Goal: Task Accomplishment & Management: Manage account settings

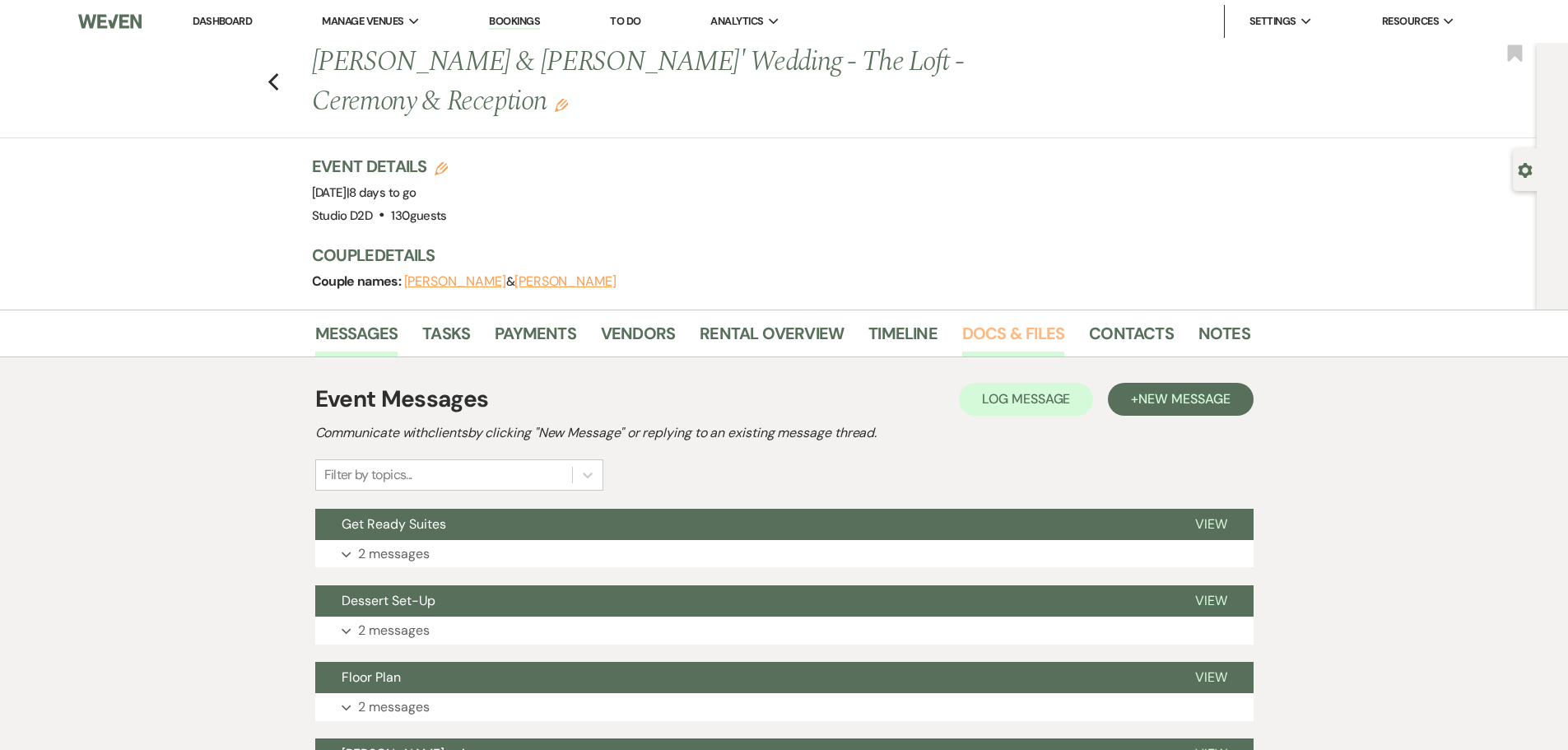
click at [994, 330] on link "Docs & Files" at bounding box center [1013, 338] width 102 height 36
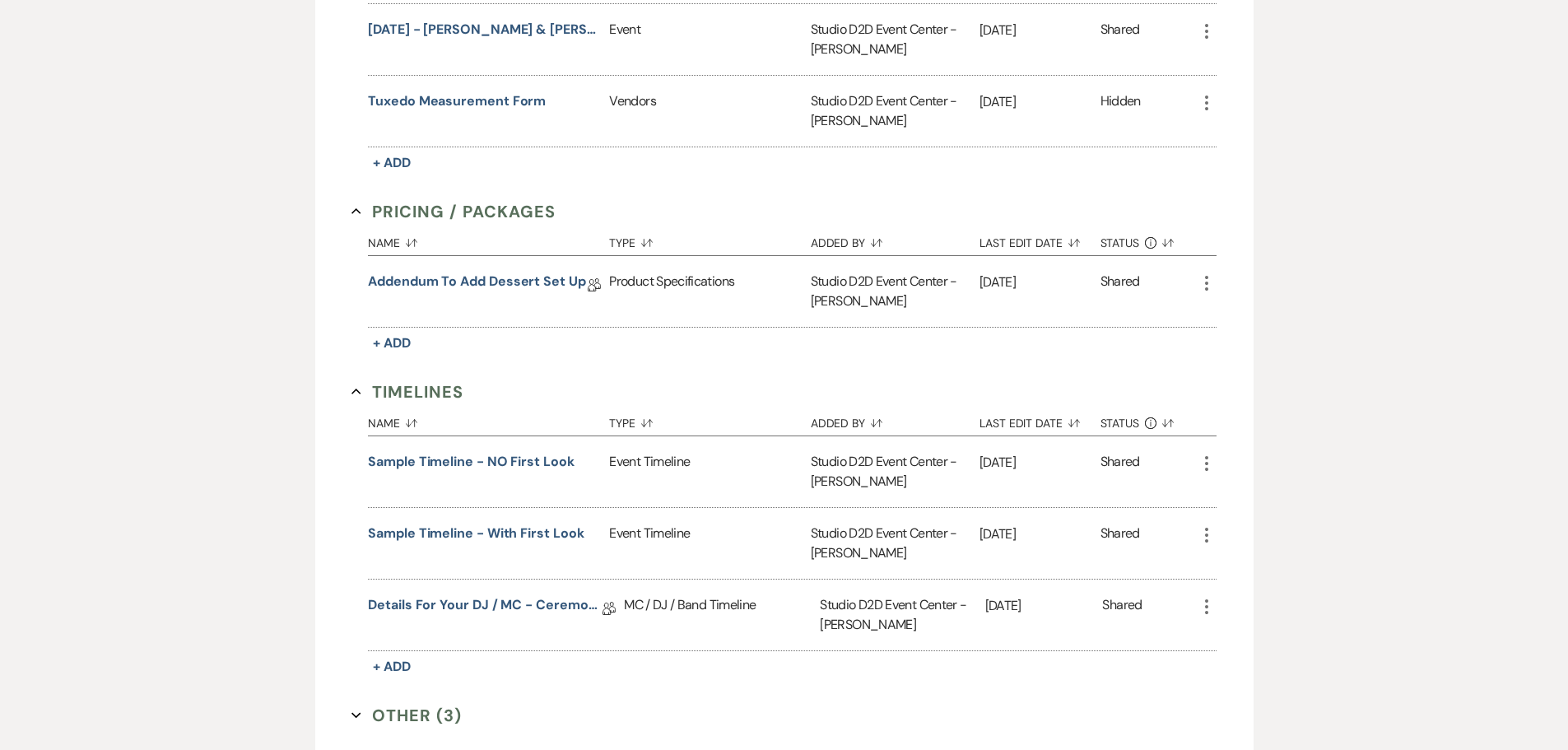
scroll to position [1399, 0]
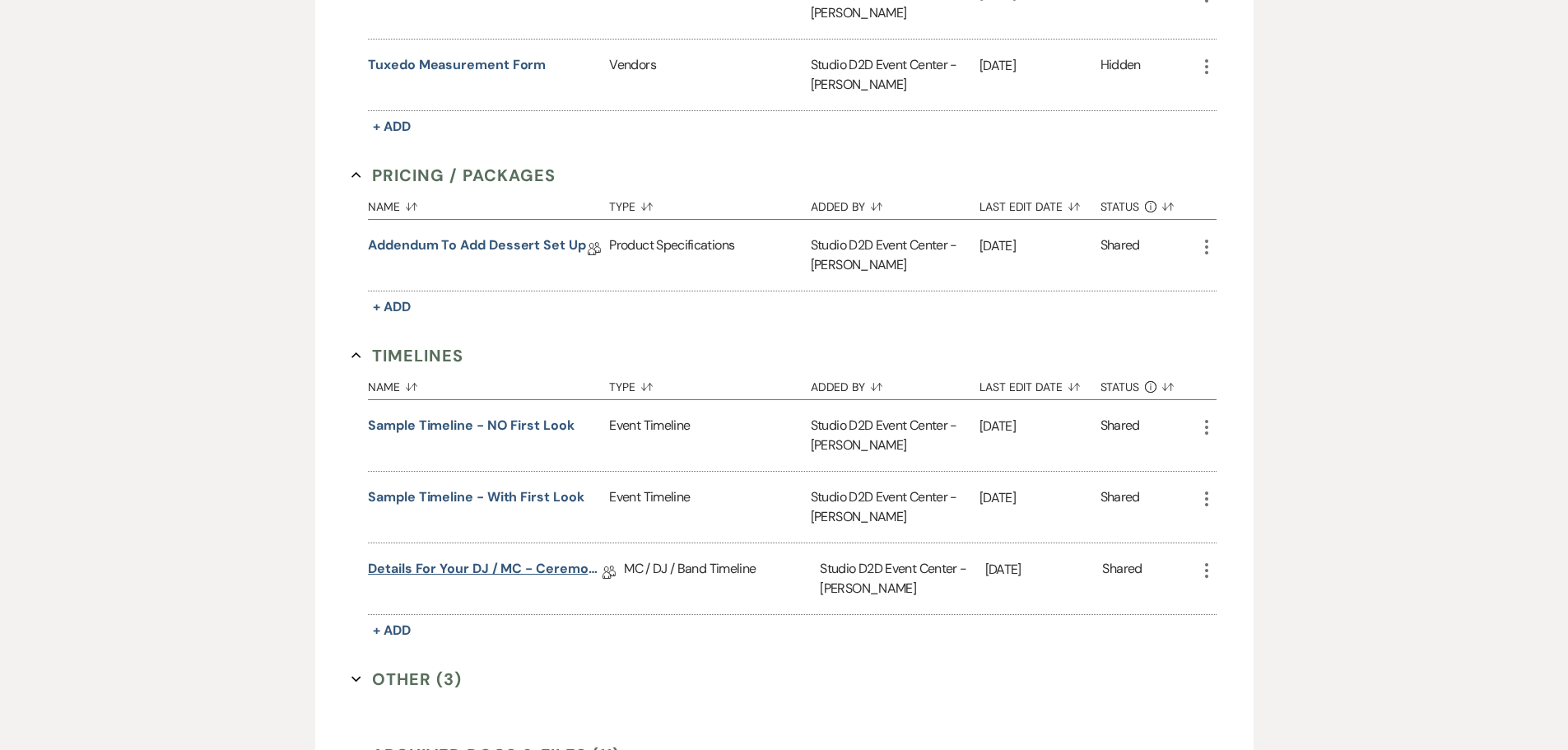
click at [495, 568] on link "Details for your DJ / MC - Ceremony & Reception" at bounding box center [485, 571] width 234 height 26
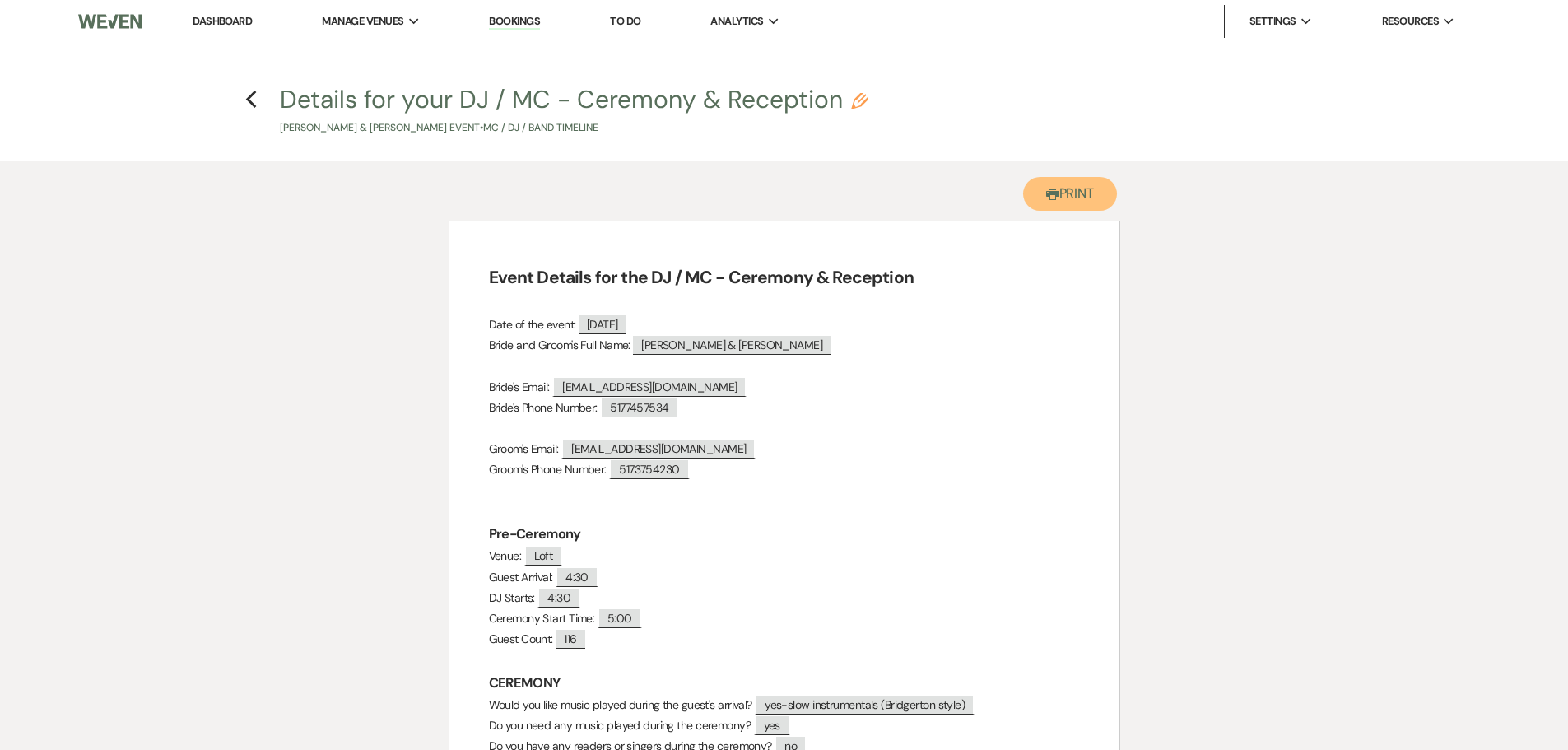
click at [1090, 195] on button "Printer Print" at bounding box center [1070, 193] width 95 height 33
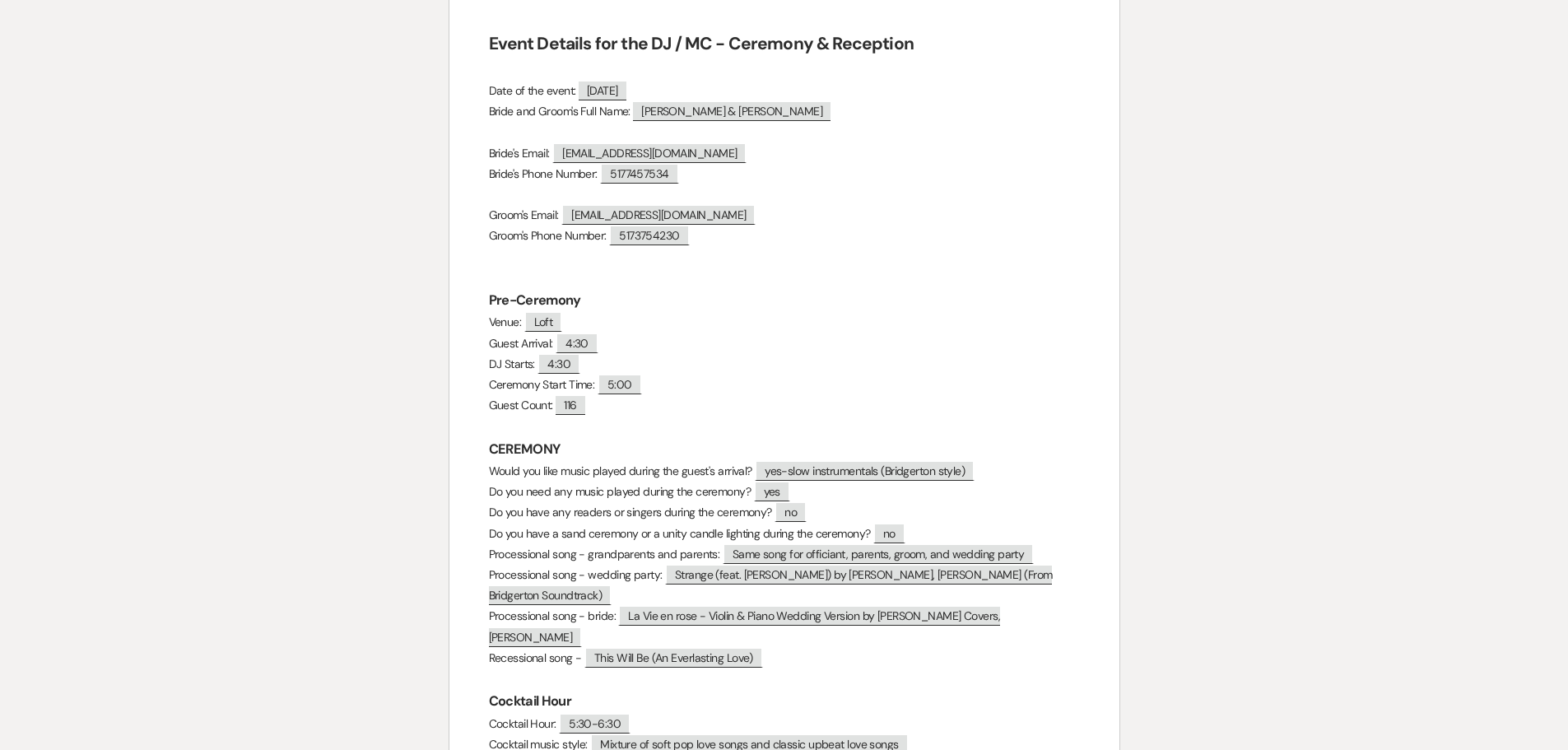
scroll to position [247, 0]
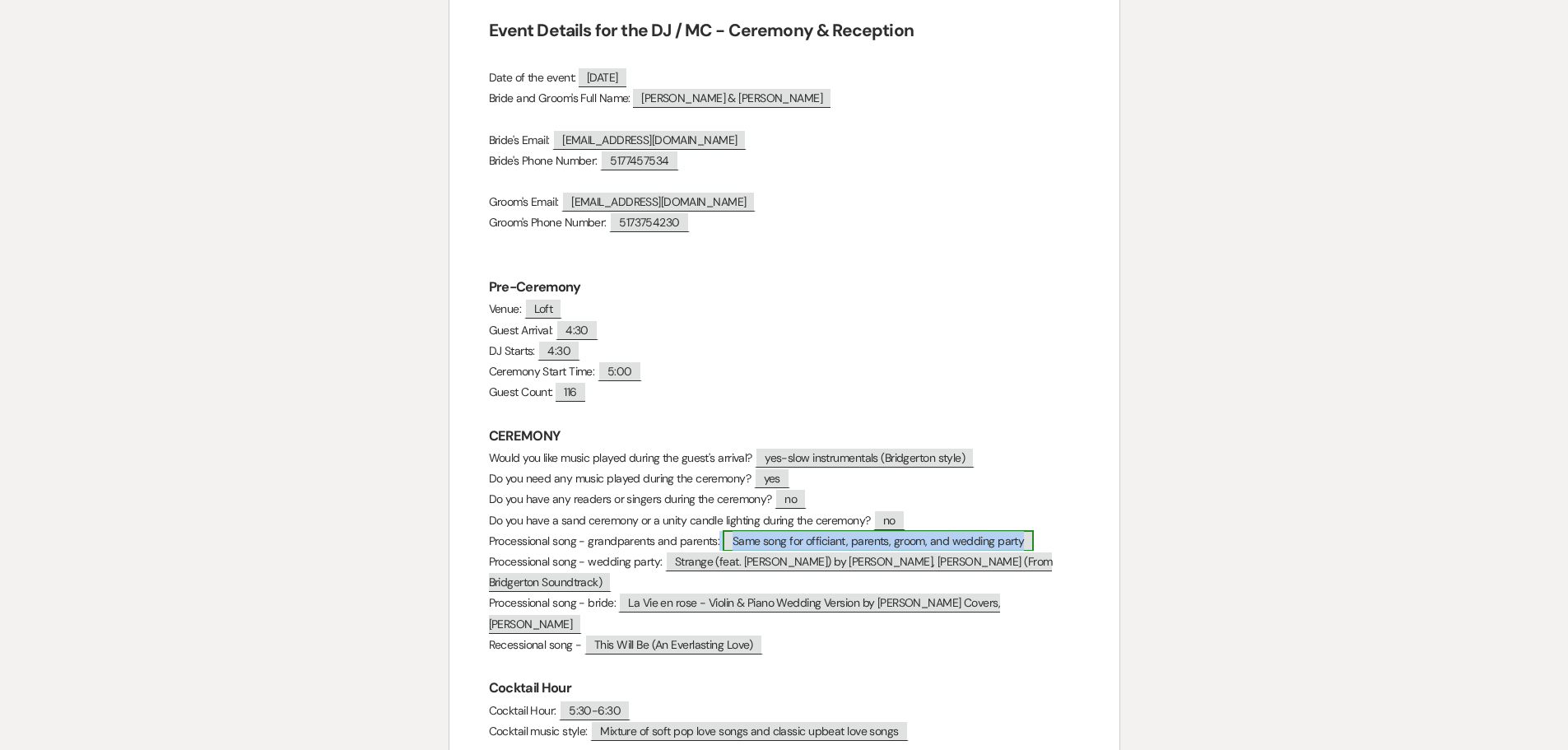
click at [826, 546] on span "Same song for officiant, parents, groom, and wedding party" at bounding box center [879, 540] width 312 height 21
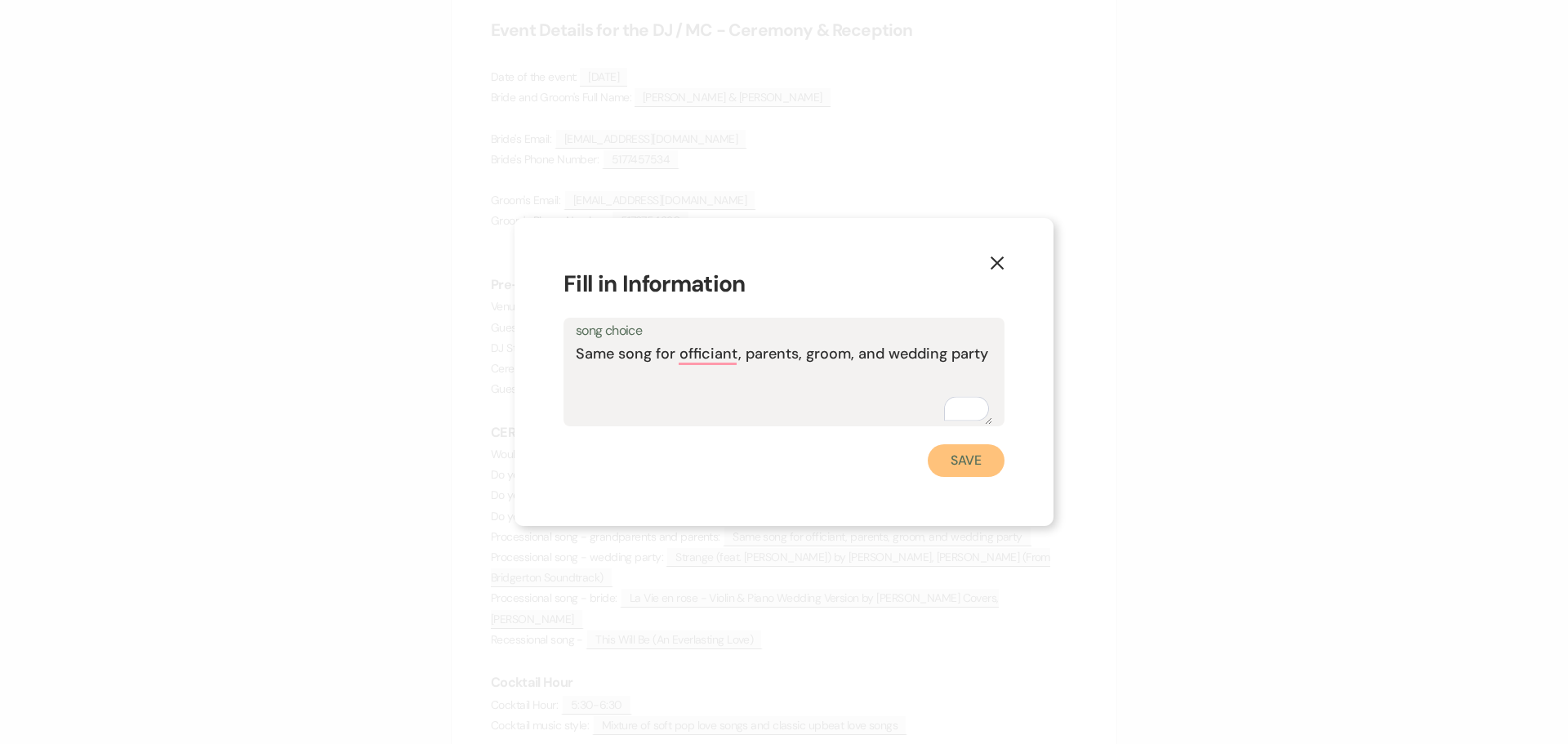
click at [987, 465] on button "Save" at bounding box center [966, 461] width 76 height 32
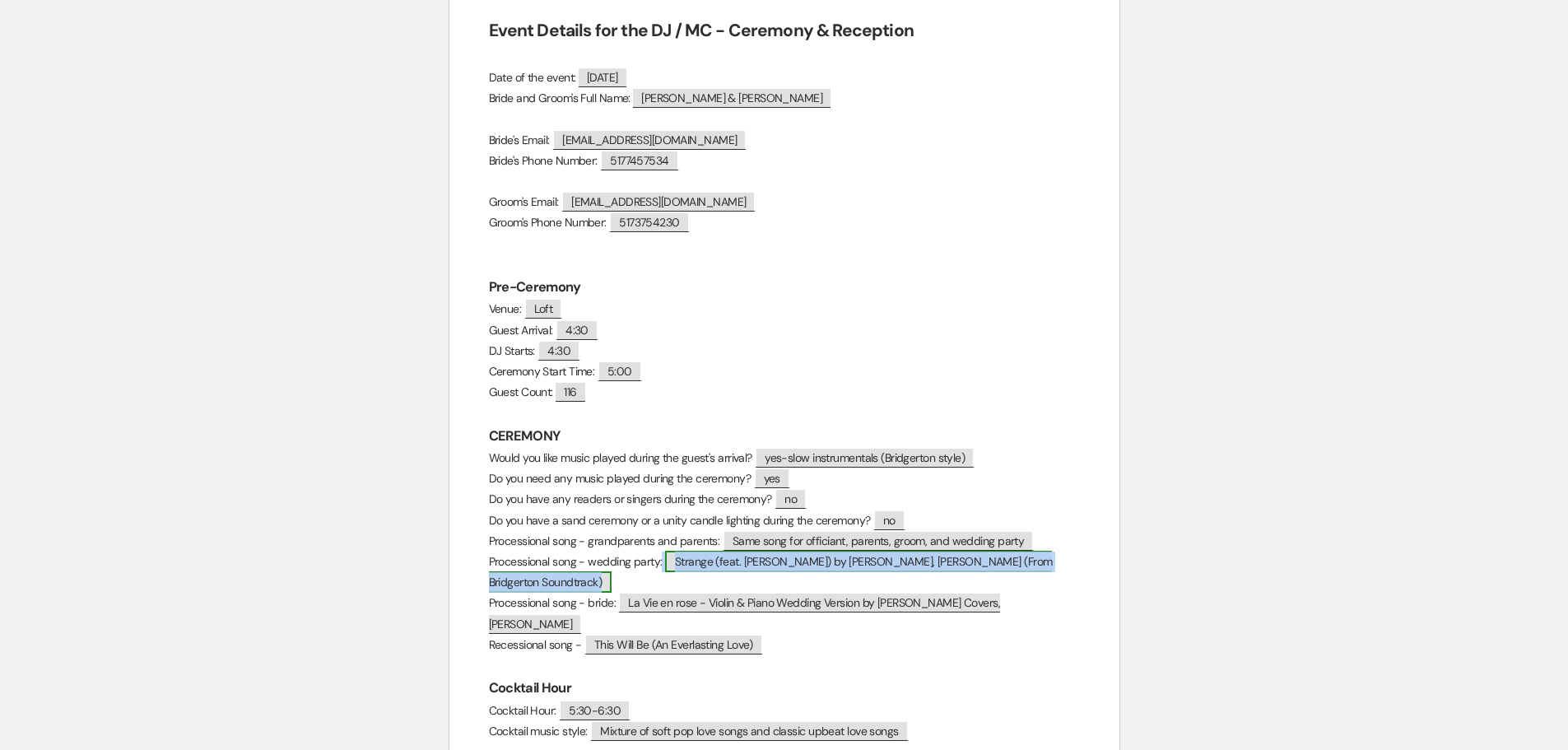
click at [776, 560] on span "Strange (feat. [PERSON_NAME]) by [PERSON_NAME], [PERSON_NAME] (From Bridgerton …" at bounding box center [771, 571] width 564 height 42
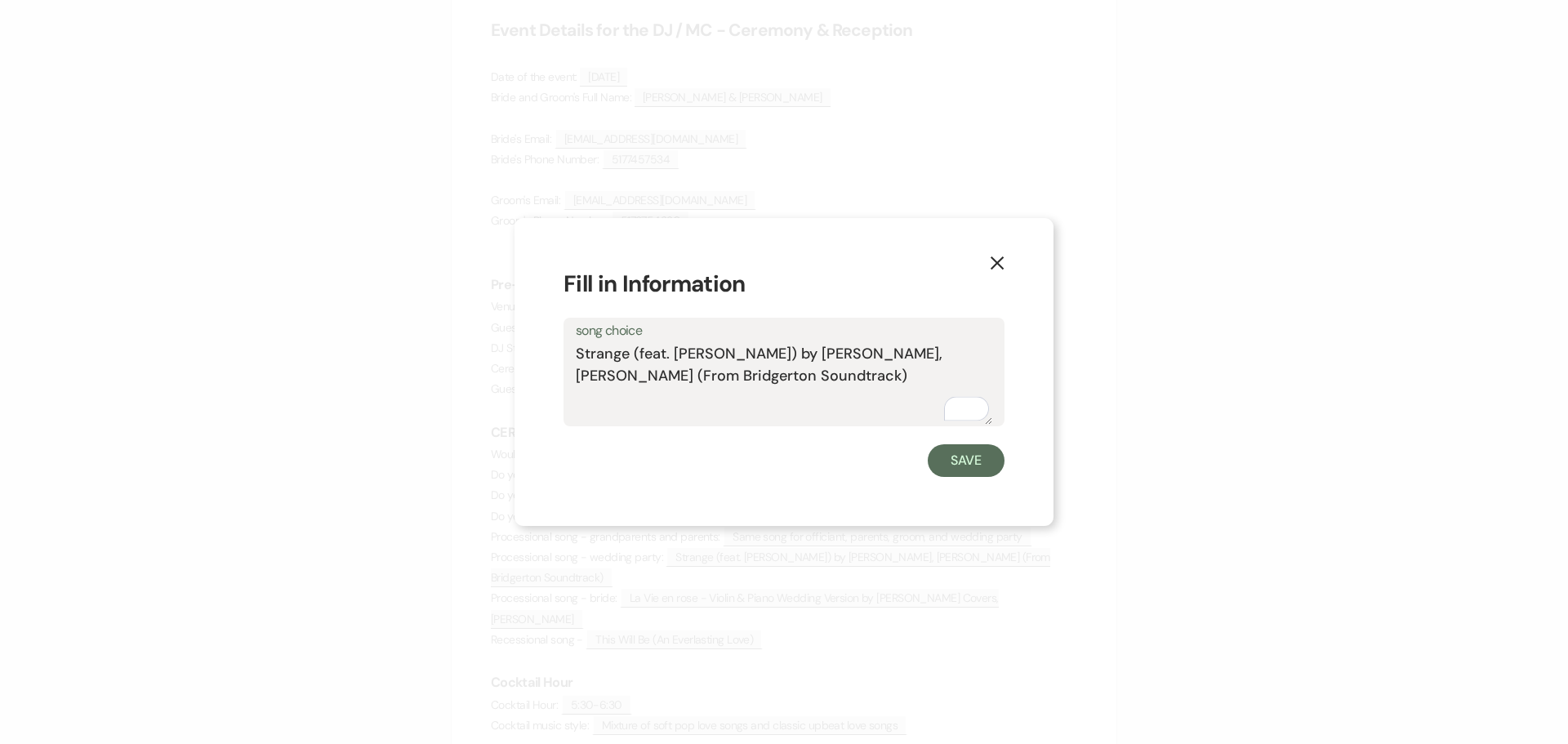
drag, startPoint x: 771, startPoint y: 377, endPoint x: 576, endPoint y: 352, distance: 196.6
click at [576, 352] on textarea "Strange (feat. [PERSON_NAME]) by [PERSON_NAME], [PERSON_NAME] (From Bridgerton …" at bounding box center [783, 383] width 417 height 81
click at [952, 456] on button "Save" at bounding box center [966, 461] width 76 height 32
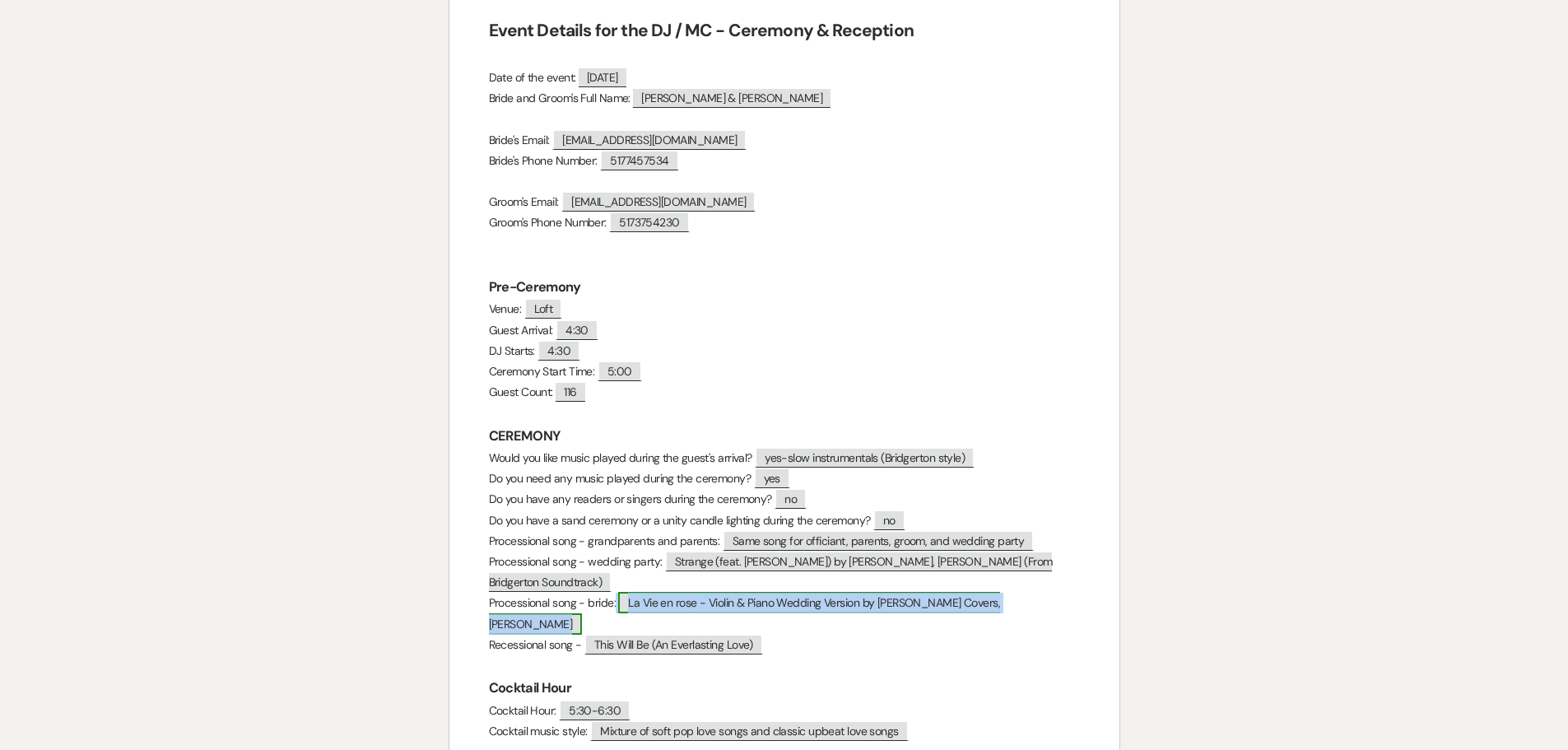
click at [746, 603] on span "La Vie en rose - Violin & Piano Wedding Version by [PERSON_NAME] Covers, [PERSO…" at bounding box center [745, 612] width 512 height 42
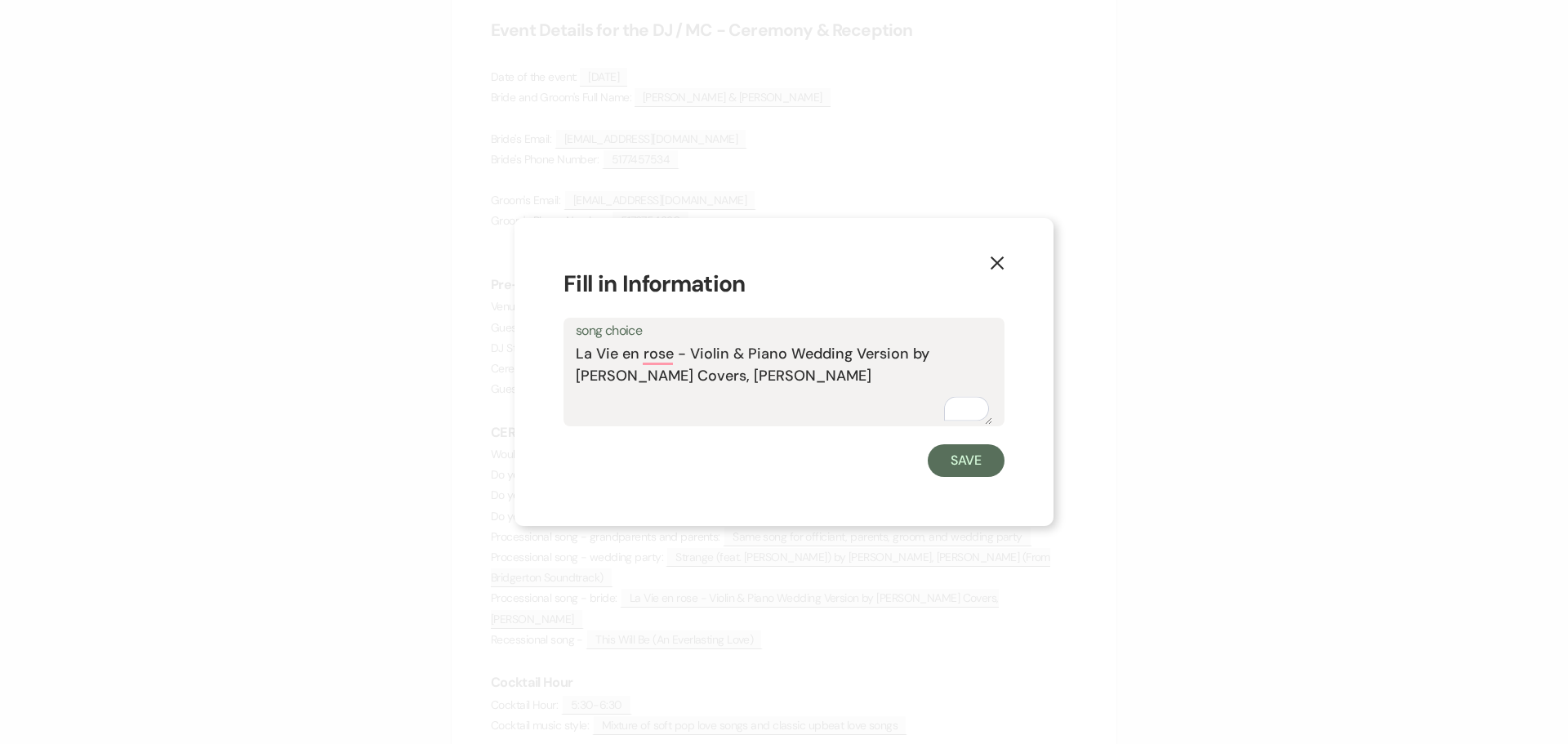
drag, startPoint x: 787, startPoint y: 379, endPoint x: 573, endPoint y: 359, distance: 214.9
click at [573, 359] on div "song choice La Vie en rose - Violin & Piano Wedding Version by [PERSON_NAME] Co…" at bounding box center [784, 372] width 441 height 109
drag, startPoint x: 960, startPoint y: 463, endPoint x: 896, endPoint y: 387, distance: 99.4
click at [960, 463] on button "Save" at bounding box center [966, 461] width 76 height 32
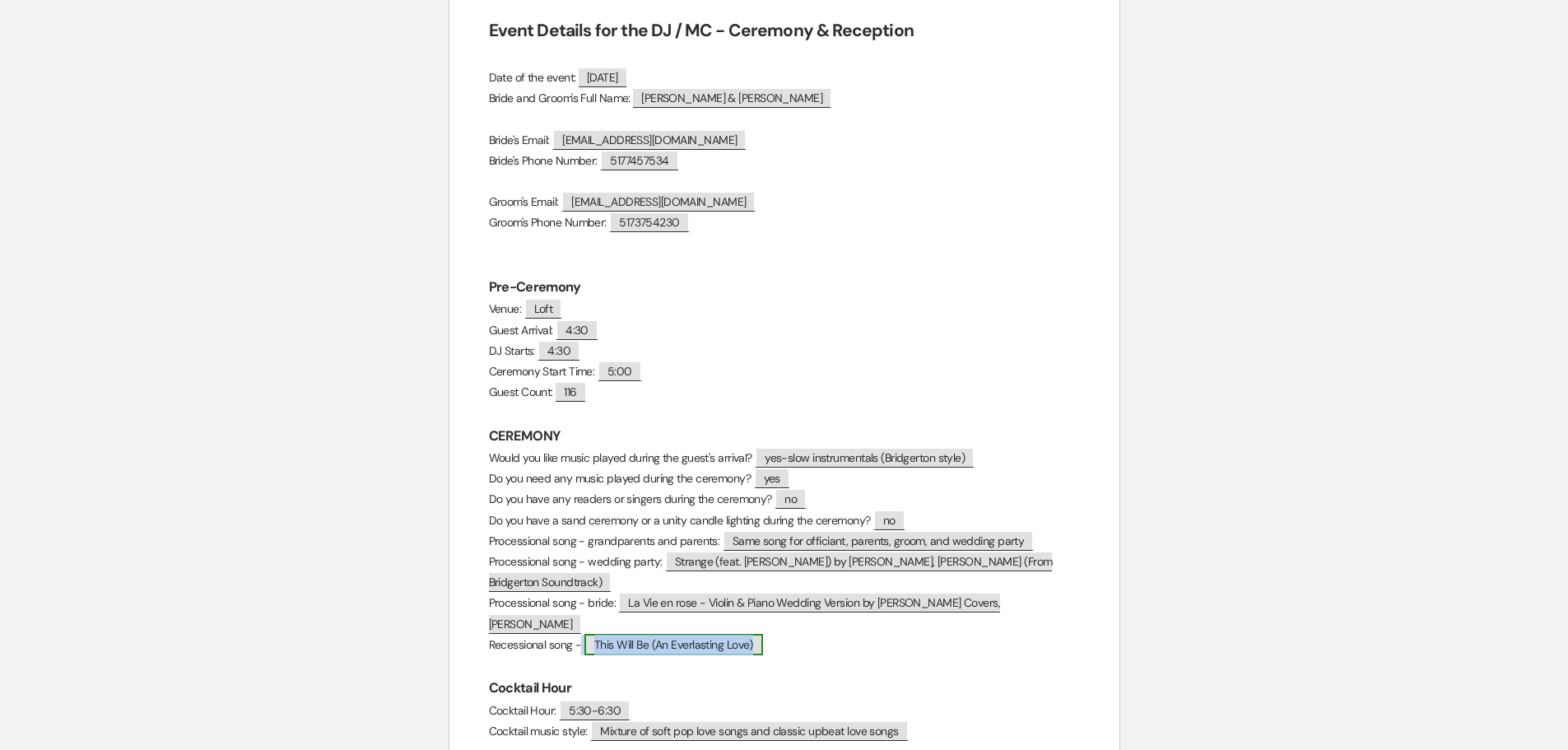
click at [689, 634] on span "This Will Be (An Everlasting Love)" at bounding box center [673, 644] width 179 height 21
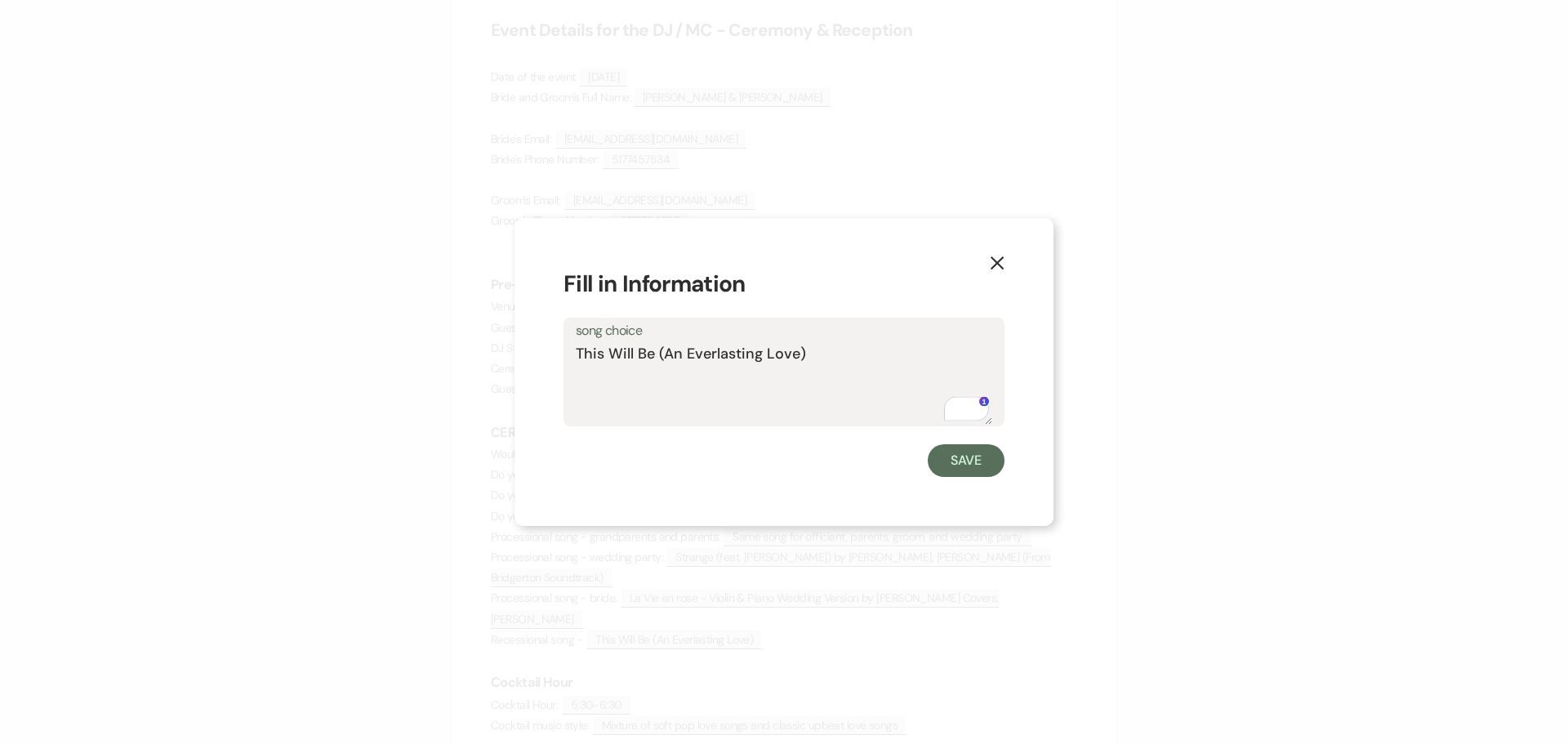
drag, startPoint x: 791, startPoint y: 353, endPoint x: 574, endPoint y: 358, distance: 217.1
click at [574, 358] on div "song choice This Will Be (An Everlasting Love)" at bounding box center [784, 372] width 441 height 109
click at [950, 460] on button "Save" at bounding box center [966, 461] width 76 height 32
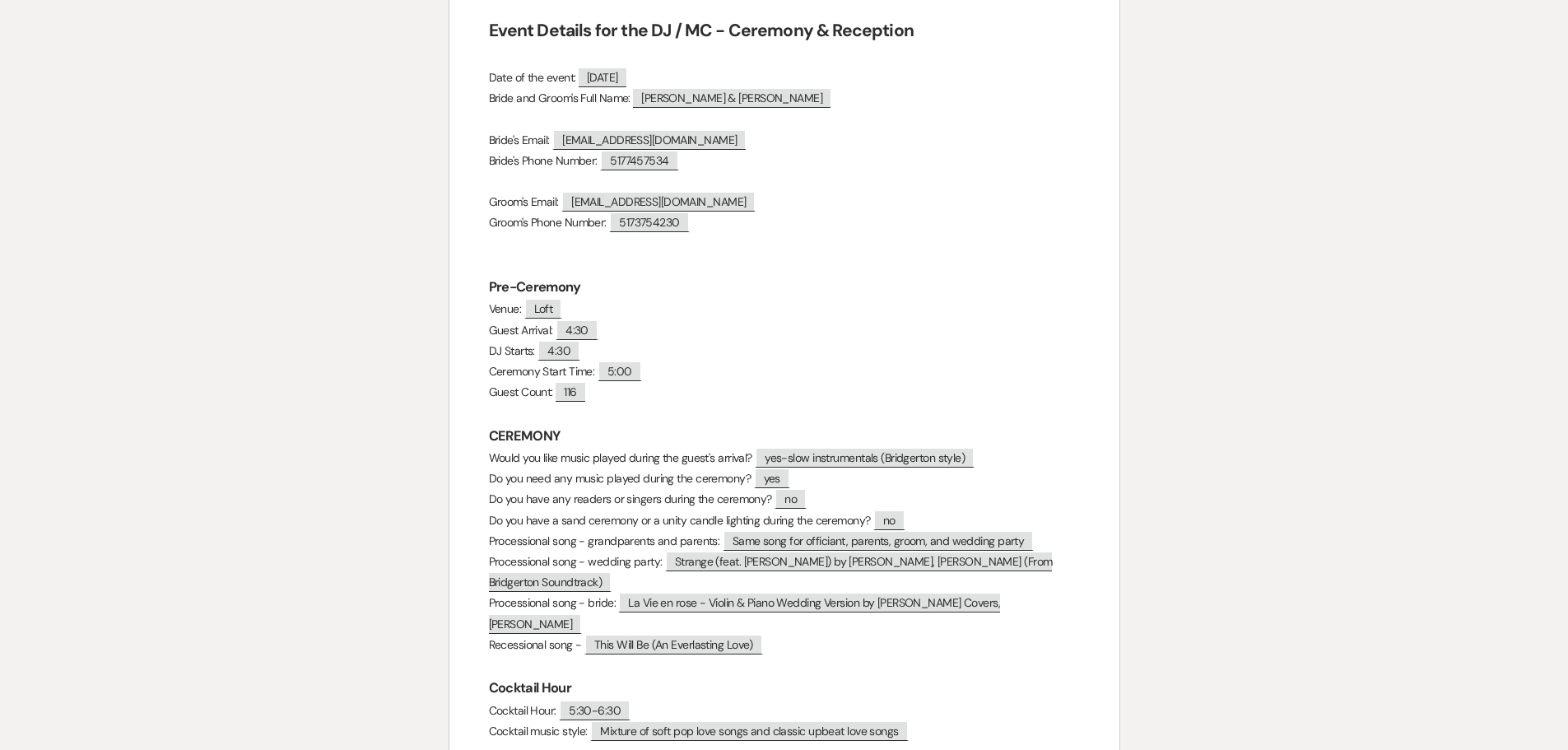
scroll to position [0, 0]
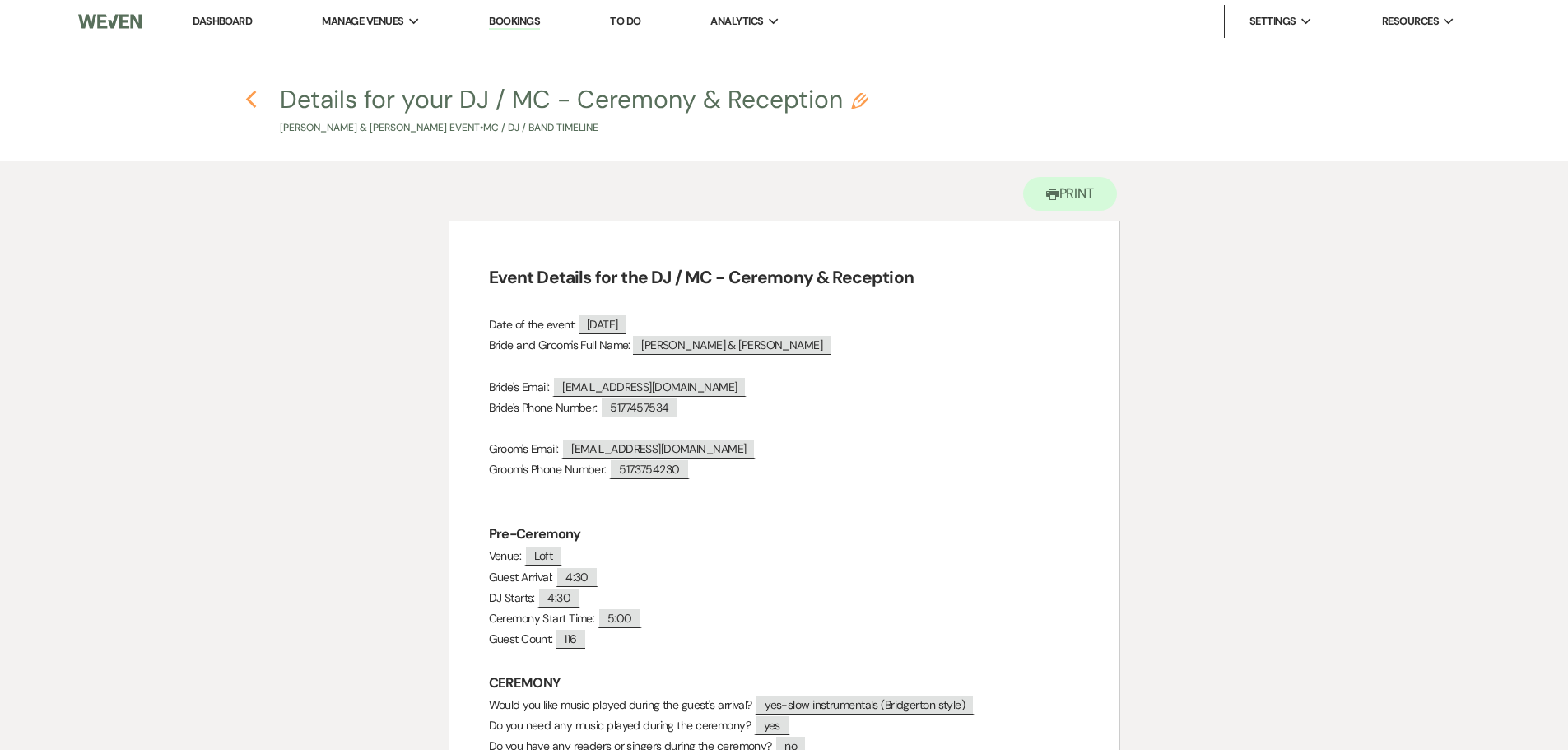
click at [251, 100] on icon "Previous" at bounding box center [251, 99] width 12 height 20
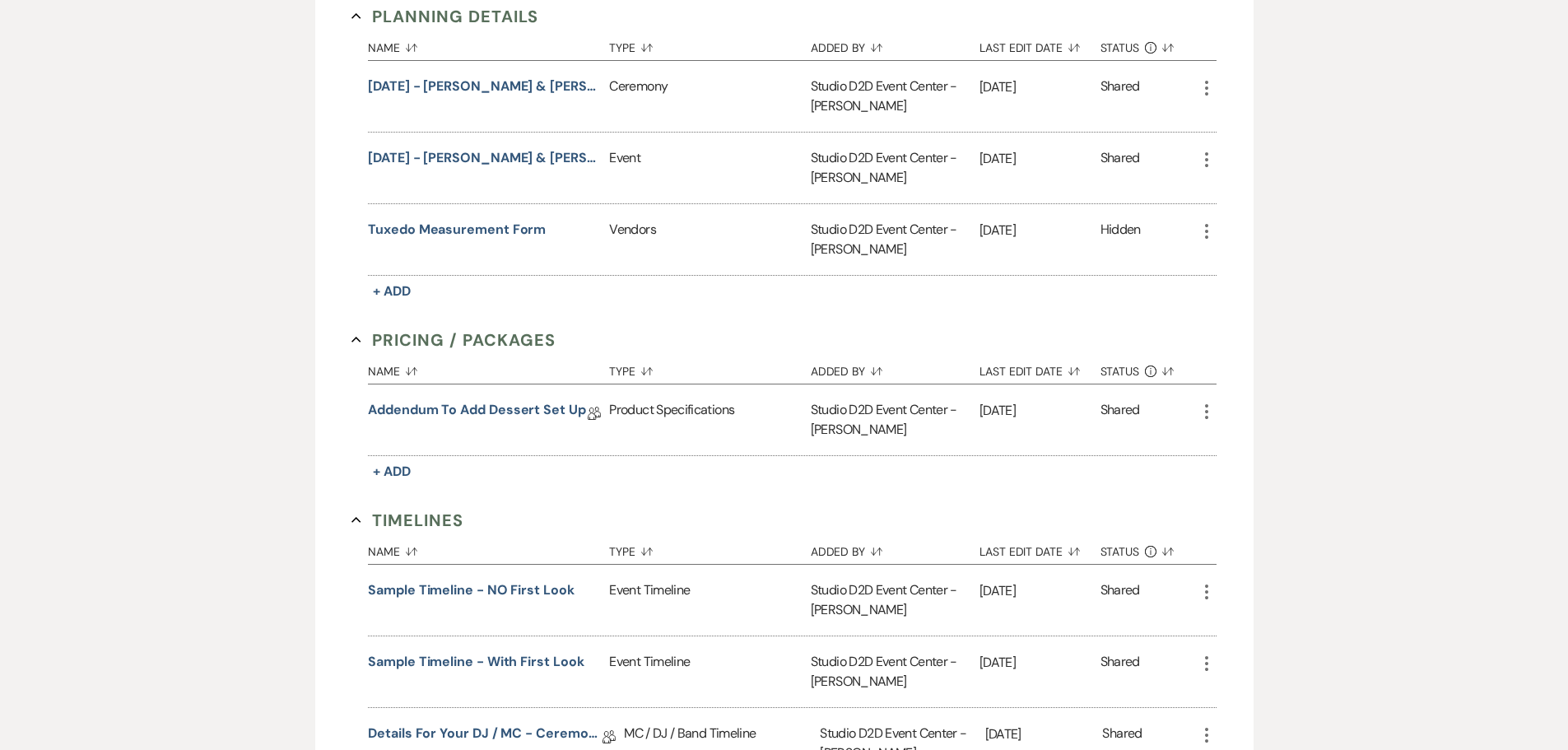
scroll to position [1152, 0]
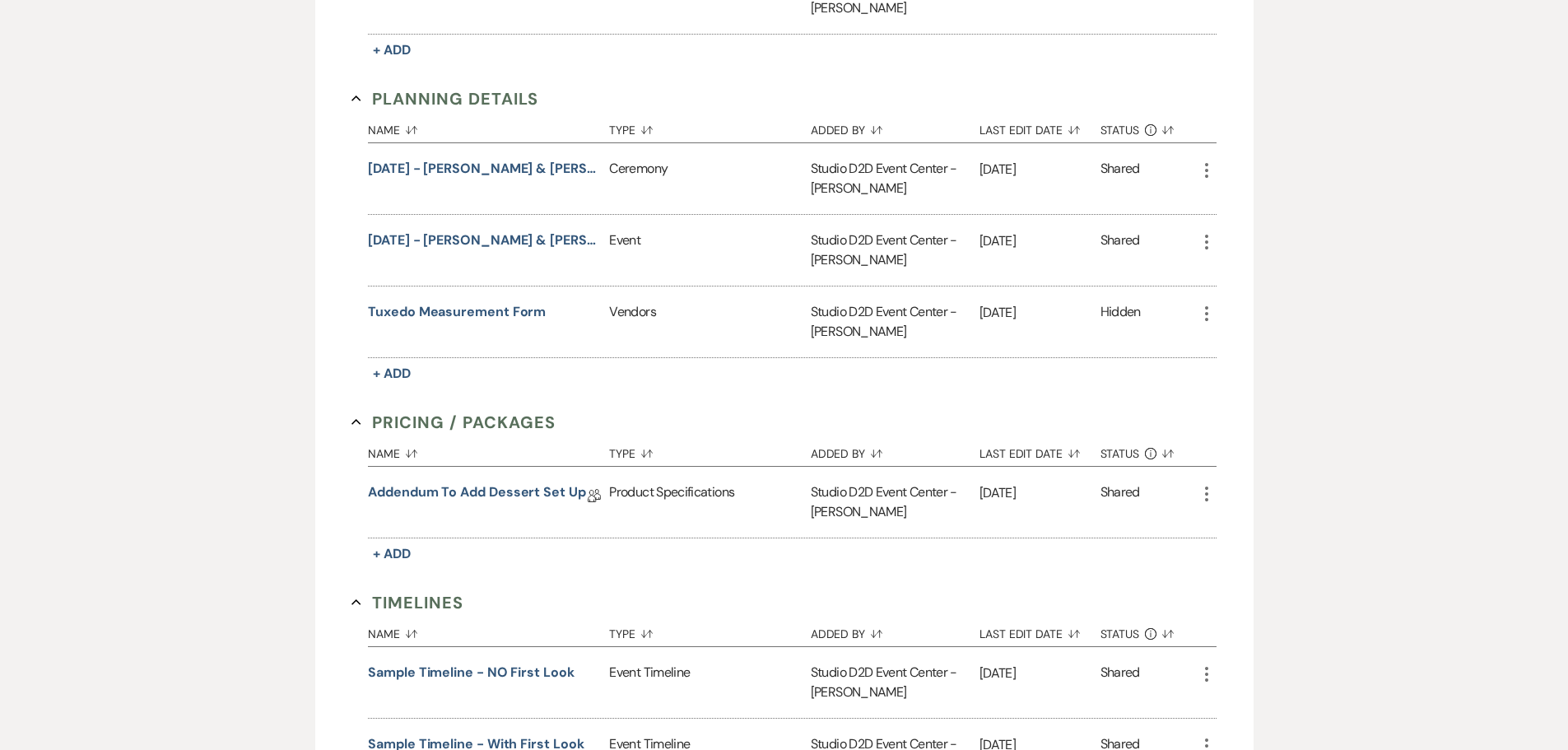
click at [1207, 170] on use "button" at bounding box center [1207, 170] width 3 height 15
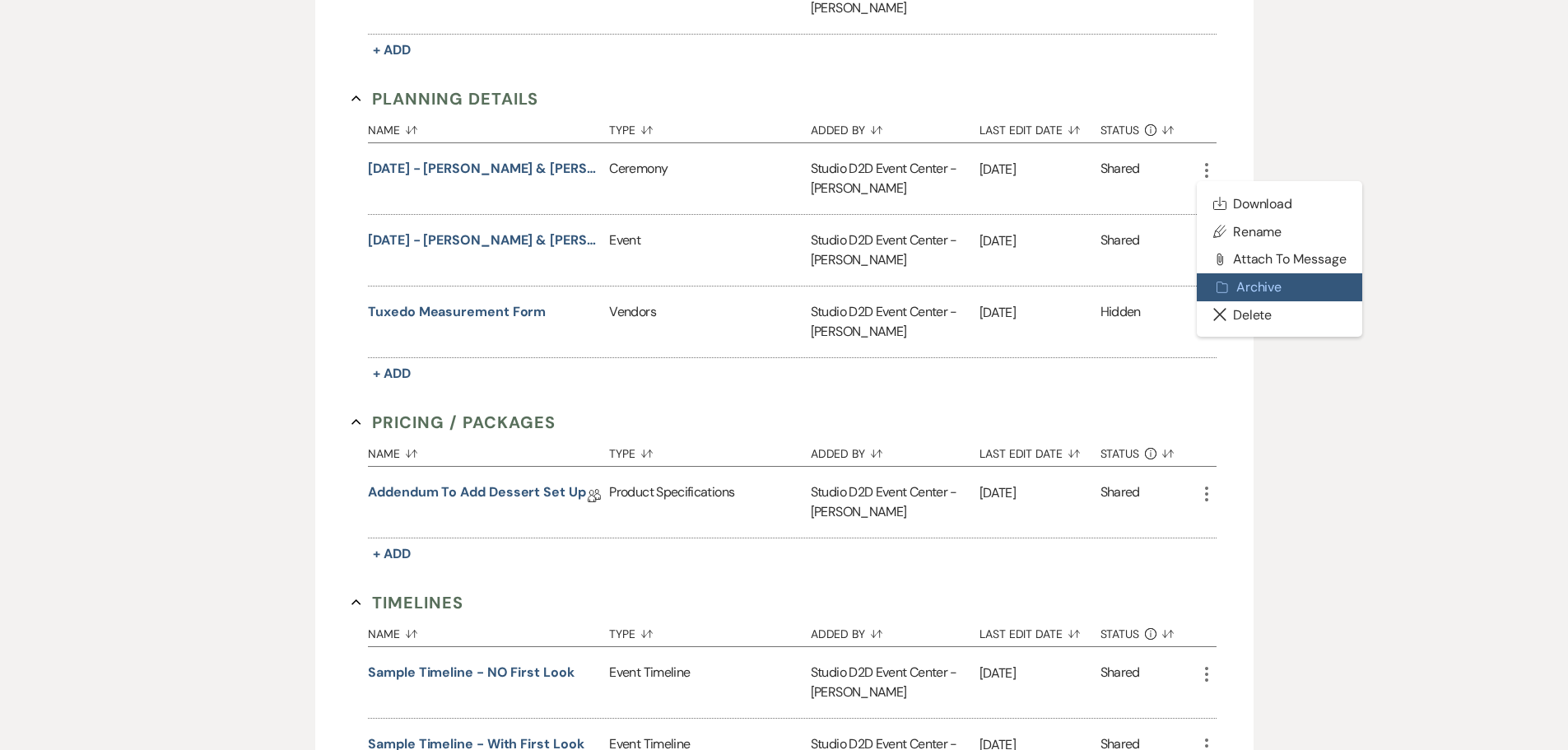
click at [1240, 278] on button "Archive Archive" at bounding box center [1280, 287] width 166 height 28
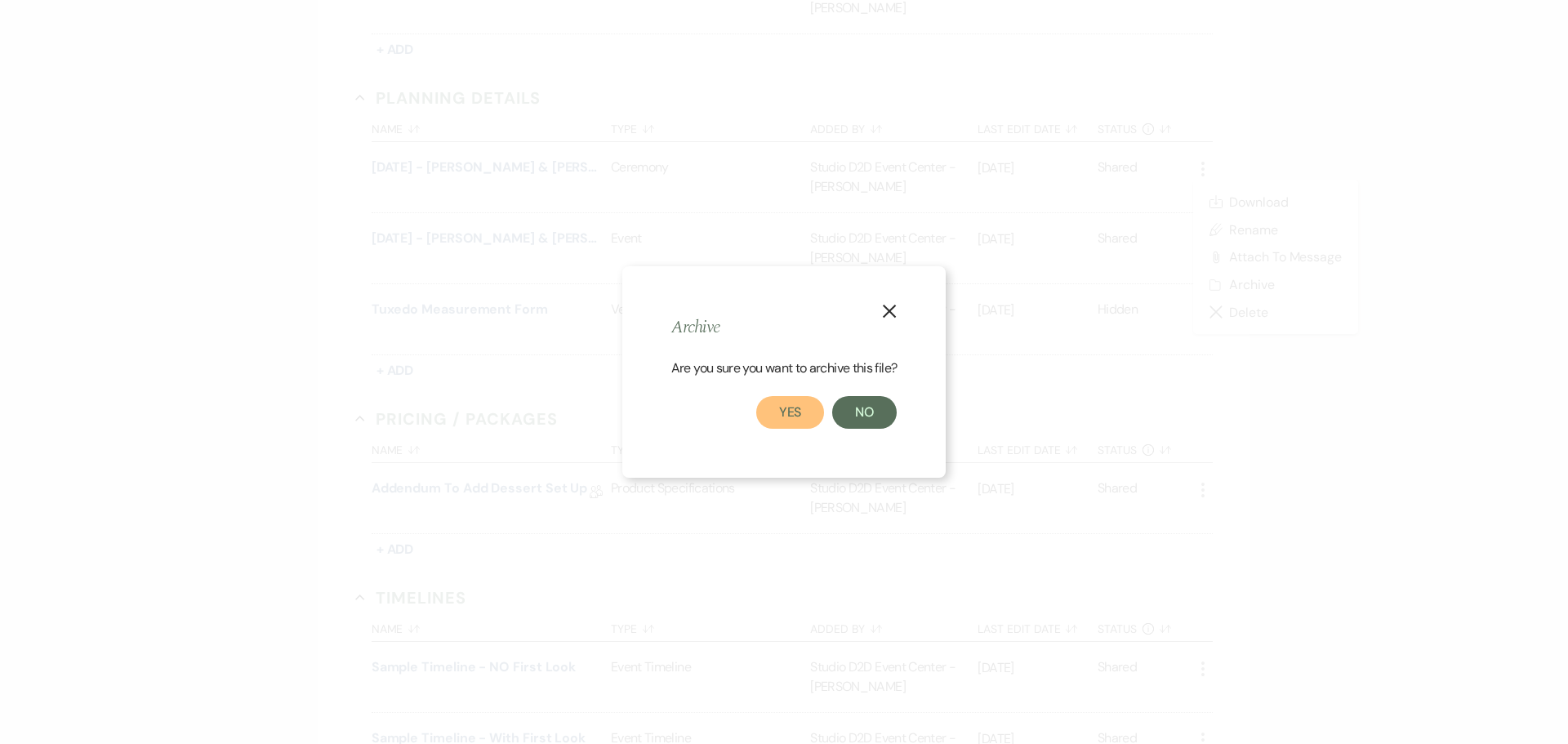
click at [790, 412] on button "Yes" at bounding box center [790, 412] width 69 height 32
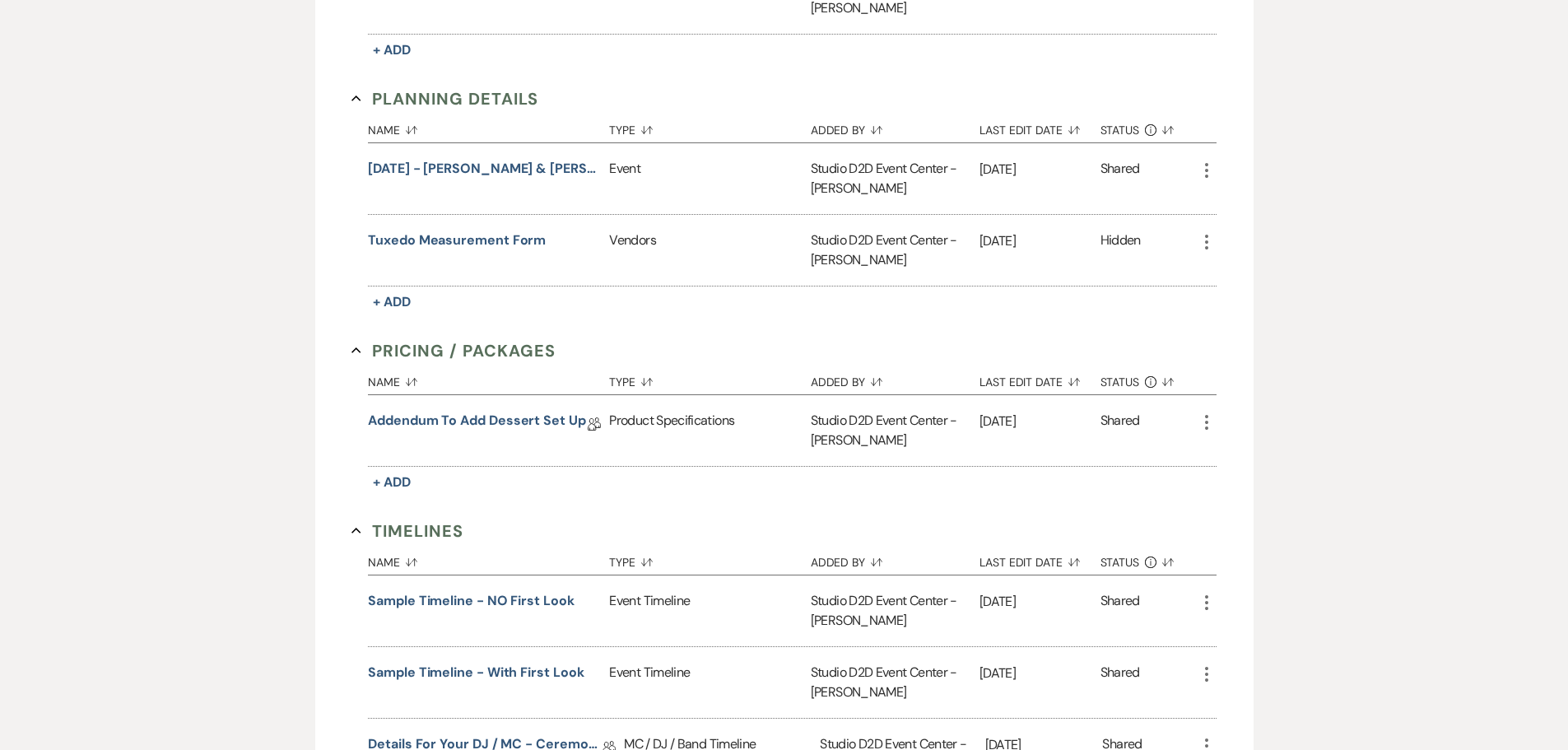
click at [1204, 173] on icon "More" at bounding box center [1206, 170] width 20 height 20
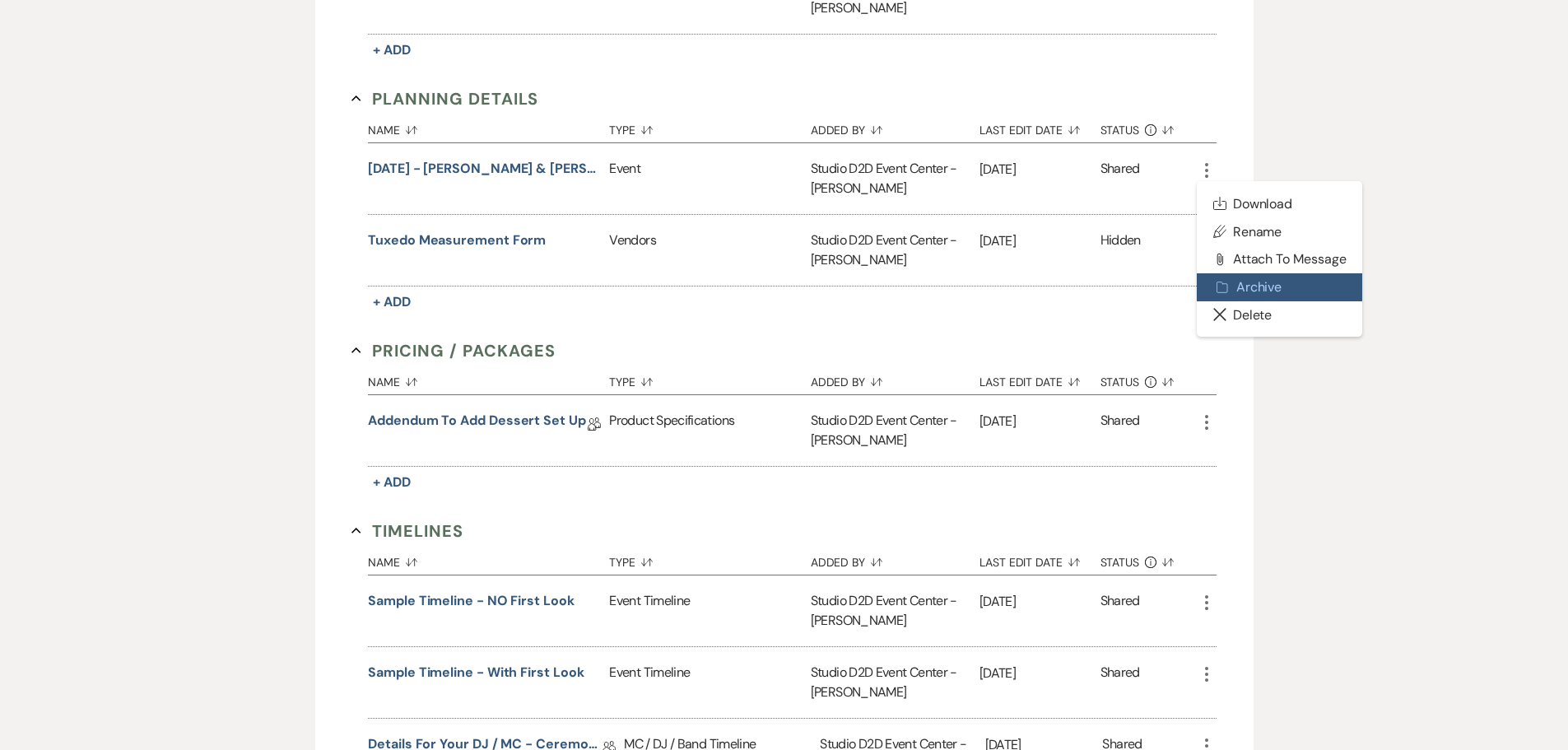
click at [1233, 276] on button "Archive Archive" at bounding box center [1280, 287] width 166 height 28
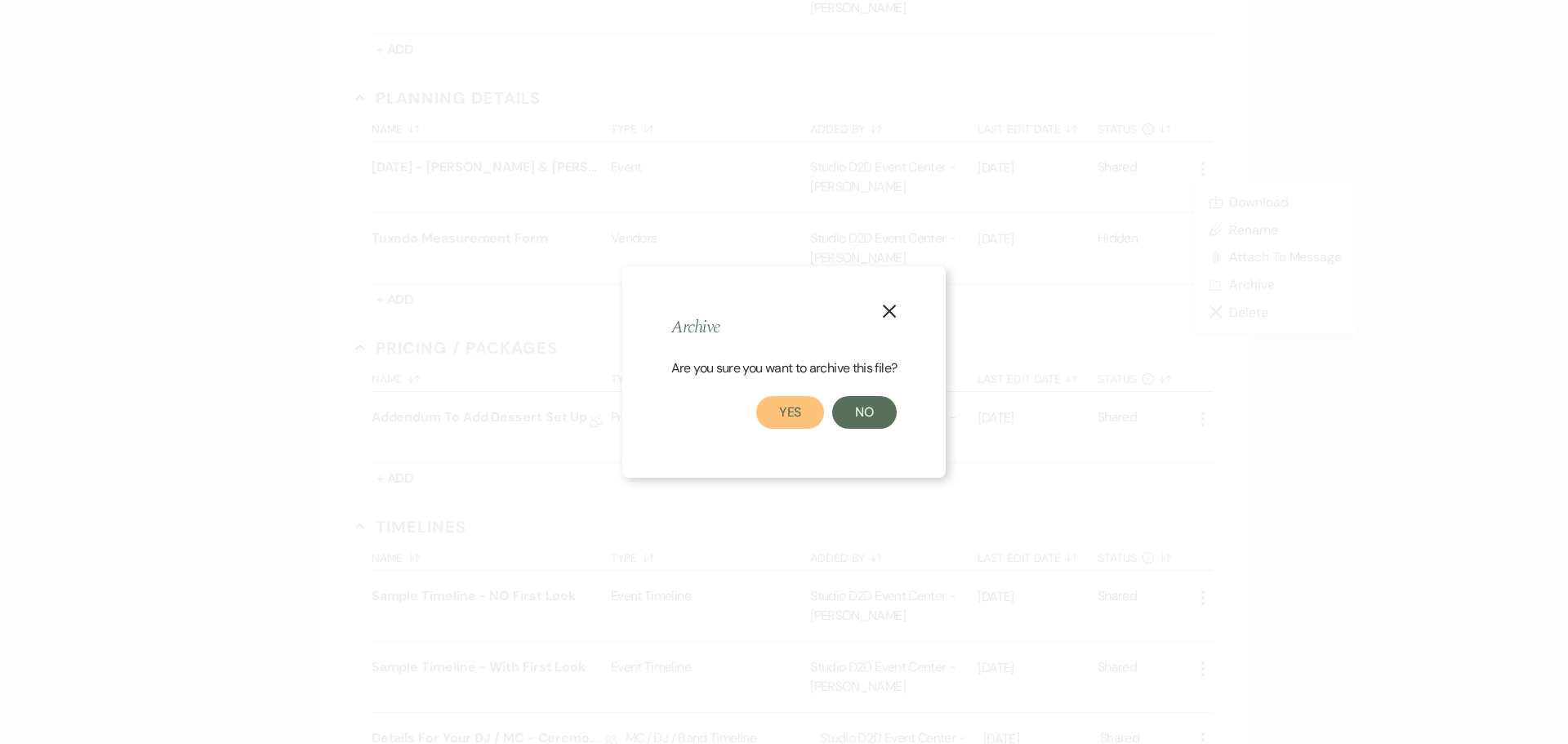
click at [792, 411] on button "Yes" at bounding box center [790, 412] width 69 height 32
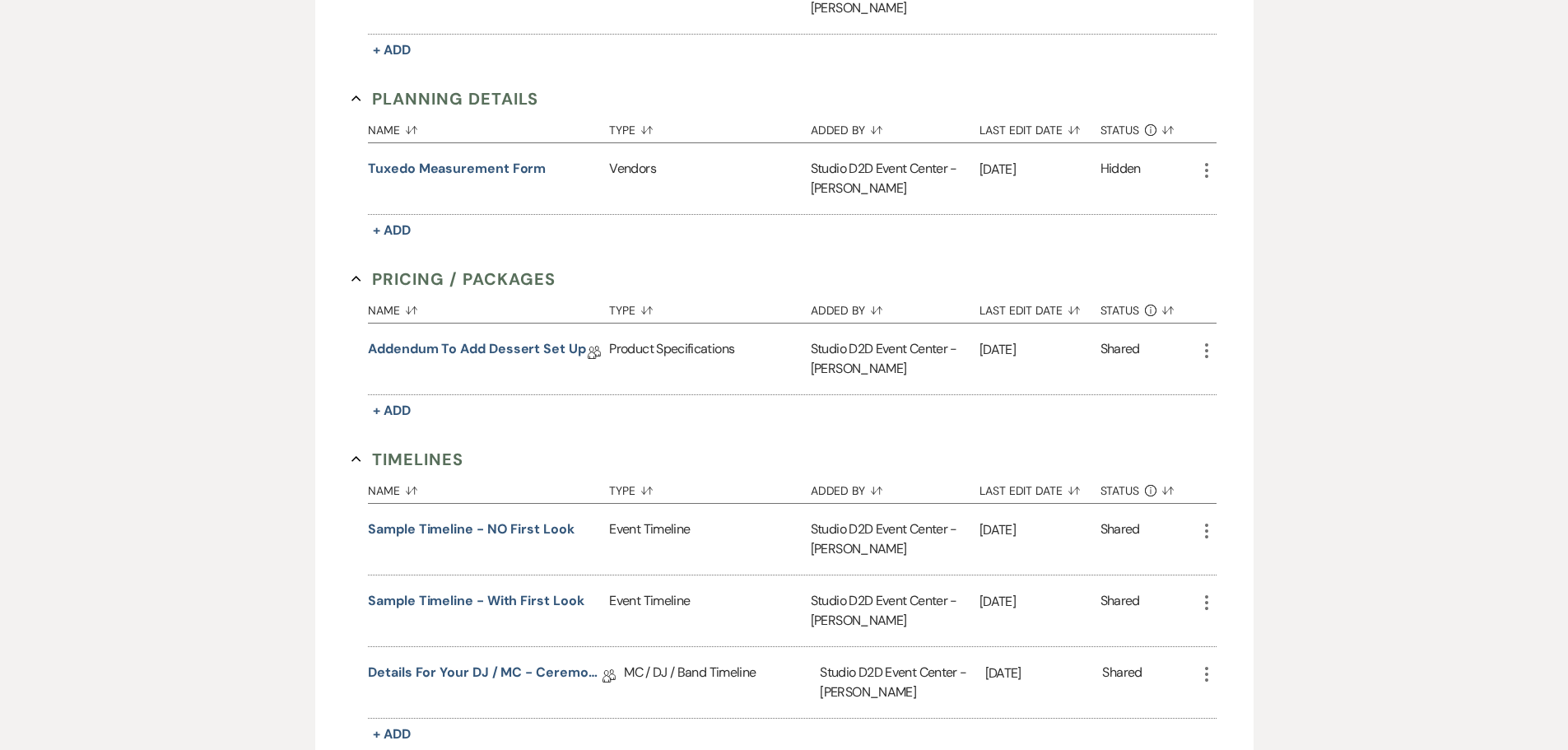
click at [1207, 167] on icon "More" at bounding box center [1206, 170] width 20 height 20
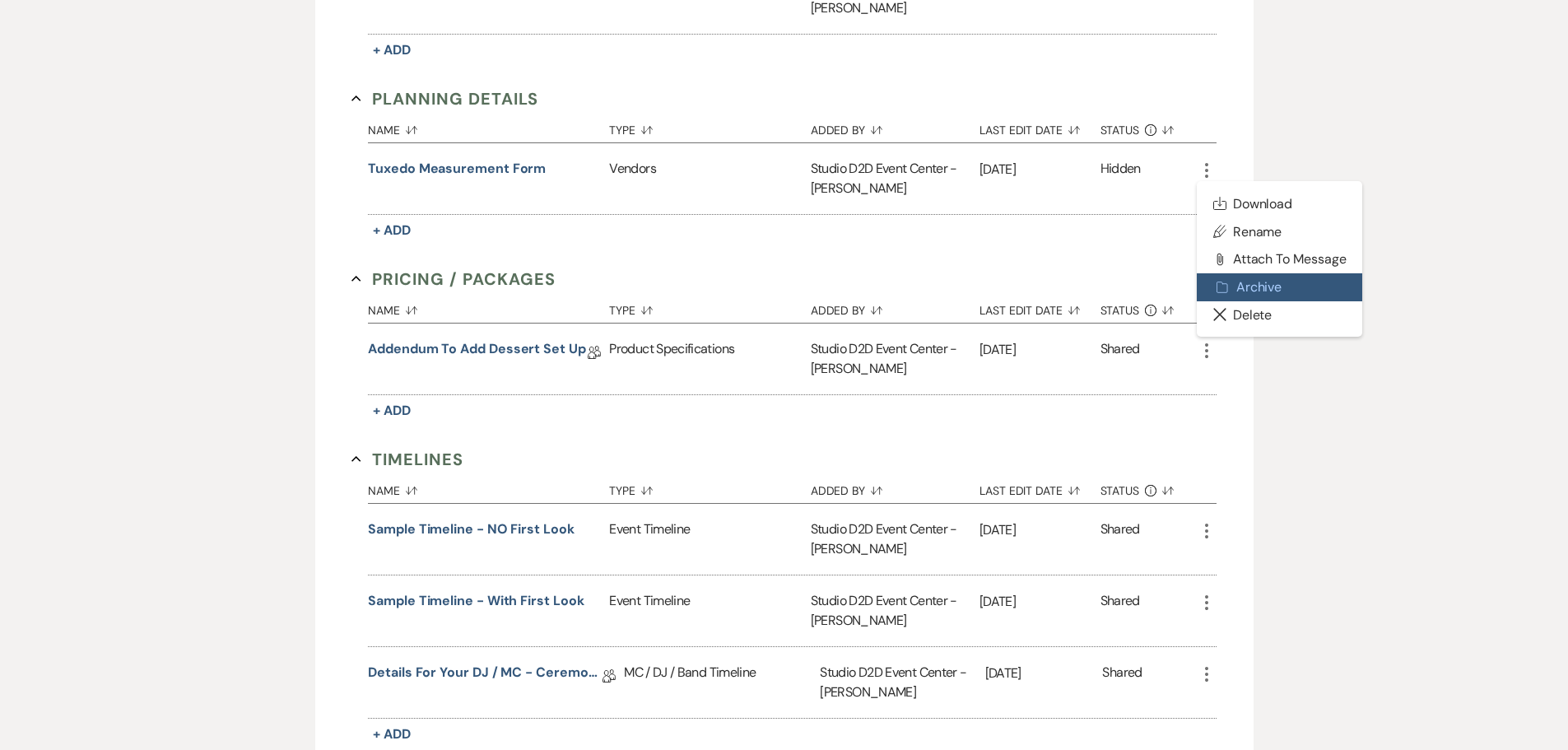
click at [1235, 284] on button "Archive Archive" at bounding box center [1280, 287] width 166 height 28
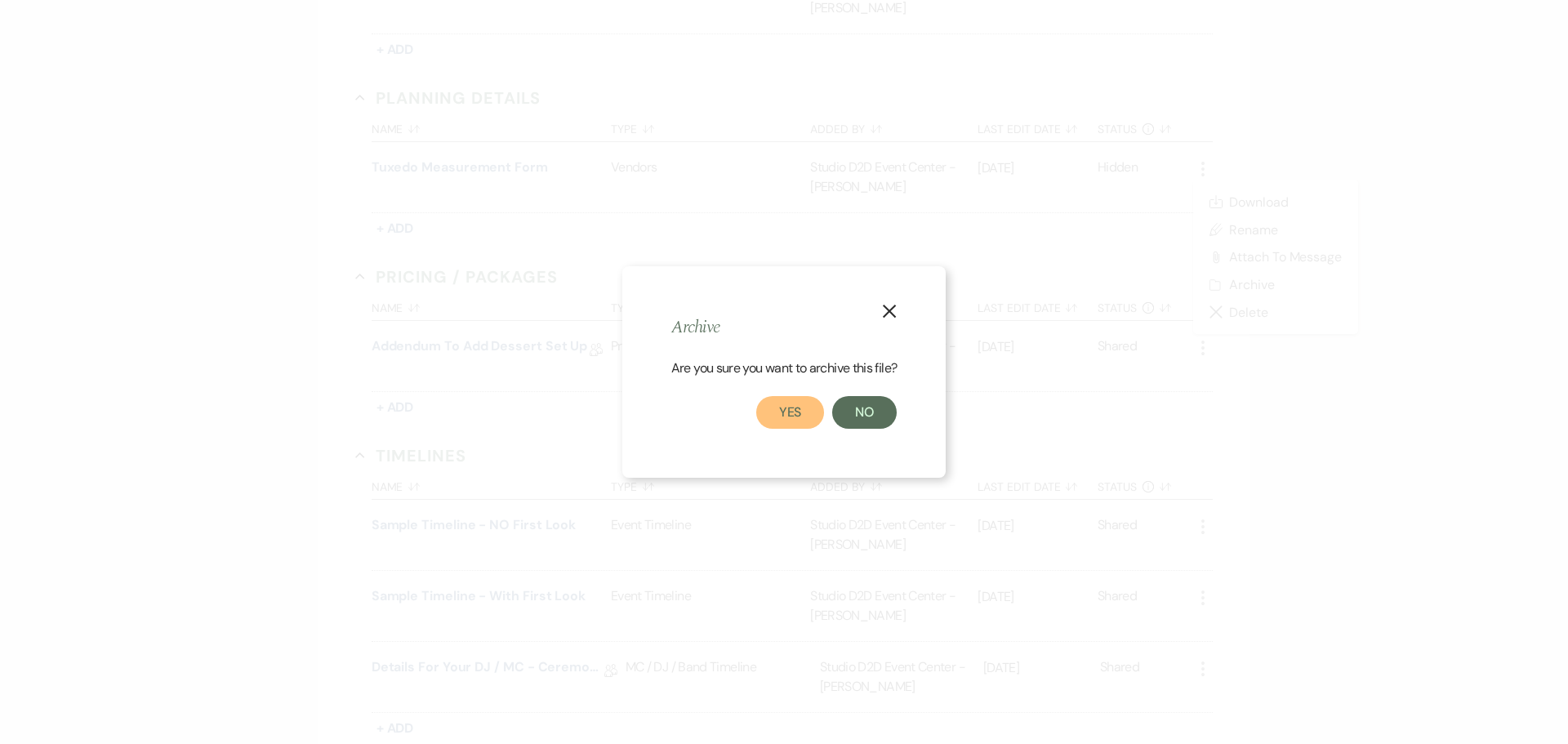
click at [790, 407] on button "Yes" at bounding box center [790, 412] width 69 height 32
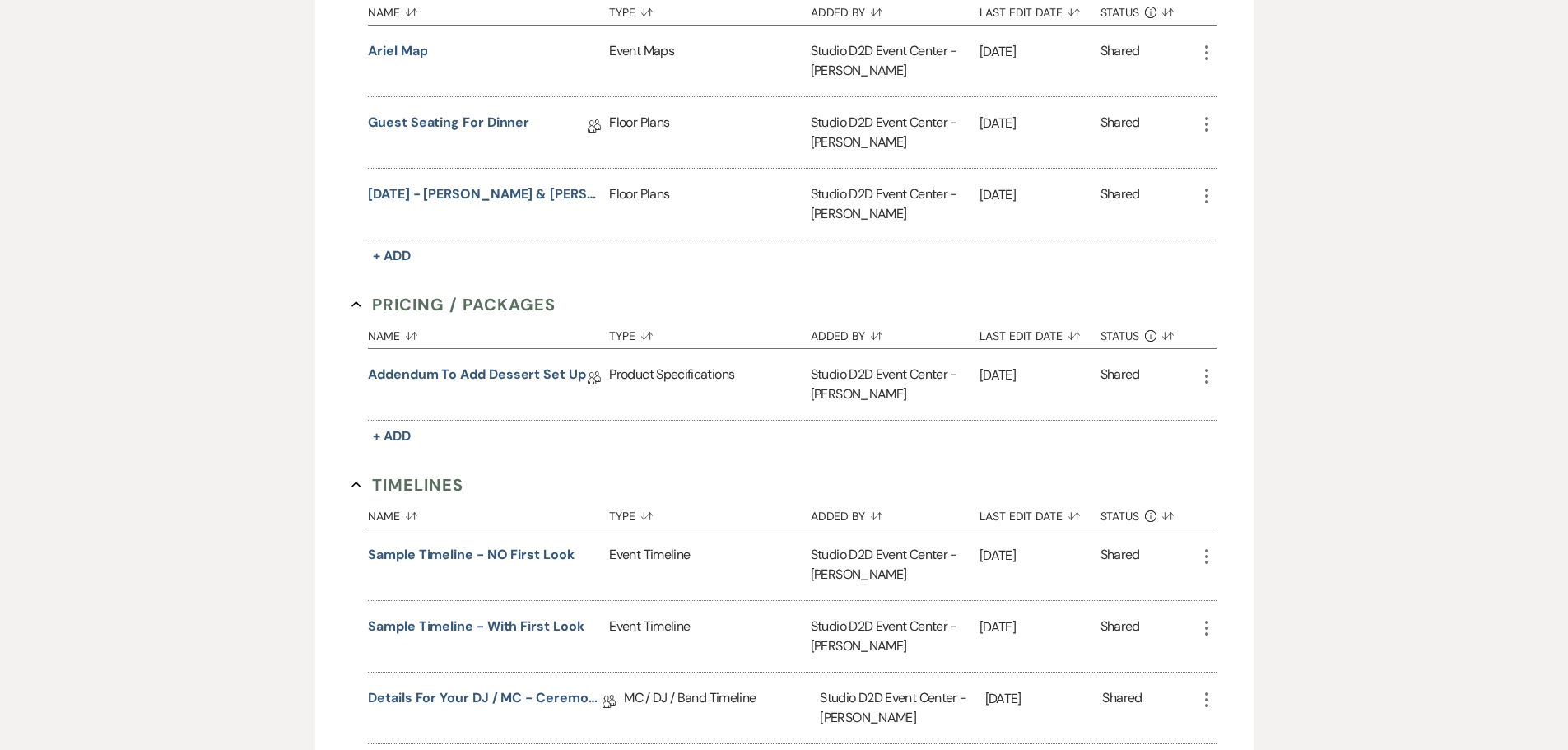
scroll to position [906, 0]
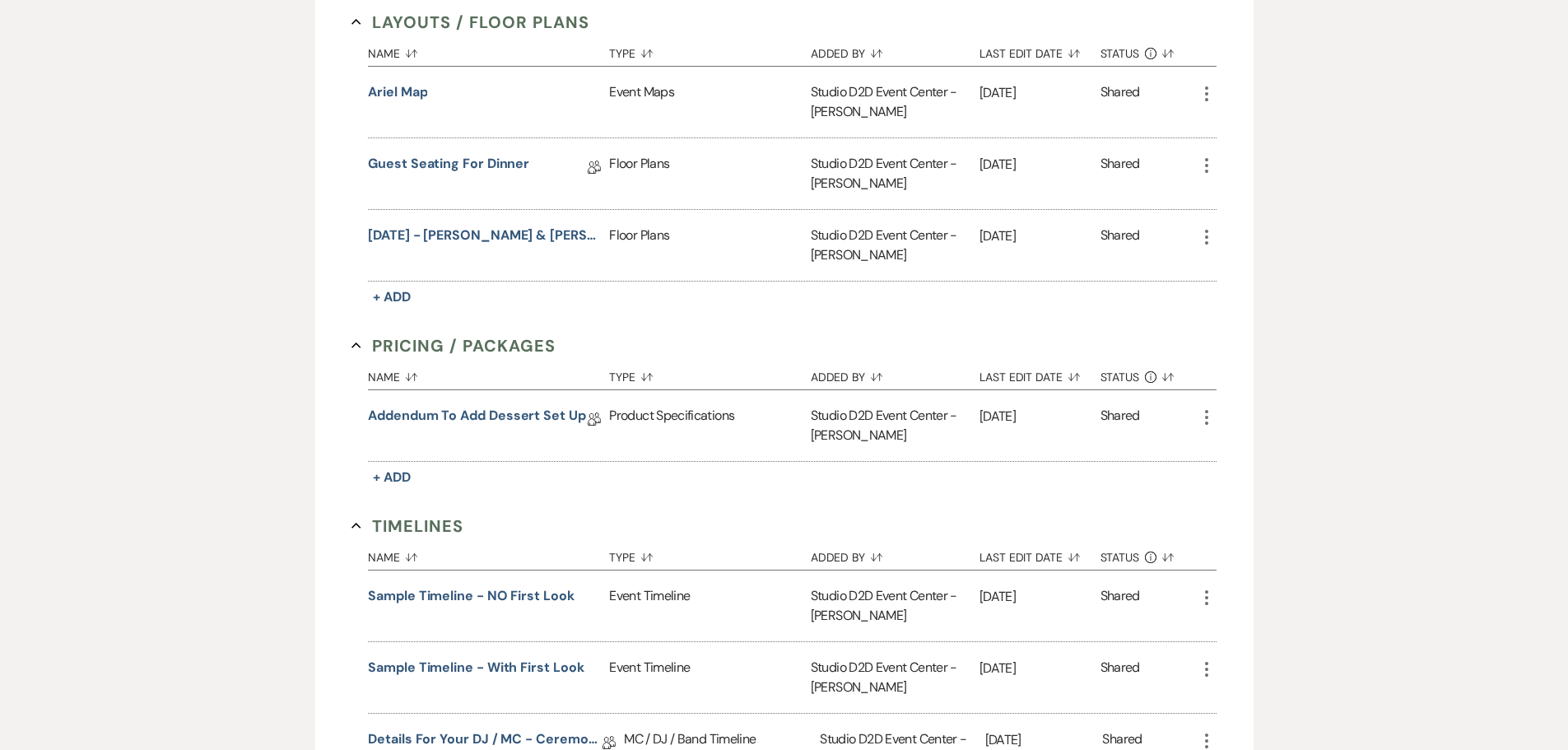
click at [1205, 236] on icon "More" at bounding box center [1206, 237] width 20 height 20
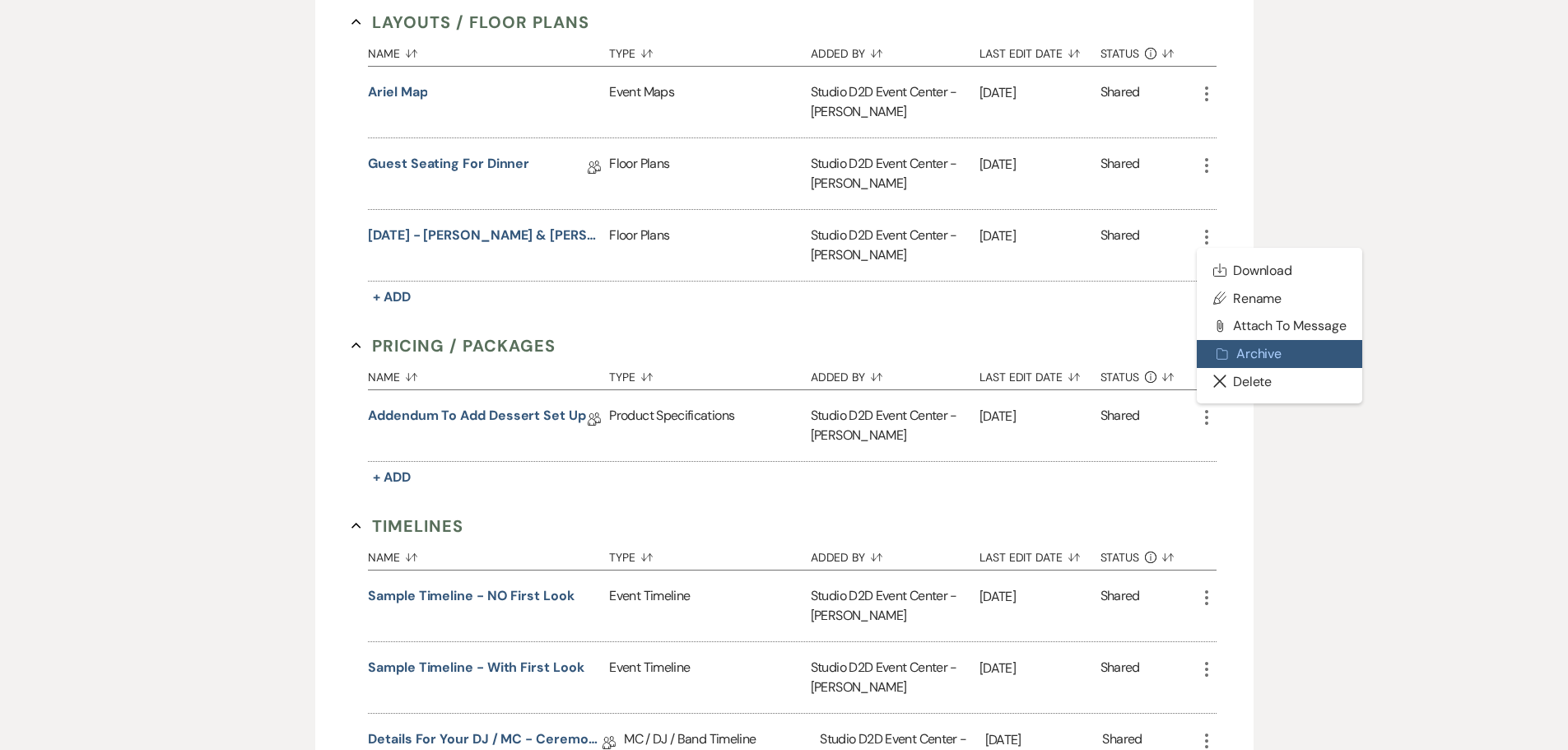
click at [1246, 345] on button "Archive Archive" at bounding box center [1280, 353] width 166 height 28
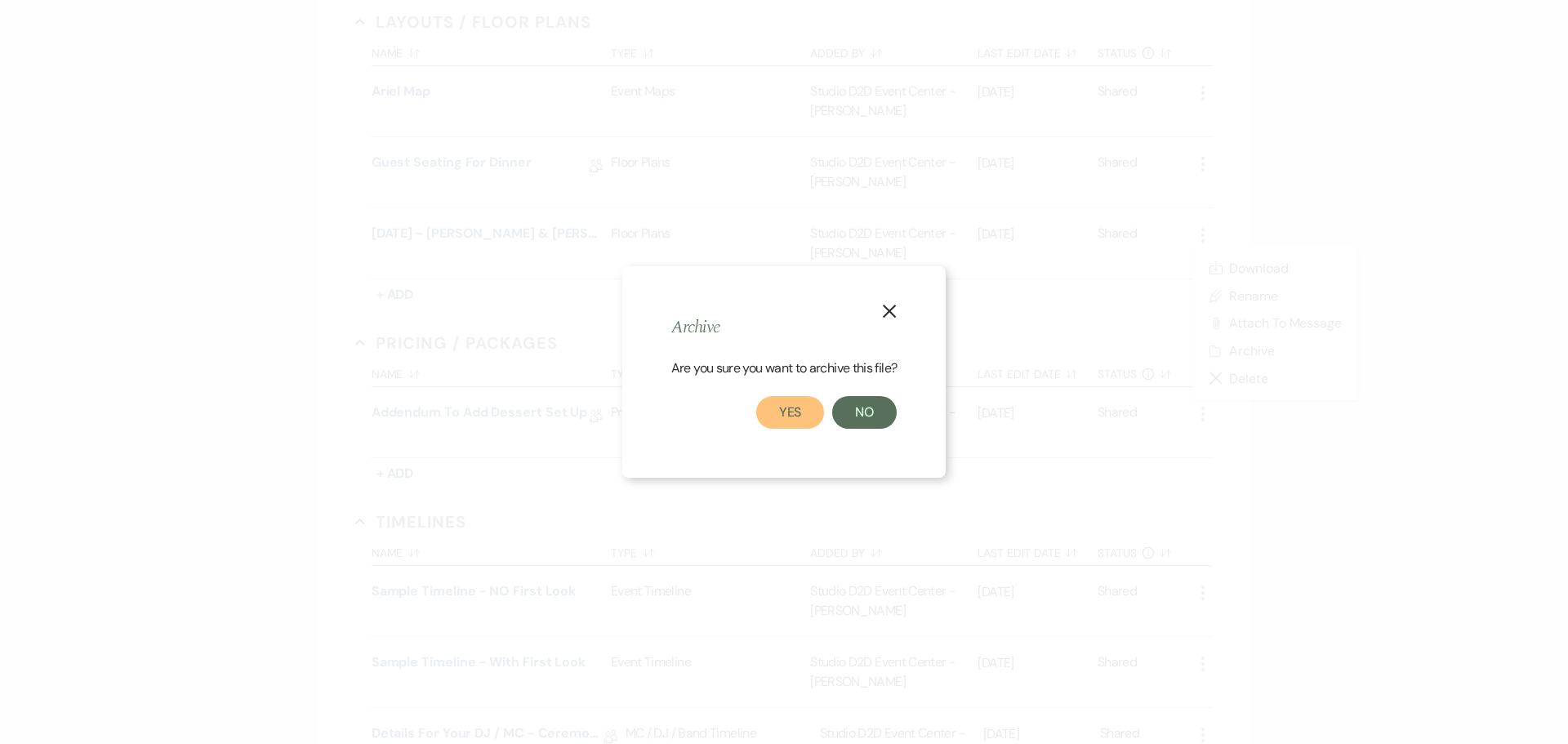
click at [784, 422] on button "Yes" at bounding box center [790, 412] width 69 height 32
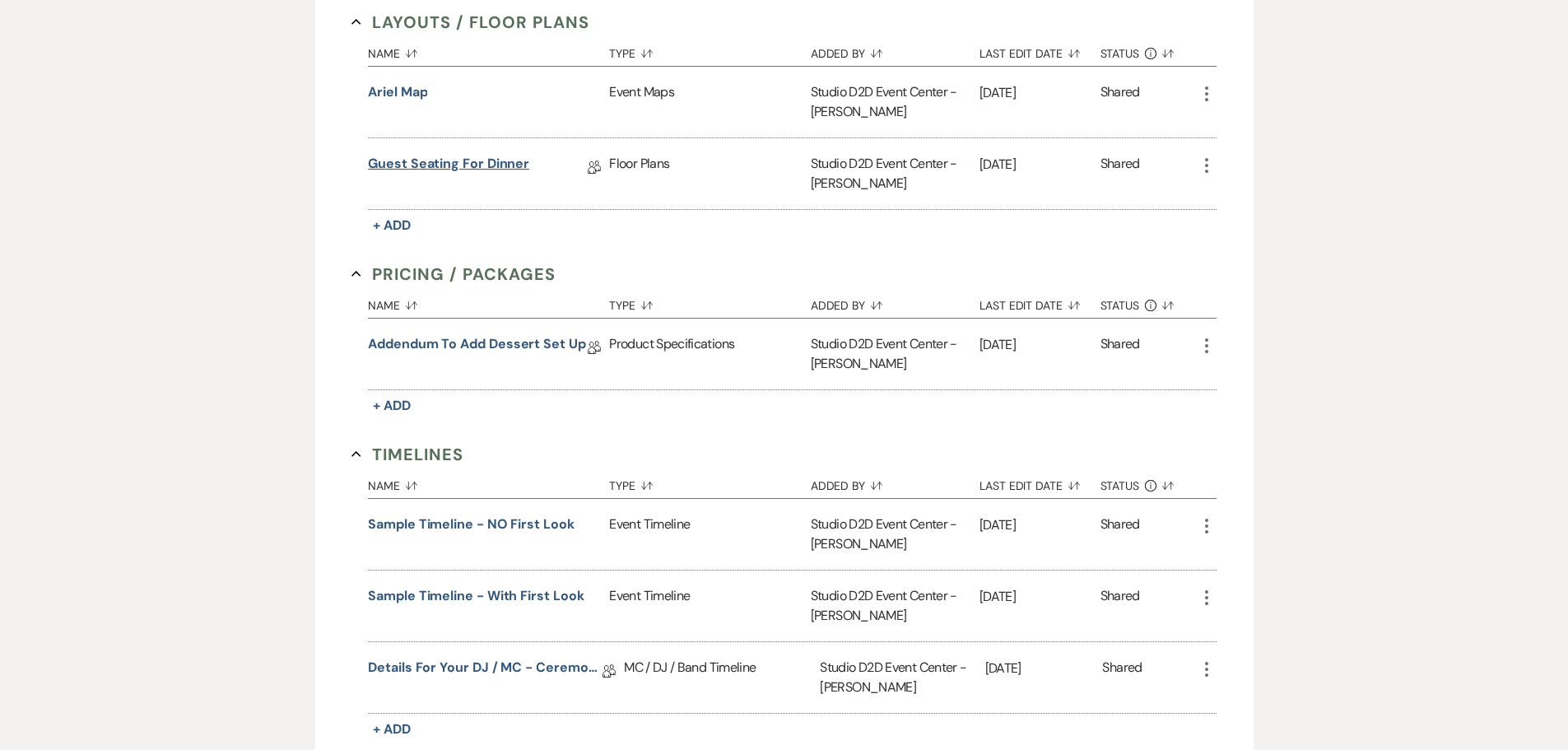
click at [477, 166] on link "Guest Seating for Dinner" at bounding box center [448, 167] width 162 height 26
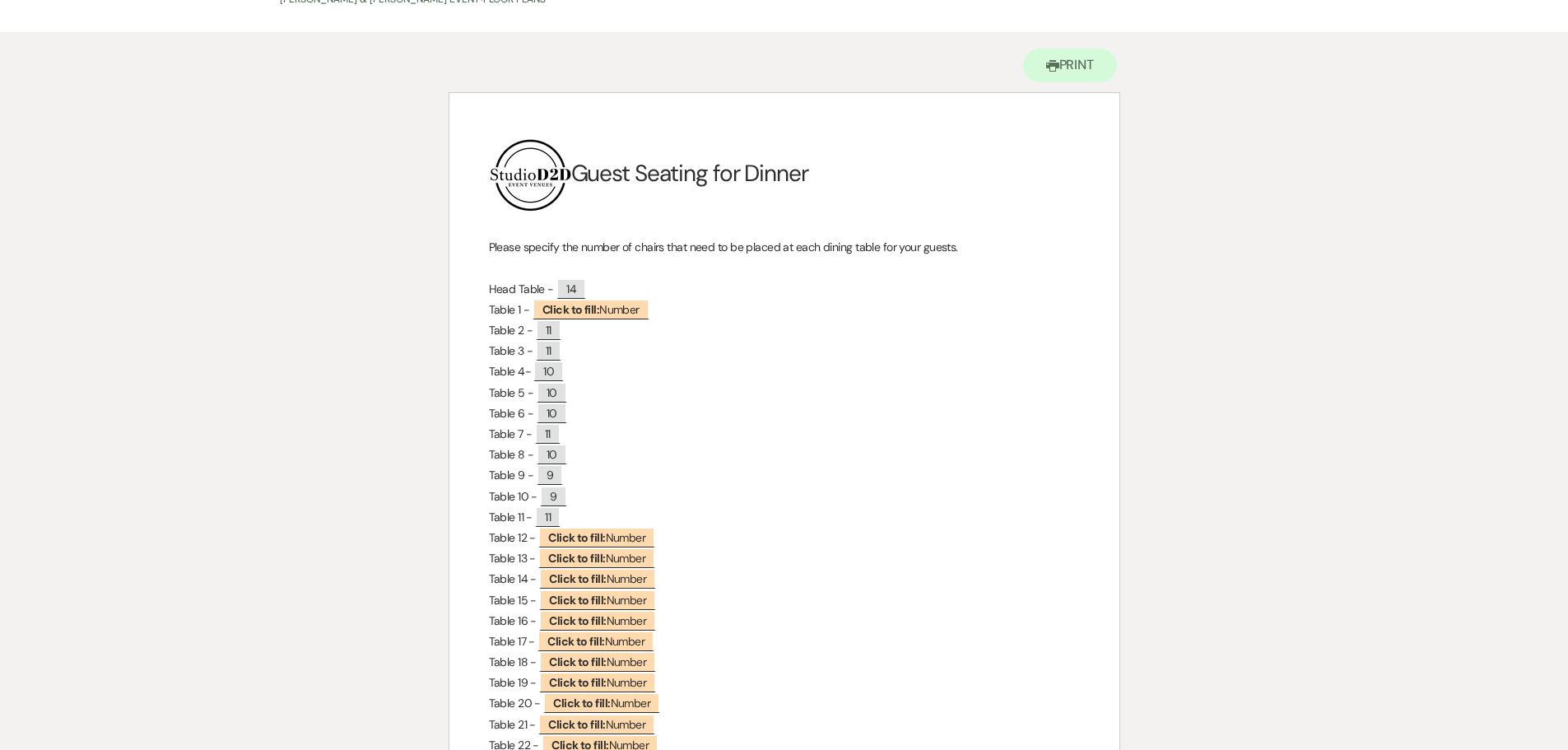
scroll to position [164, 0]
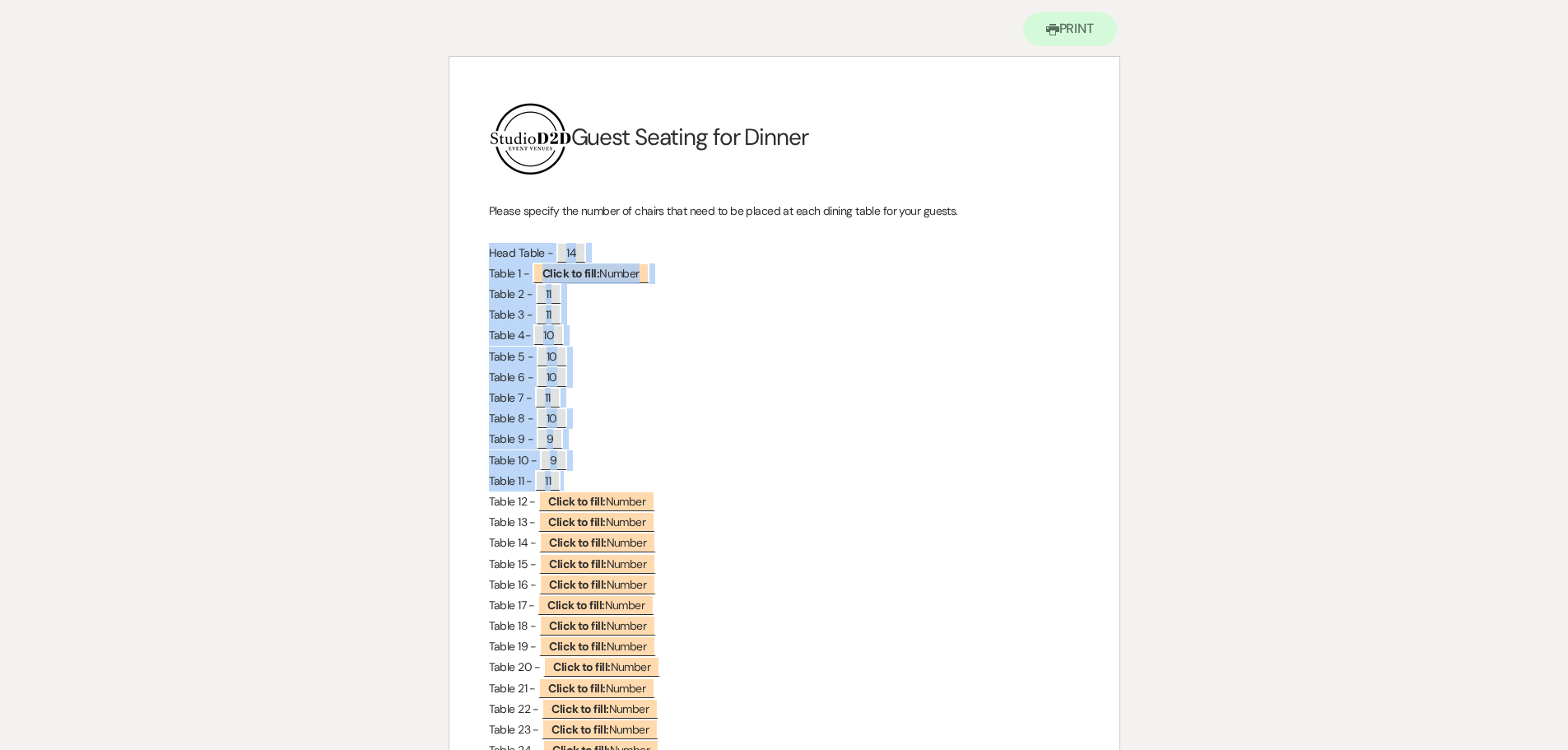
drag, startPoint x: 490, startPoint y: 251, endPoint x: 627, endPoint y: 474, distance: 261.7
click at [627, 474] on div "﻿ ﻿ Guest Seating for Dinner Please specify the number of chairs that need to b…" at bounding box center [784, 458] width 670 height 803
copy div "Head Table - ﻿ 14 ﻿ Table 1 - ﻿ Click to fill: Number ﻿ Table 2 - ﻿ 11 ﻿ Table …"
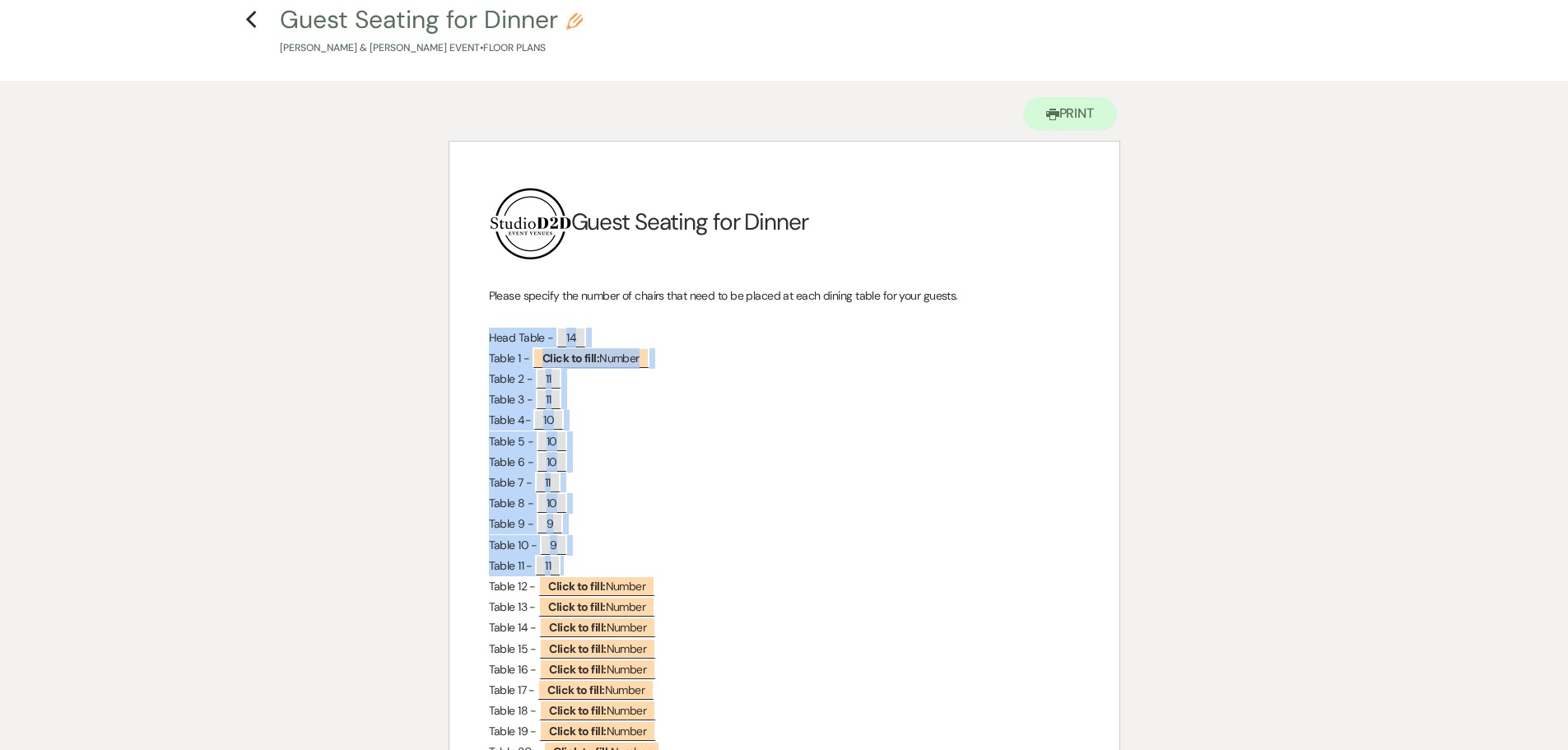
scroll to position [0, 0]
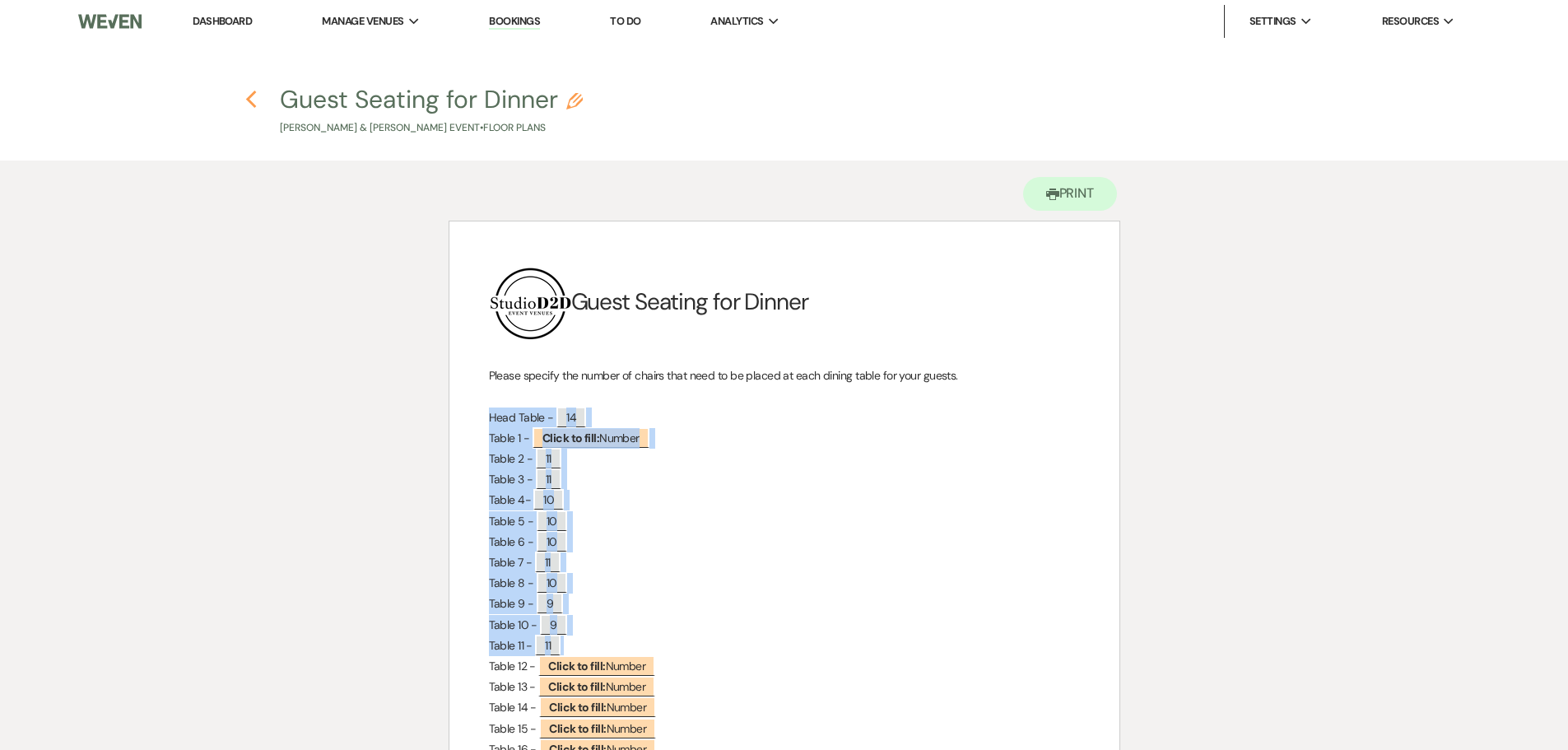
click at [251, 98] on use "button" at bounding box center [251, 99] width 11 height 18
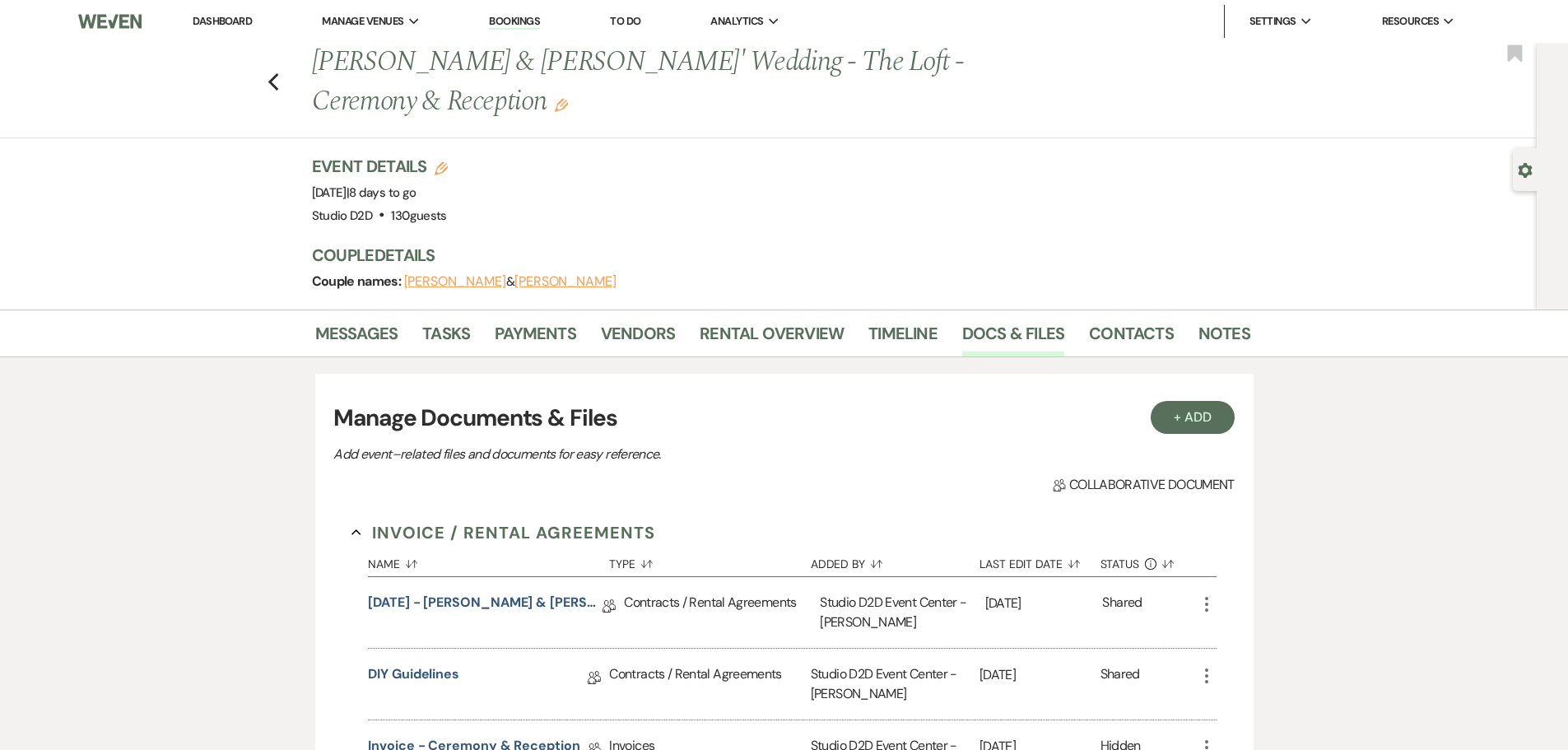
scroll to position [906, 0]
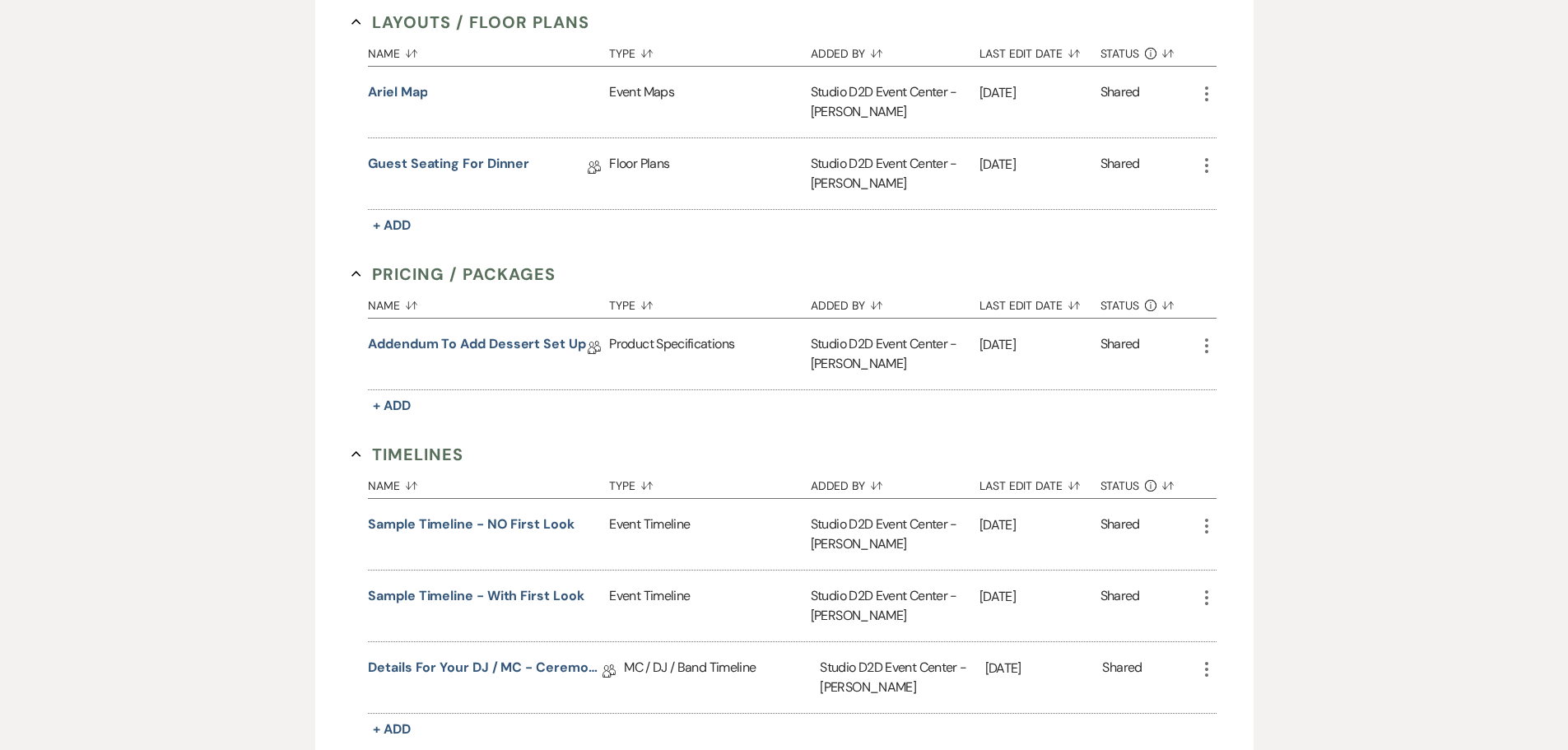
click at [1204, 165] on icon "More" at bounding box center [1206, 165] width 20 height 20
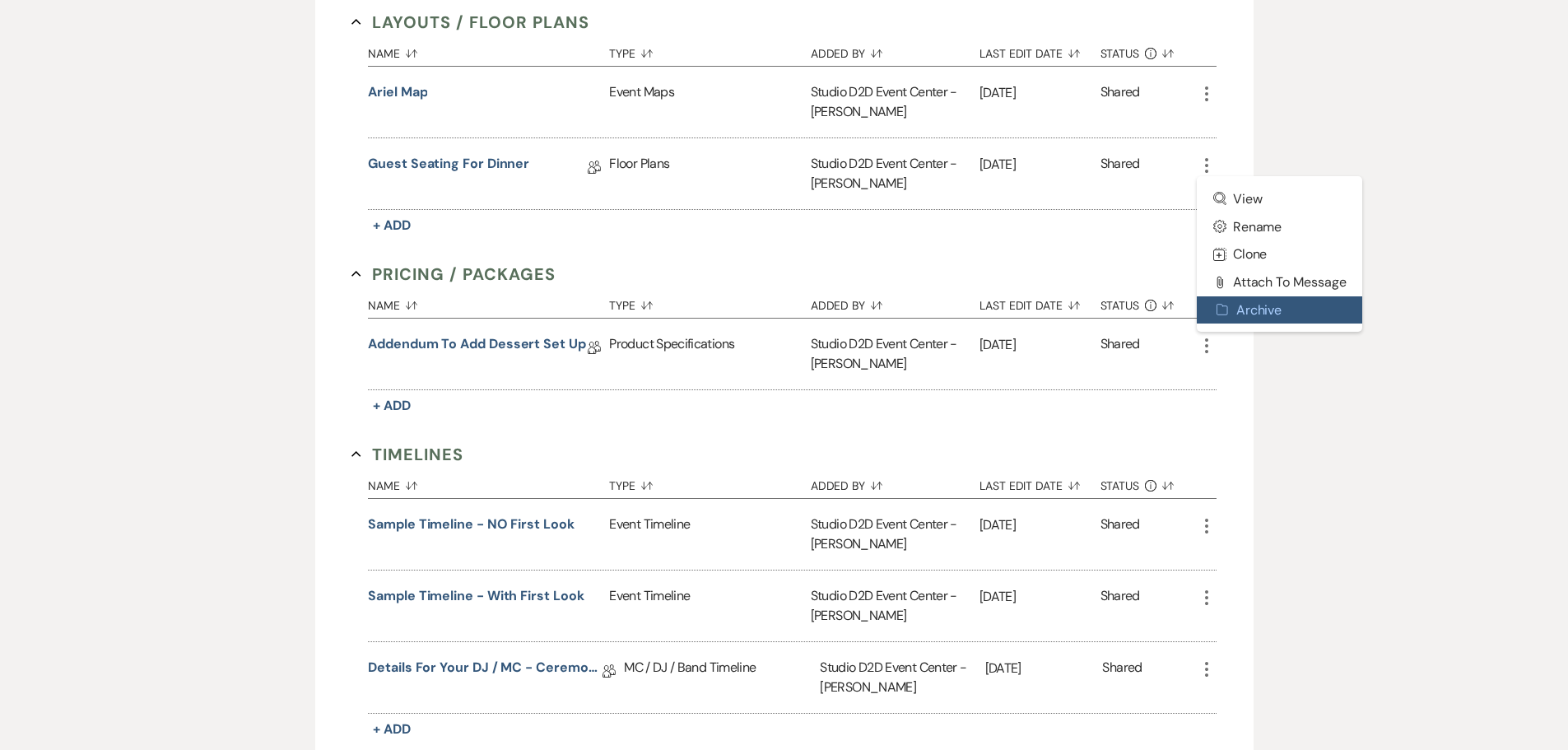
click at [1250, 316] on button "Archive Archive" at bounding box center [1280, 310] width 166 height 28
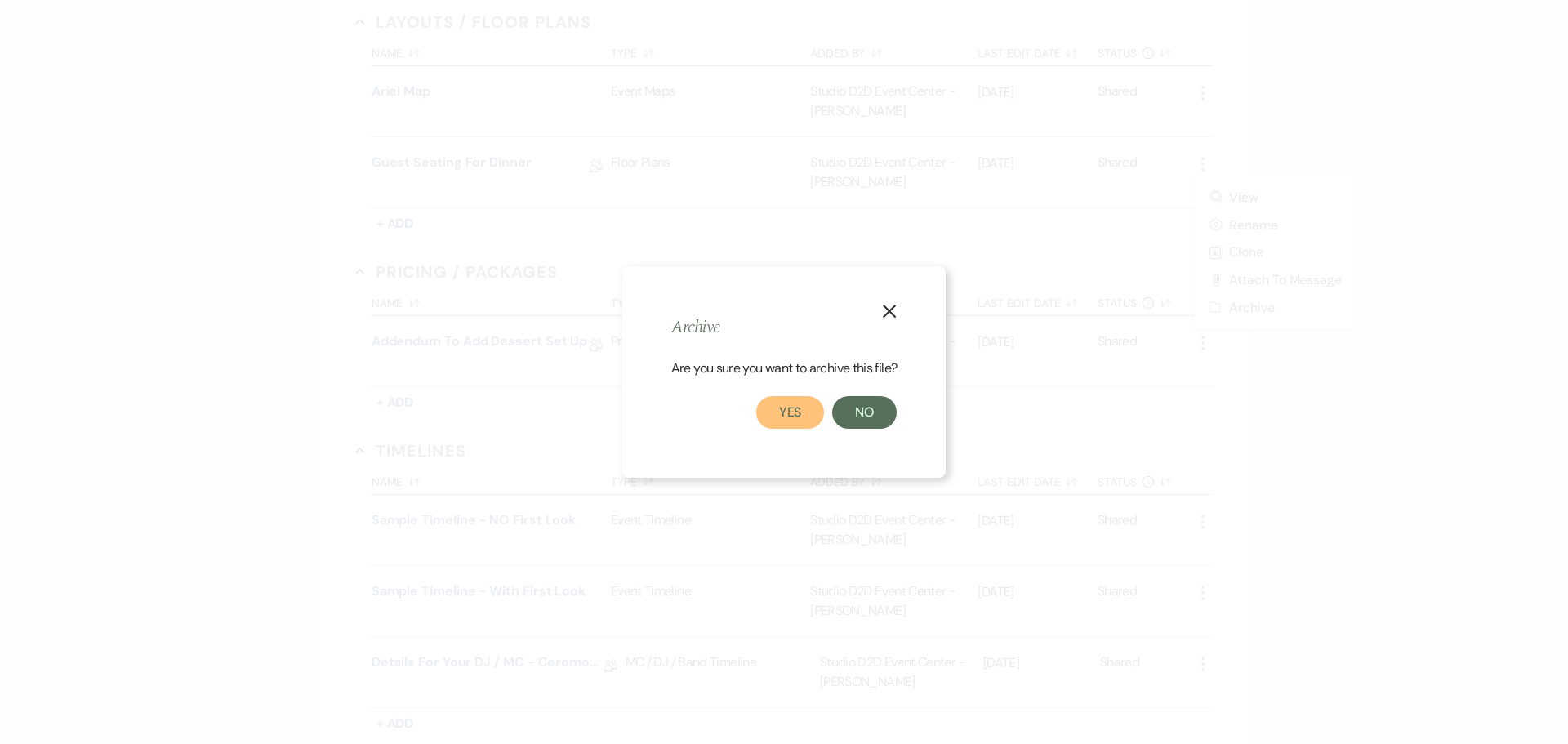
click at [794, 413] on button "Yes" at bounding box center [790, 412] width 69 height 32
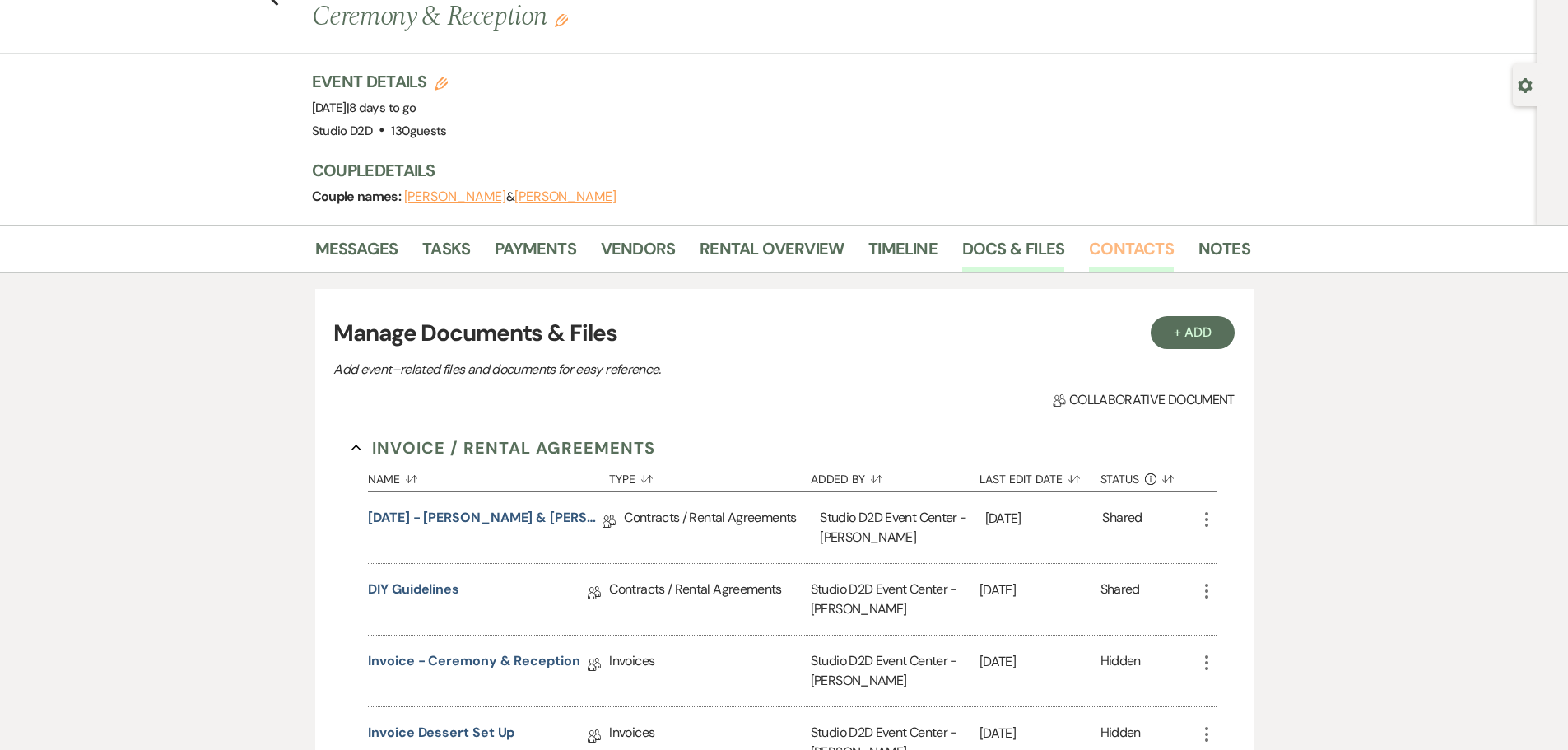
scroll to position [82, 0]
click at [1183, 332] on button "+ Add" at bounding box center [1192, 334] width 84 height 32
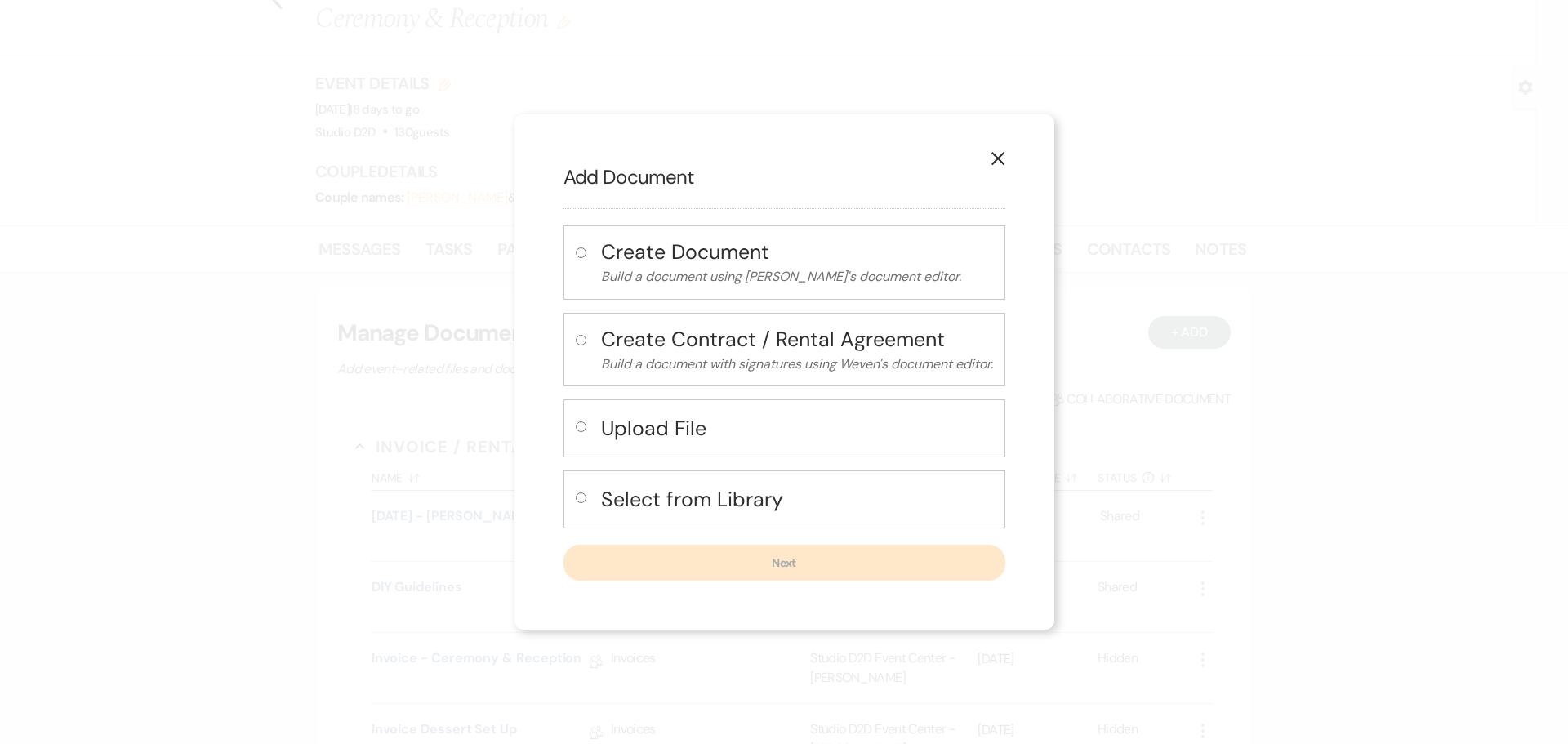
click at [639, 434] on h4 "Upload File" at bounding box center [797, 428] width 392 height 29
radio input "true"
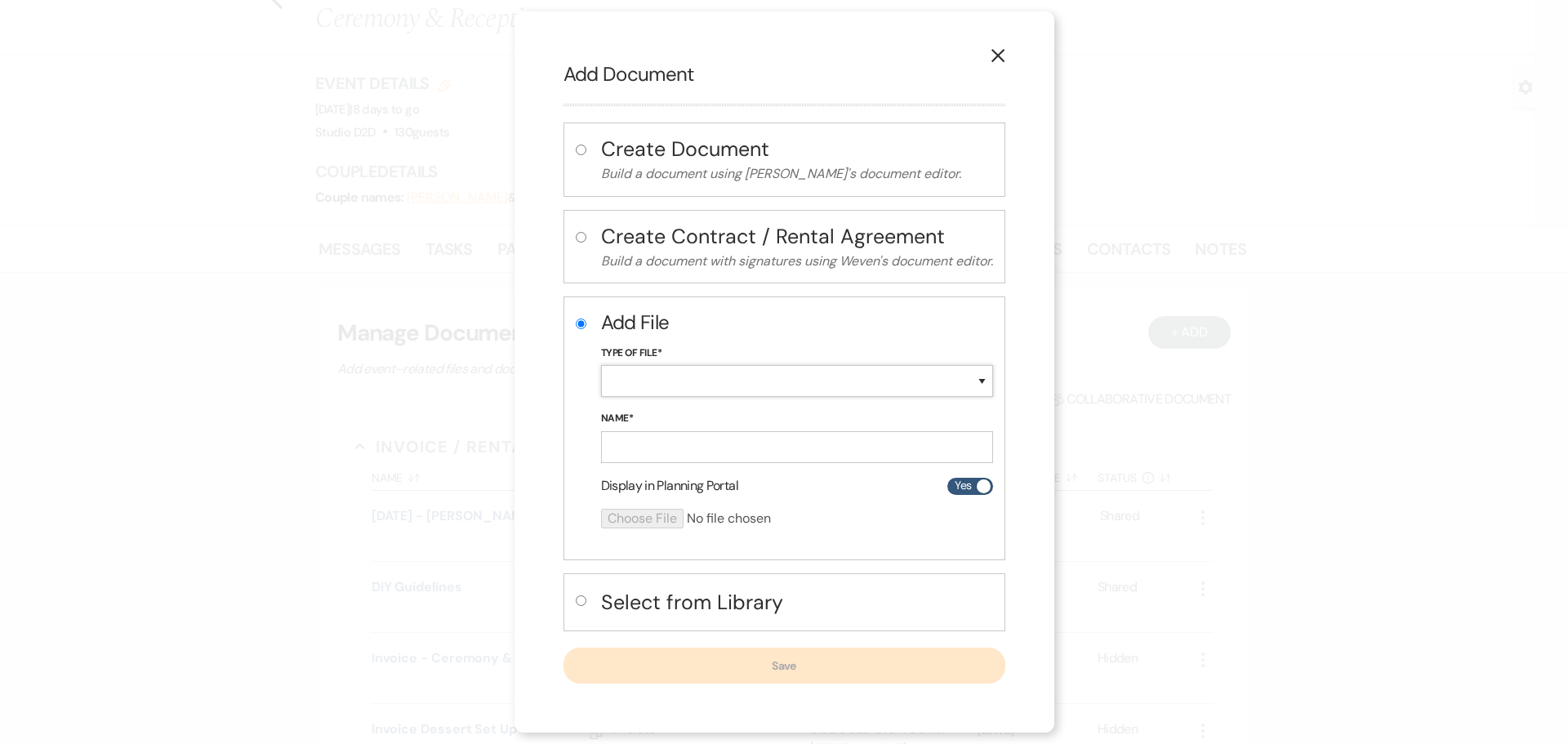
click at [656, 382] on select "Special Event Insurance Vendor Certificate of Insurance Contracts / Rental Agre…" at bounding box center [797, 381] width 392 height 32
select select "64"
click at [601, 365] on select "Special Event Insurance Vendor Certificate of Insurance Contracts / Rental Agre…" at bounding box center [797, 381] width 392 height 32
click at [705, 445] on input "Name*" at bounding box center [797, 447] width 392 height 32
paste input "[DATE] - [PERSON_NAME] & [PERSON_NAME] - Ceremony Details"
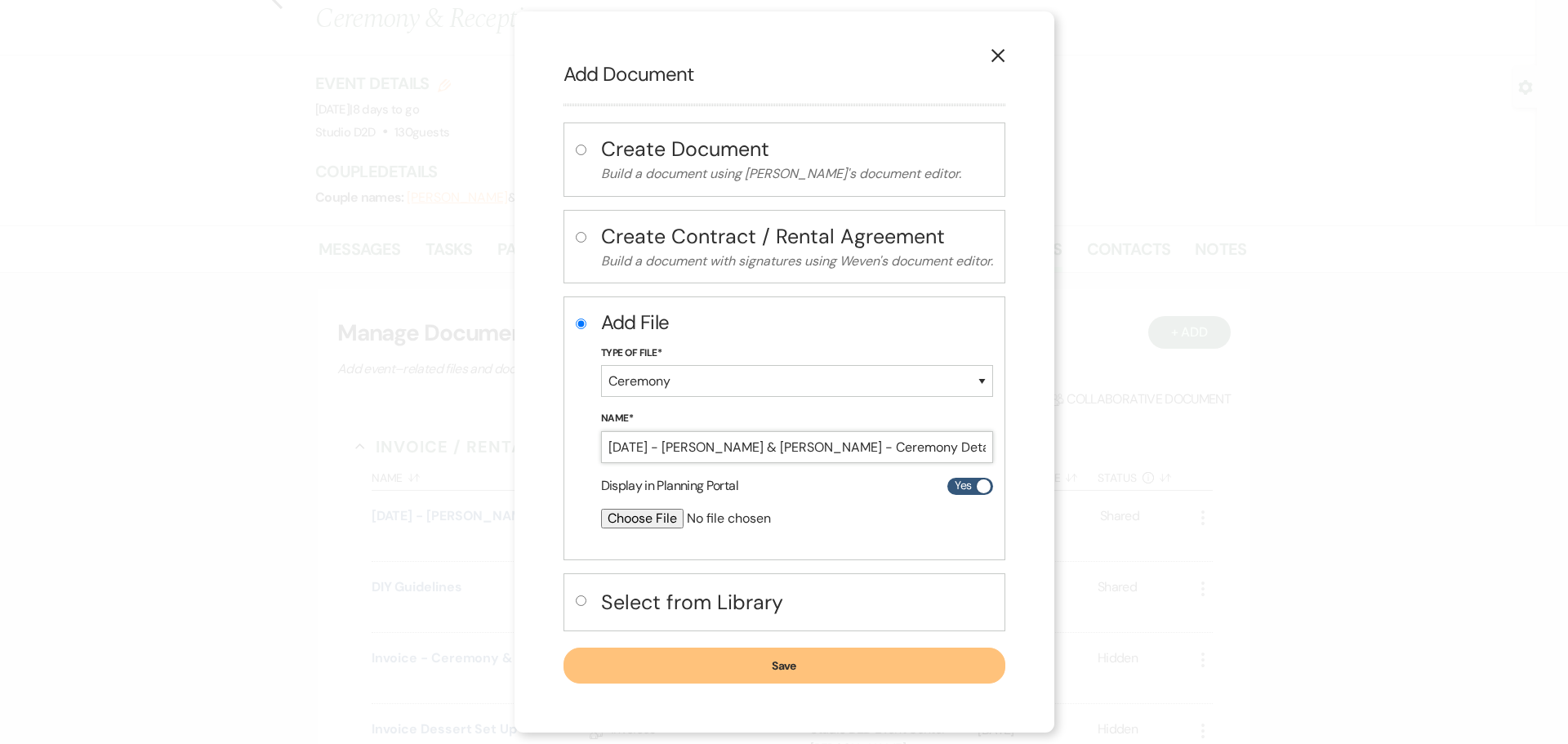
type input "[DATE] - [PERSON_NAME] & [PERSON_NAME] - Ceremony Details"
click at [658, 522] on input "file" at bounding box center [753, 518] width 305 height 20
type input "C:\fakepath\[DATE] - [PERSON_NAME] & [PERSON_NAME] - Ceremony Details - Studio …"
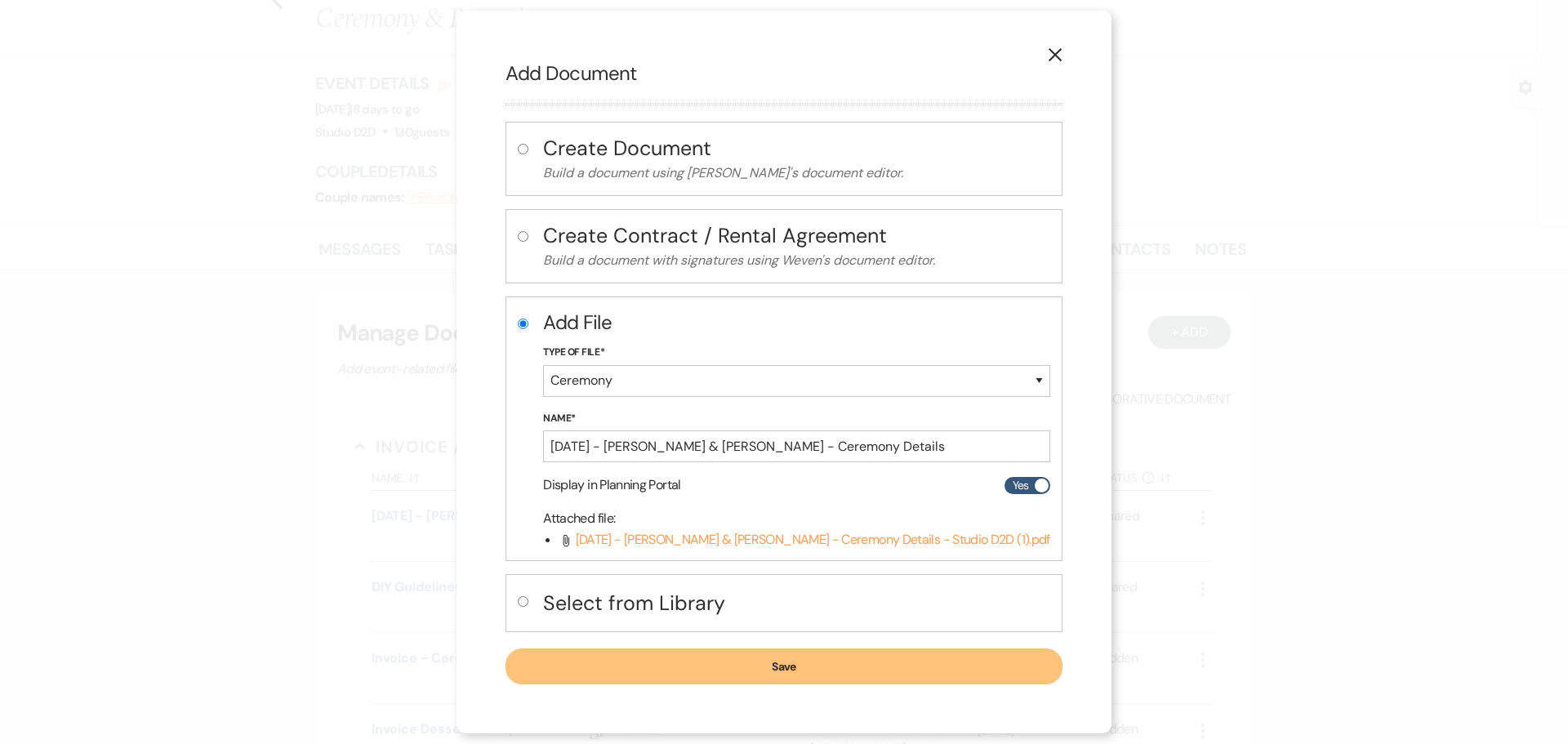
click at [821, 665] on button "Save" at bounding box center [783, 666] width 556 height 36
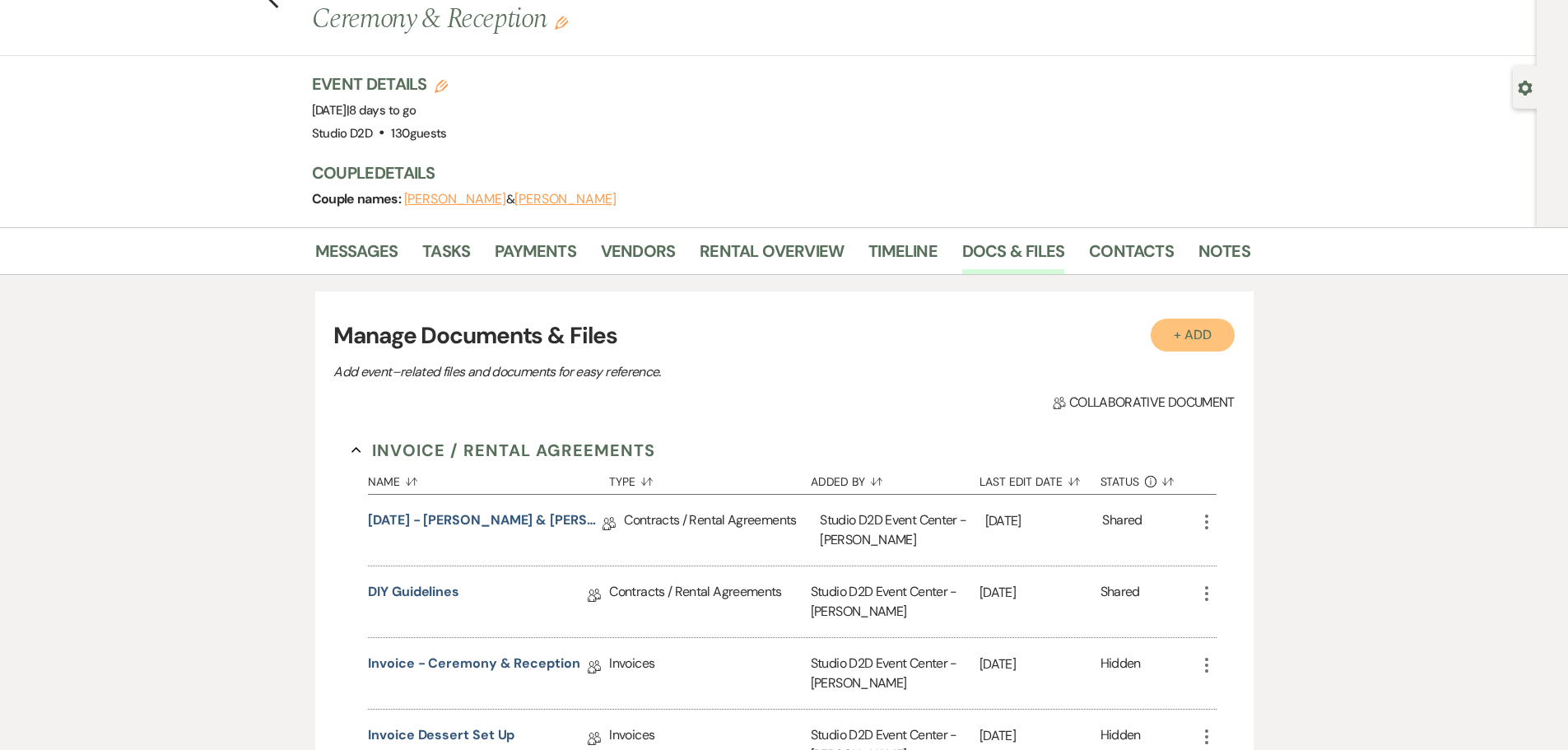
click at [1192, 333] on button "+ Add" at bounding box center [1192, 334] width 84 height 32
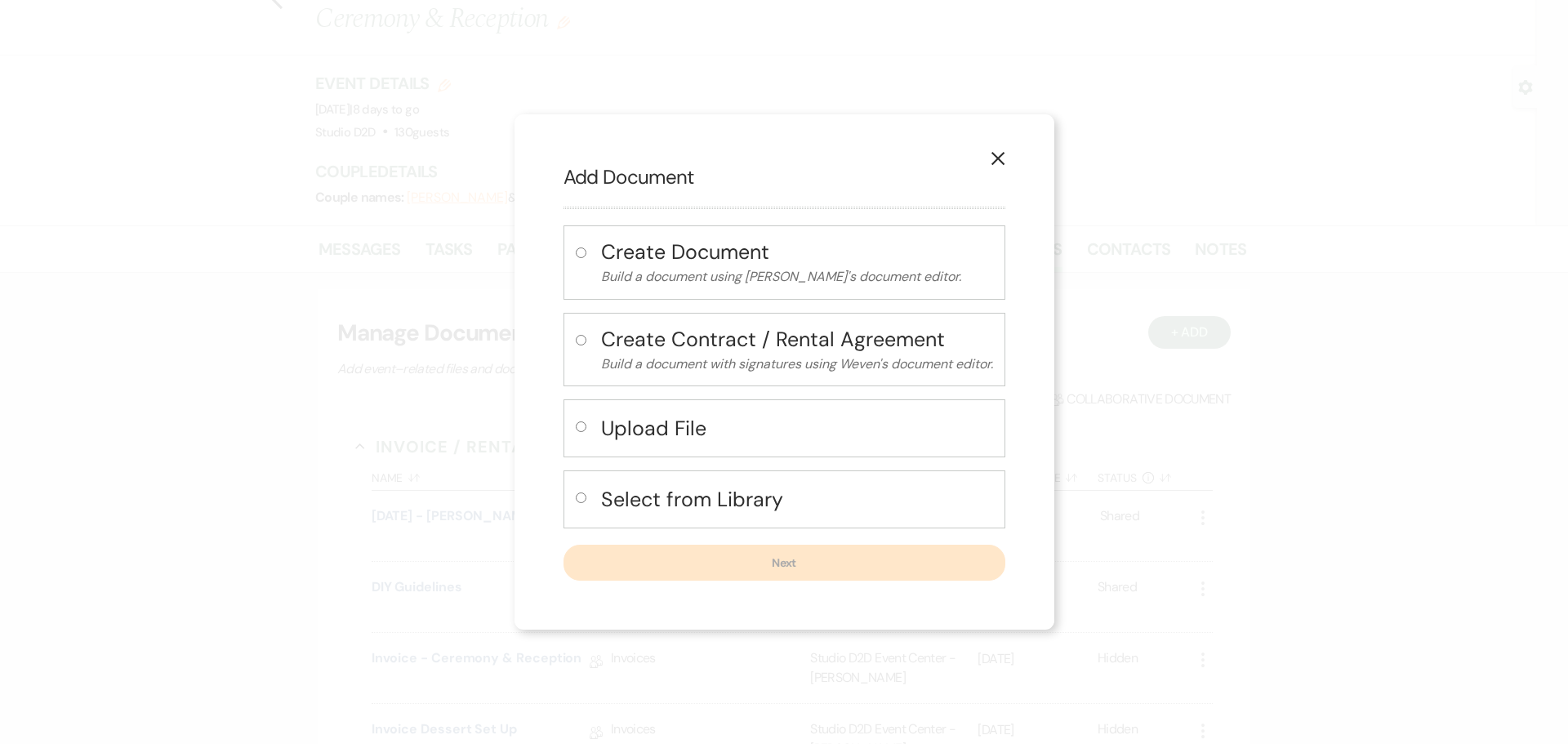
click at [684, 434] on h4 "Upload File" at bounding box center [797, 428] width 392 height 29
radio input "true"
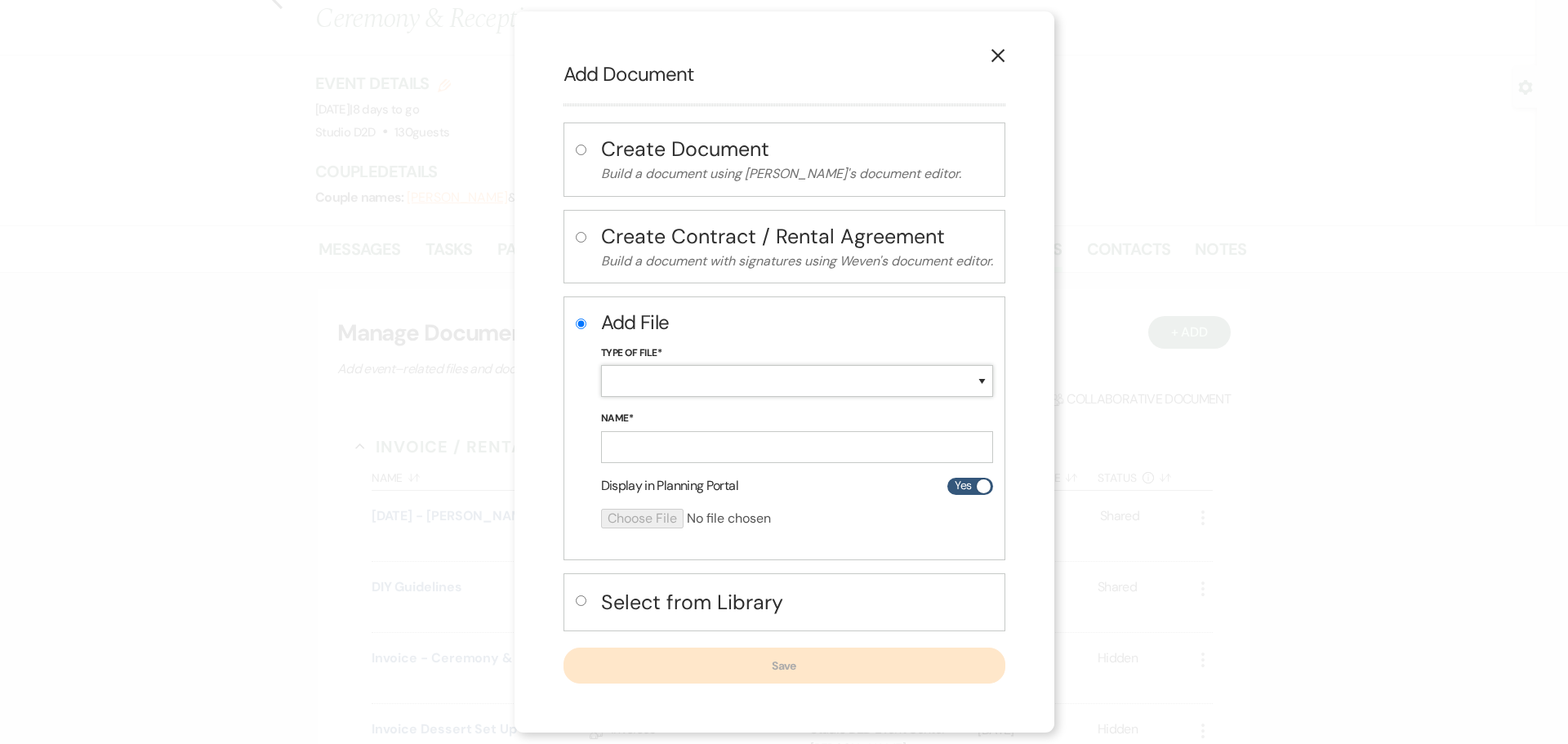
click at [699, 377] on select "Special Event Insurance Vendor Certificate of Insurance Contracts / Rental Agre…" at bounding box center [797, 381] width 392 height 32
select select "63"
click at [601, 365] on select "Special Event Insurance Vendor Certificate of Insurance Contracts / Rental Agre…" at bounding box center [797, 381] width 392 height 32
click at [676, 453] on input "Name*" at bounding box center [797, 447] width 392 height 32
paste input "[DATE] - [PERSON_NAME] & [PERSON_NAME] - Event Details"
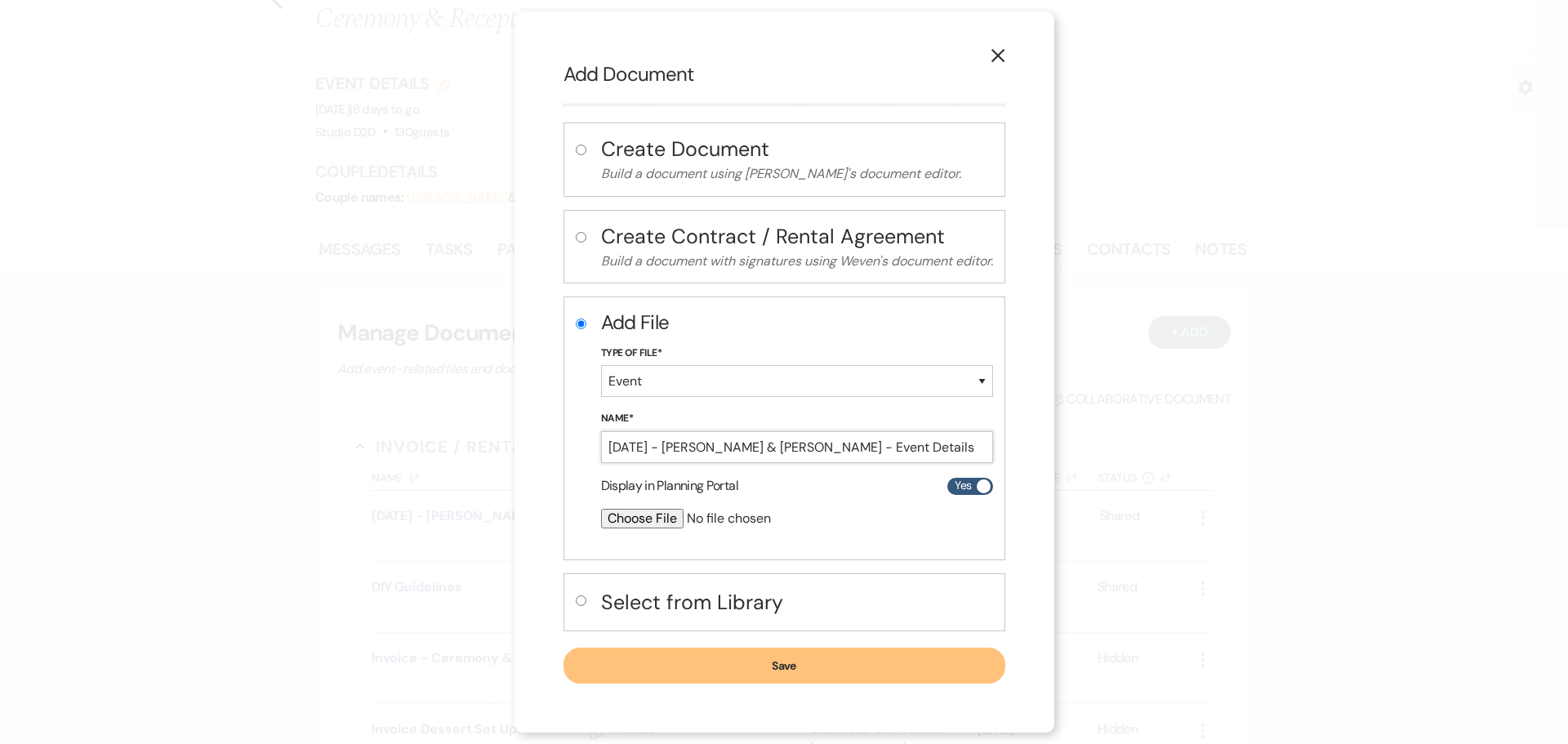
type input "[DATE] - [PERSON_NAME] & [PERSON_NAME] - Event Details"
click at [647, 515] on input "file" at bounding box center [753, 518] width 305 height 20
type input "C:\fakepath\[DATE] - [PERSON_NAME] & [PERSON_NAME] - Event Details - Studio D2D…"
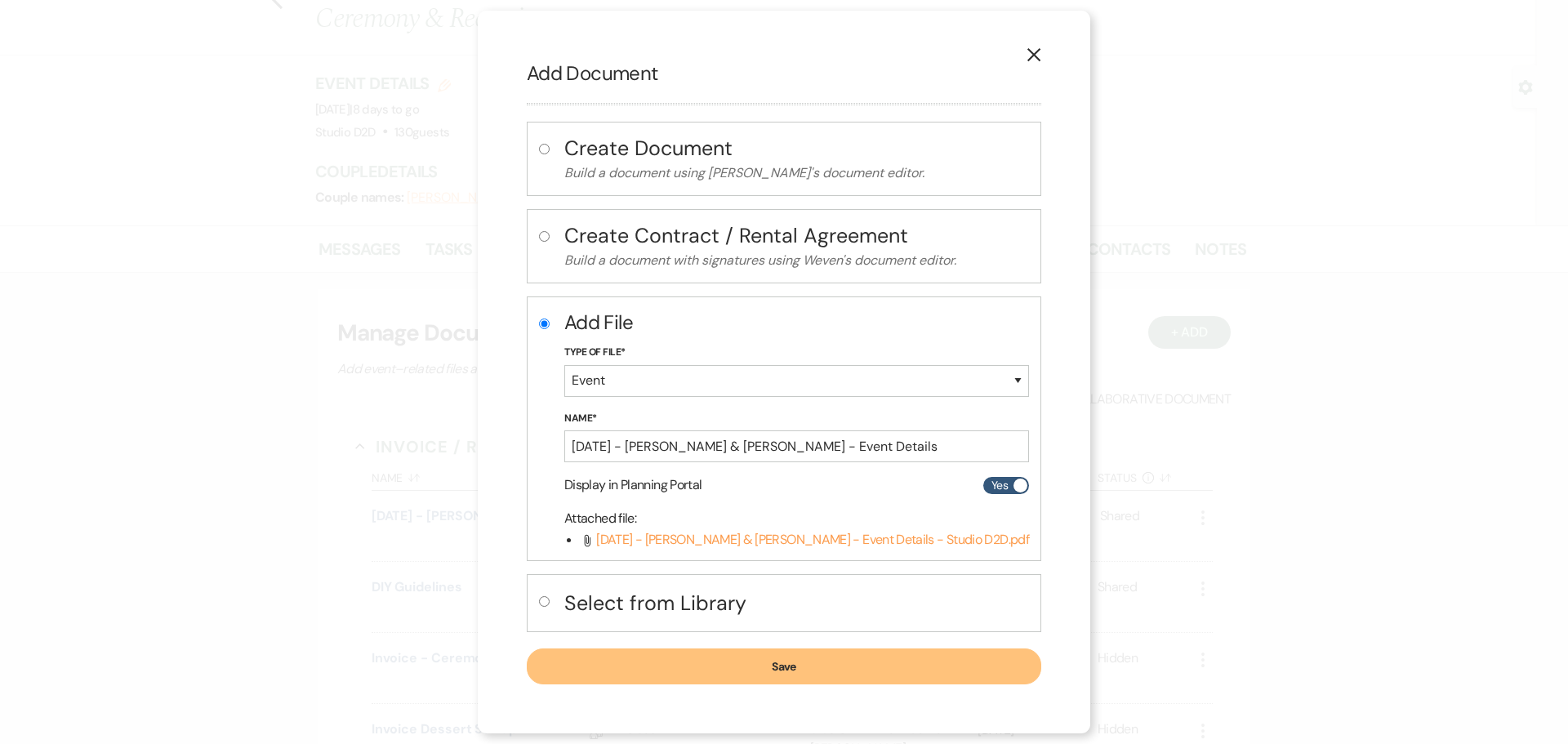
click at [767, 667] on button "Save" at bounding box center [784, 666] width 514 height 36
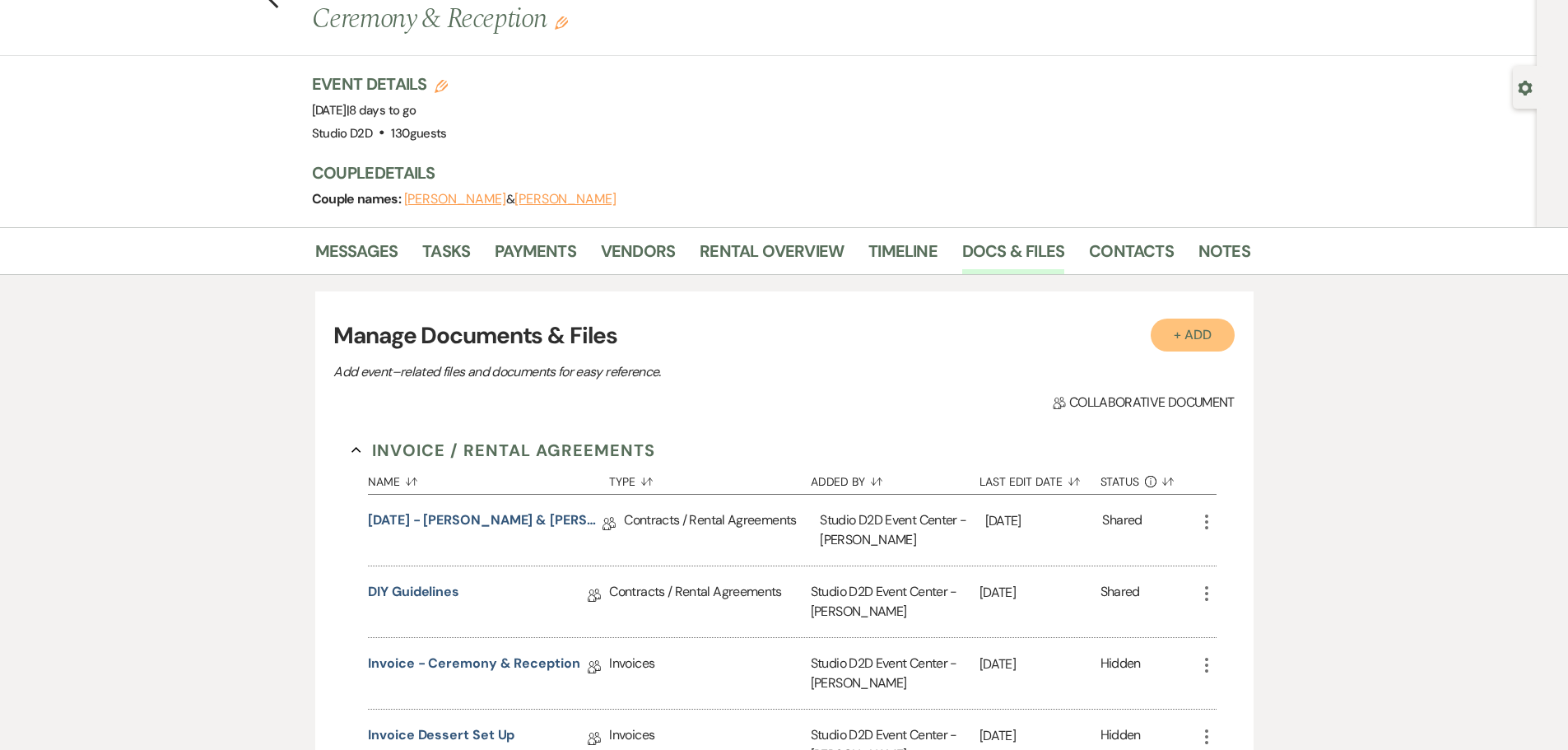
click at [1182, 331] on button "+ Add" at bounding box center [1192, 334] width 84 height 32
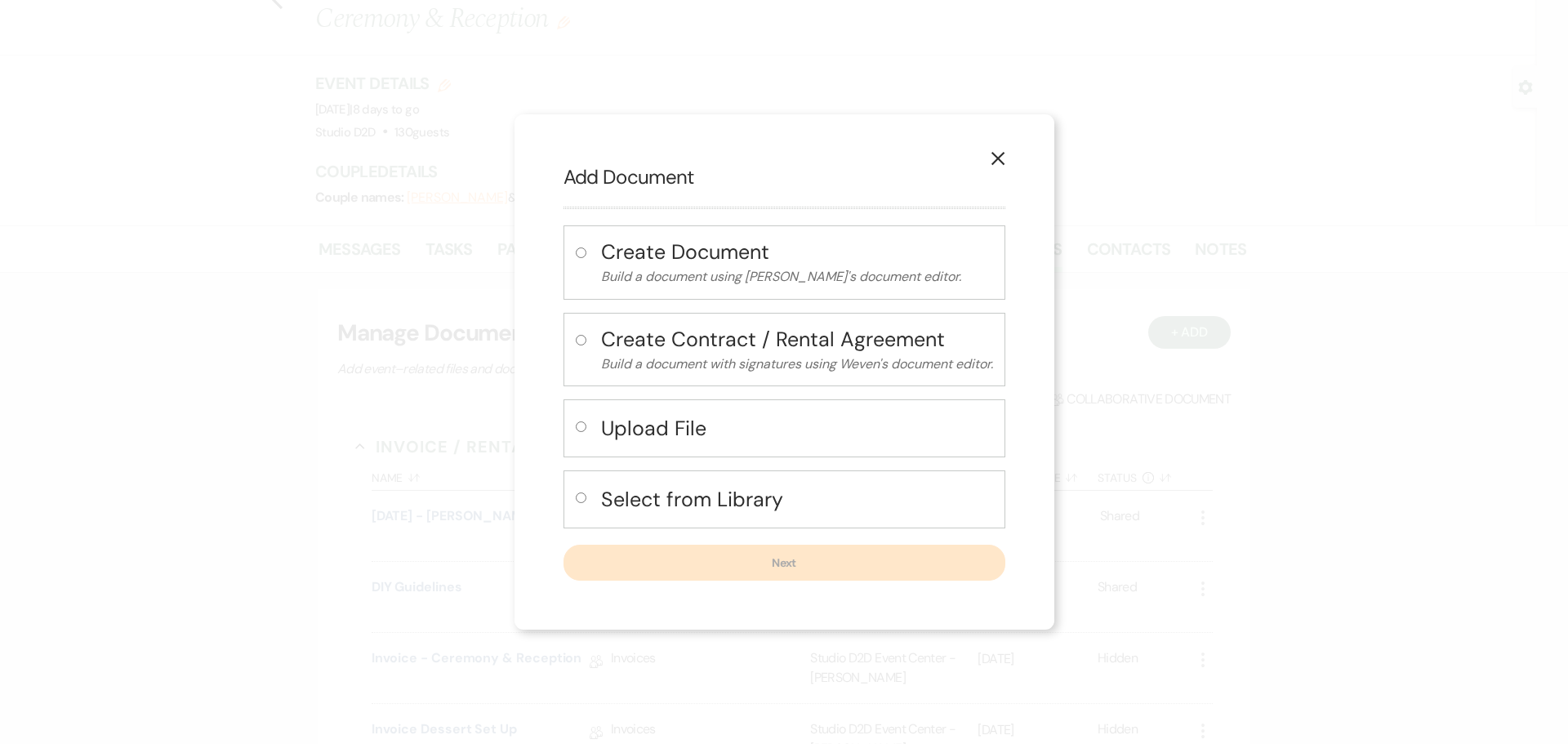
click at [680, 422] on h4 "Upload File" at bounding box center [797, 428] width 392 height 29
radio input "true"
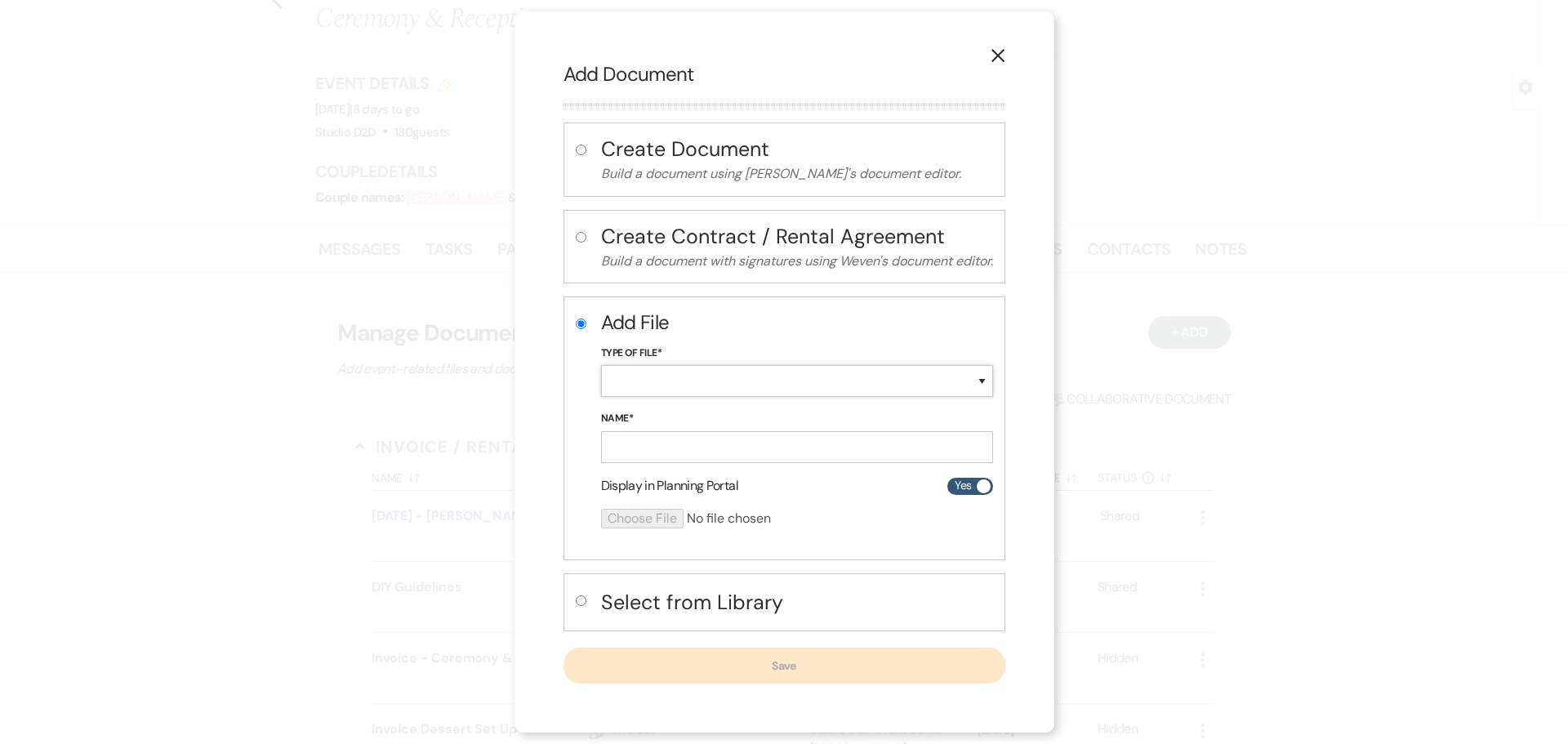
click at [675, 385] on select "Special Event Insurance Vendor Certificate of Insurance Contracts / Rental Agre…" at bounding box center [797, 381] width 392 height 32
select select "24"
click at [601, 365] on select "Special Event Insurance Vendor Certificate of Insurance Contracts / Rental Agre…" at bounding box center [797, 381] width 392 height 32
click at [690, 442] on input "Name*" at bounding box center [797, 447] width 392 height 32
paste input "[DATE] - [PERSON_NAME] & [PERSON_NAME] - Floor Plan"
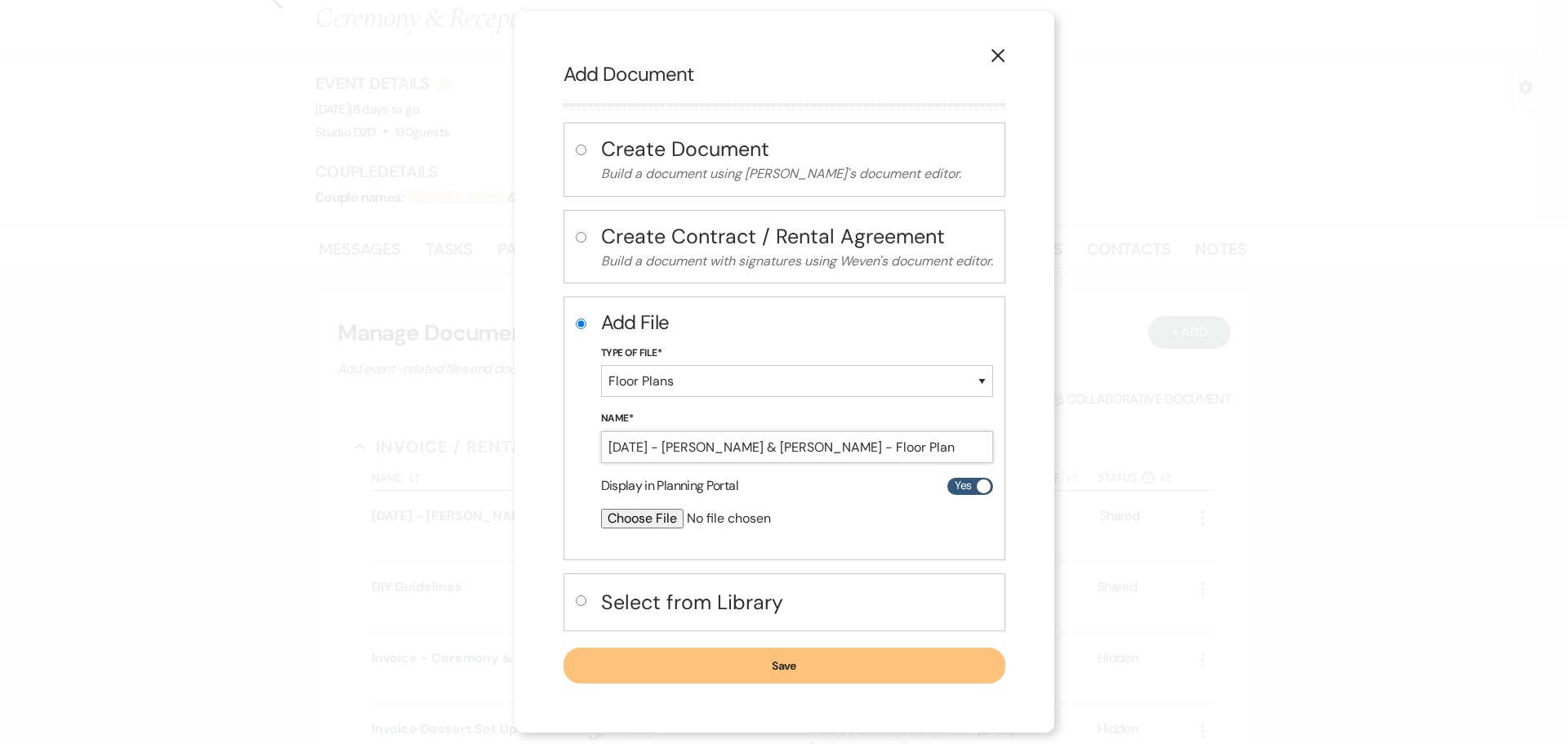
type input "[DATE] - [PERSON_NAME] & [PERSON_NAME] - Floor Plan"
click at [707, 659] on button "Save" at bounding box center [784, 665] width 442 height 36
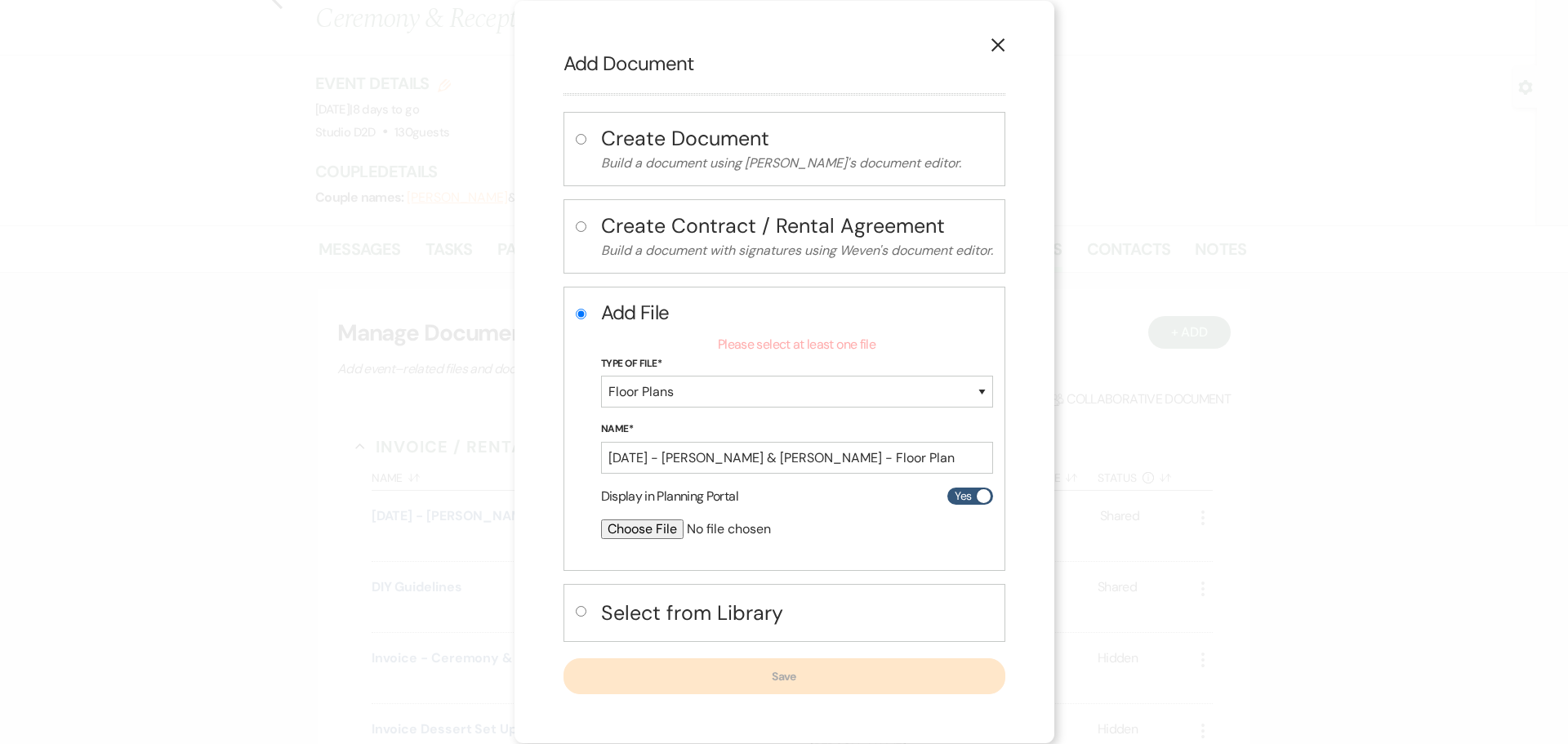
click at [662, 528] on input "file" at bounding box center [753, 529] width 305 height 20
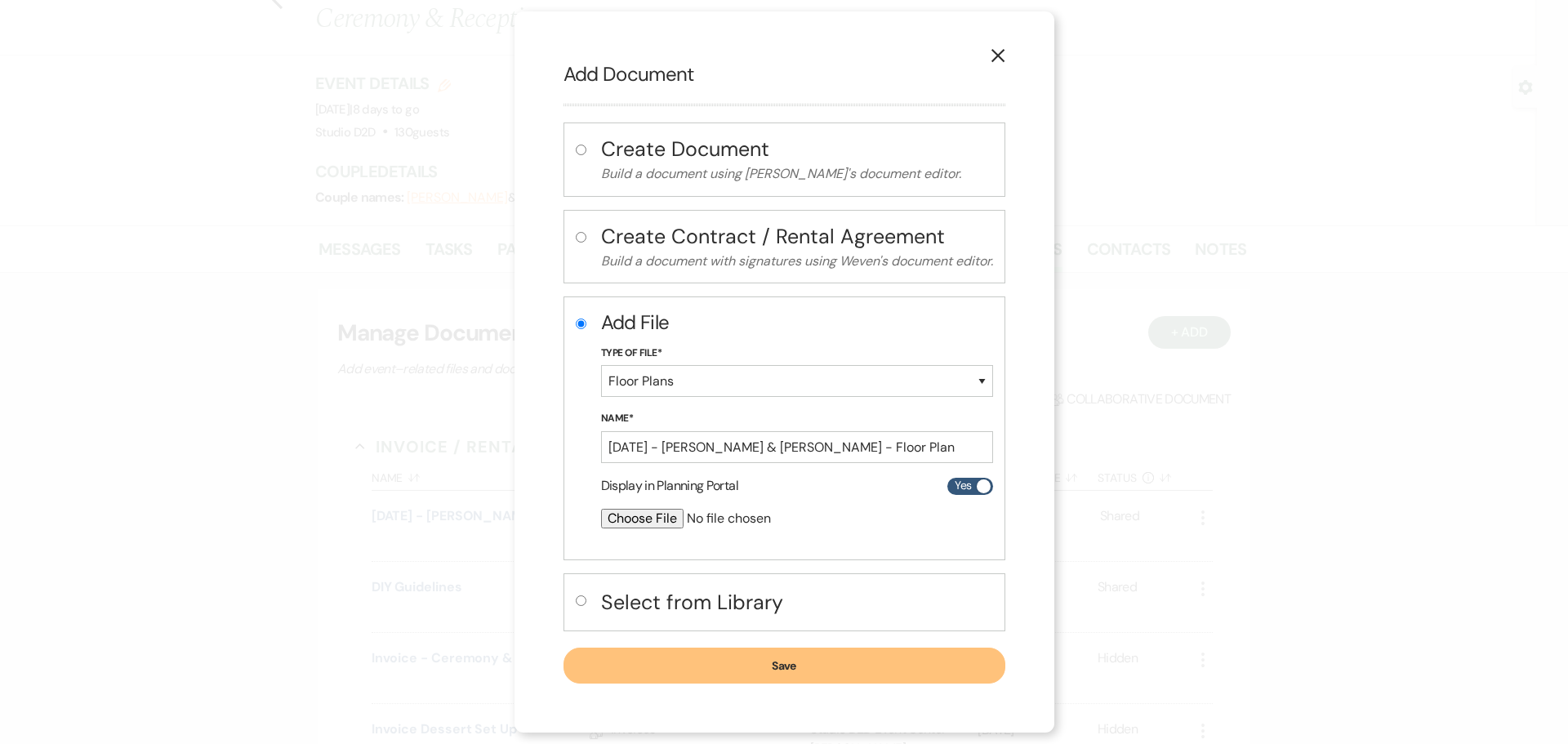
type input "C:\fakepath\[DATE] - [PERSON_NAME] & [PERSON_NAME] - Floor Plan - Studio D2D.pdf"
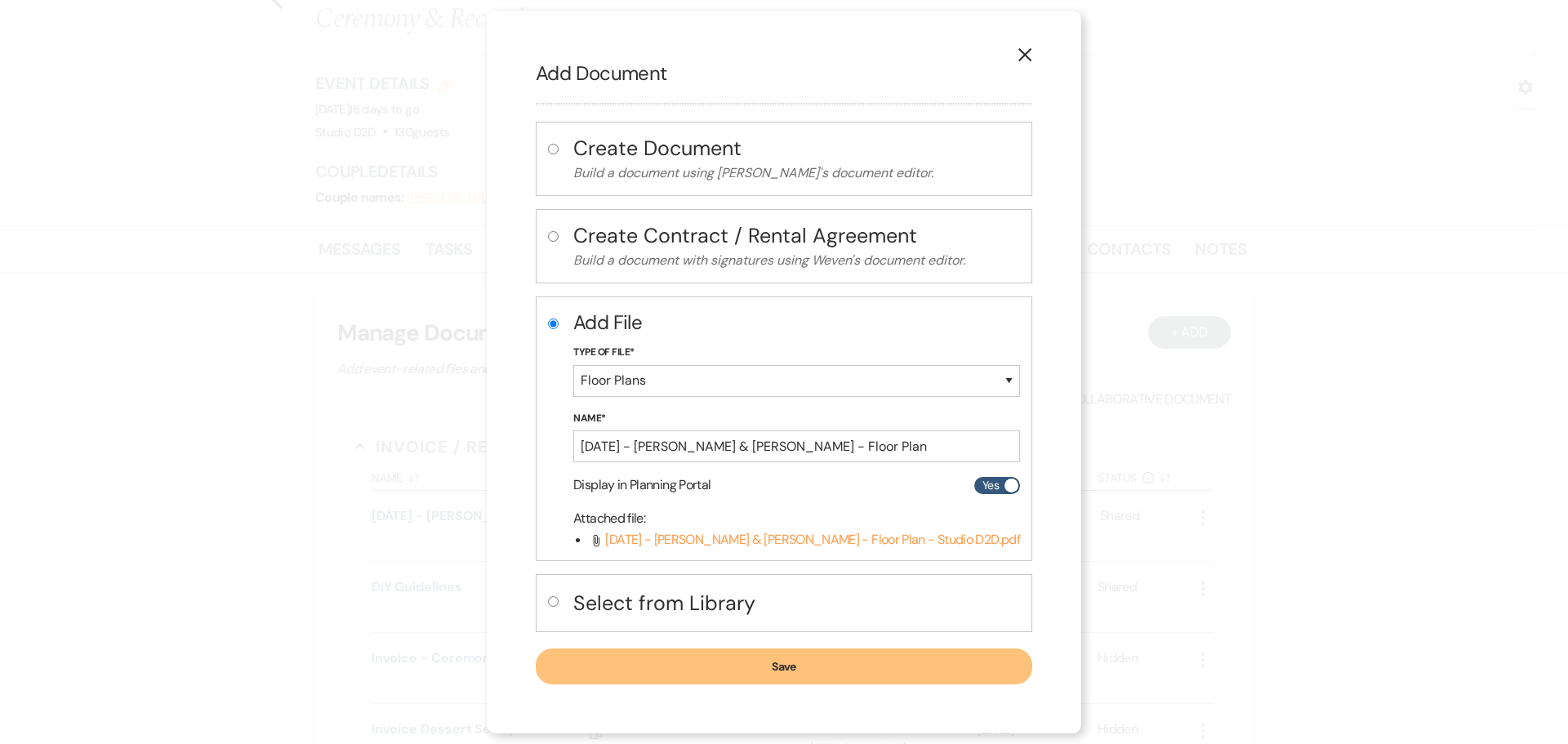
click at [813, 659] on button "Save" at bounding box center [783, 666] width 496 height 36
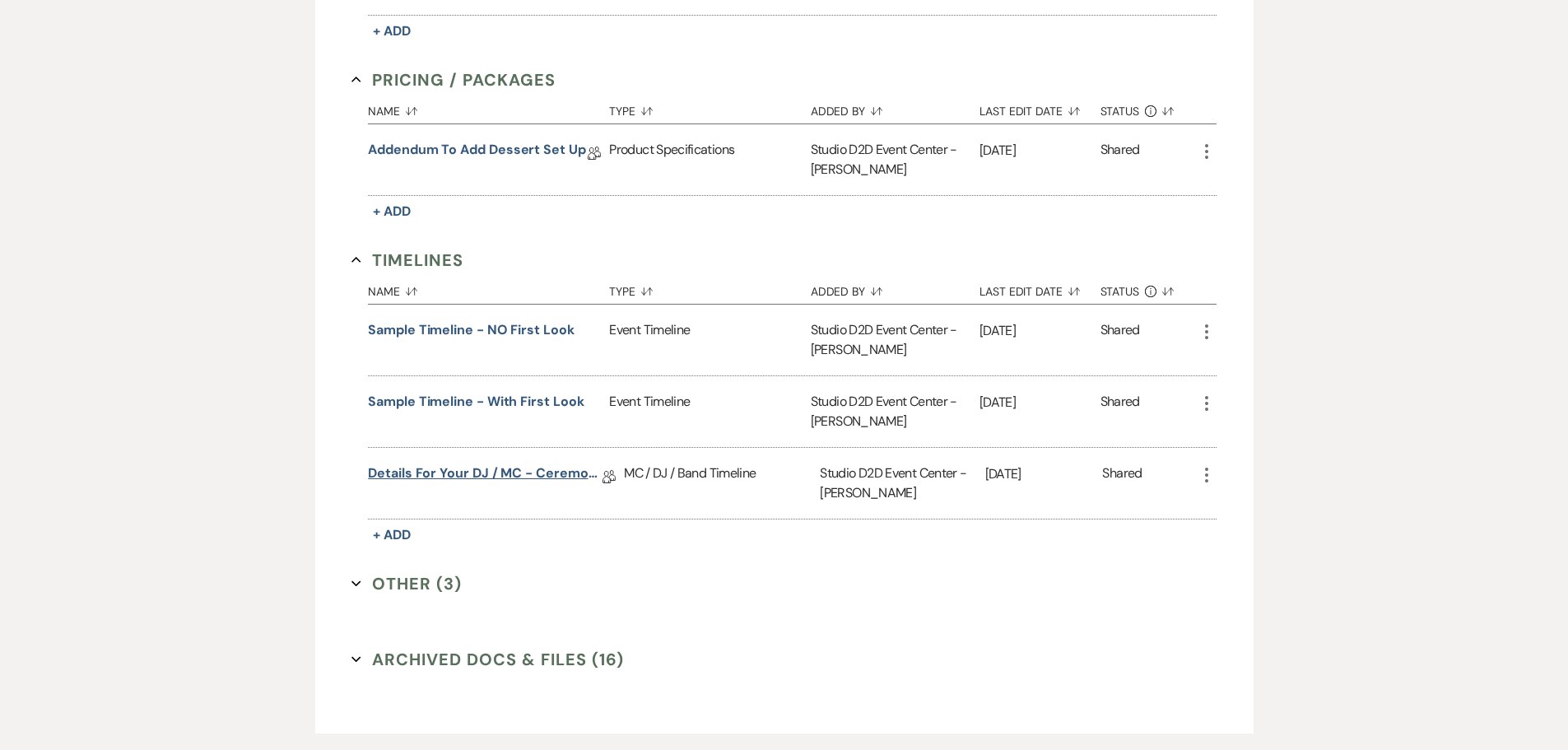
scroll to position [1399, 0]
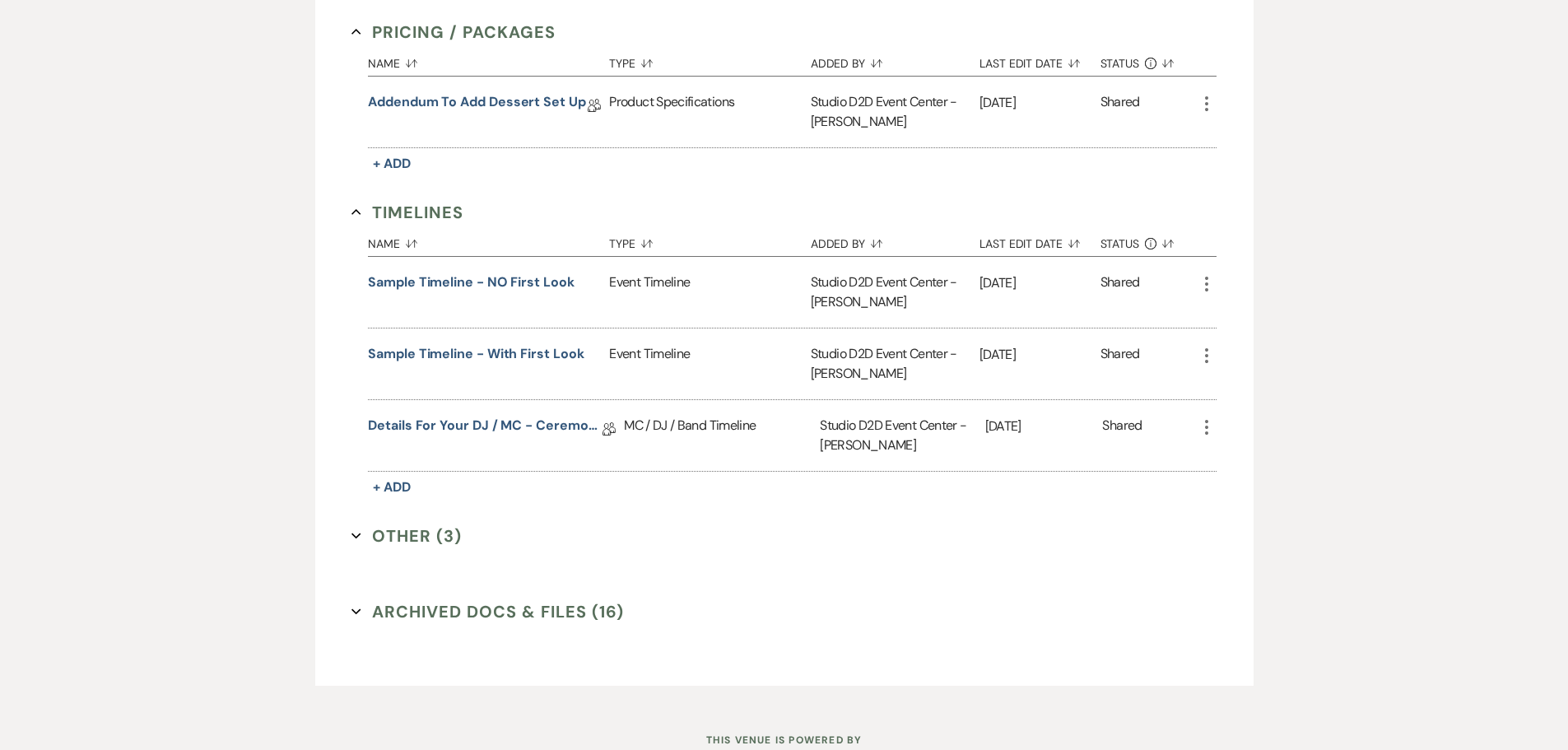
click at [434, 535] on button "Other (3) Expand" at bounding box center [406, 535] width 110 height 25
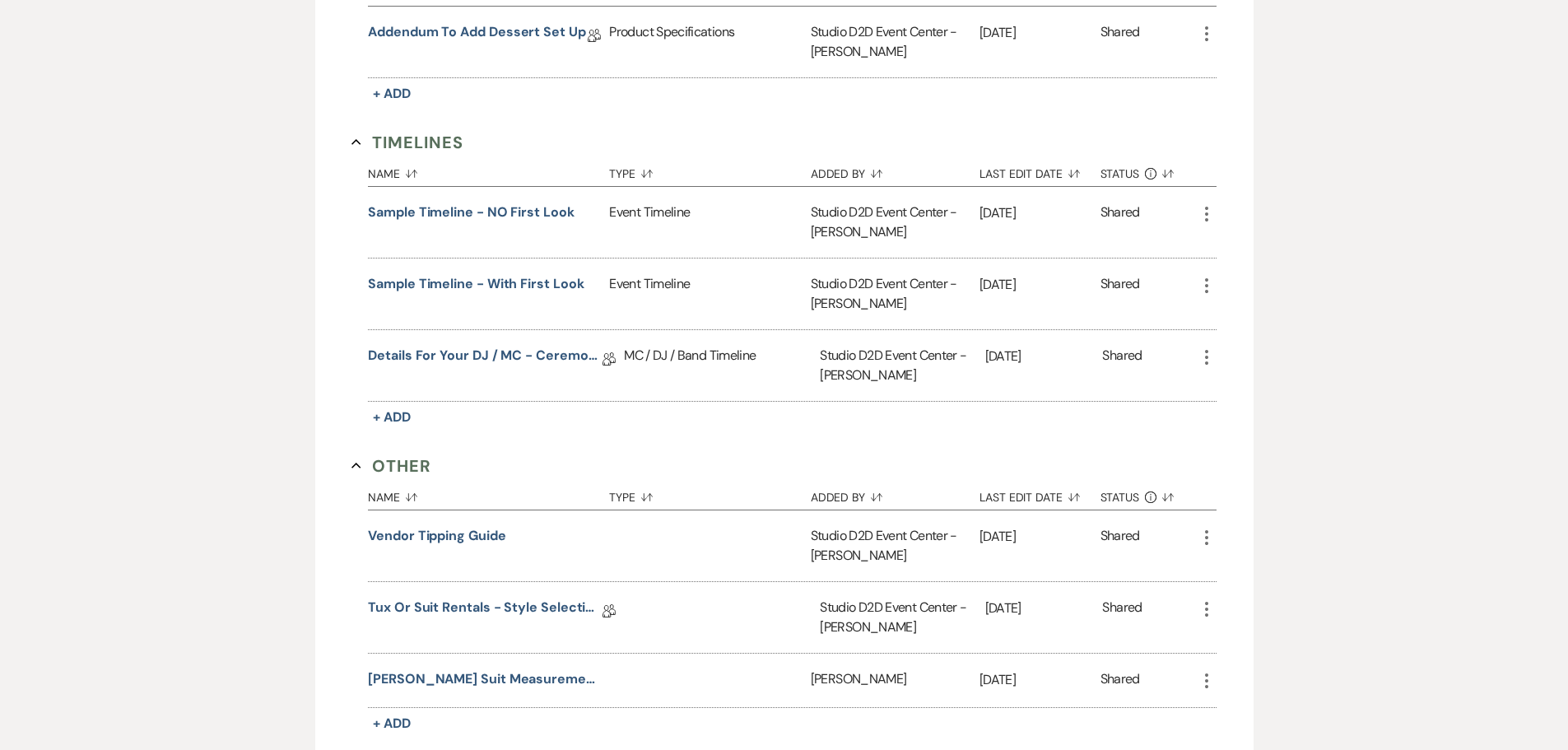
scroll to position [1646, 0]
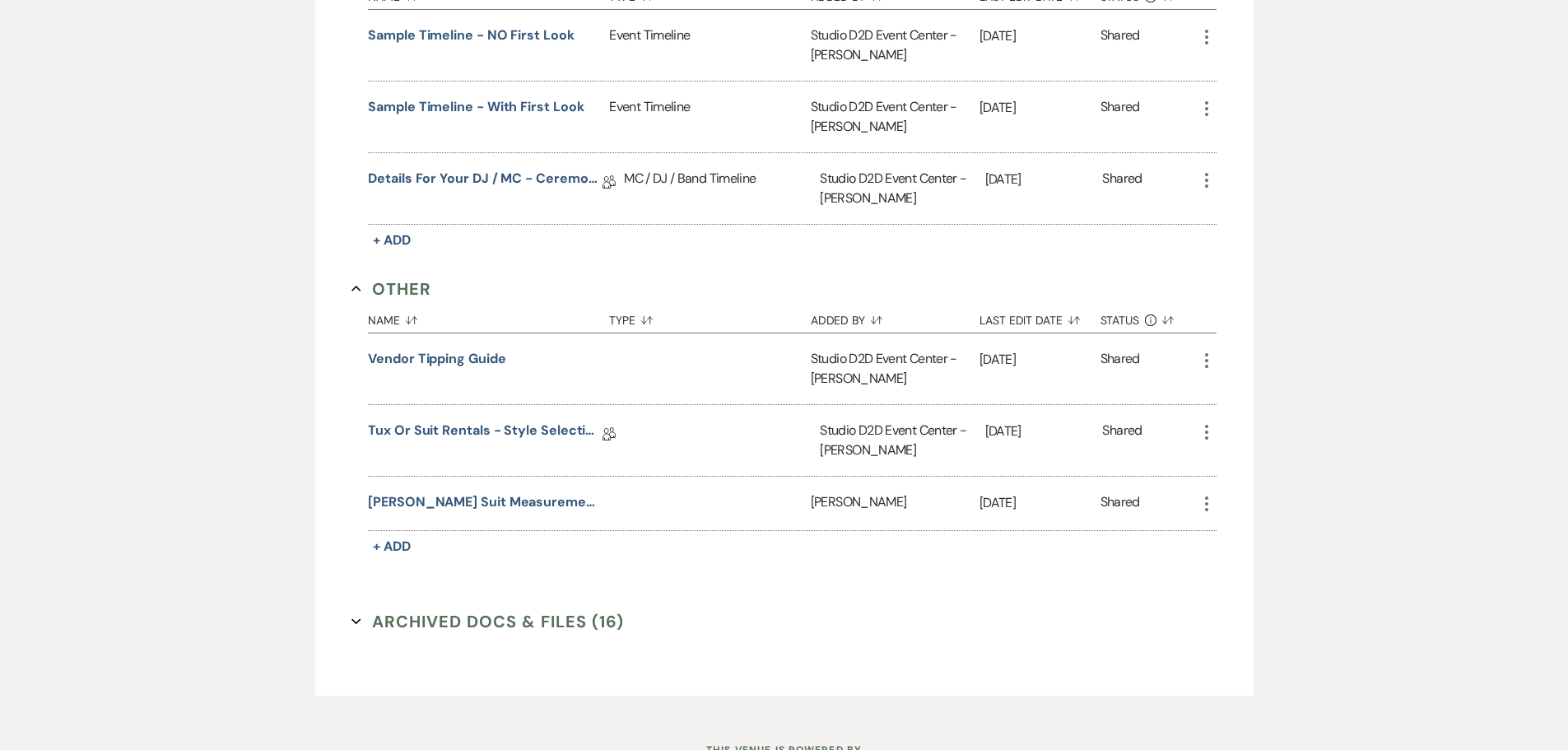
click at [1207, 504] on use "button" at bounding box center [1207, 503] width 3 height 15
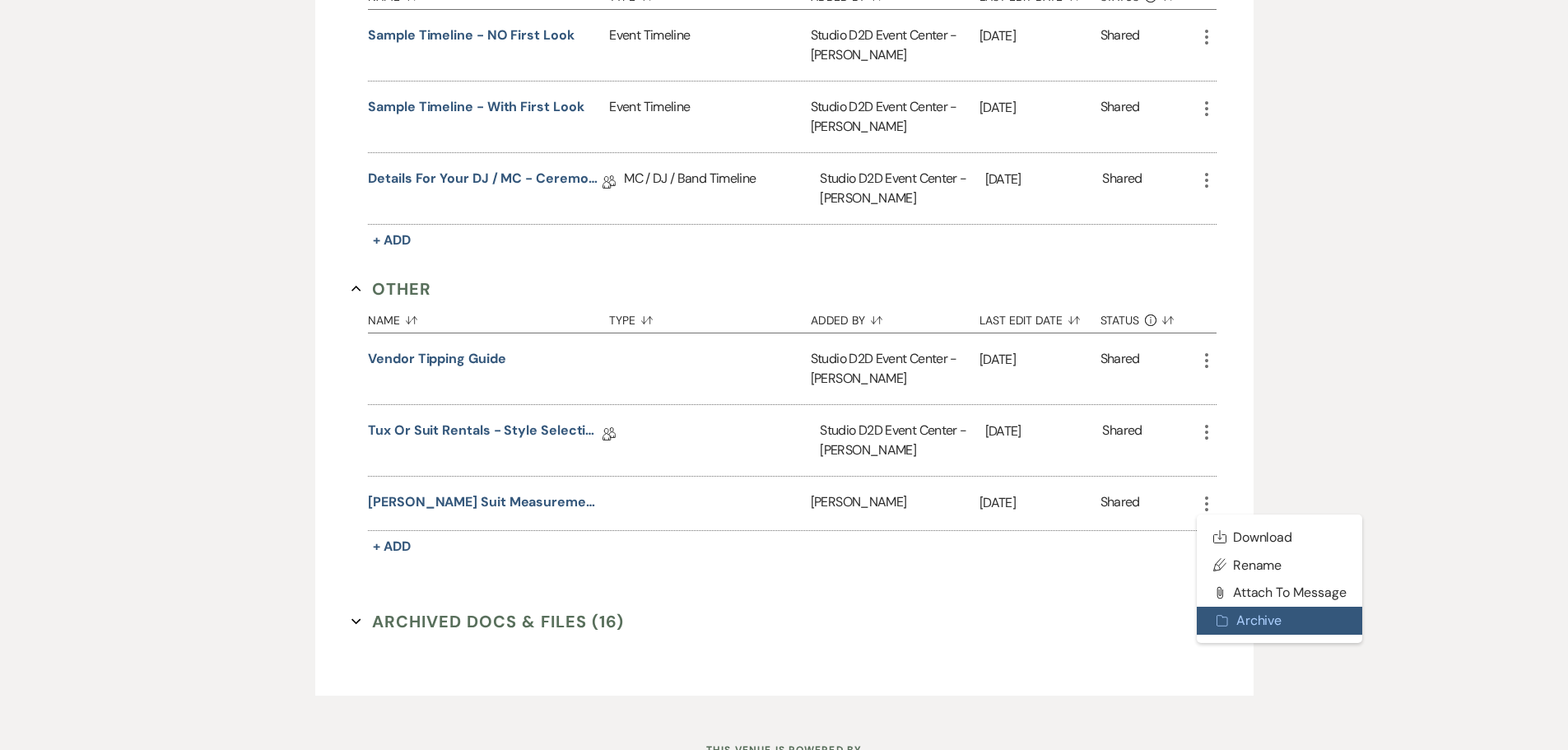
click at [1254, 611] on button "Archive Archive" at bounding box center [1280, 620] width 166 height 28
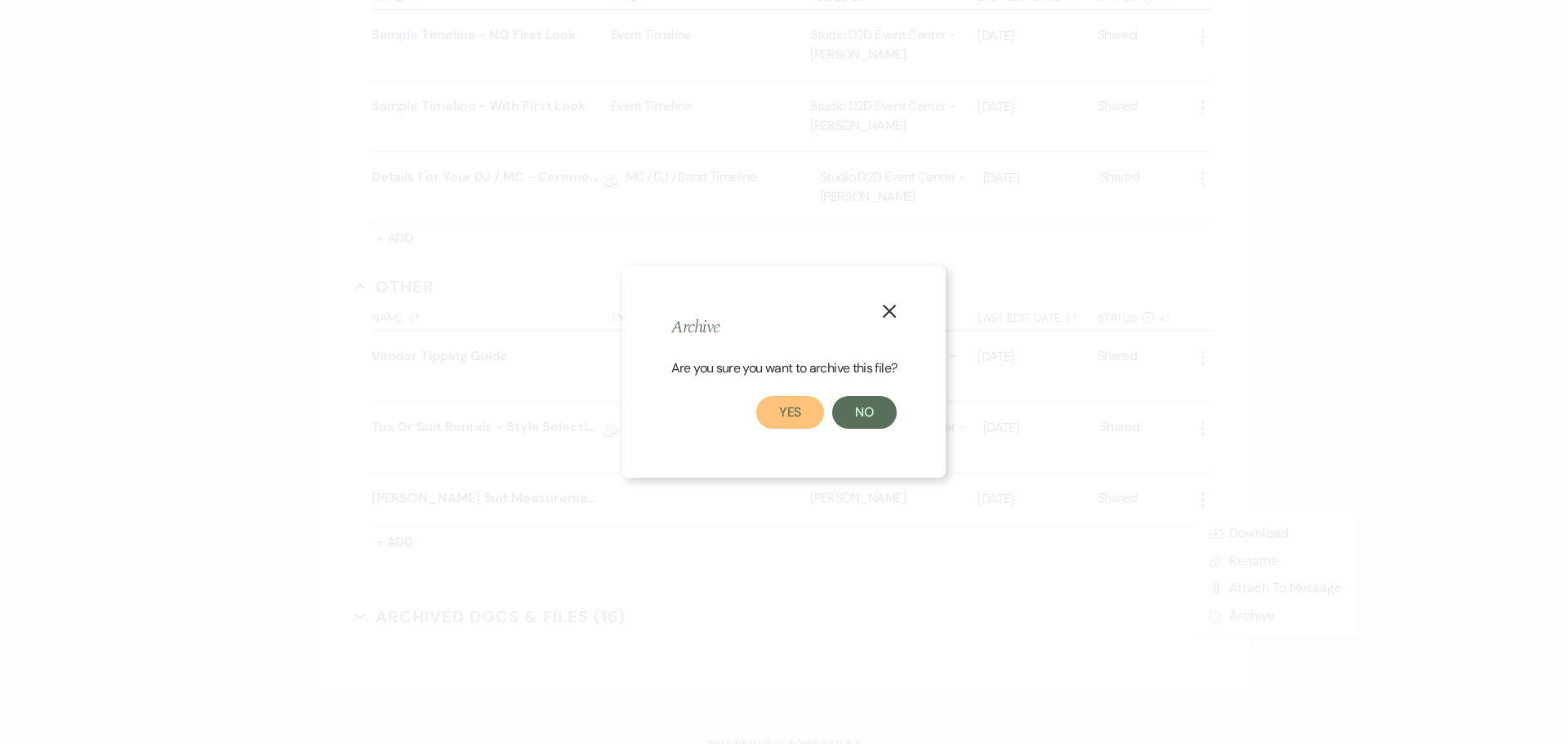
click at [801, 414] on button "Yes" at bounding box center [790, 412] width 69 height 32
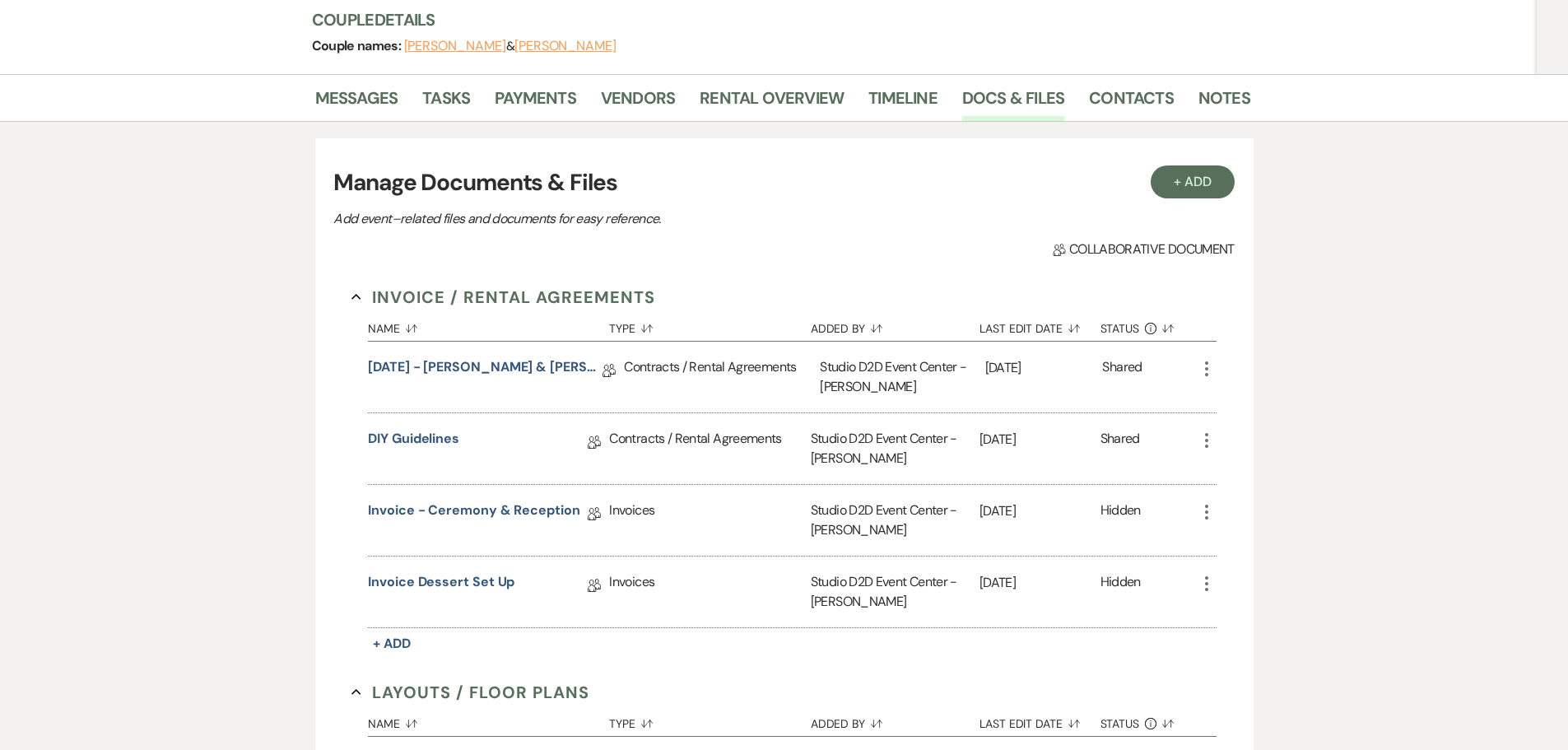
scroll to position [0, 0]
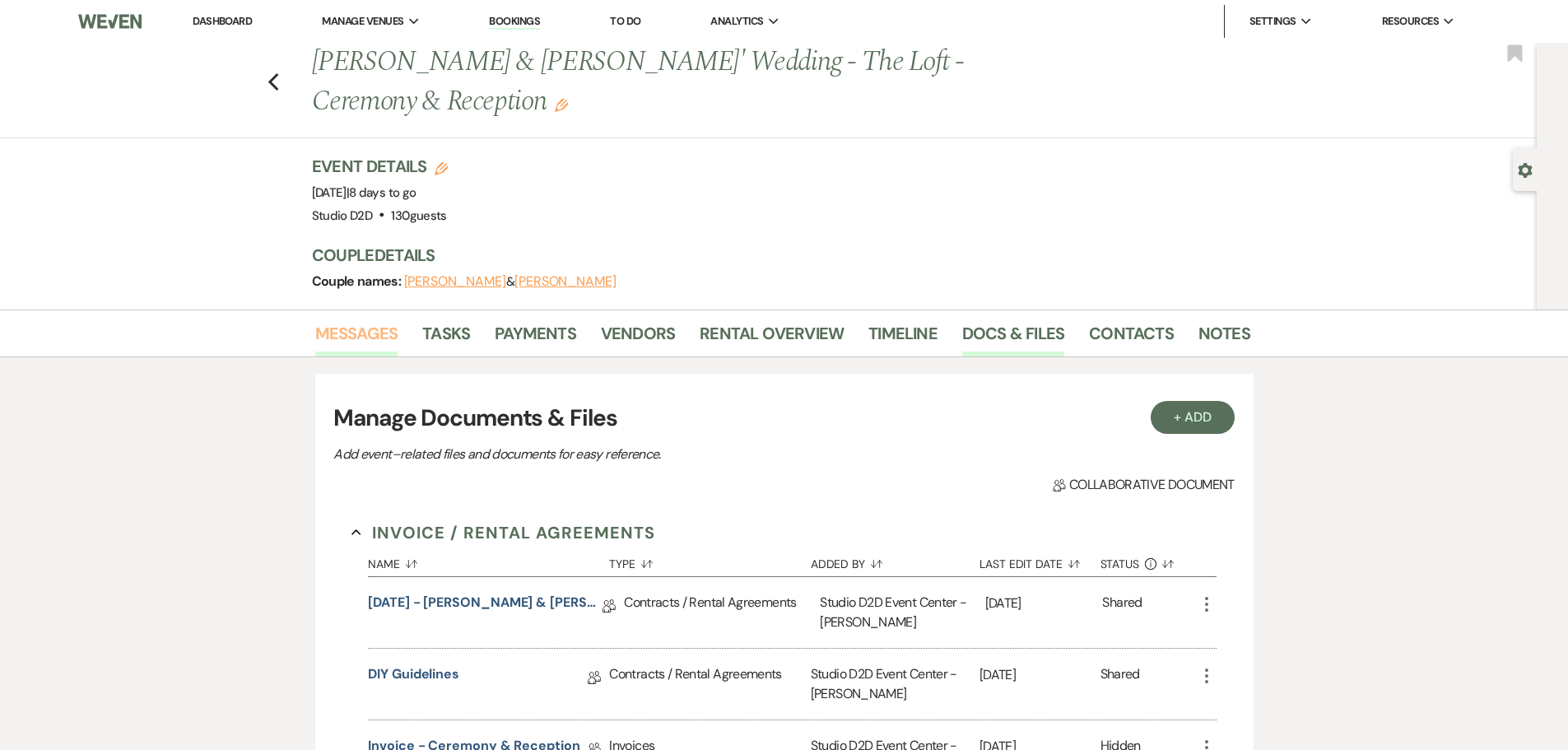
click at [365, 339] on link "Messages" at bounding box center [357, 338] width 83 height 36
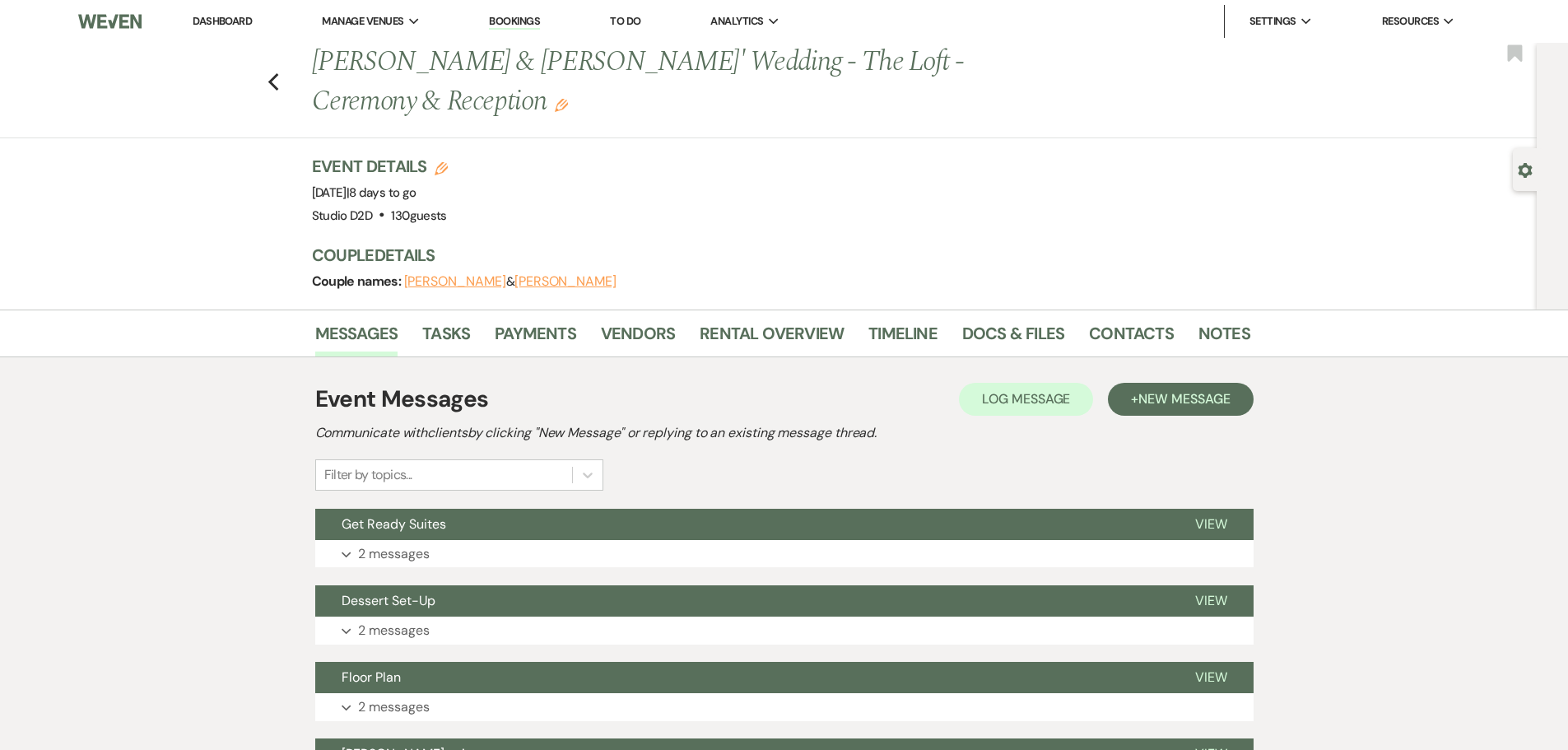
click at [506, 21] on link "Bookings" at bounding box center [515, 21] width 51 height 15
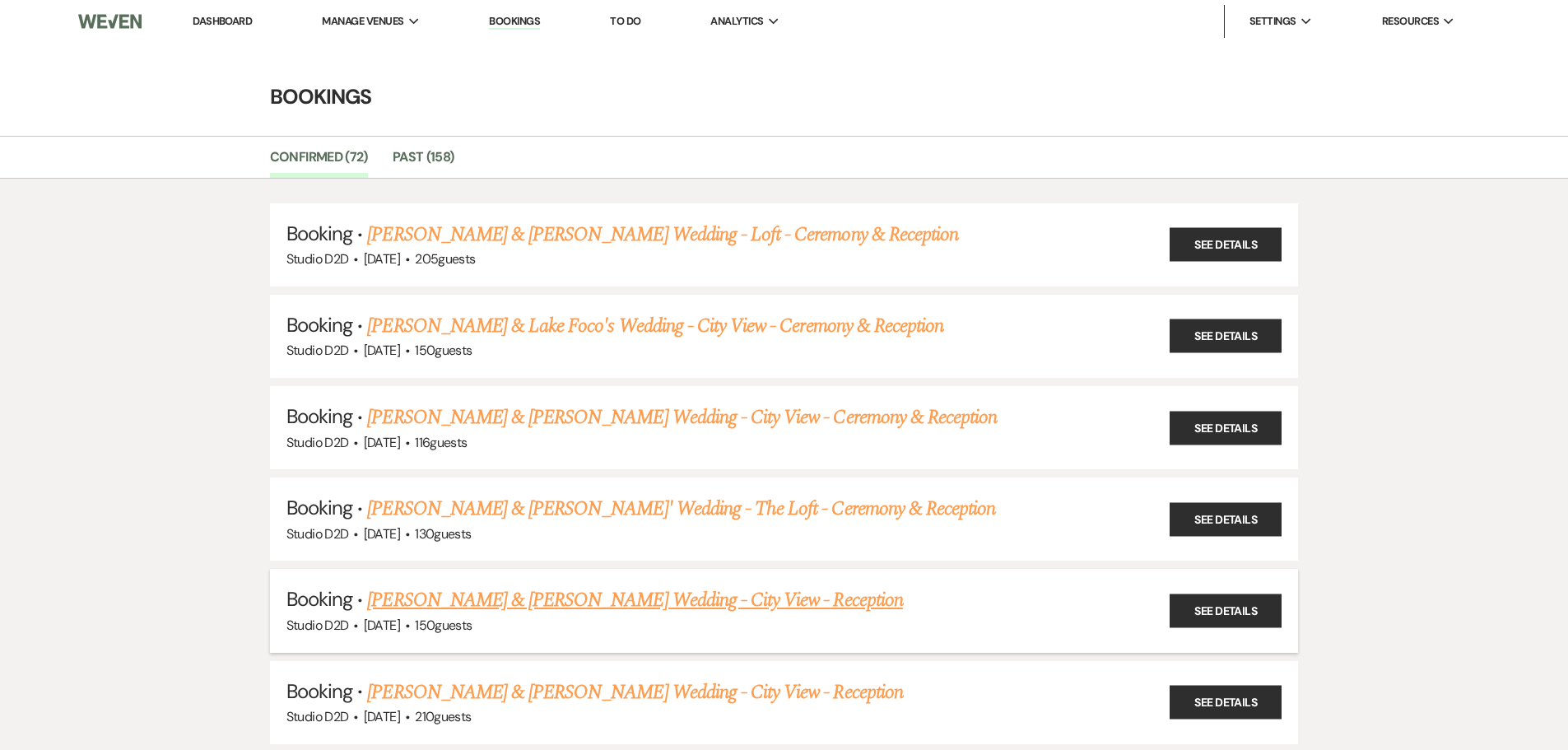
click at [517, 595] on link "[PERSON_NAME] & [PERSON_NAME] Wedding - City View - Reception" at bounding box center [635, 599] width 535 height 30
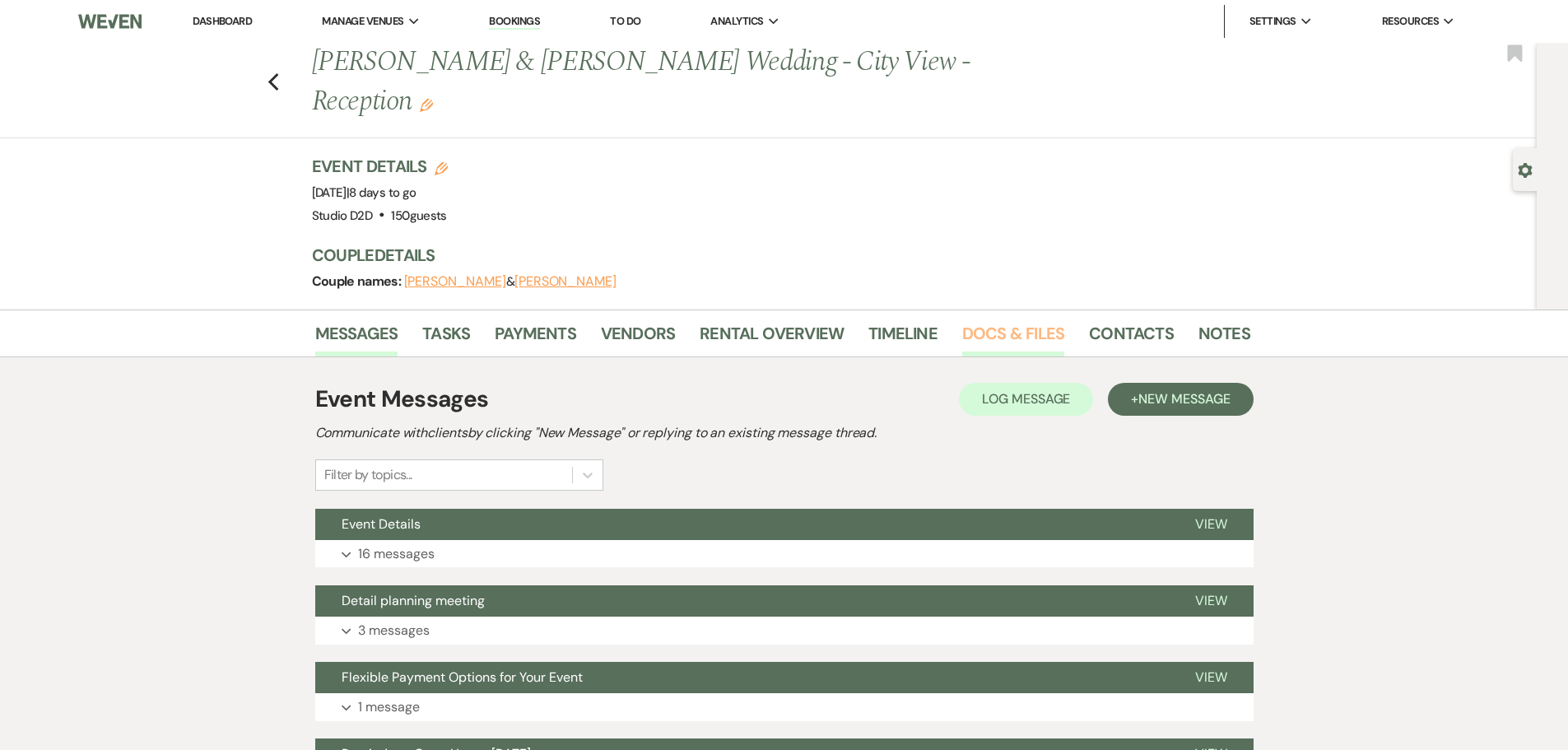
click at [1025, 320] on link "Docs & Files" at bounding box center [1013, 338] width 102 height 36
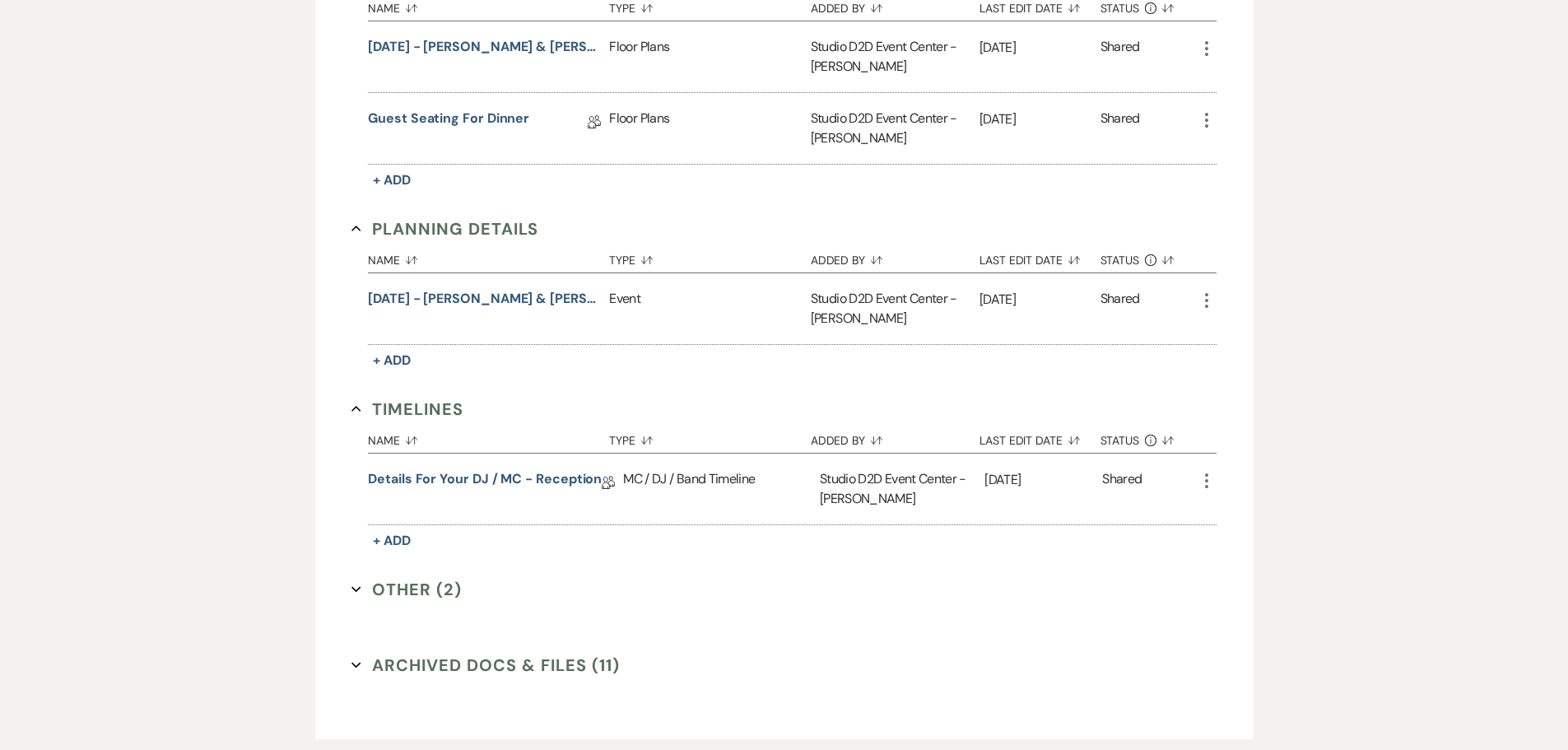
scroll to position [951, 0]
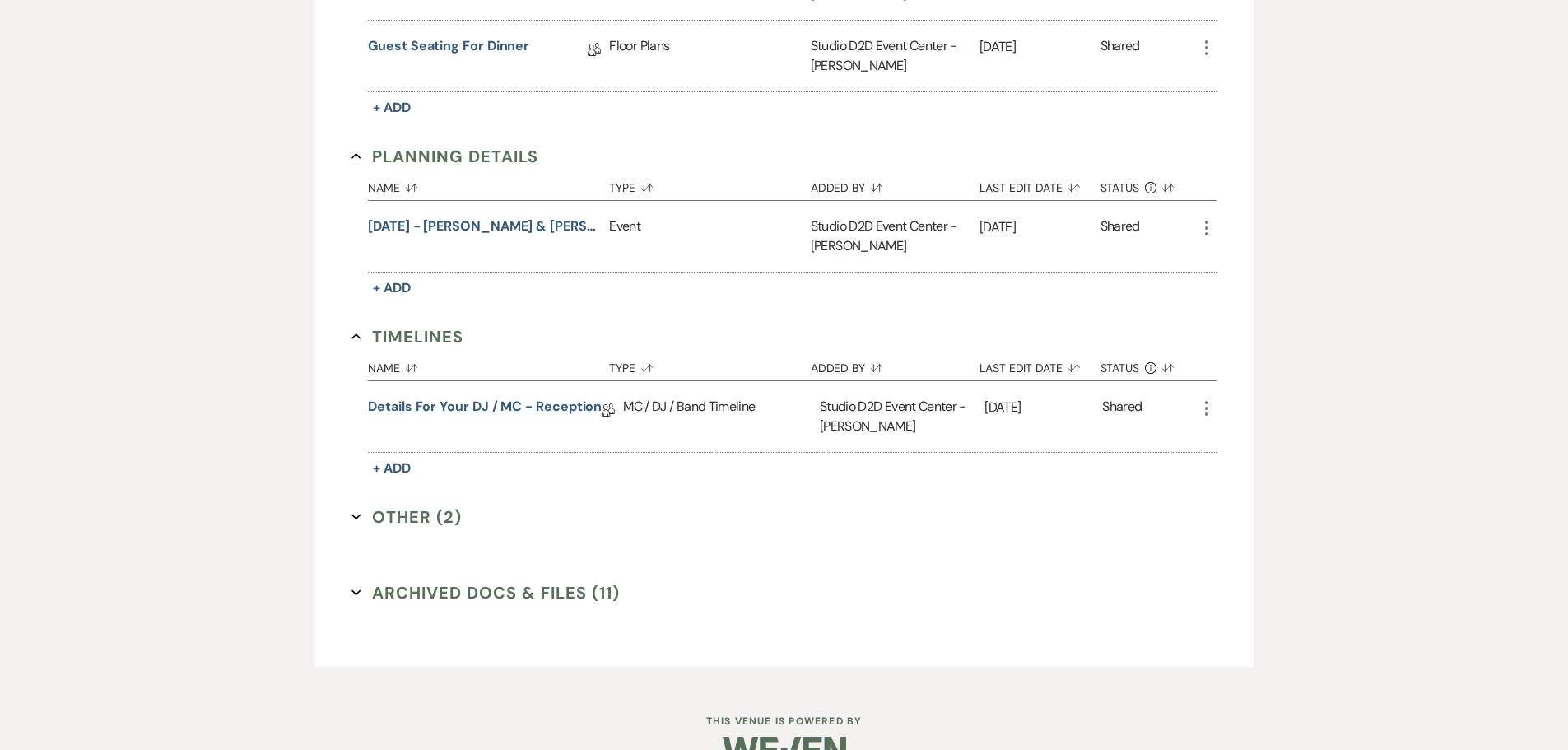
click at [553, 397] on link "Details for your DJ / MC - Reception" at bounding box center [484, 410] width 234 height 26
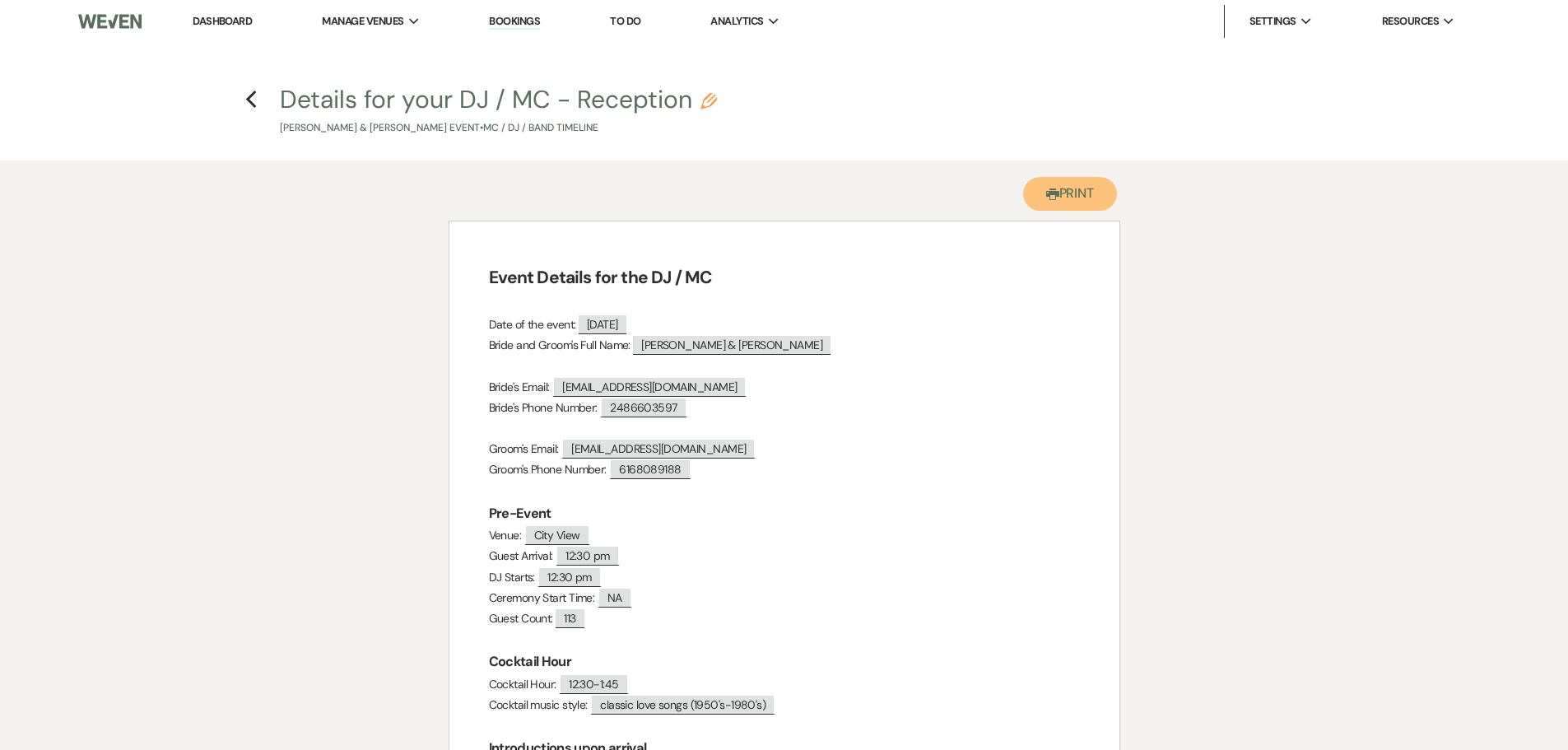
click at [1061, 200] on button "Printer Print" at bounding box center [1070, 193] width 95 height 33
click at [512, 24] on link "Bookings" at bounding box center [515, 21] width 51 height 15
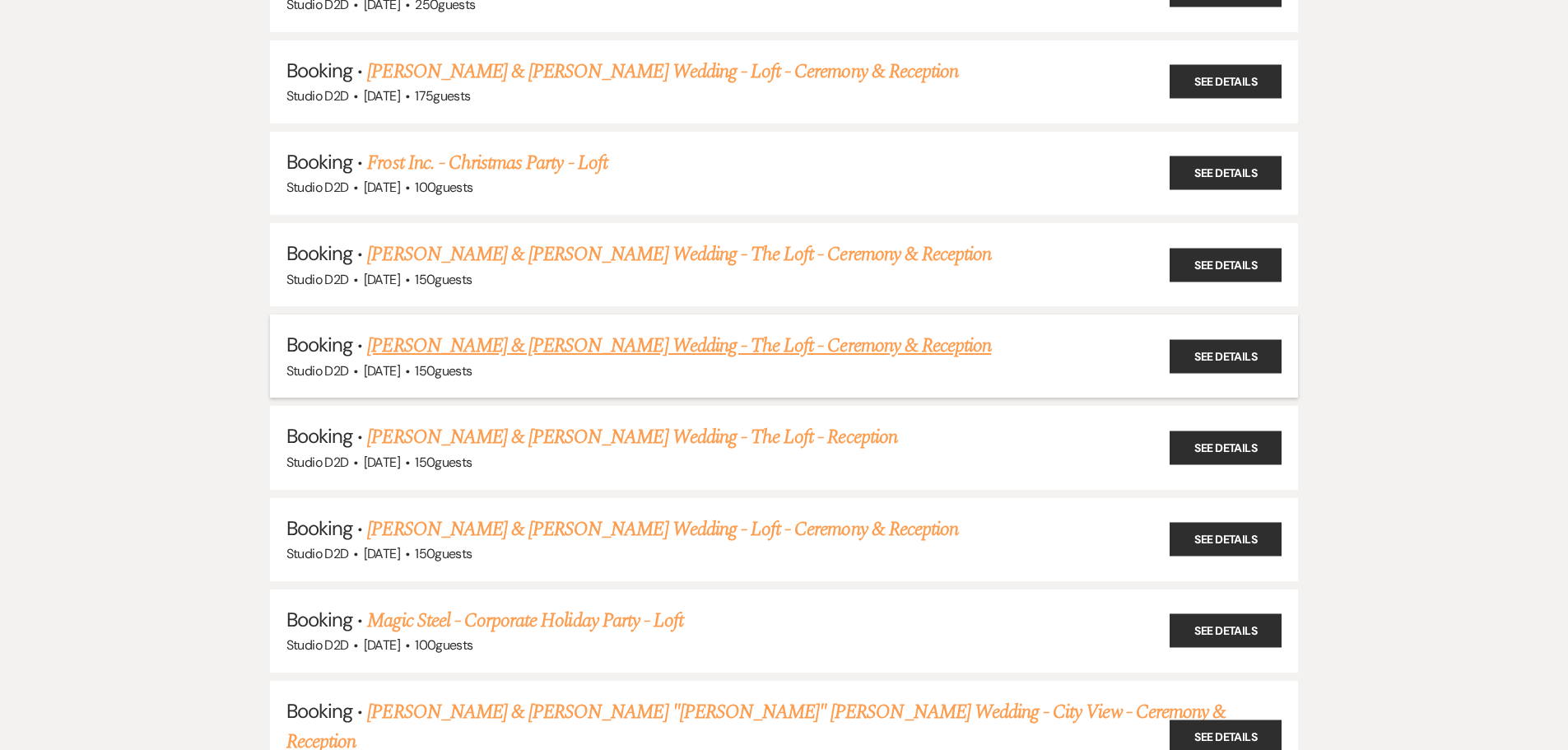
scroll to position [2716, 0]
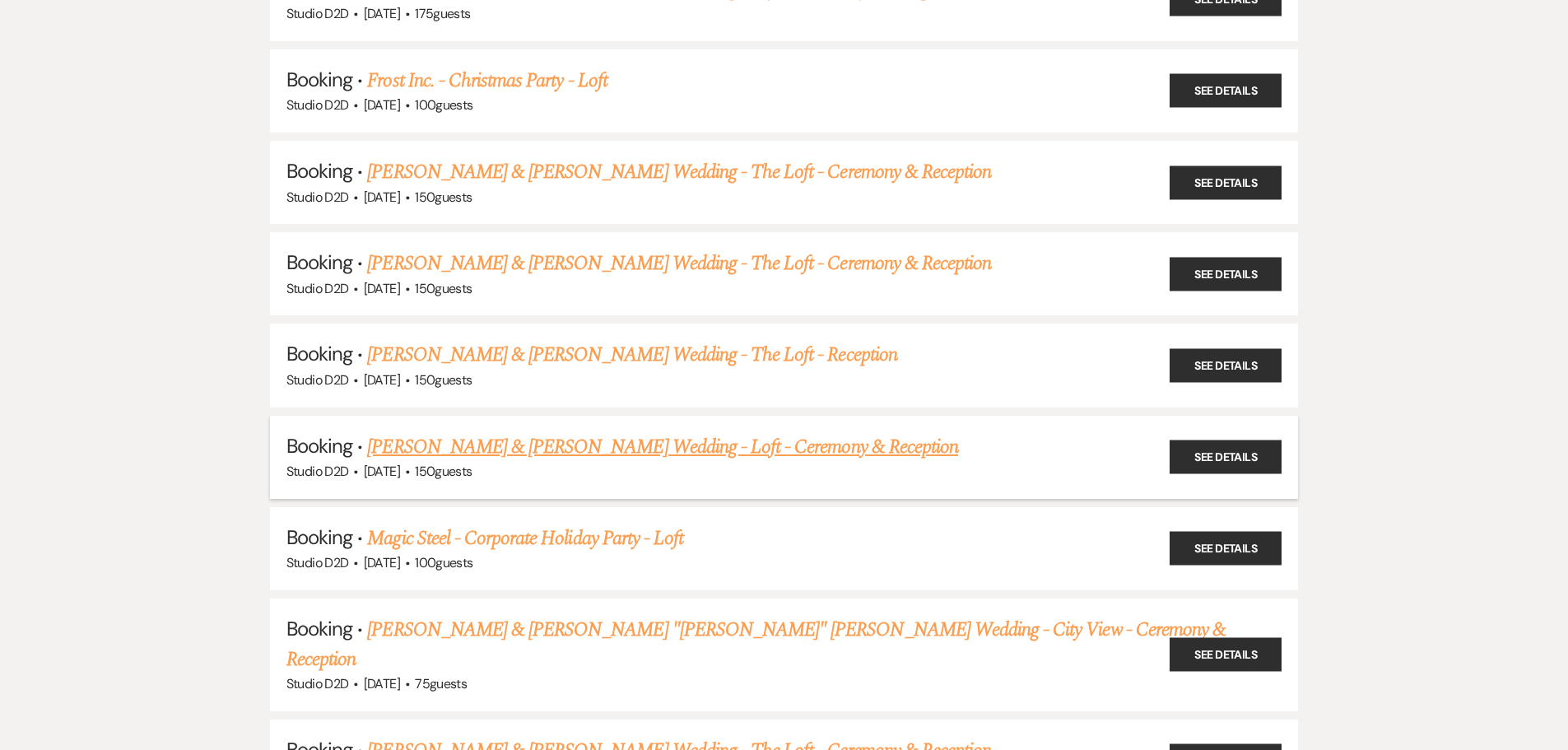
click at [537, 444] on link "[PERSON_NAME] & [PERSON_NAME] Wedding - Loft - Ceremony & Reception" at bounding box center [662, 446] width 591 height 30
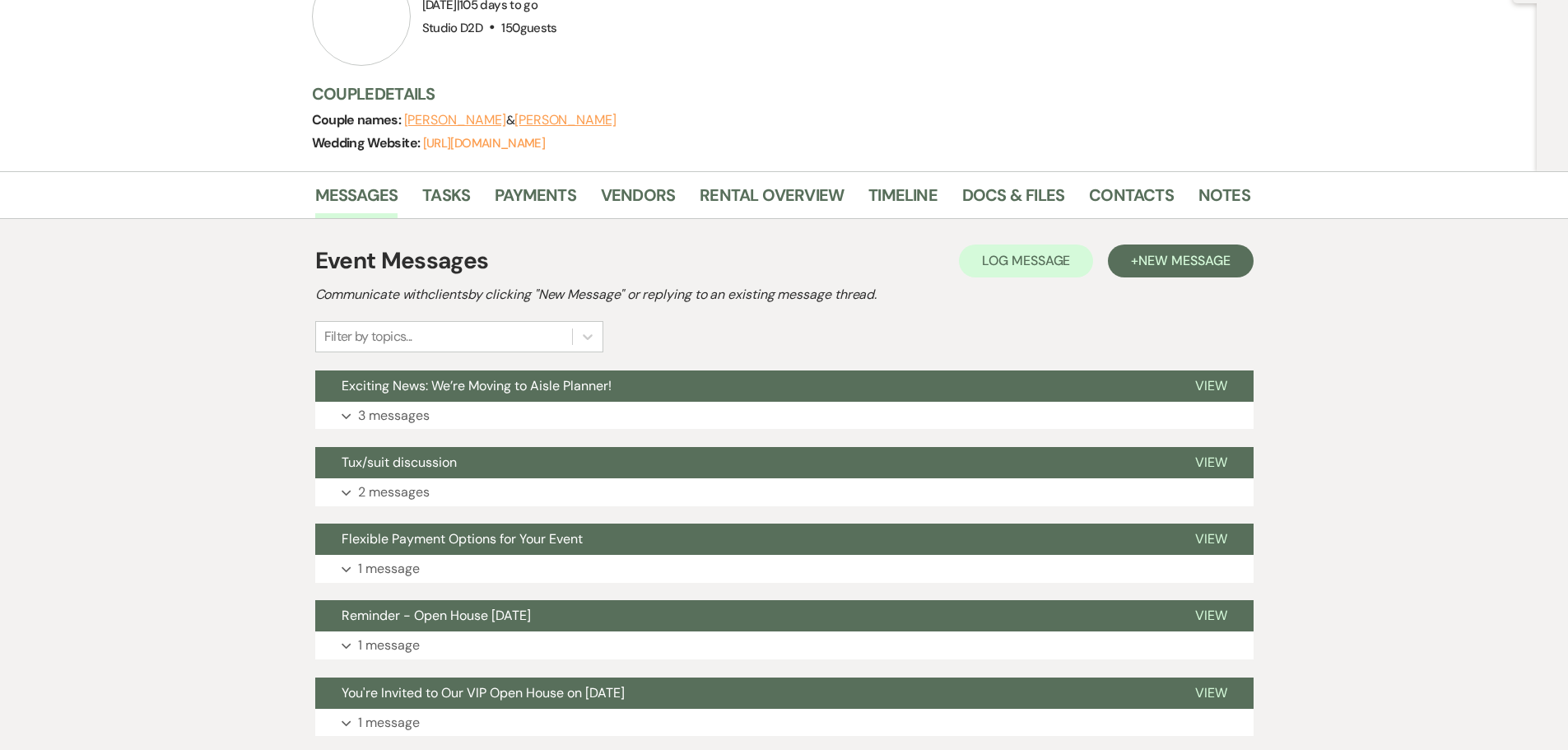
scroll to position [164, 0]
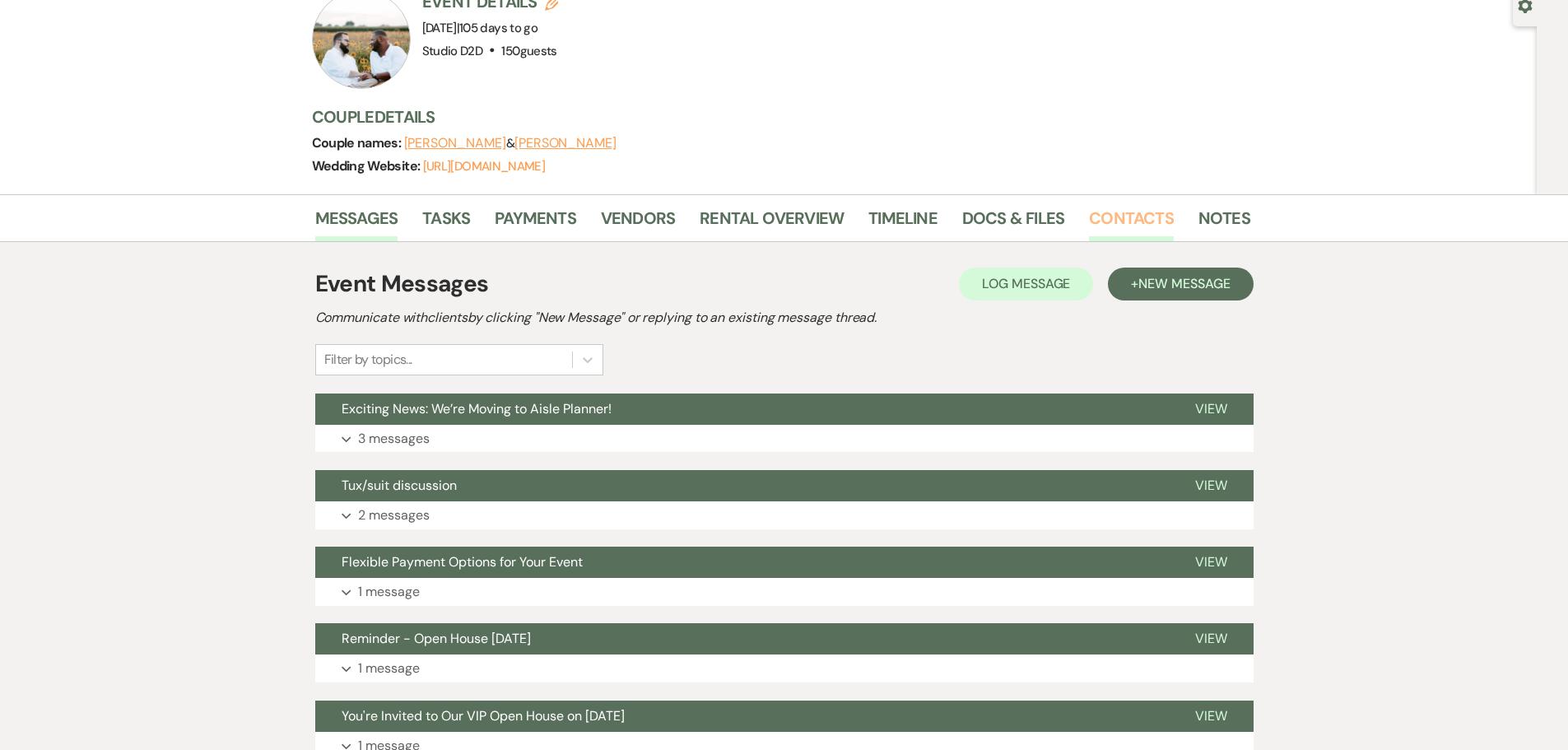
click at [1134, 211] on link "Contacts" at bounding box center [1131, 223] width 85 height 36
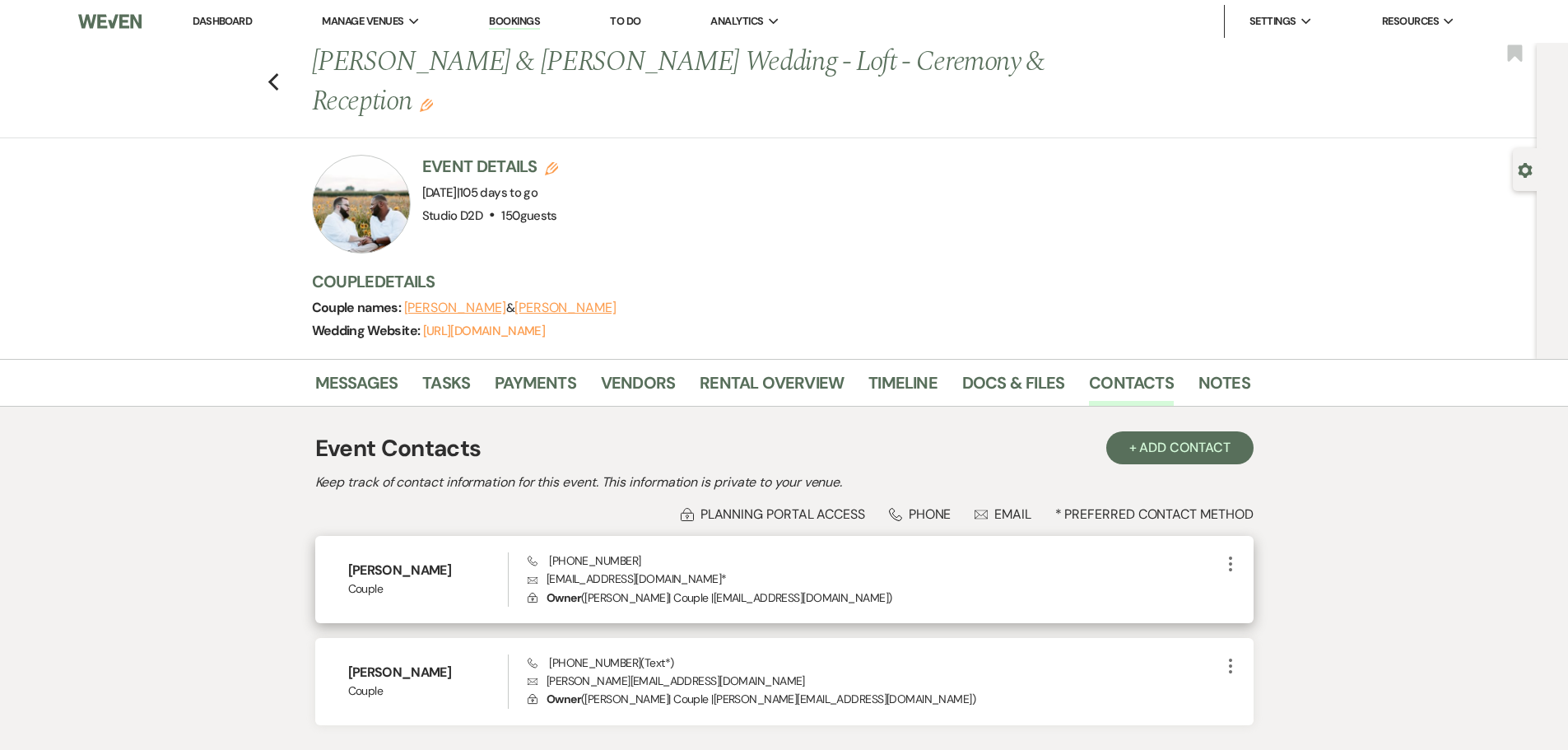
drag, startPoint x: 477, startPoint y: 569, endPoint x: 347, endPoint y: 566, distance: 130.0
click at [348, 566] on h6 "[PERSON_NAME]" at bounding box center [429, 570] width 161 height 18
copy h6 "[PERSON_NAME]"
drag, startPoint x: 654, startPoint y: 582, endPoint x: 548, endPoint y: 583, distance: 106.0
click at [548, 583] on p "Envelope [EMAIL_ADDRESS][DOMAIN_NAME] *" at bounding box center [873, 578] width 692 height 18
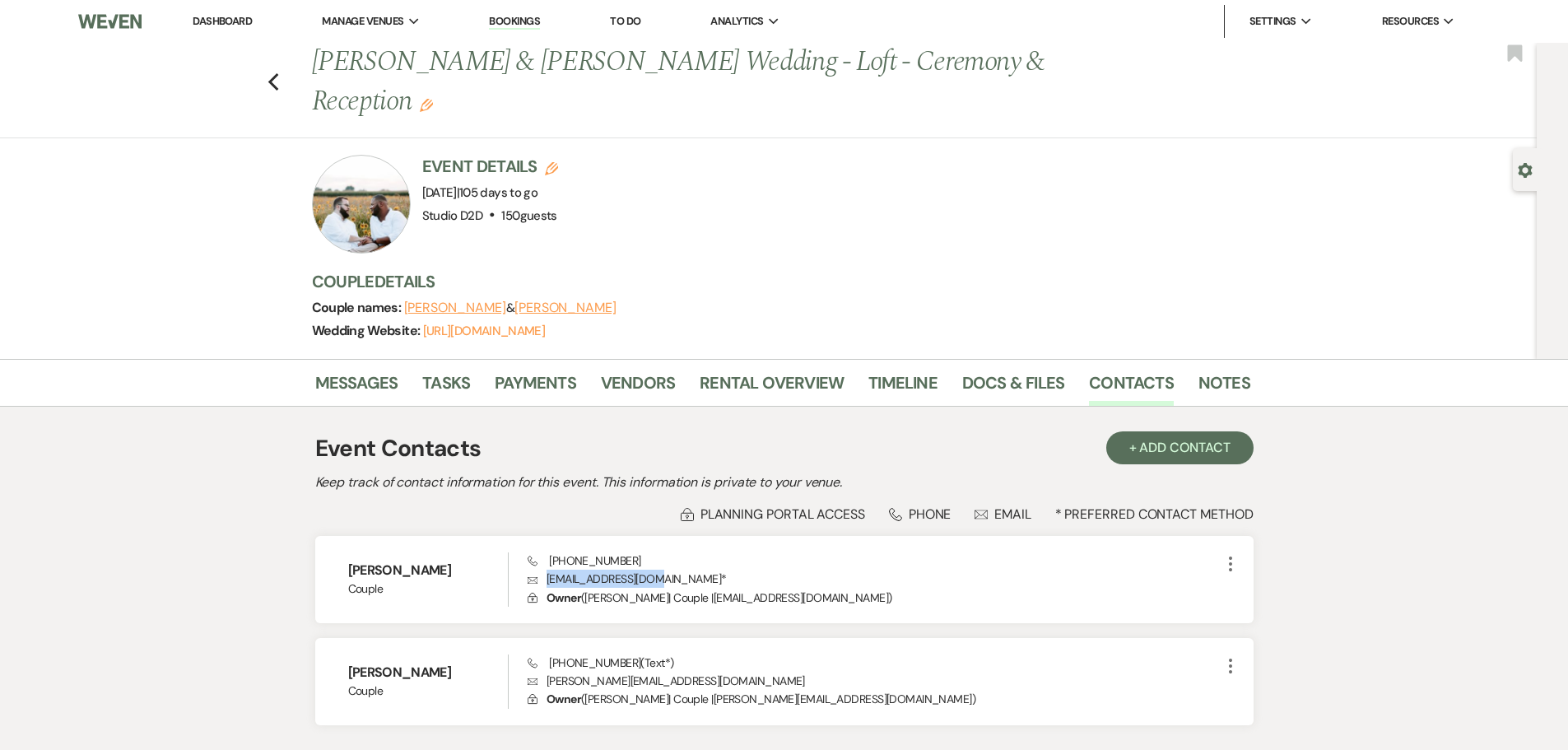
copy p "[EMAIL_ADDRESS][DOMAIN_NAME]"
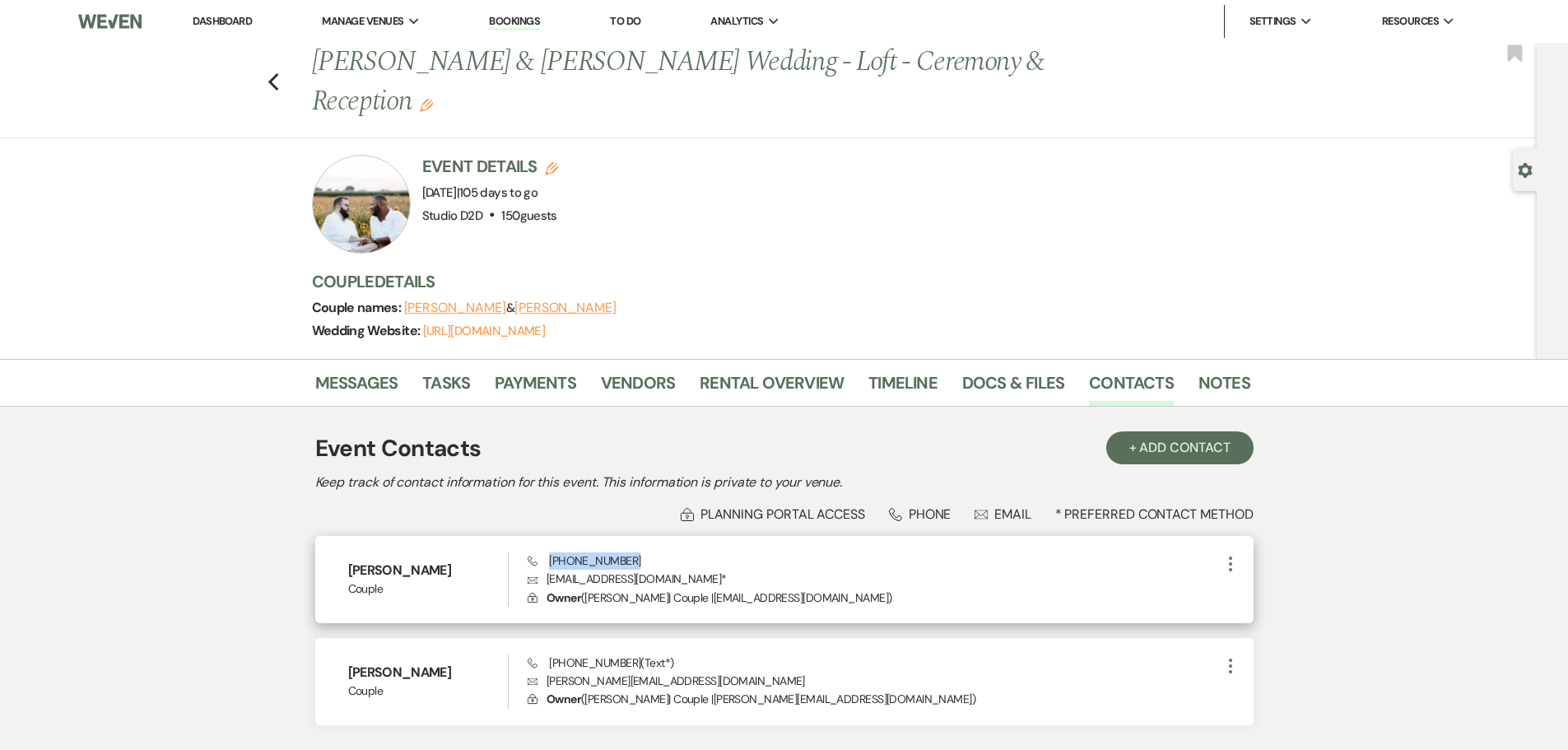
drag, startPoint x: 624, startPoint y: 560, endPoint x: 550, endPoint y: 560, distance: 74.0
click at [550, 560] on div "Phone [PHONE_NUMBER] Envelope [EMAIL_ADDRESS][DOMAIN_NAME] * Lock Owner ( [PERS…" at bounding box center [873, 580] width 692 height 55
copy span "[PHONE_NUMBER]"
drag, startPoint x: 479, startPoint y: 570, endPoint x: 348, endPoint y: 566, distance: 131.1
click at [348, 566] on h6 "[PERSON_NAME]" at bounding box center [429, 570] width 161 height 18
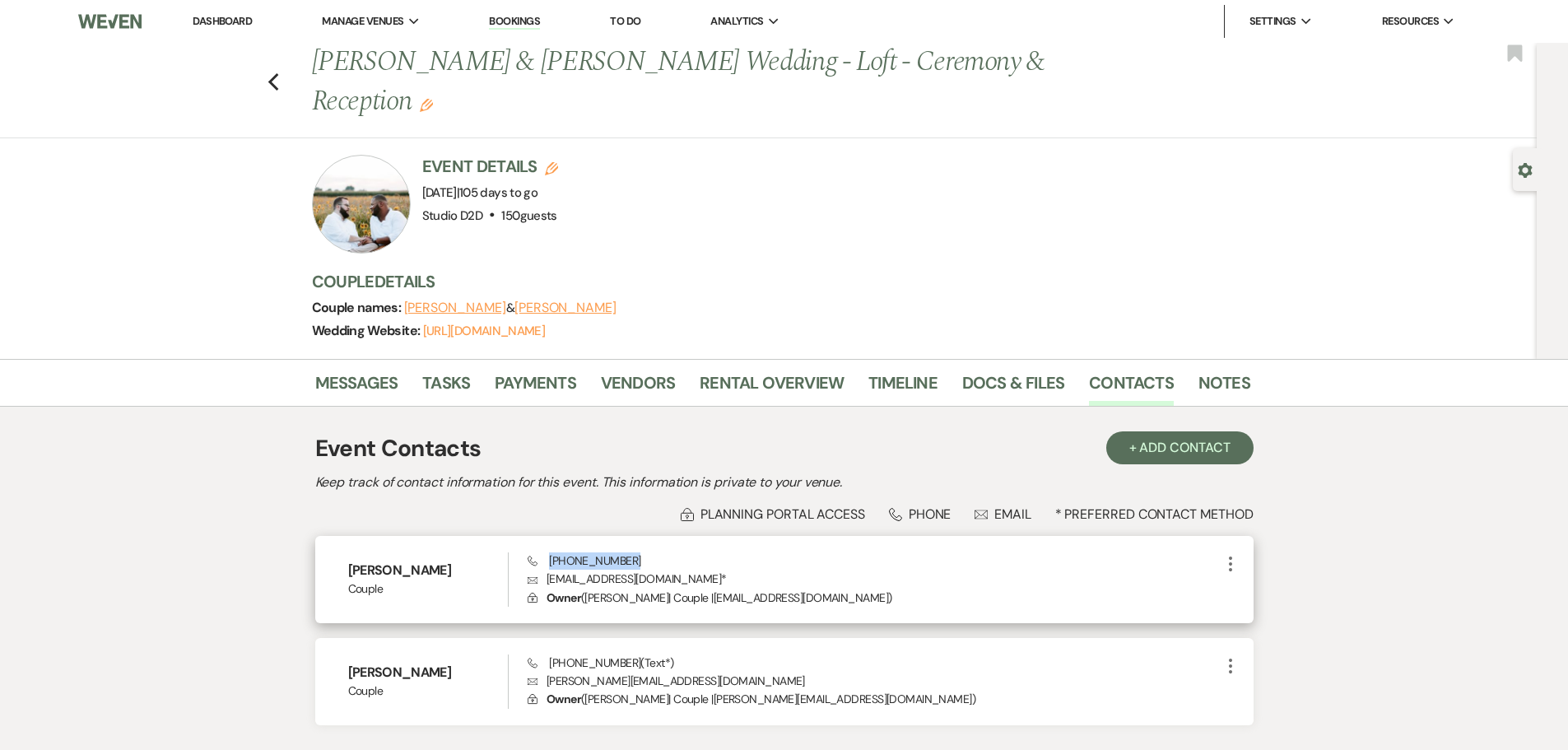
copy h6 "[PERSON_NAME]"
drag, startPoint x: 626, startPoint y: 562, endPoint x: 547, endPoint y: 557, distance: 79.2
click at [547, 557] on div "Phone [PHONE_NUMBER] Envelope [EMAIL_ADDRESS][DOMAIN_NAME] * Lock Owner ( [PERS…" at bounding box center [873, 580] width 692 height 55
copy span "[PHONE_NUMBER]"
drag, startPoint x: 652, startPoint y: 581, endPoint x: 549, endPoint y: 572, distance: 103.4
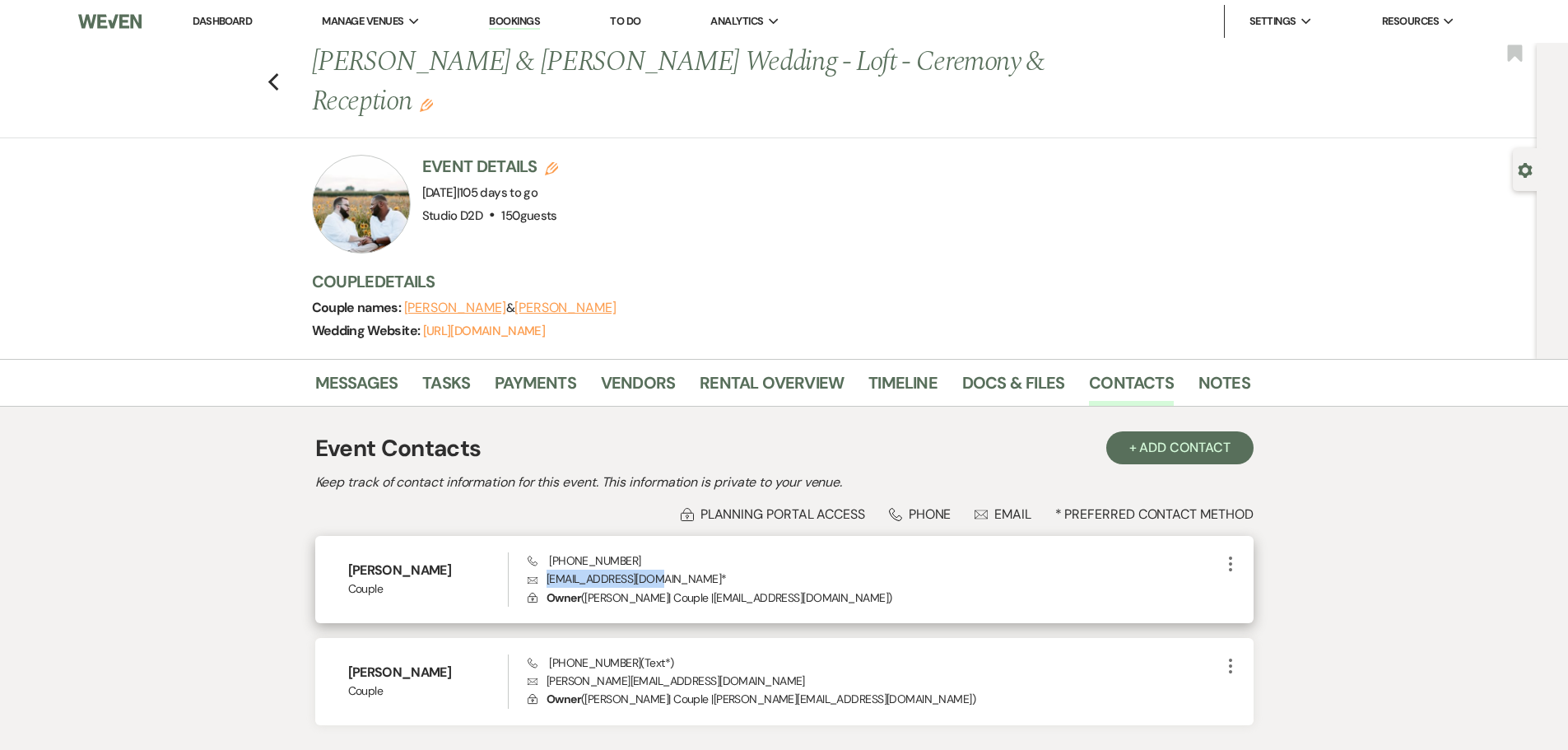
click at [549, 572] on p "Envelope [EMAIL_ADDRESS][DOMAIN_NAME] *" at bounding box center [873, 578] width 692 height 18
copy p "[EMAIL_ADDRESS][DOMAIN_NAME]"
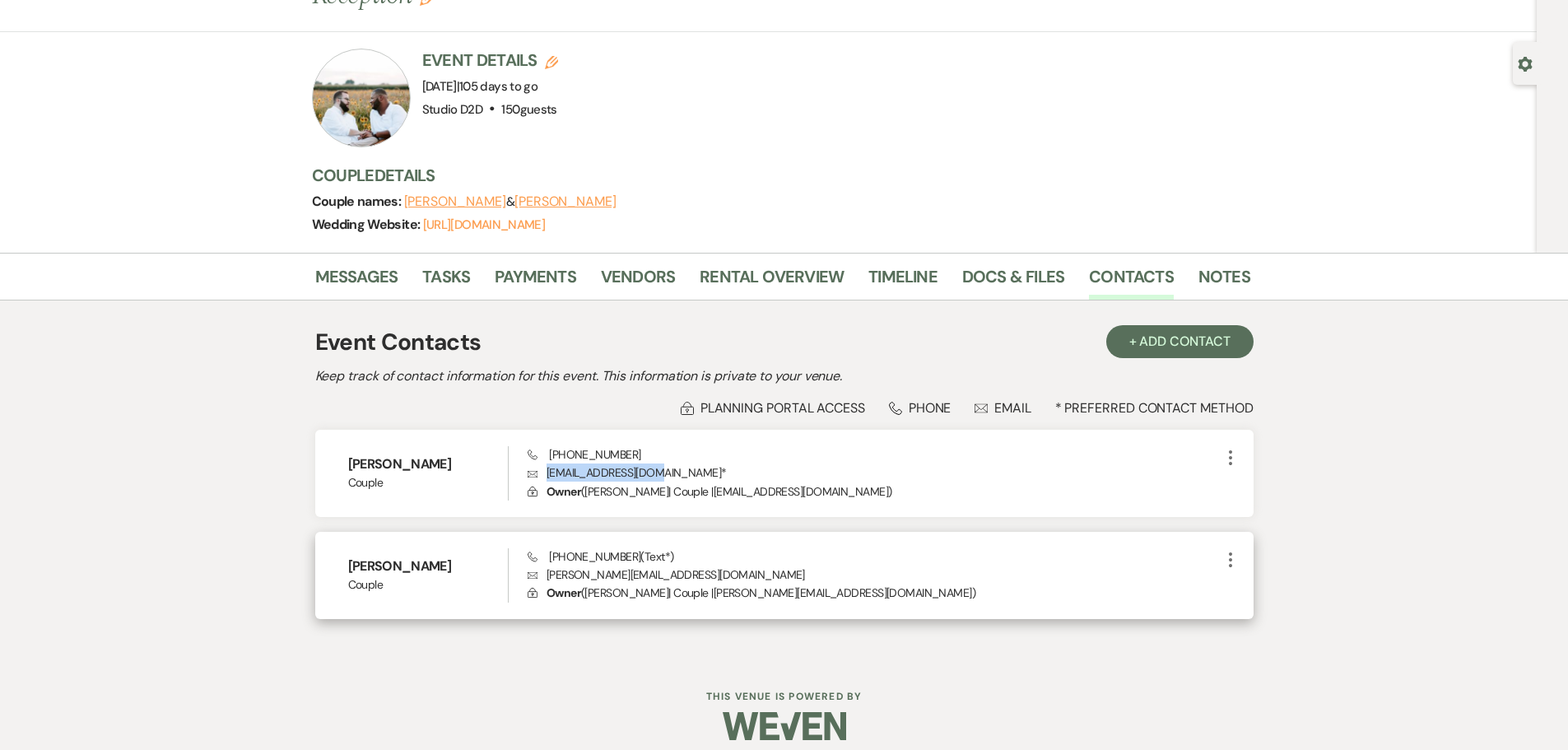
scroll to position [121, 0]
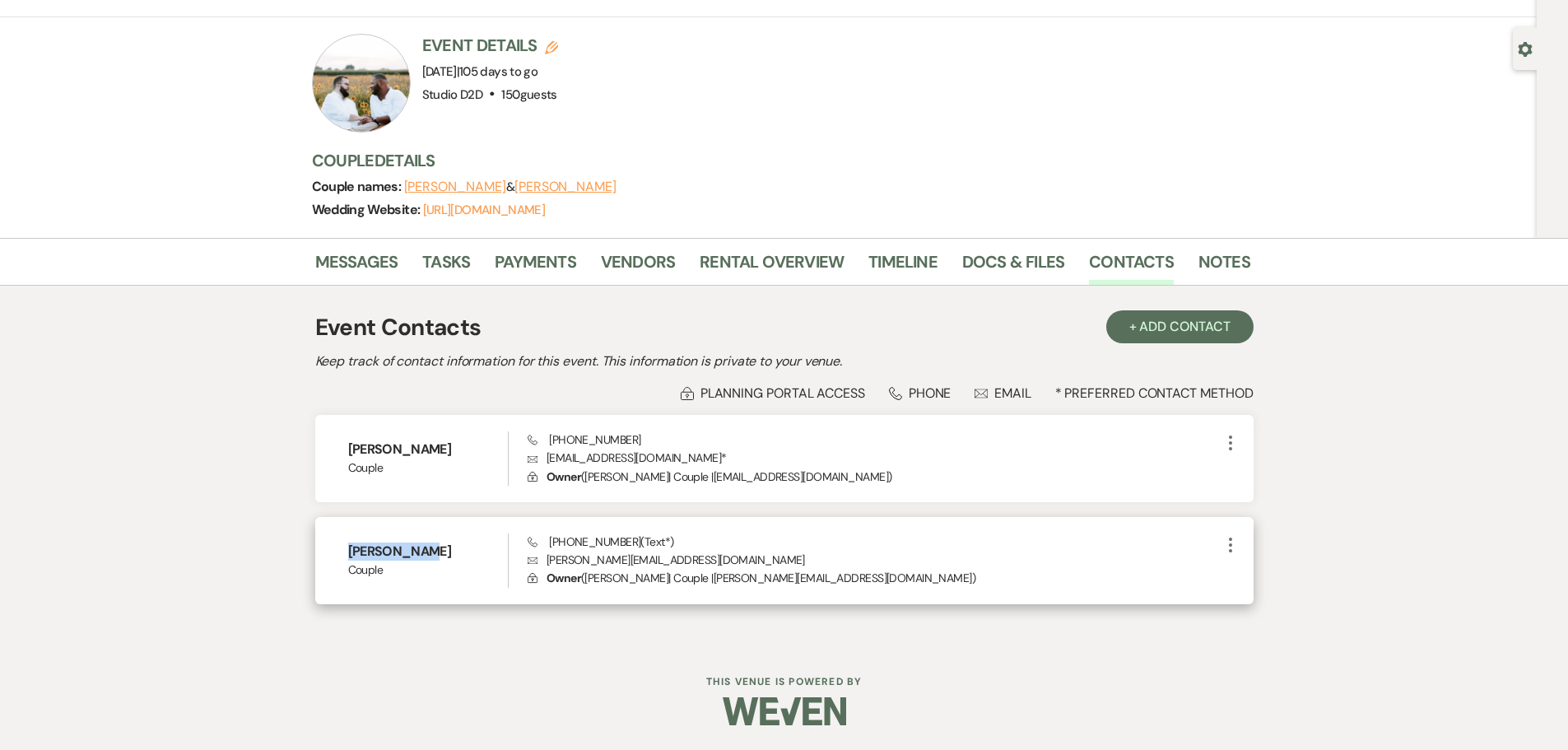
drag, startPoint x: 424, startPoint y: 554, endPoint x: 351, endPoint y: 556, distance: 73.0
click at [351, 556] on h6 "[PERSON_NAME]" at bounding box center [429, 551] width 161 height 18
copy h6 "[PERSON_NAME]"
drag, startPoint x: 624, startPoint y: 543, endPoint x: 549, endPoint y: 541, distance: 75.0
click at [549, 541] on span "Phone [PHONE_NUMBER] (Text*)" at bounding box center [601, 541] width 145 height 15
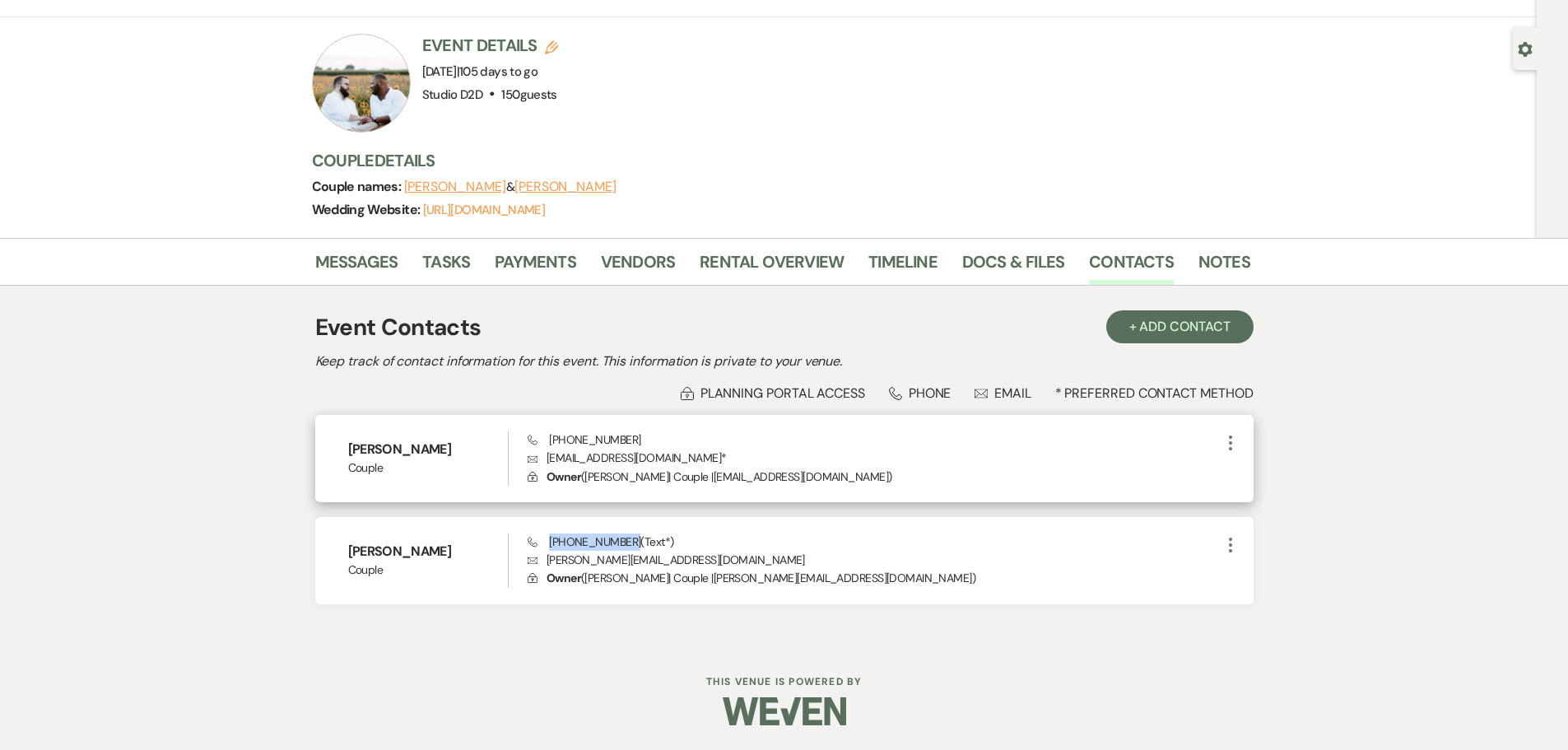
copy span "[PHONE_NUMBER]"
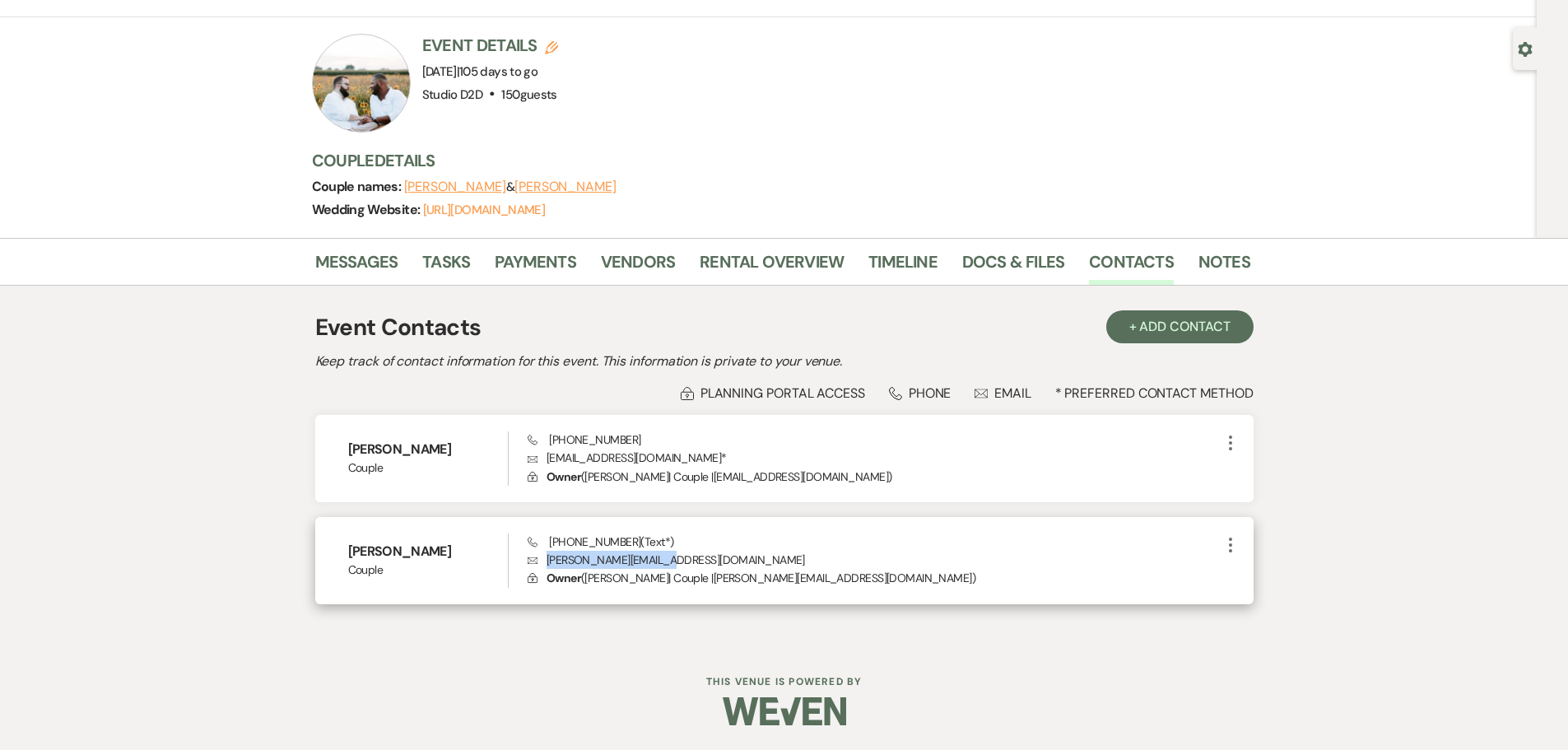
drag, startPoint x: 671, startPoint y: 556, endPoint x: 547, endPoint y: 568, distance: 124.6
click at [547, 568] on p "[PERSON_NAME] [PERSON_NAME][EMAIL_ADDRESS][DOMAIN_NAME]" at bounding box center [873, 559] width 692 height 18
copy p "[PERSON_NAME][EMAIL_ADDRESS][DOMAIN_NAME]"
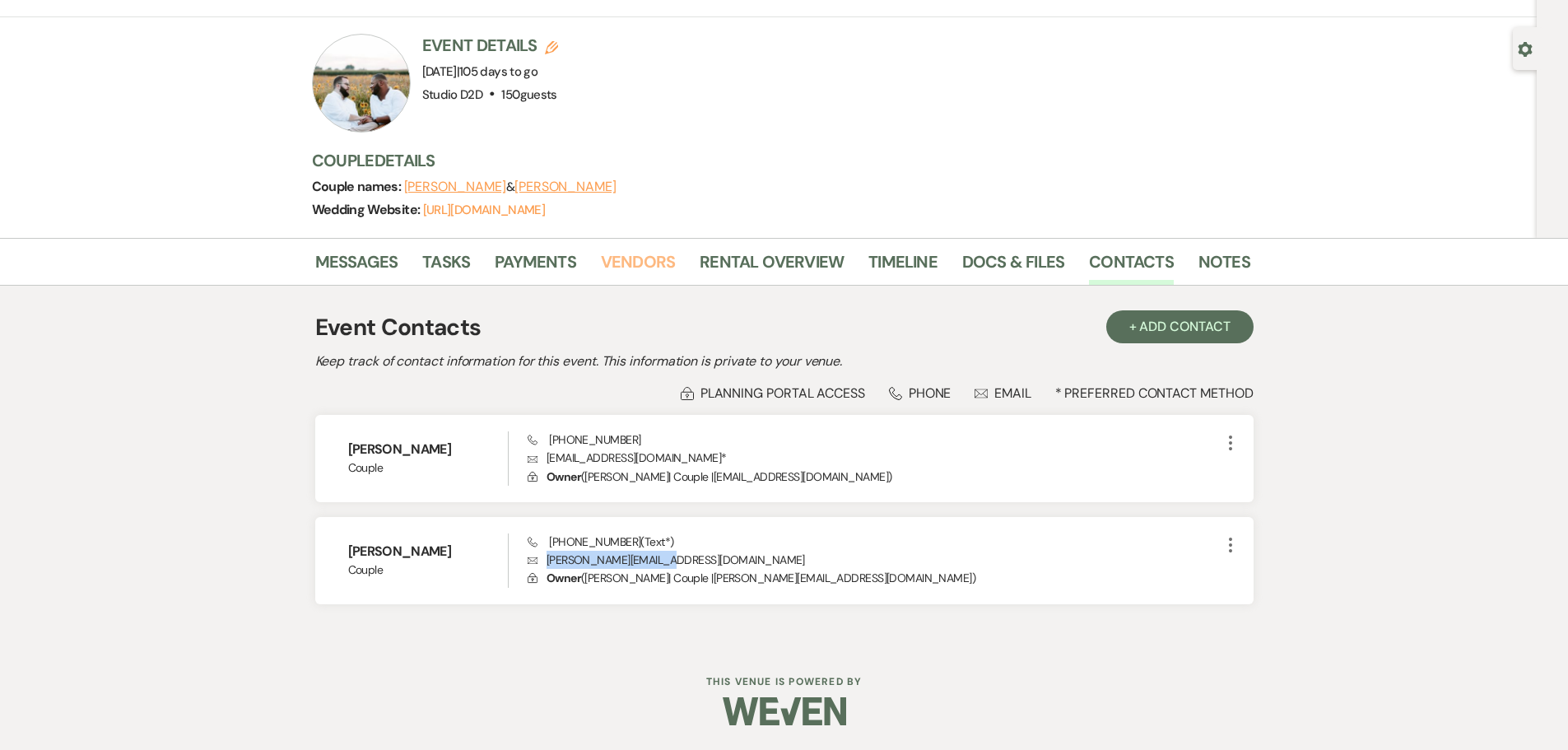
click at [618, 264] on link "Vendors" at bounding box center [638, 267] width 74 height 36
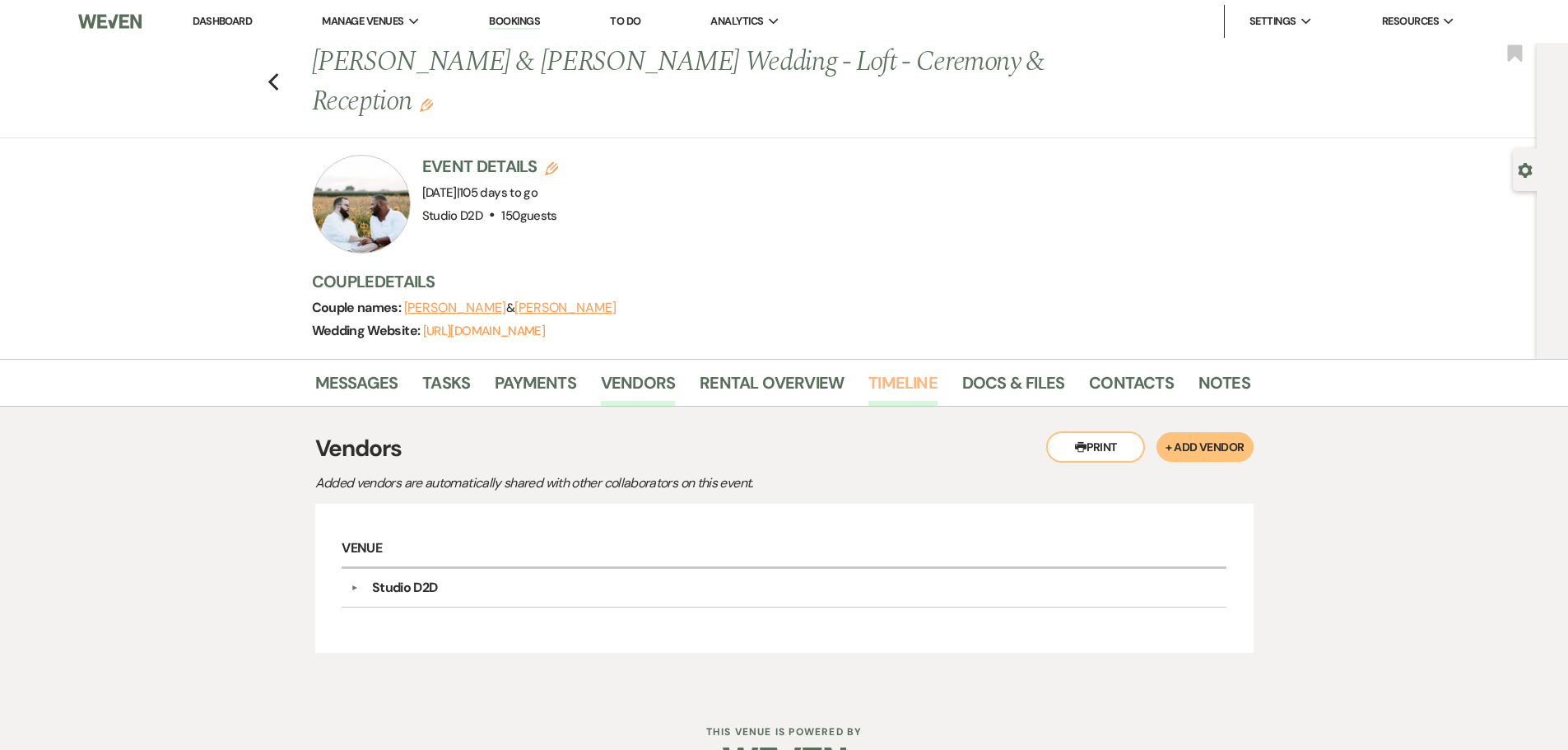
click at [884, 382] on link "Timeline" at bounding box center [902, 387] width 69 height 36
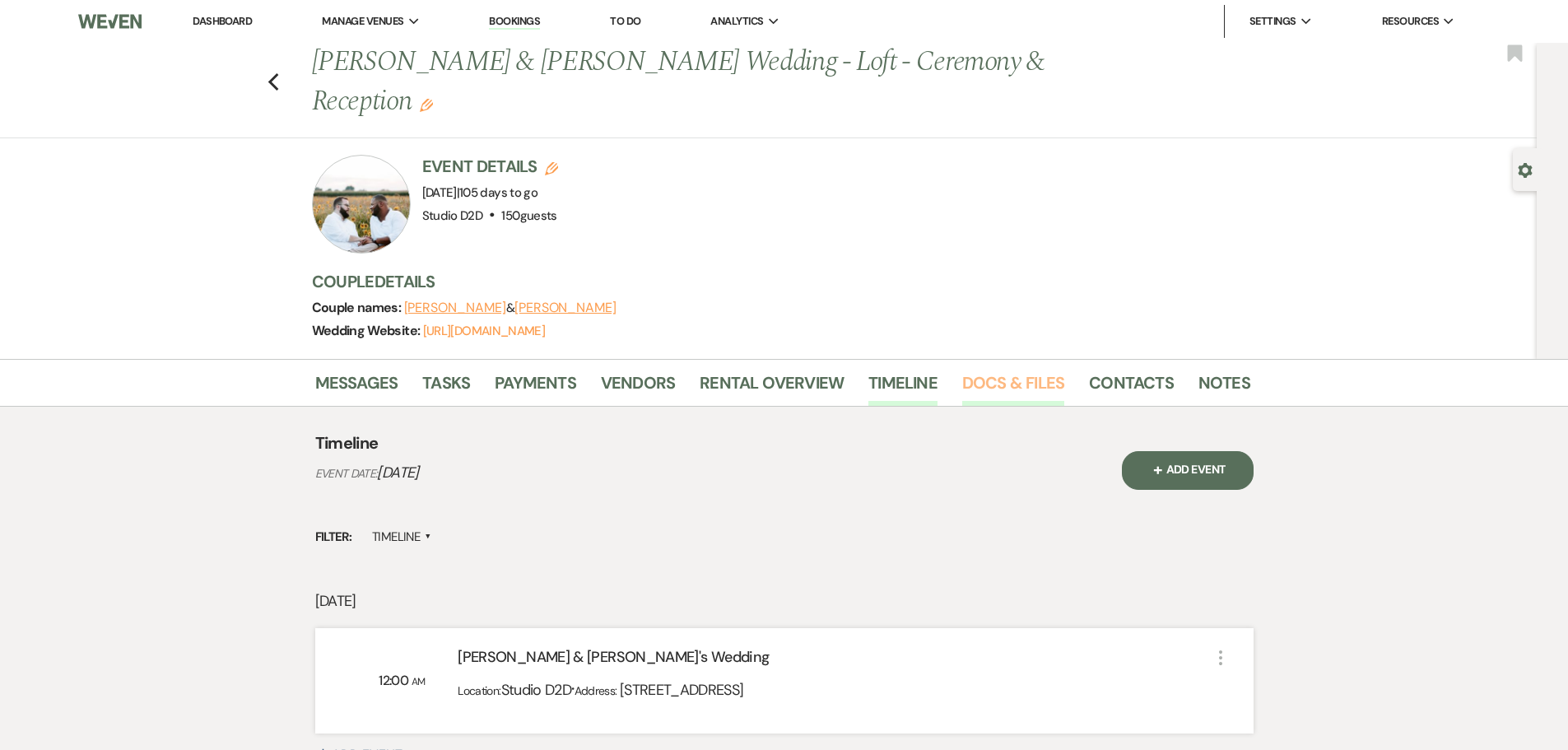
click at [1008, 388] on link "Docs & Files" at bounding box center [1013, 387] width 102 height 36
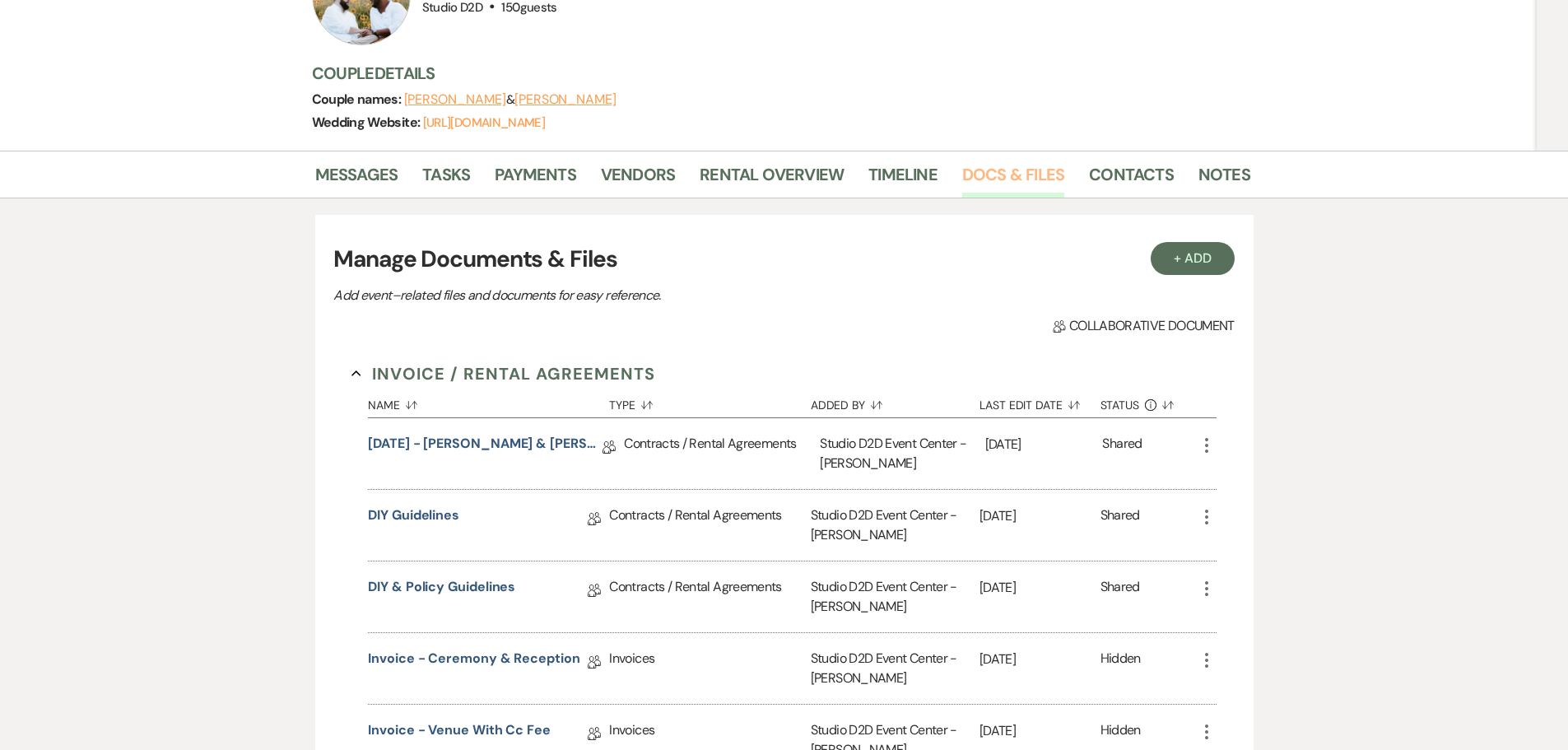
scroll to position [247, 0]
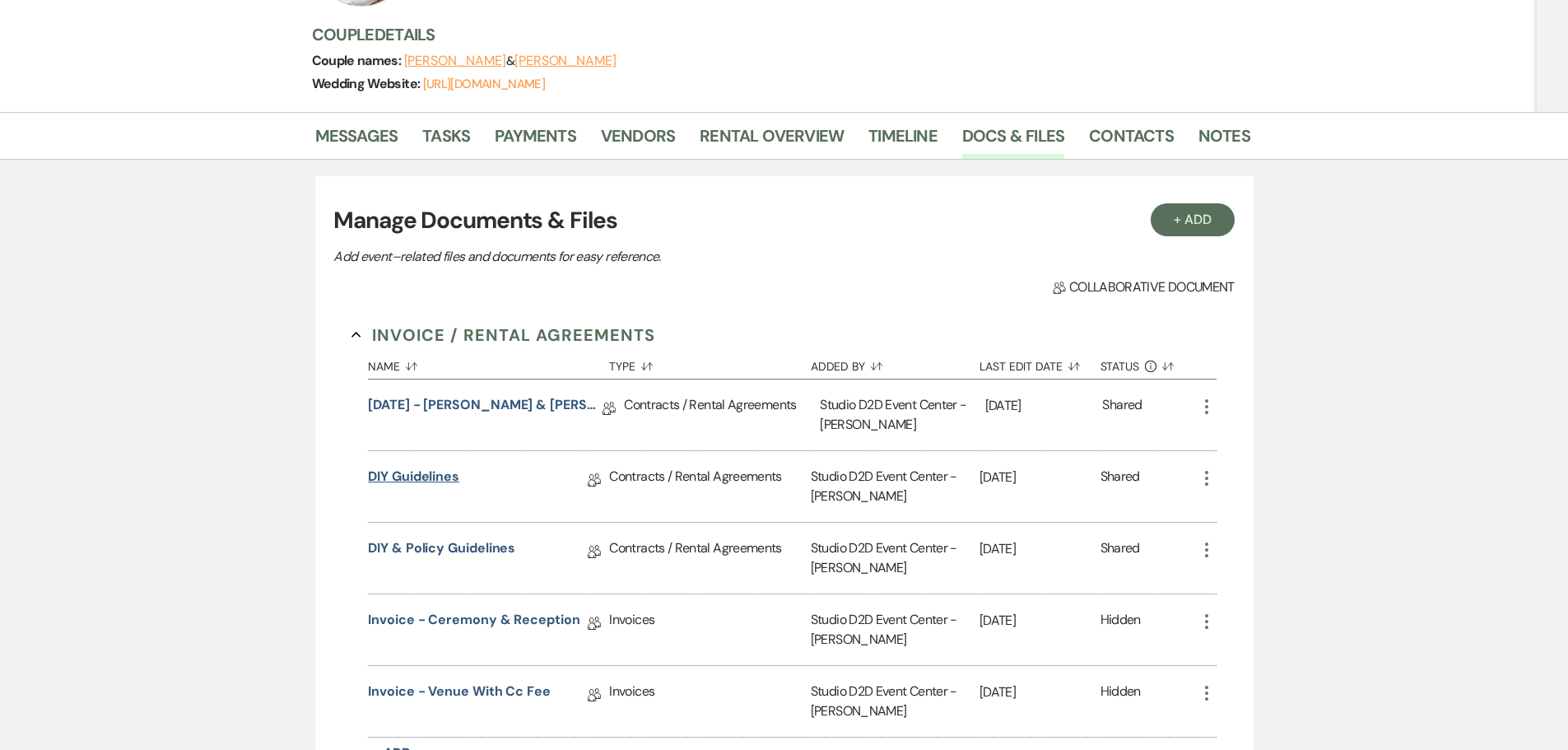
click at [429, 475] on link "DIY Guidelines" at bounding box center [413, 480] width 92 height 26
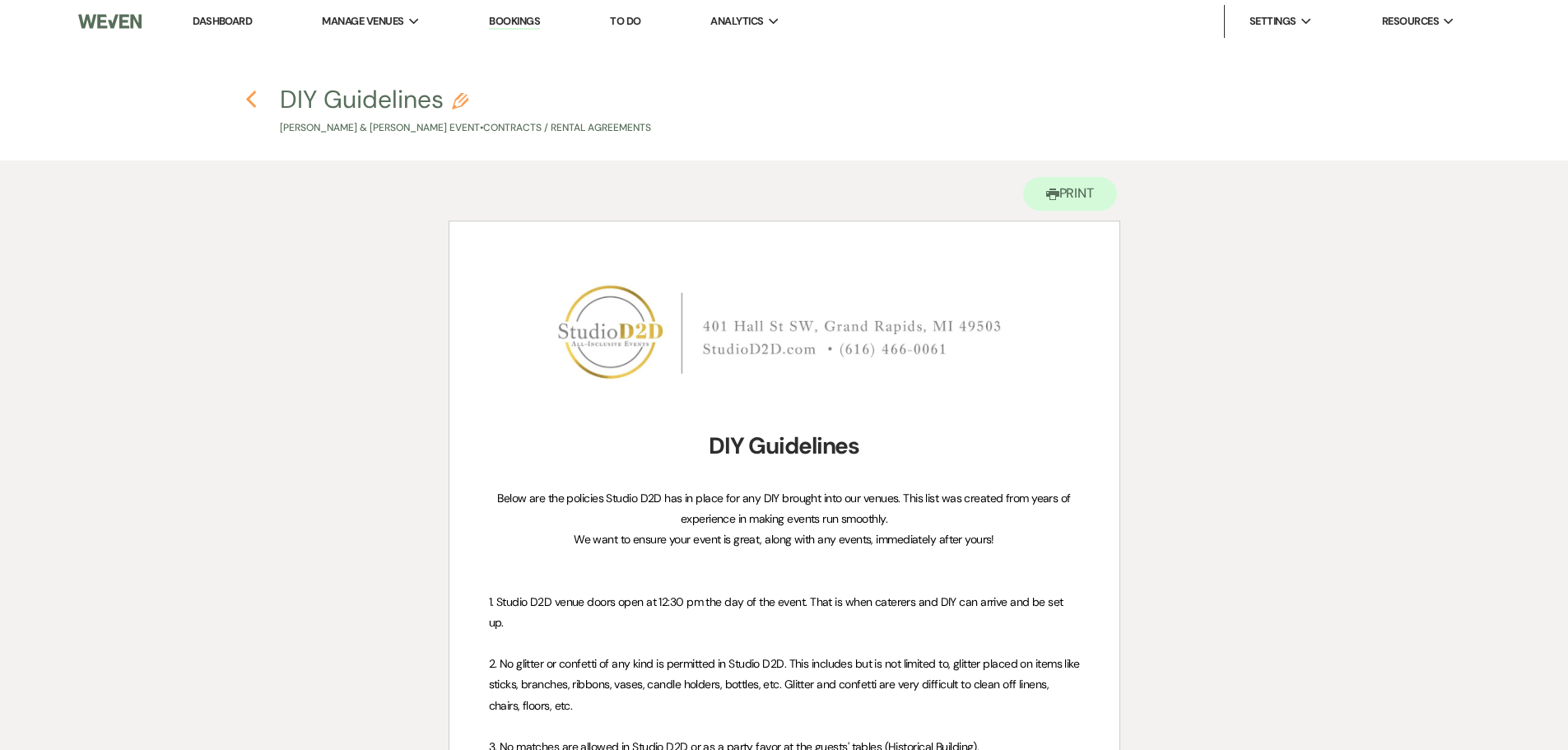
click at [250, 103] on icon "Previous" at bounding box center [251, 99] width 12 height 20
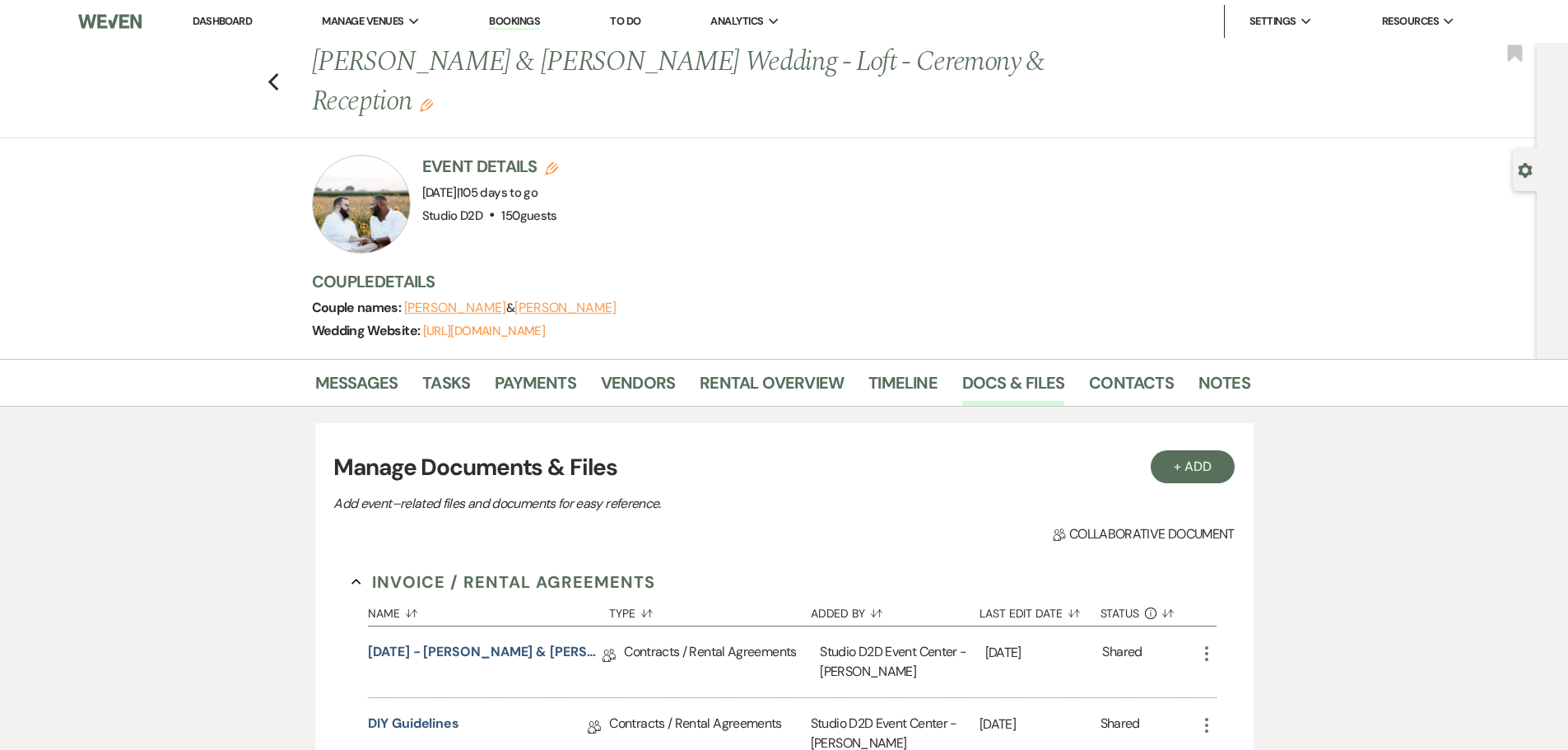
scroll to position [247, 0]
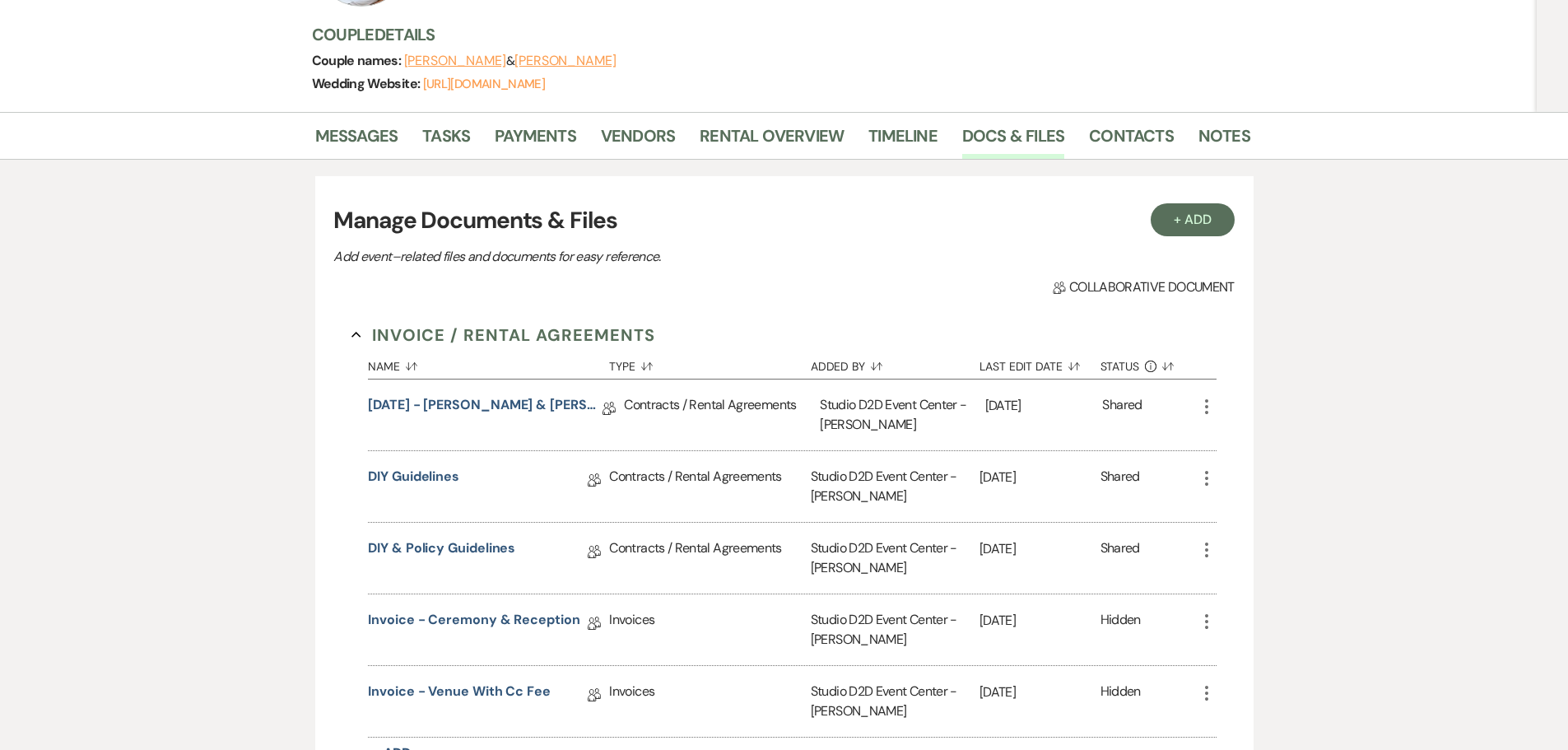
click at [1209, 472] on icon "More" at bounding box center [1206, 478] width 20 height 20
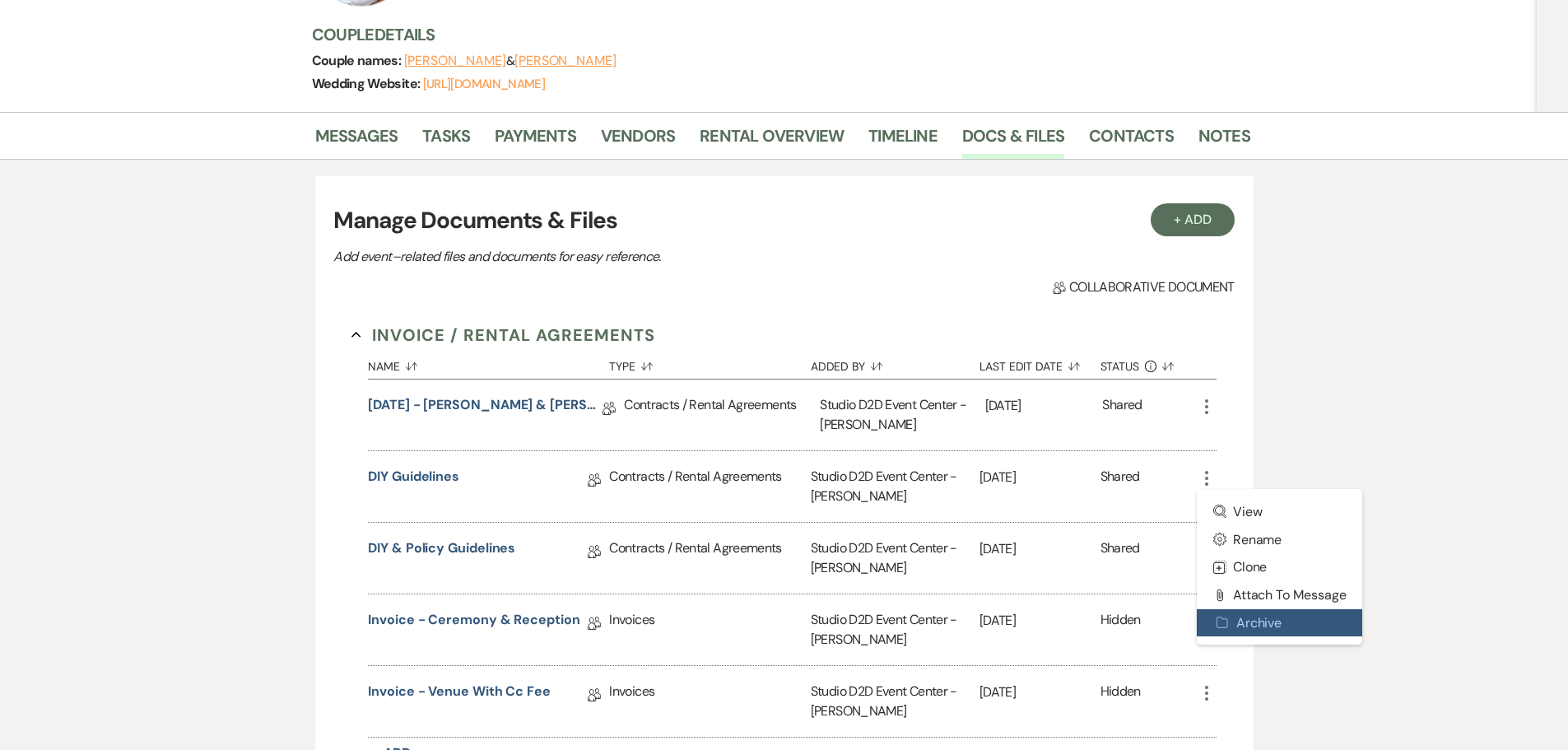
click at [1287, 617] on button "Archive Archive" at bounding box center [1280, 623] width 166 height 28
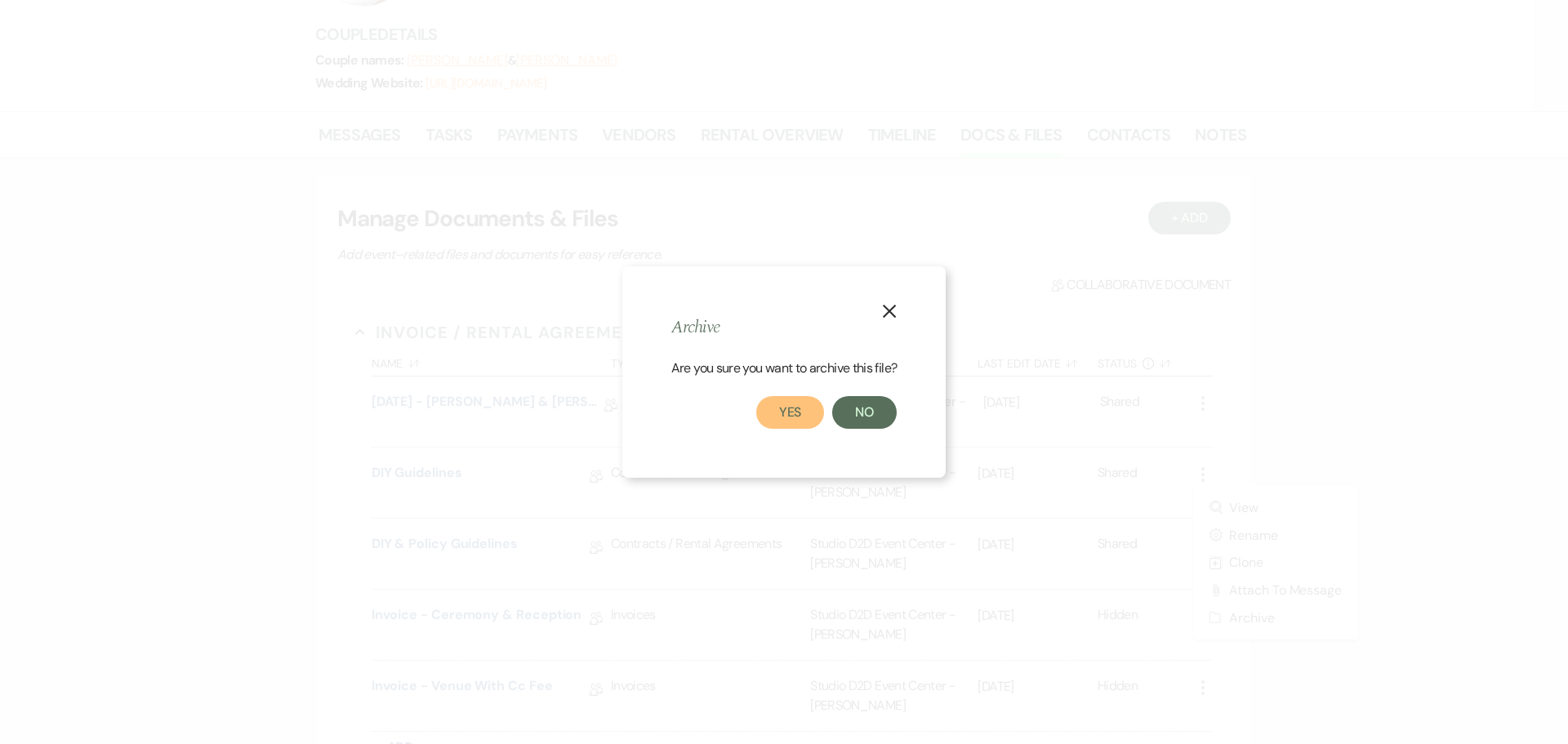
click at [794, 411] on button "Yes" at bounding box center [790, 412] width 69 height 32
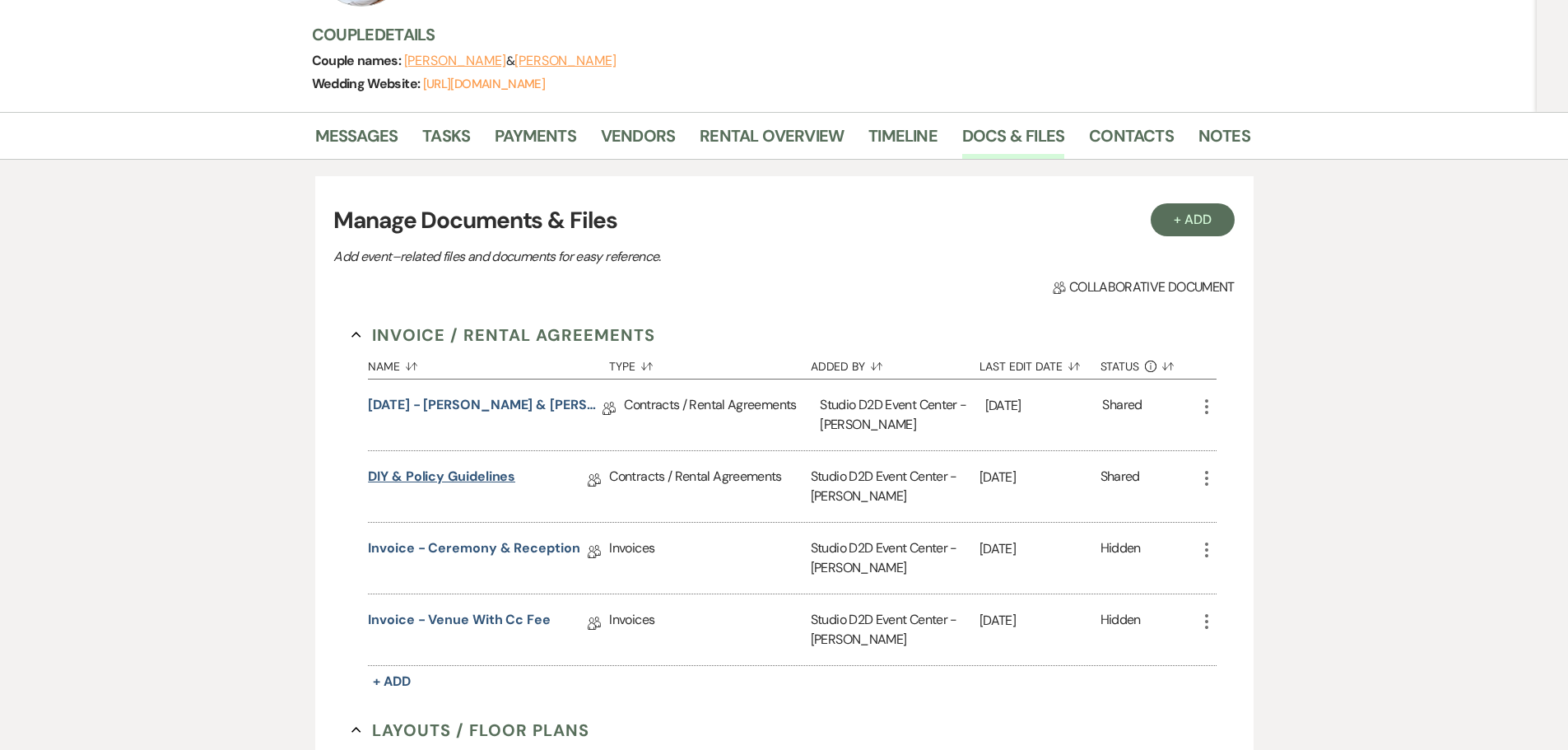
click at [465, 480] on link "DIY & Policy Guidelines" at bounding box center [441, 480] width 147 height 26
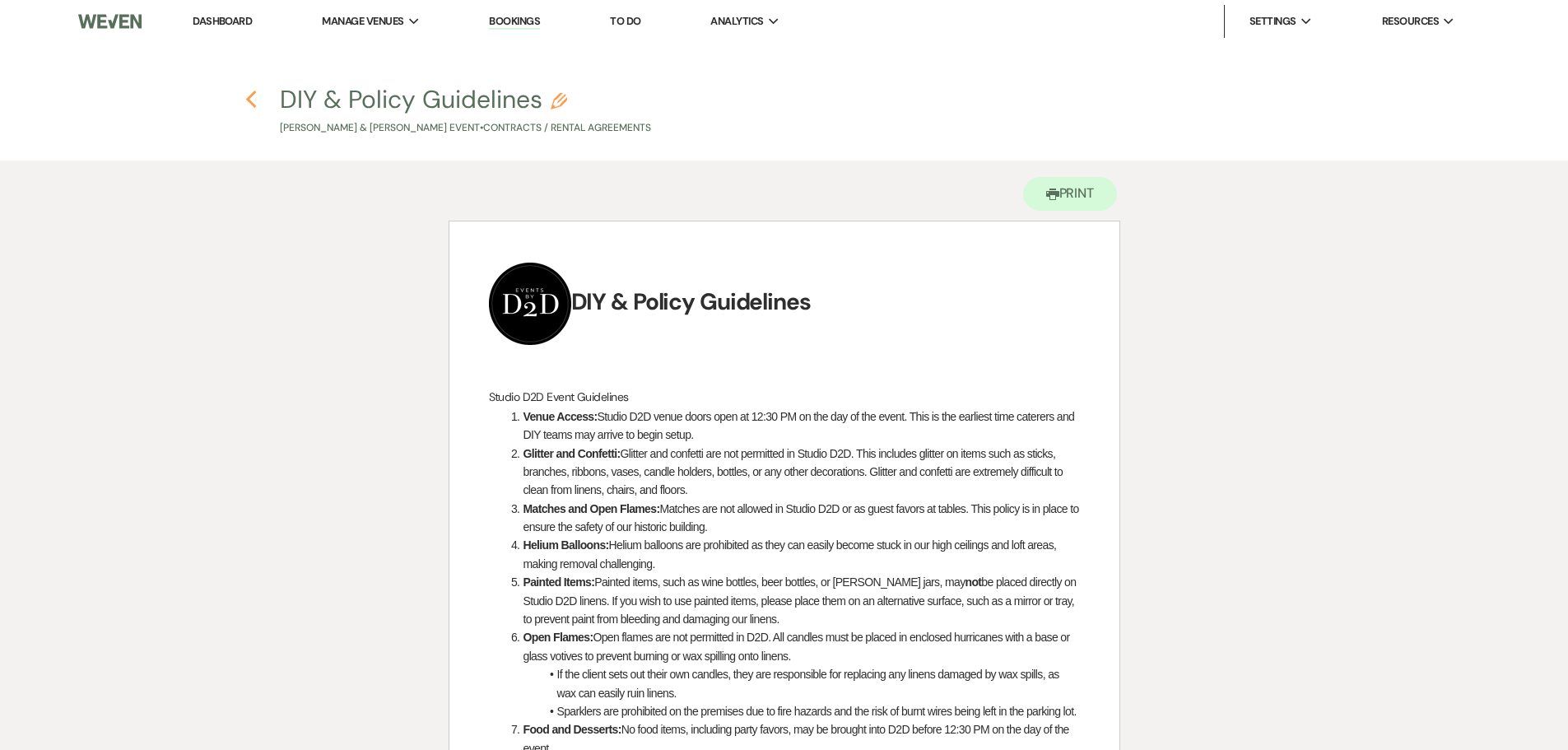
click at [251, 104] on use "button" at bounding box center [251, 99] width 11 height 18
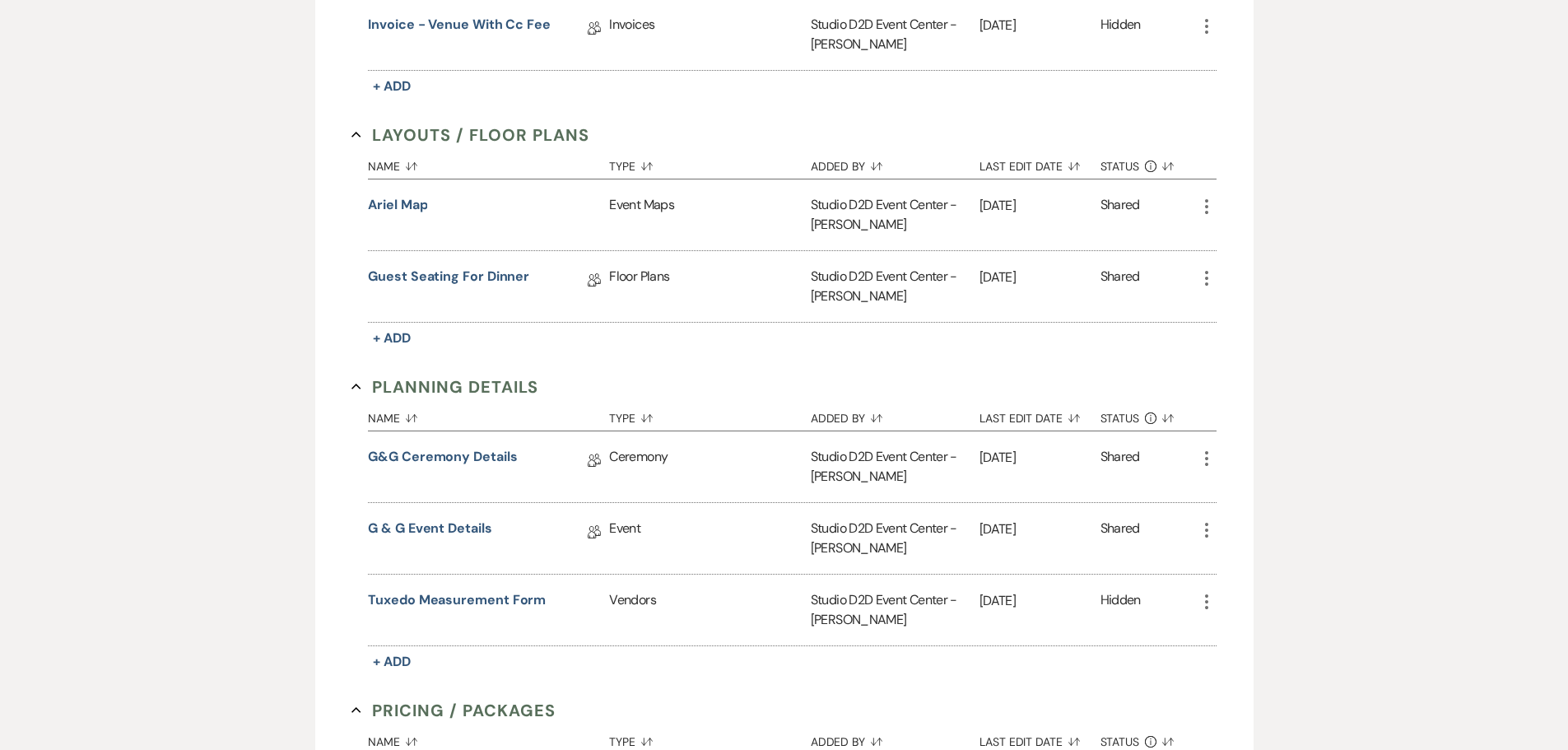
scroll to position [906, 0]
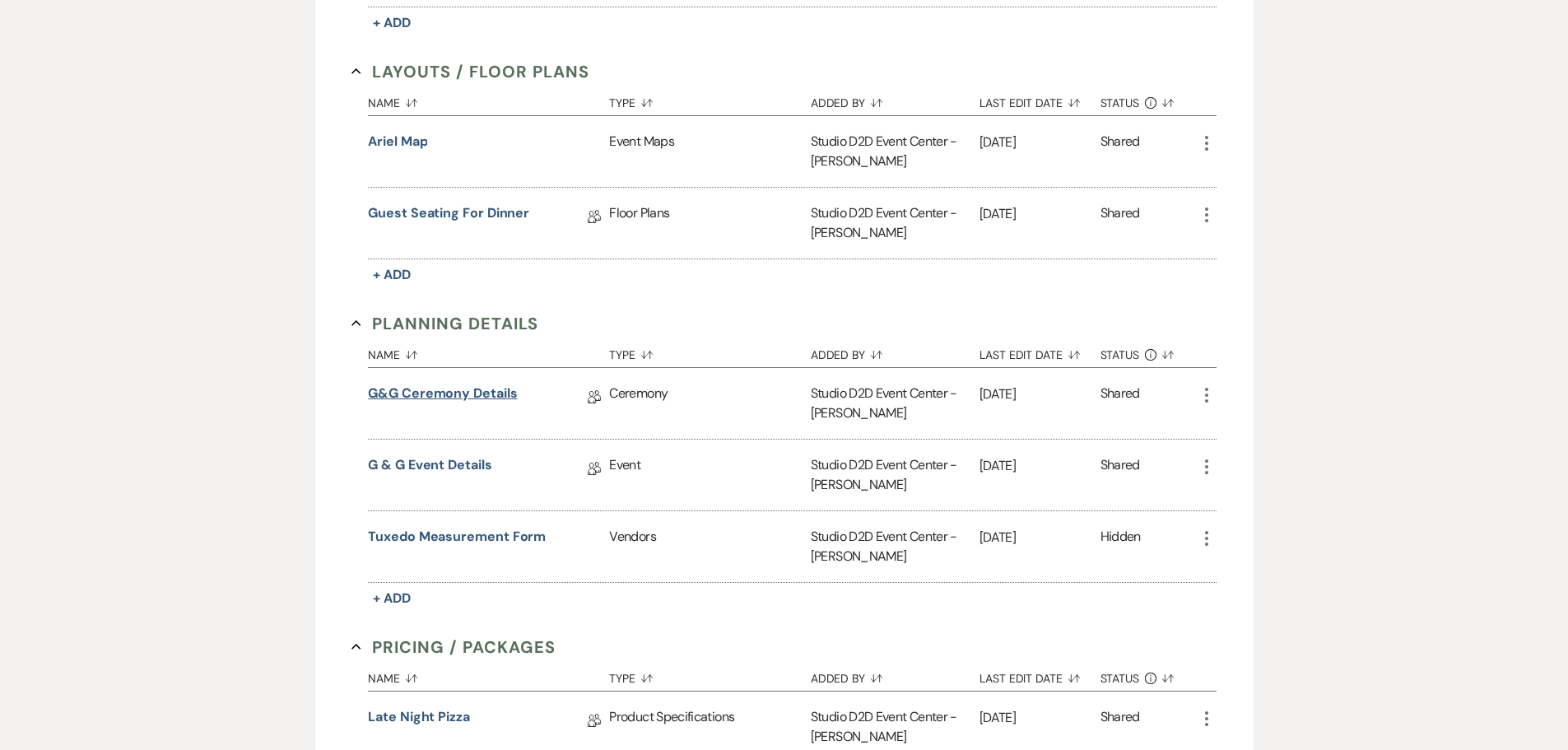
click at [471, 388] on link "G&G Ceremony Details" at bounding box center [442, 396] width 149 height 26
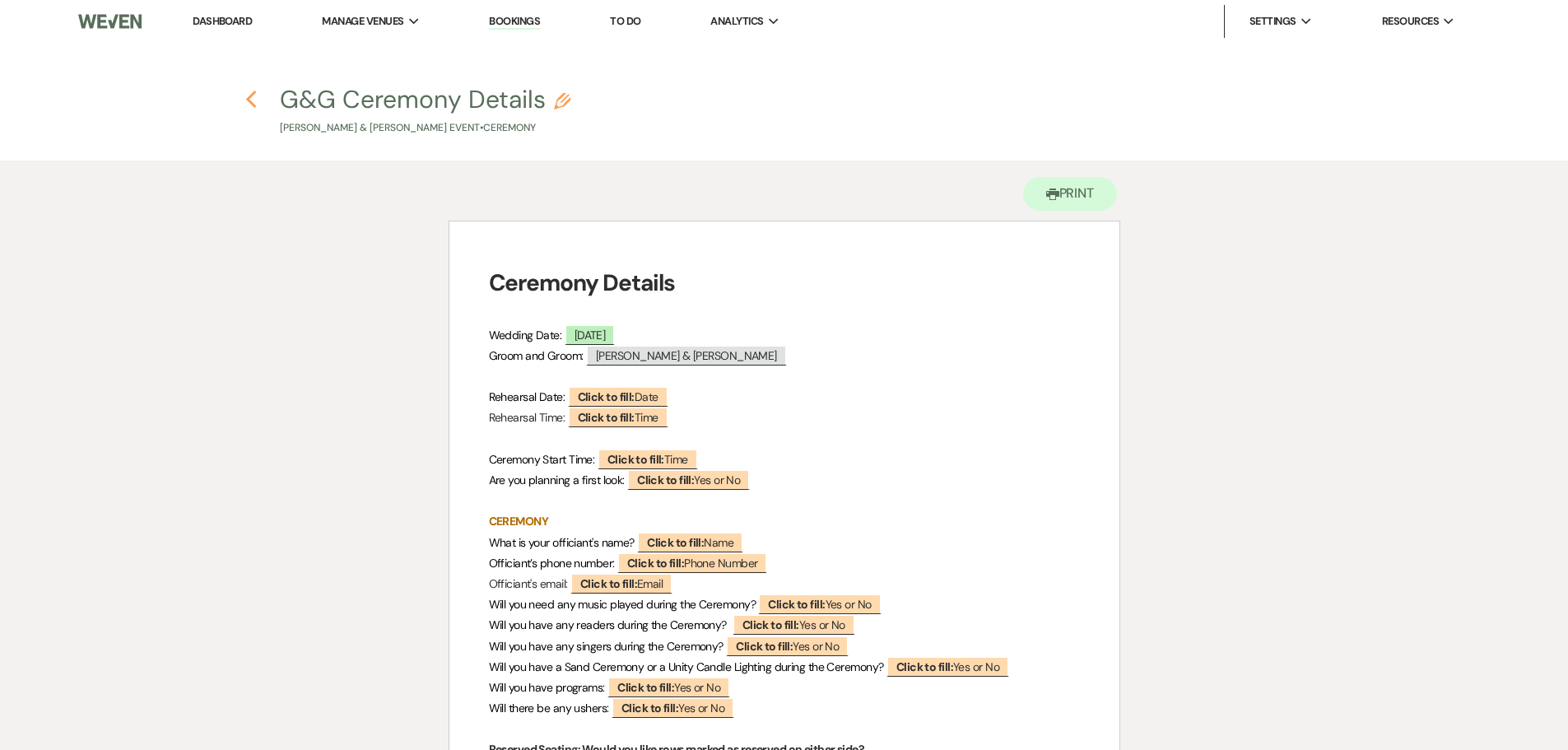
click at [250, 98] on use "button" at bounding box center [251, 99] width 11 height 18
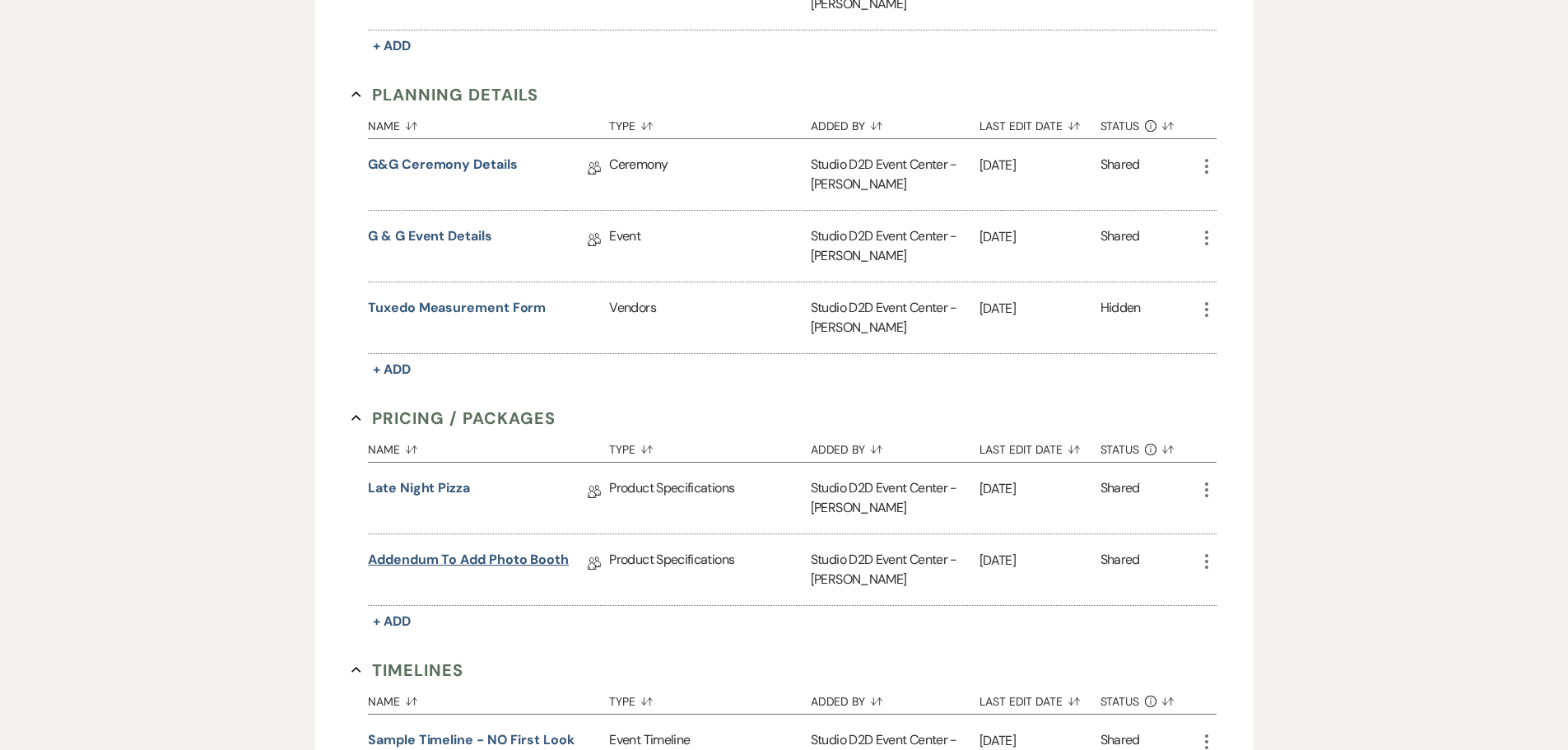
scroll to position [1152, 0]
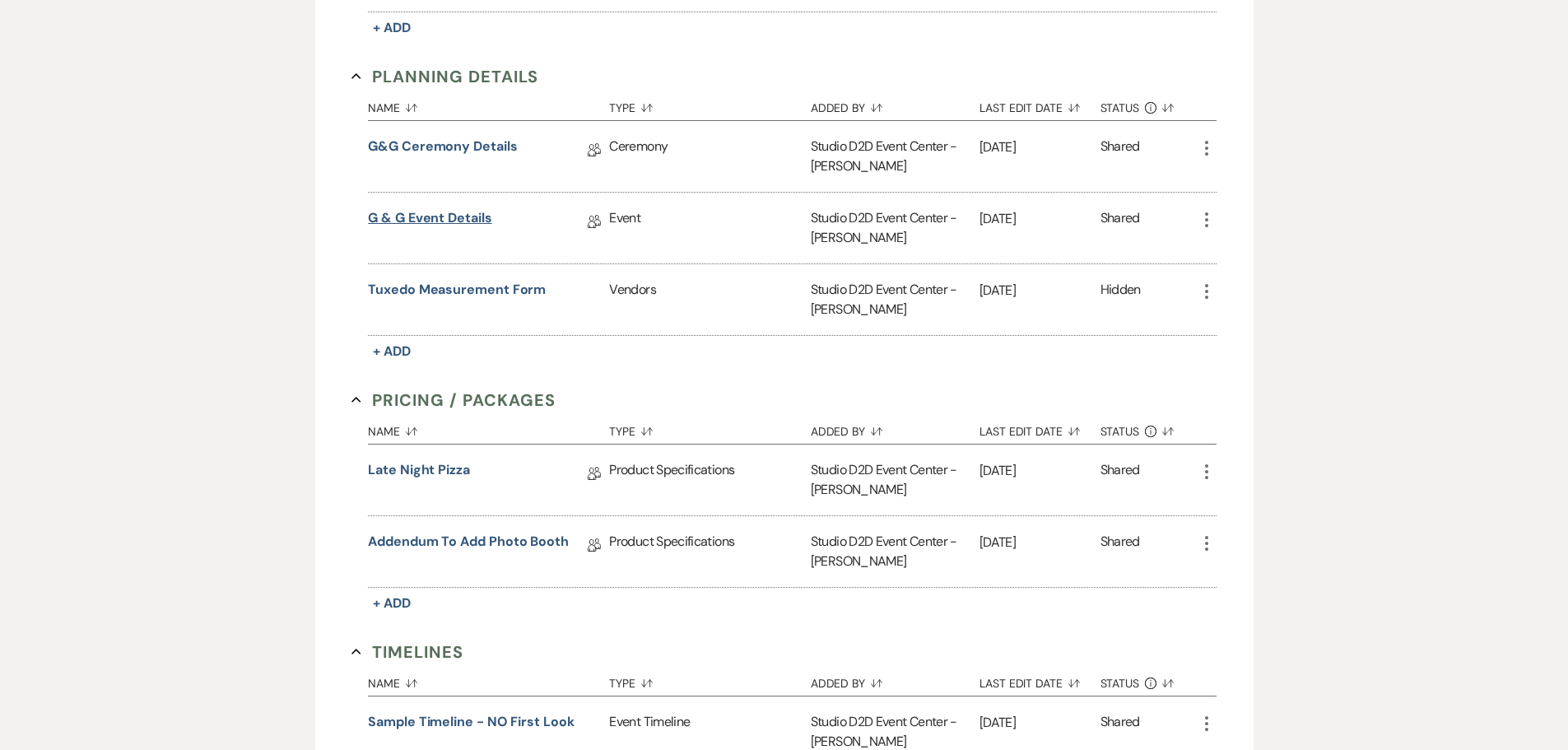
click at [452, 222] on link "G & G Event Details" at bounding box center [429, 221] width 123 height 26
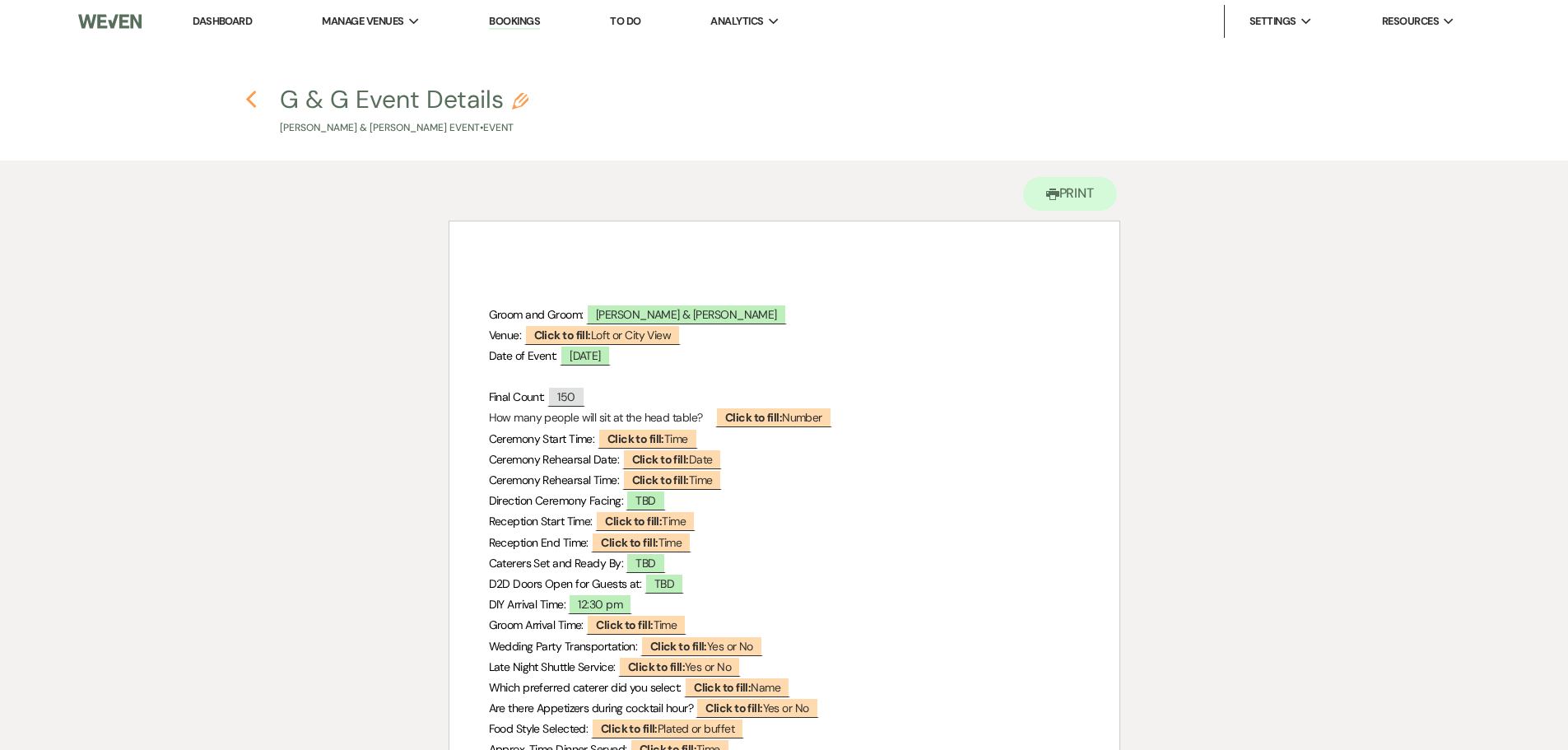
click at [251, 95] on use "button" at bounding box center [251, 99] width 11 height 18
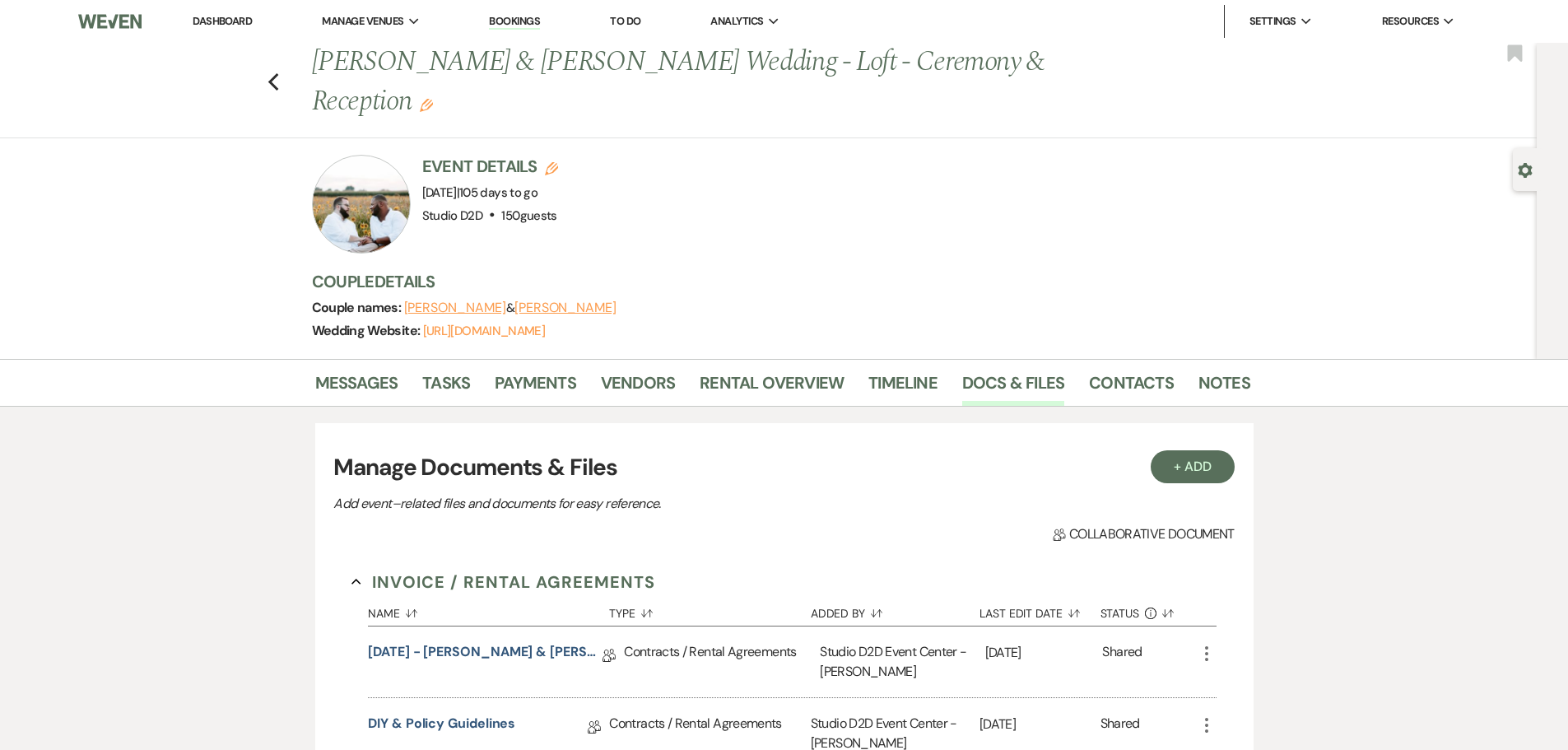
click at [1526, 172] on icon "Gear" at bounding box center [1525, 170] width 15 height 15
select select "5"
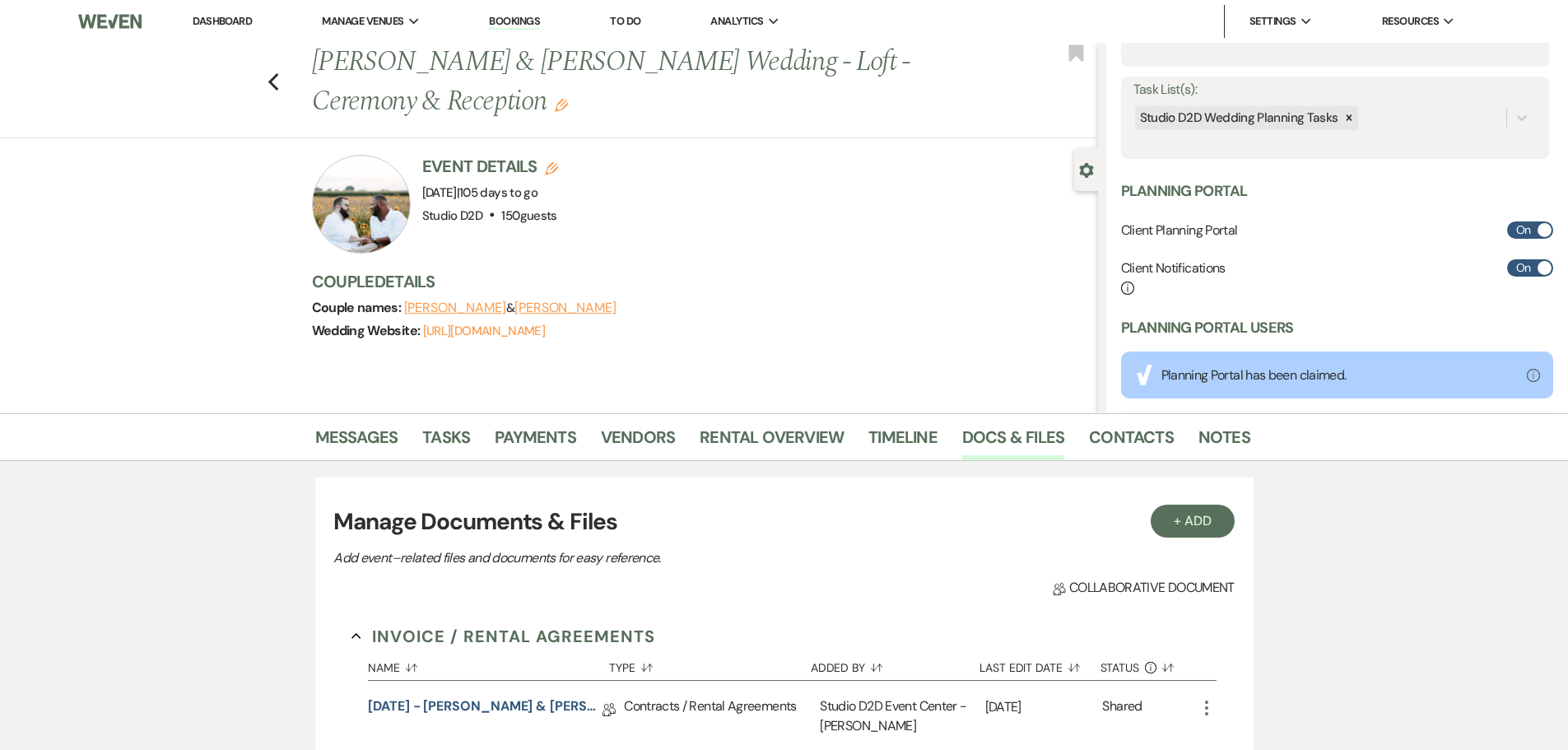
scroll to position [329, 0]
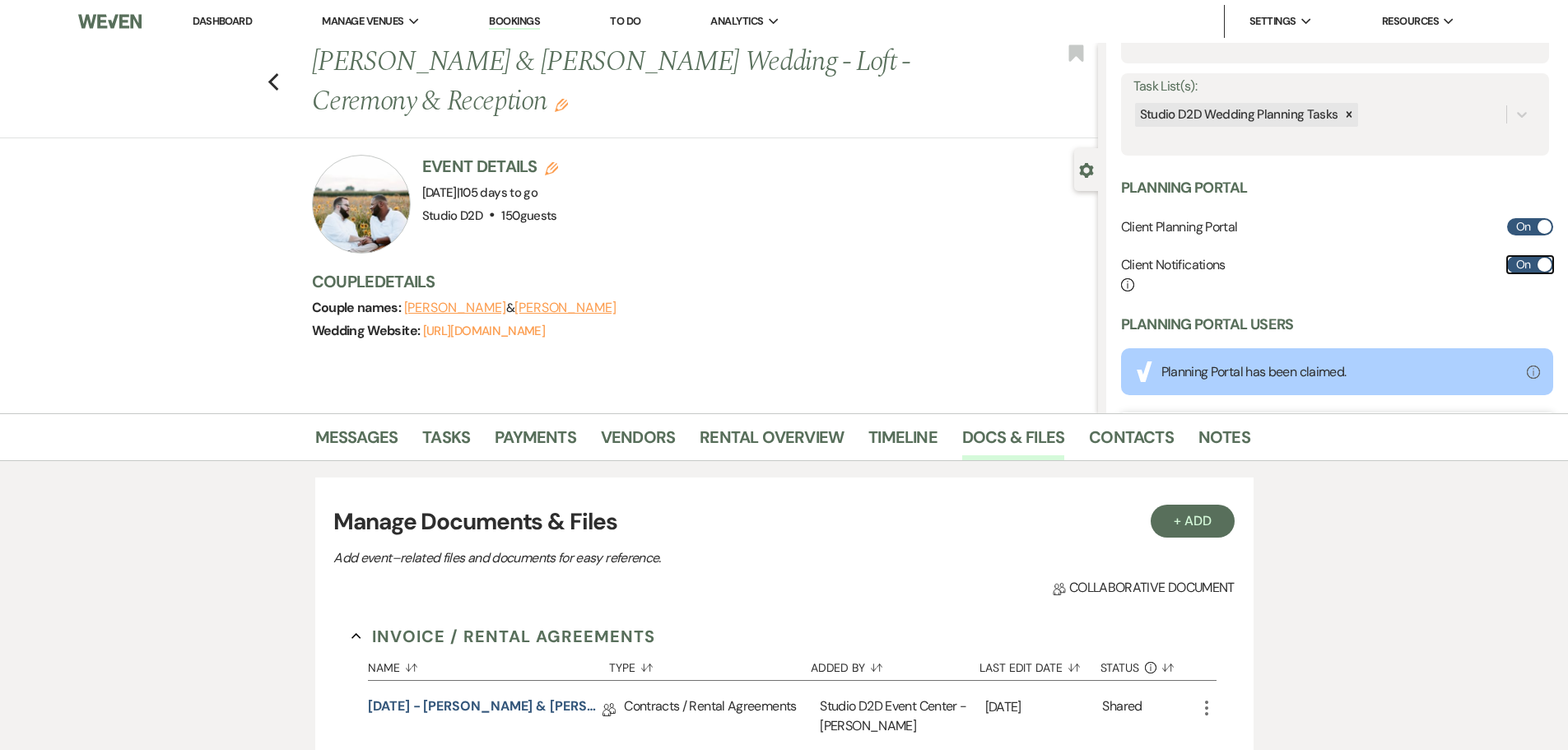
click at [1512, 262] on label "On" at bounding box center [1530, 264] width 46 height 17
click at [1512, 262] on input "On" at bounding box center [1530, 264] width 46 height 17
checkbox input "false"
click at [1032, 308] on div "Couple names: [PERSON_NAME] & [PERSON_NAME]" at bounding box center [697, 307] width 770 height 23
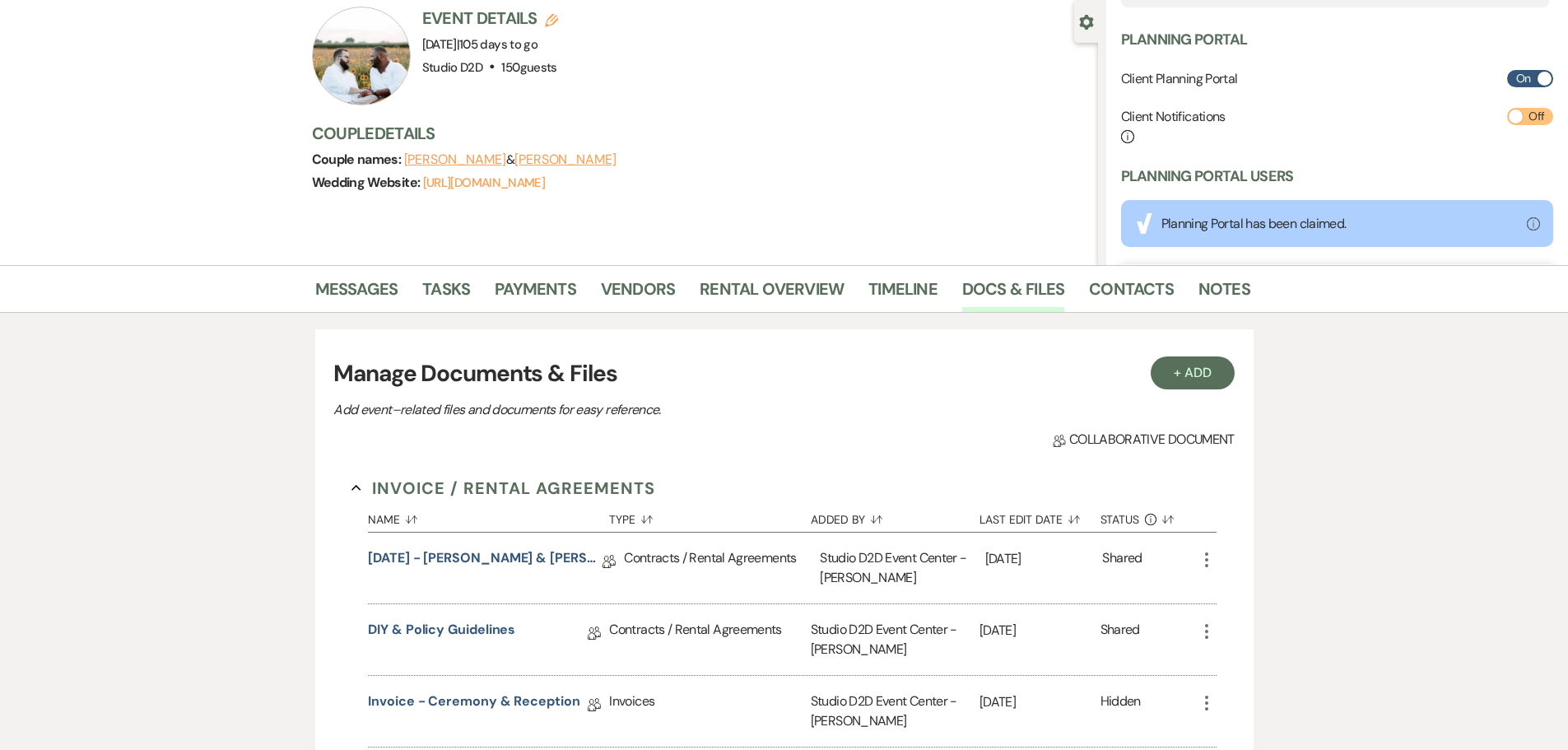
scroll to position [164, 0]
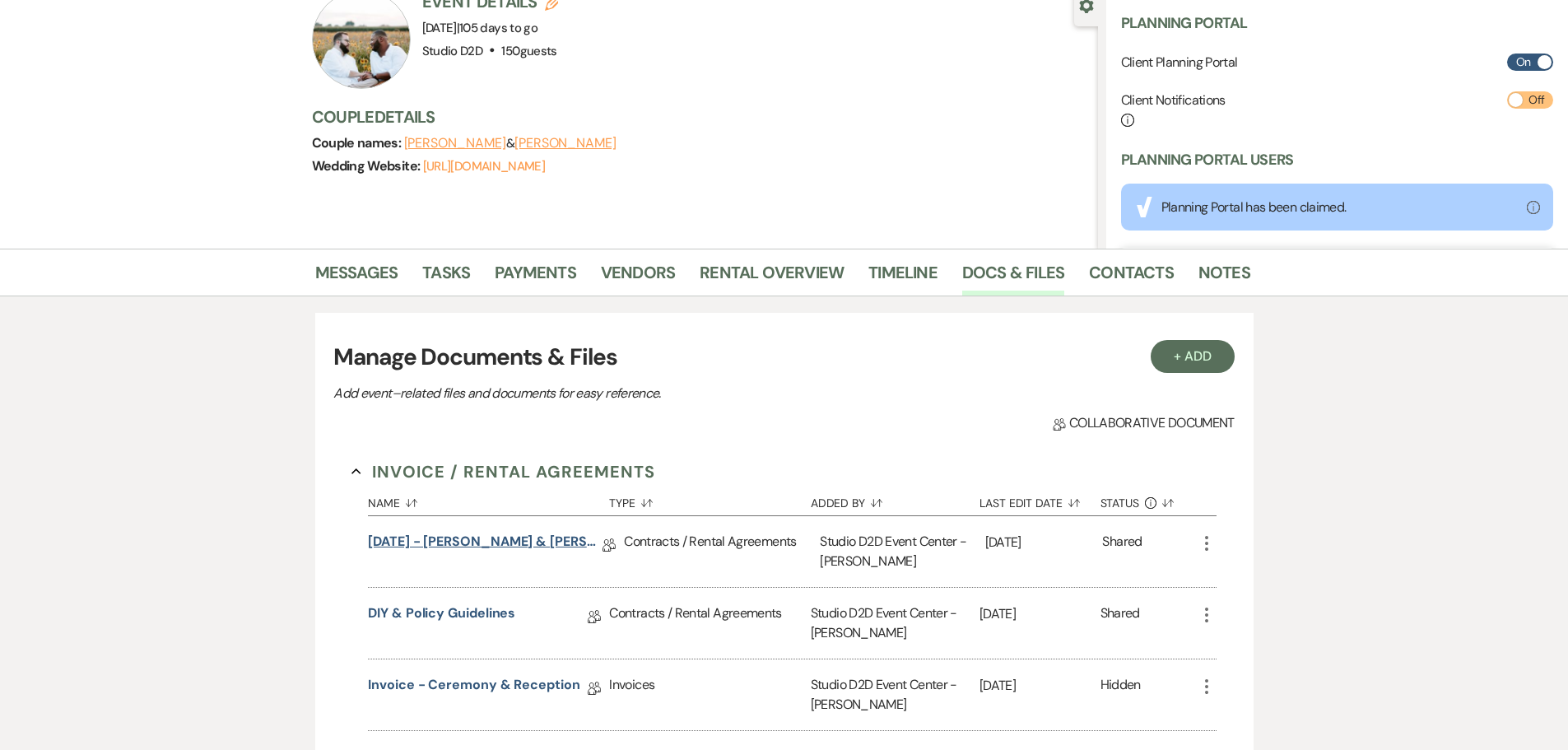
click at [491, 542] on link "[DATE] - [PERSON_NAME] & [PERSON_NAME] - Wedding Agreement" at bounding box center [485, 545] width 234 height 26
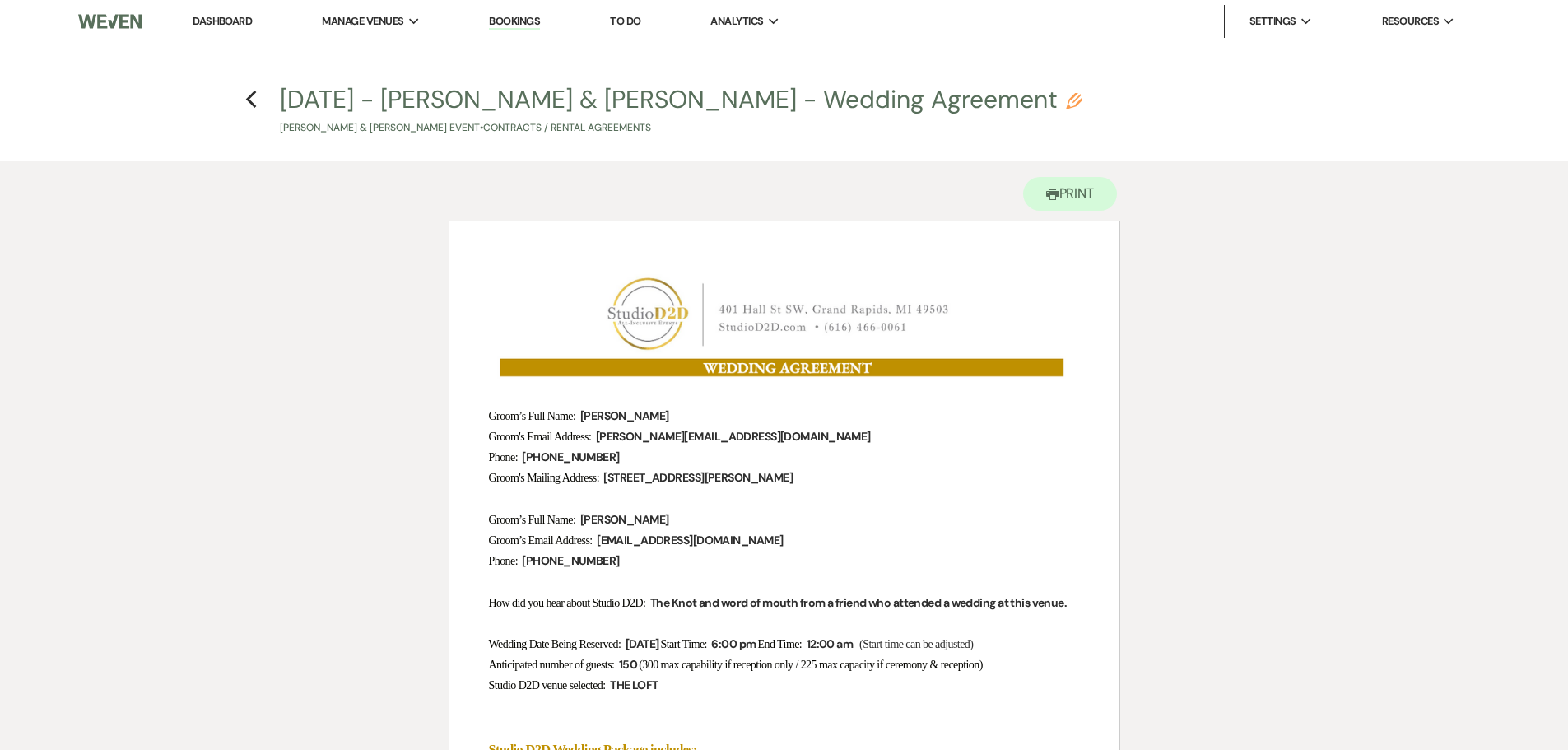
click at [1066, 99] on icon "Pencil" at bounding box center [1074, 101] width 16 height 16
select select "10"
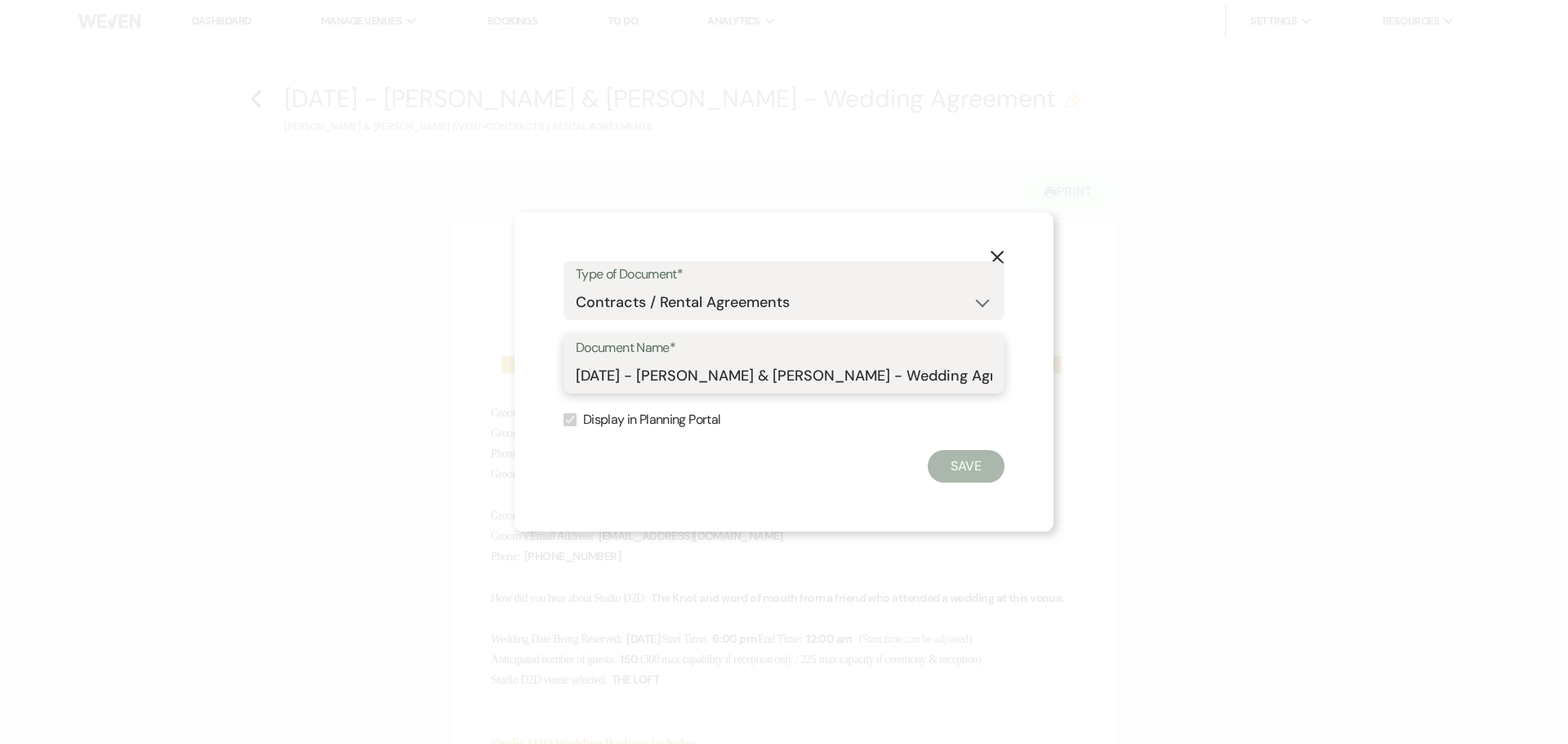
click at [750, 373] on input "[DATE] - [PERSON_NAME] & [PERSON_NAME] - Wedding Agreement" at bounding box center [783, 376] width 417 height 32
click at [993, 253] on use "button" at bounding box center [996, 256] width 13 height 13
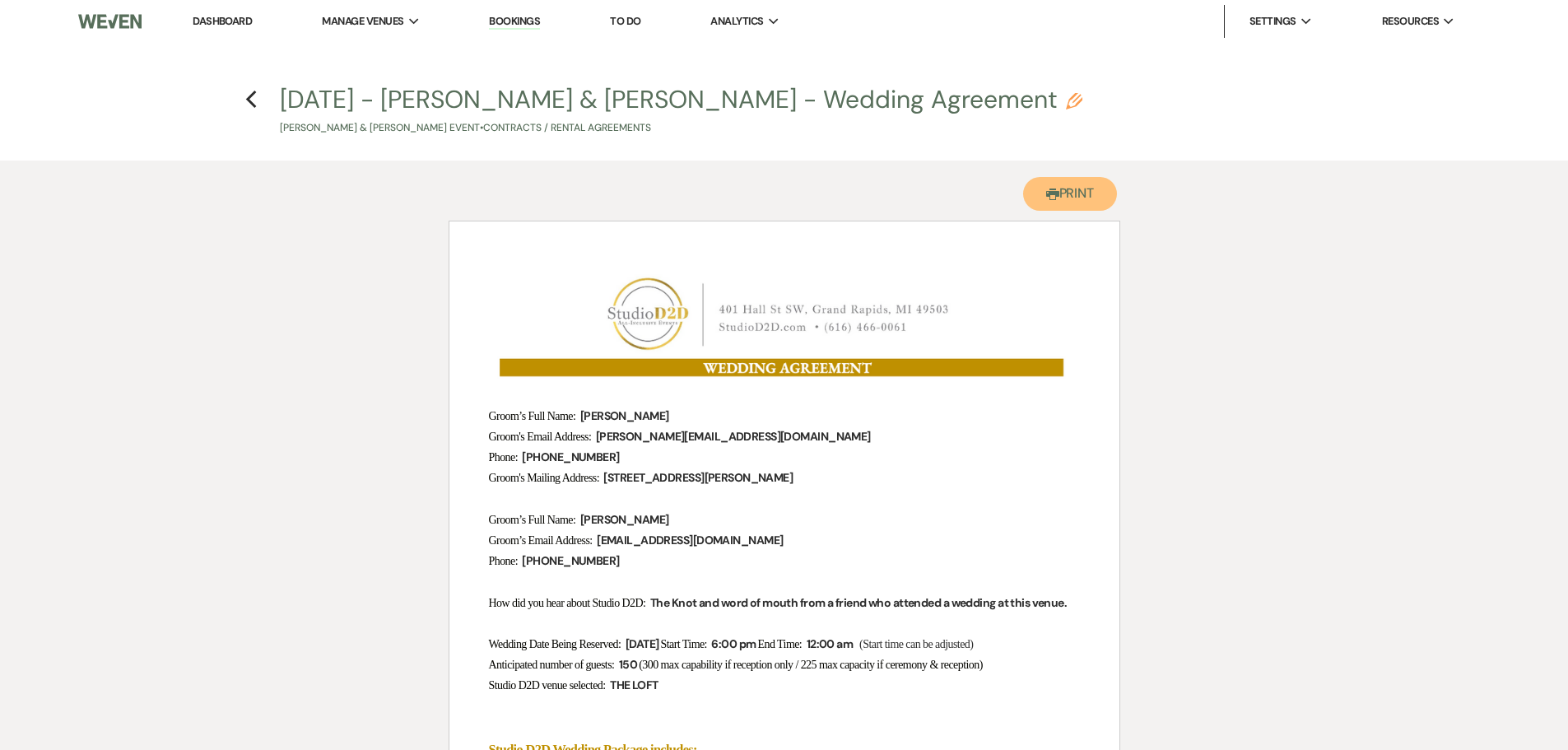
click at [1080, 198] on button "Printer Print" at bounding box center [1070, 193] width 95 height 33
click at [251, 98] on icon "Previous" at bounding box center [251, 99] width 12 height 20
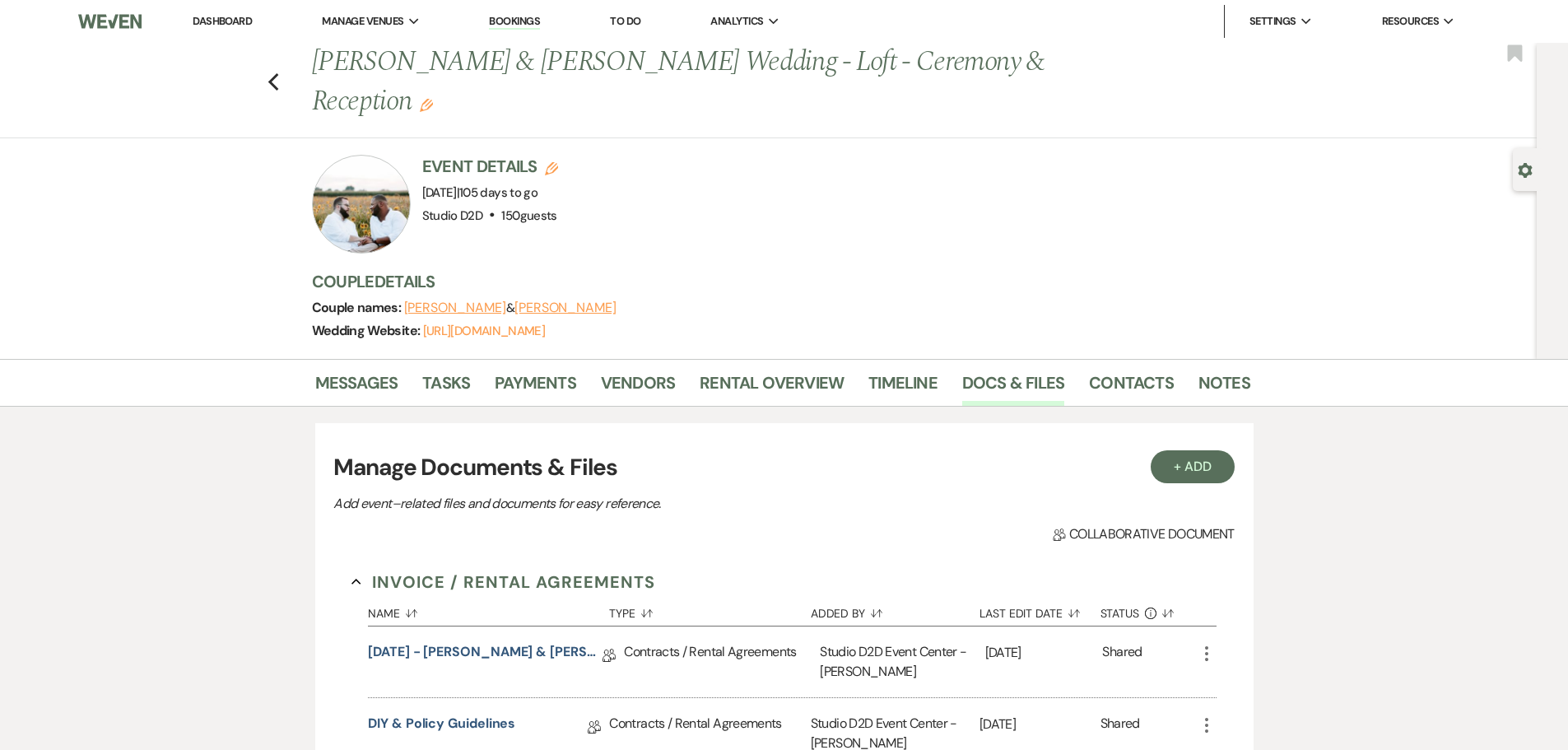
scroll to position [164, 0]
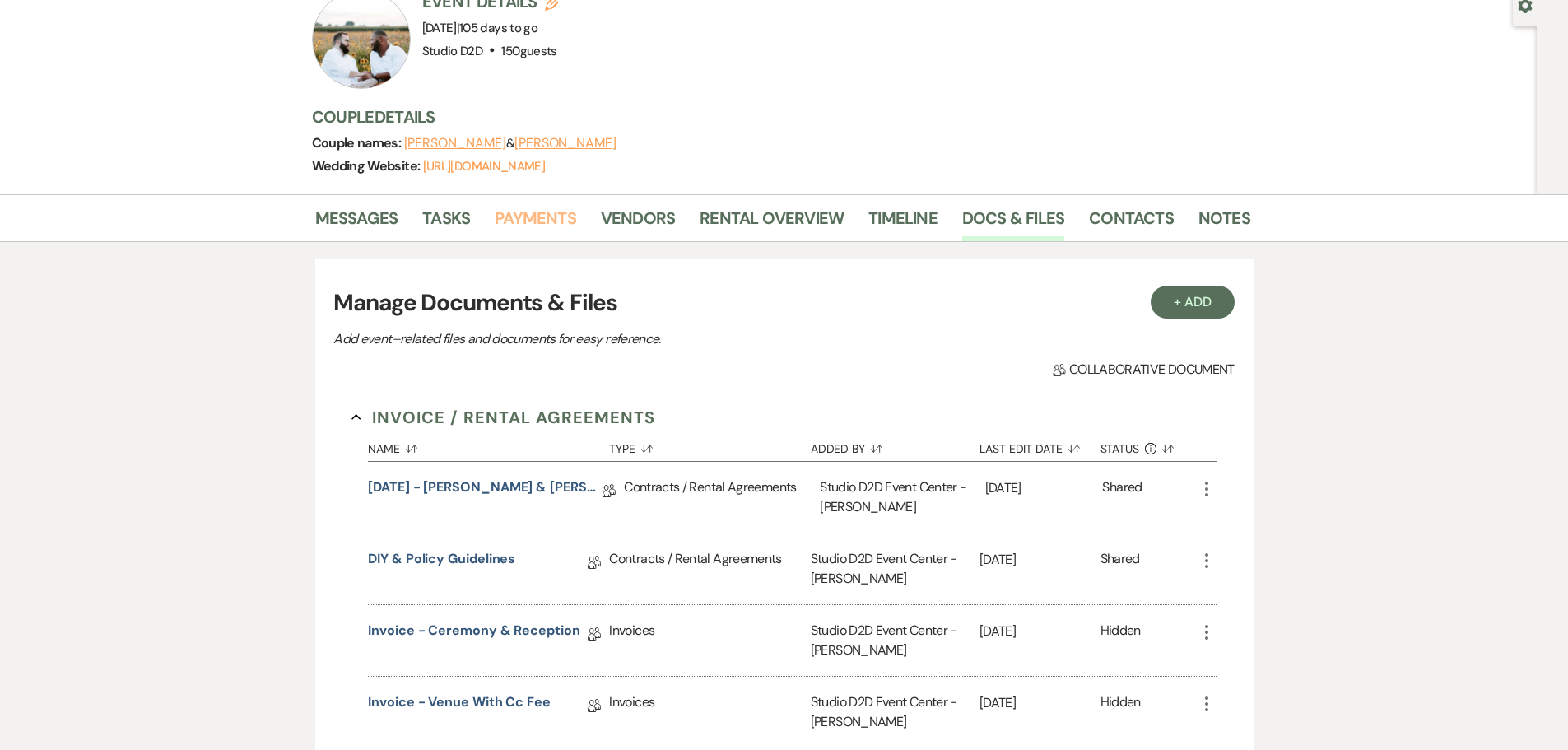
click at [527, 221] on link "Payments" at bounding box center [535, 223] width 81 height 36
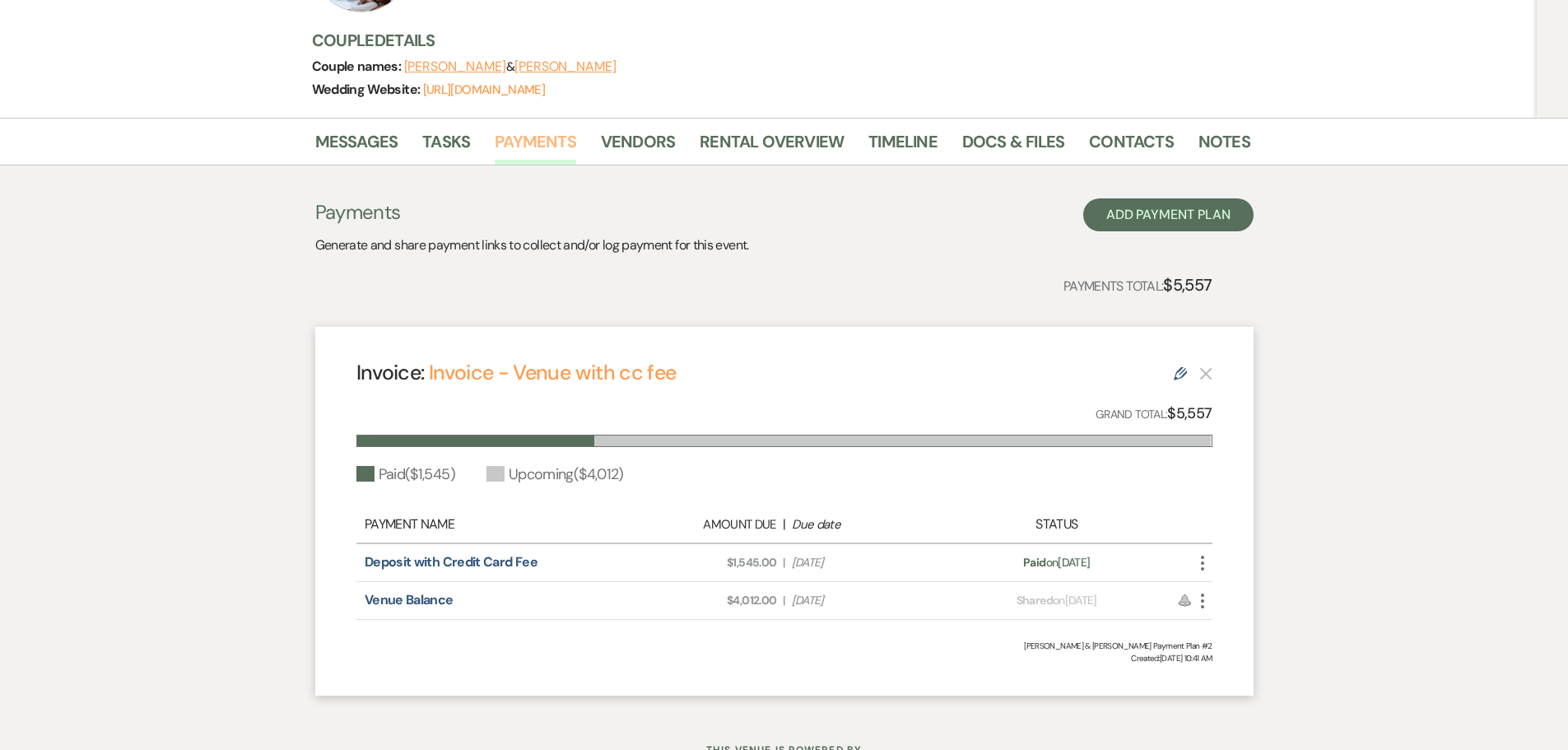
scroll to position [247, 0]
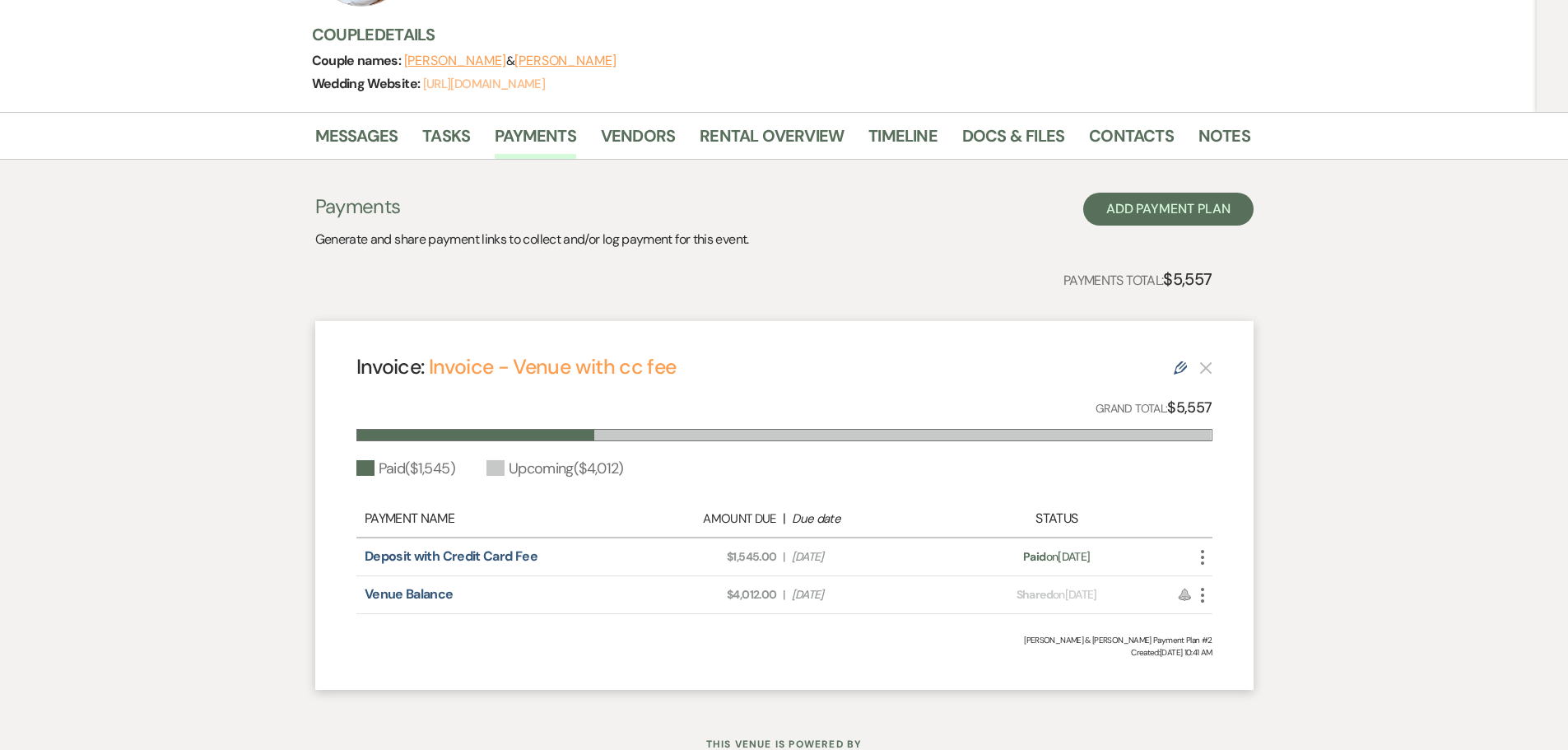
click at [545, 82] on link "[URL][DOMAIN_NAME]" at bounding box center [484, 84] width 121 height 16
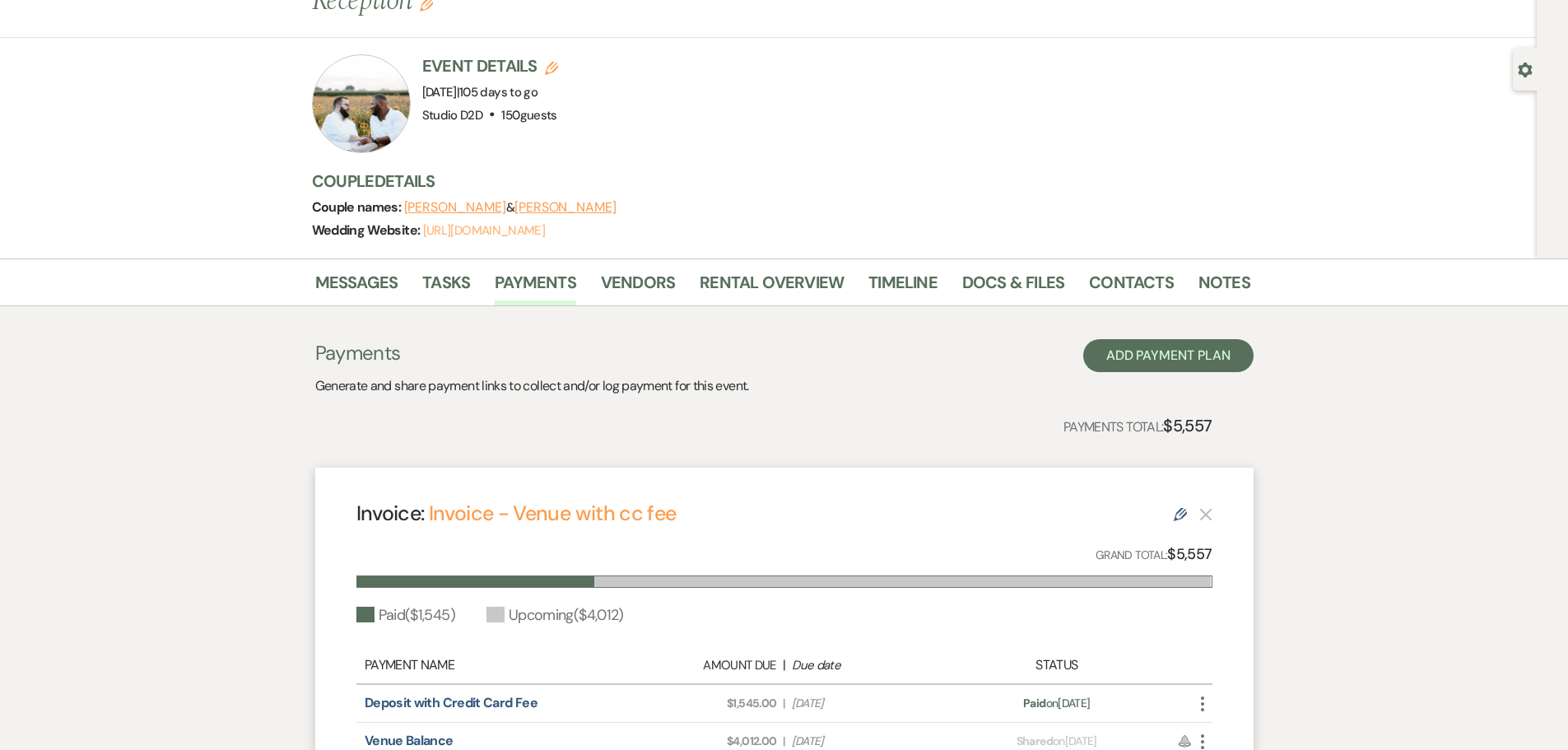
scroll to position [0, 0]
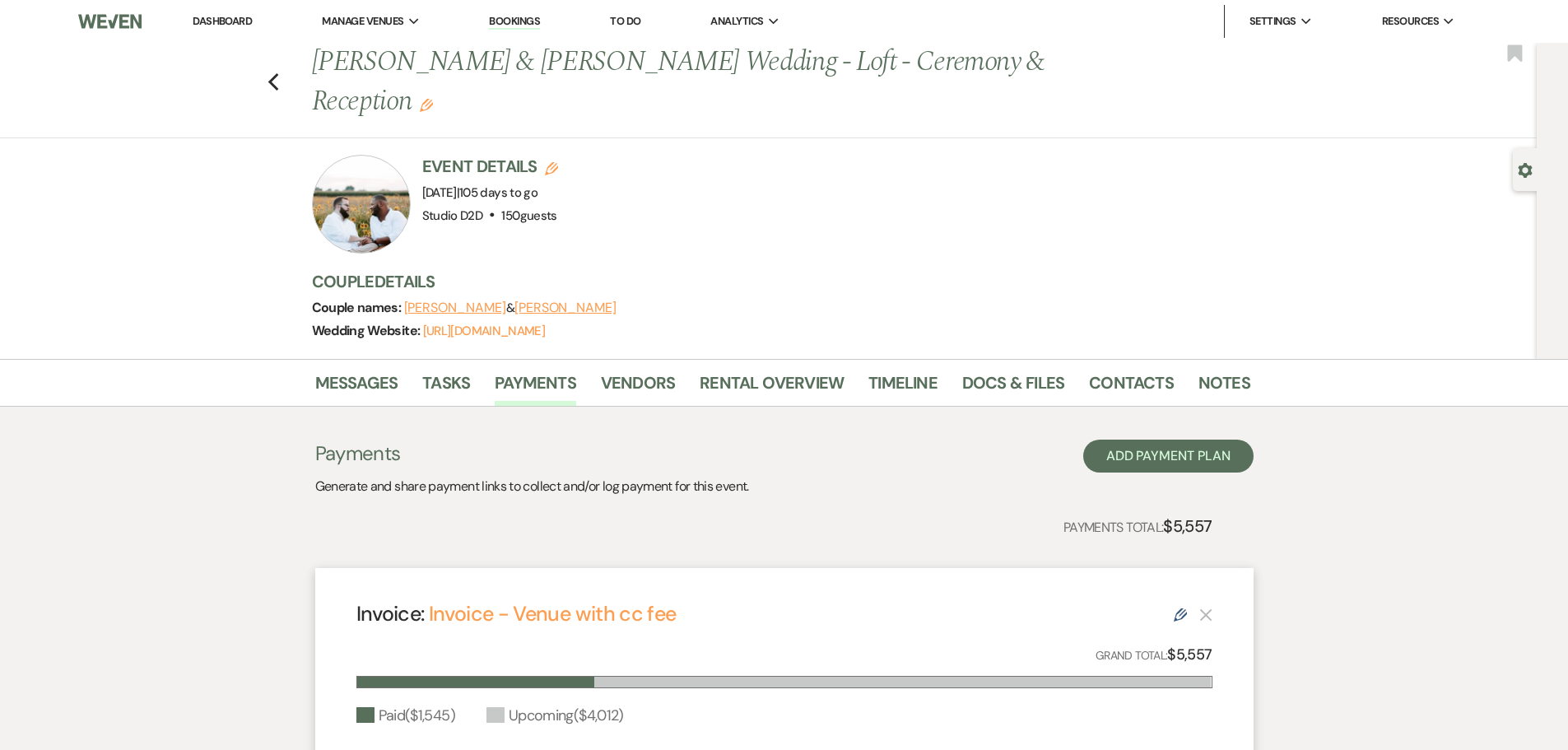
click at [529, 23] on link "Bookings" at bounding box center [515, 21] width 51 height 15
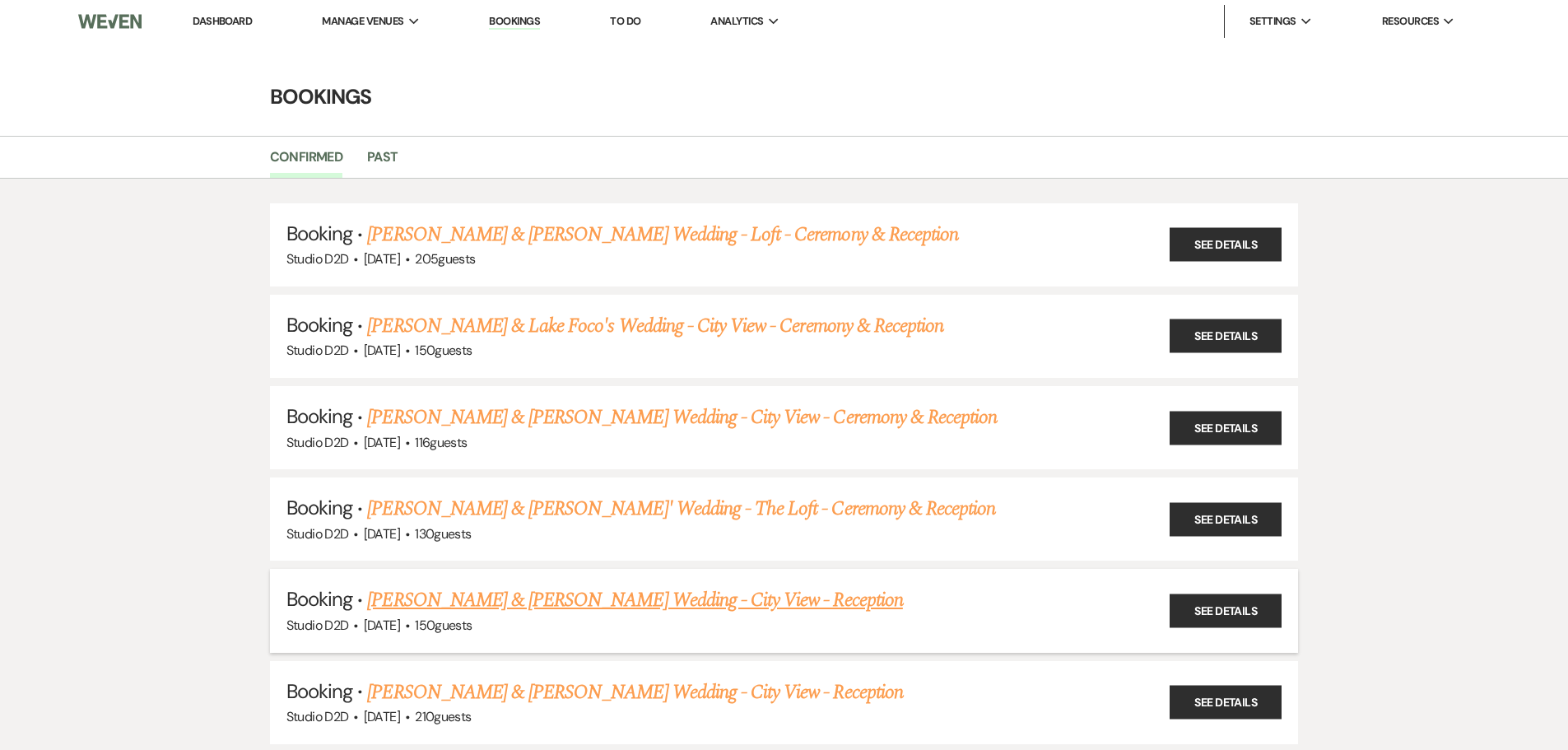
click at [558, 599] on link "[PERSON_NAME] & [PERSON_NAME] Wedding - City View - Reception" at bounding box center [635, 599] width 535 height 30
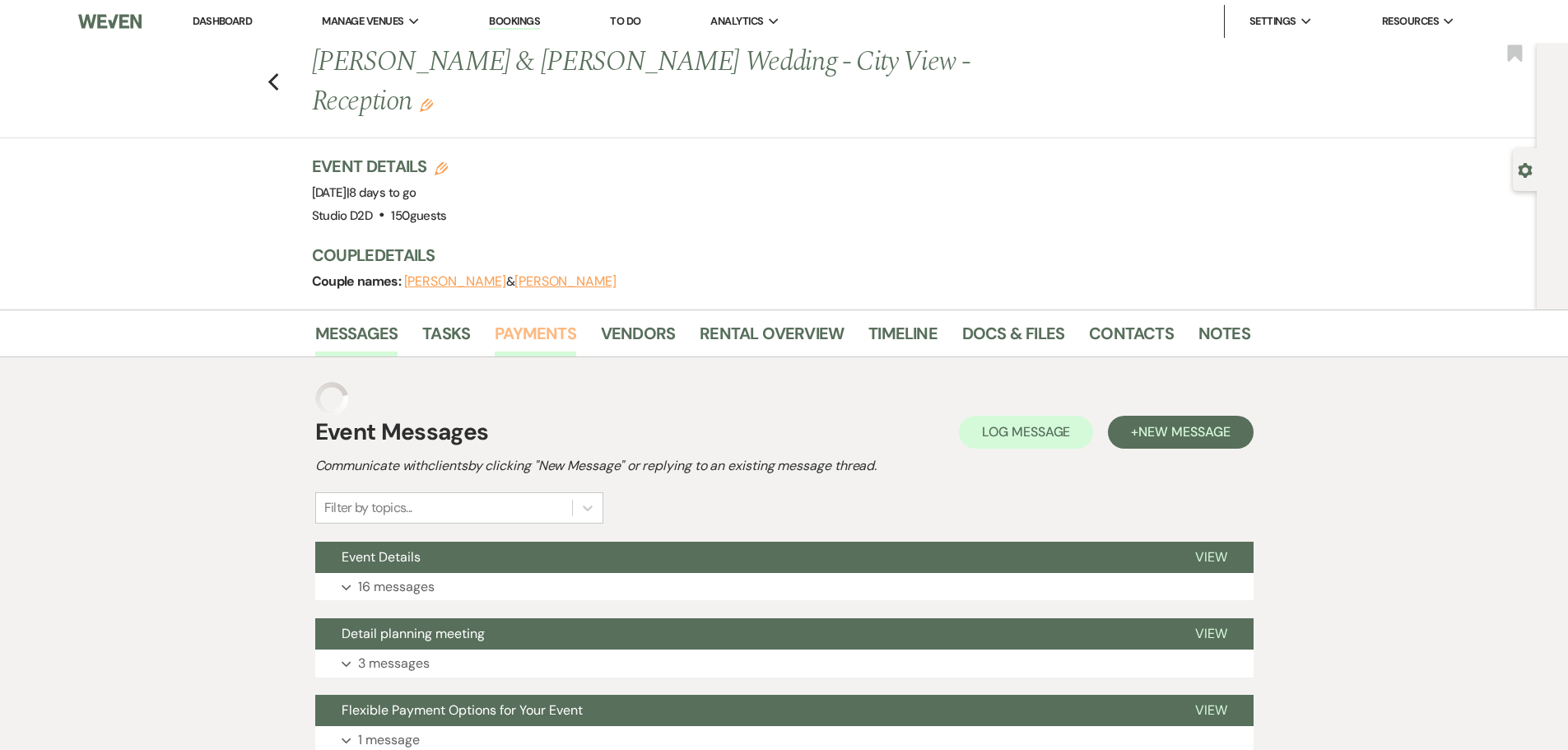
click at [543, 320] on link "Payments" at bounding box center [535, 338] width 81 height 36
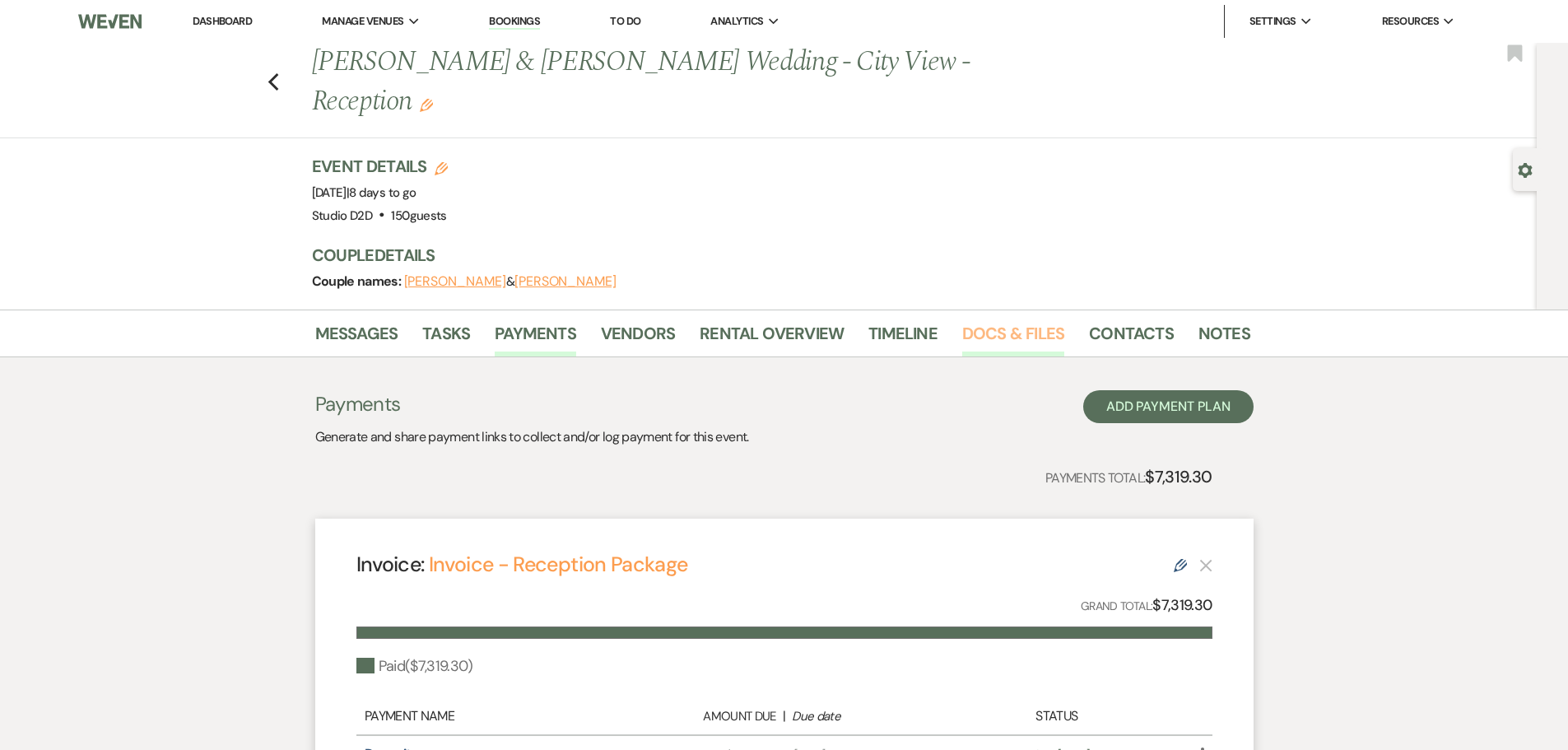
click at [995, 320] on link "Docs & Files" at bounding box center [1013, 338] width 102 height 36
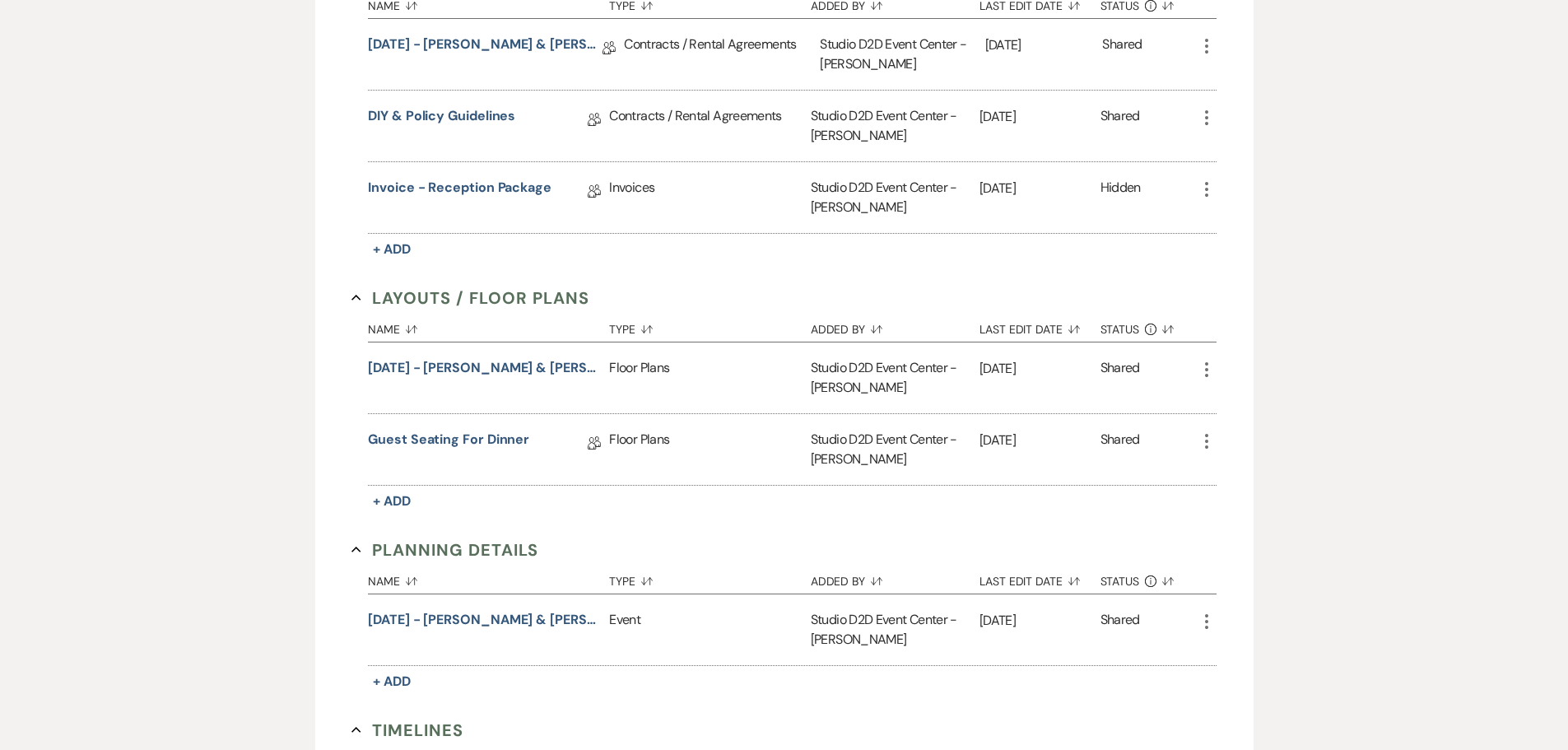
scroll to position [576, 0]
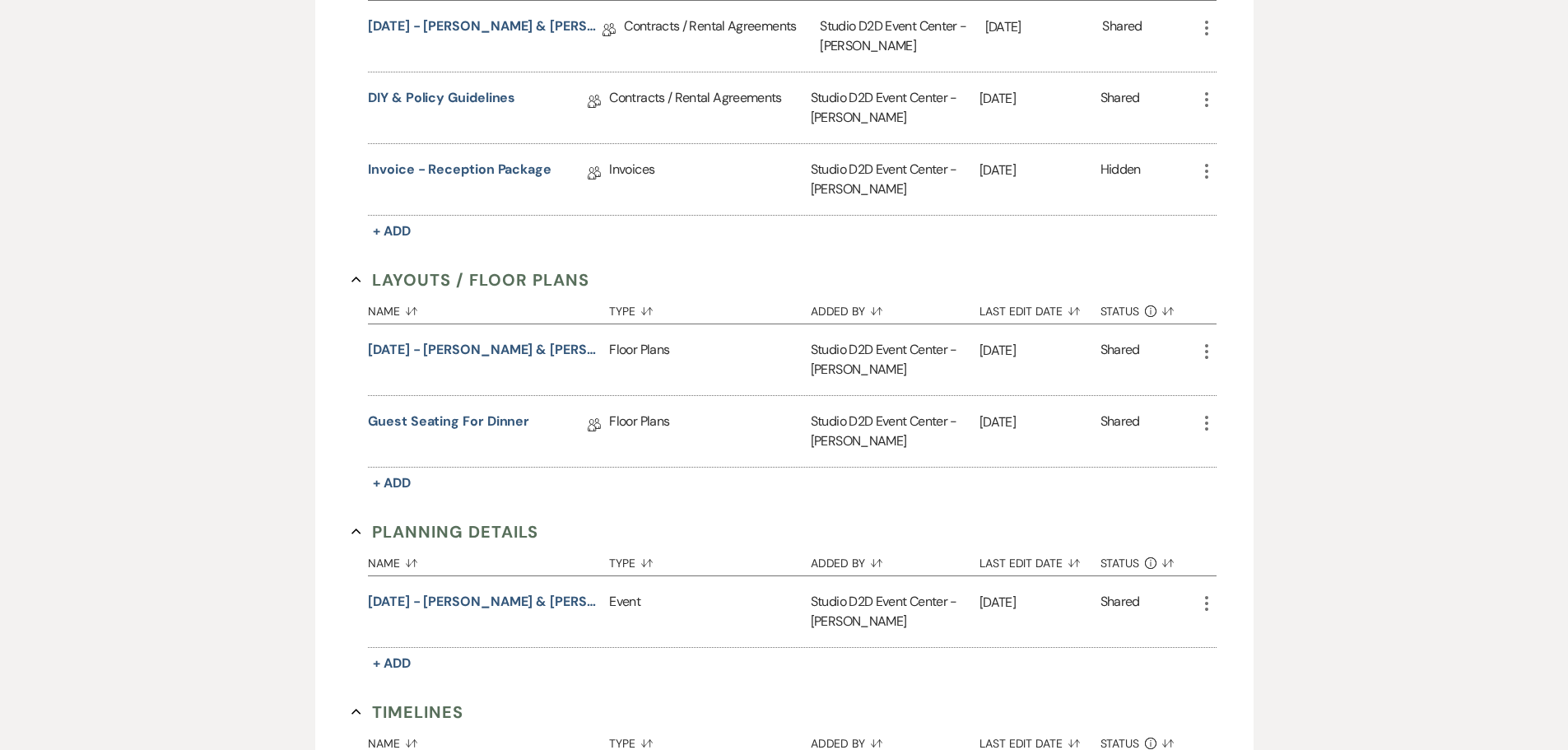
click at [1205, 341] on icon "More" at bounding box center [1206, 351] width 20 height 20
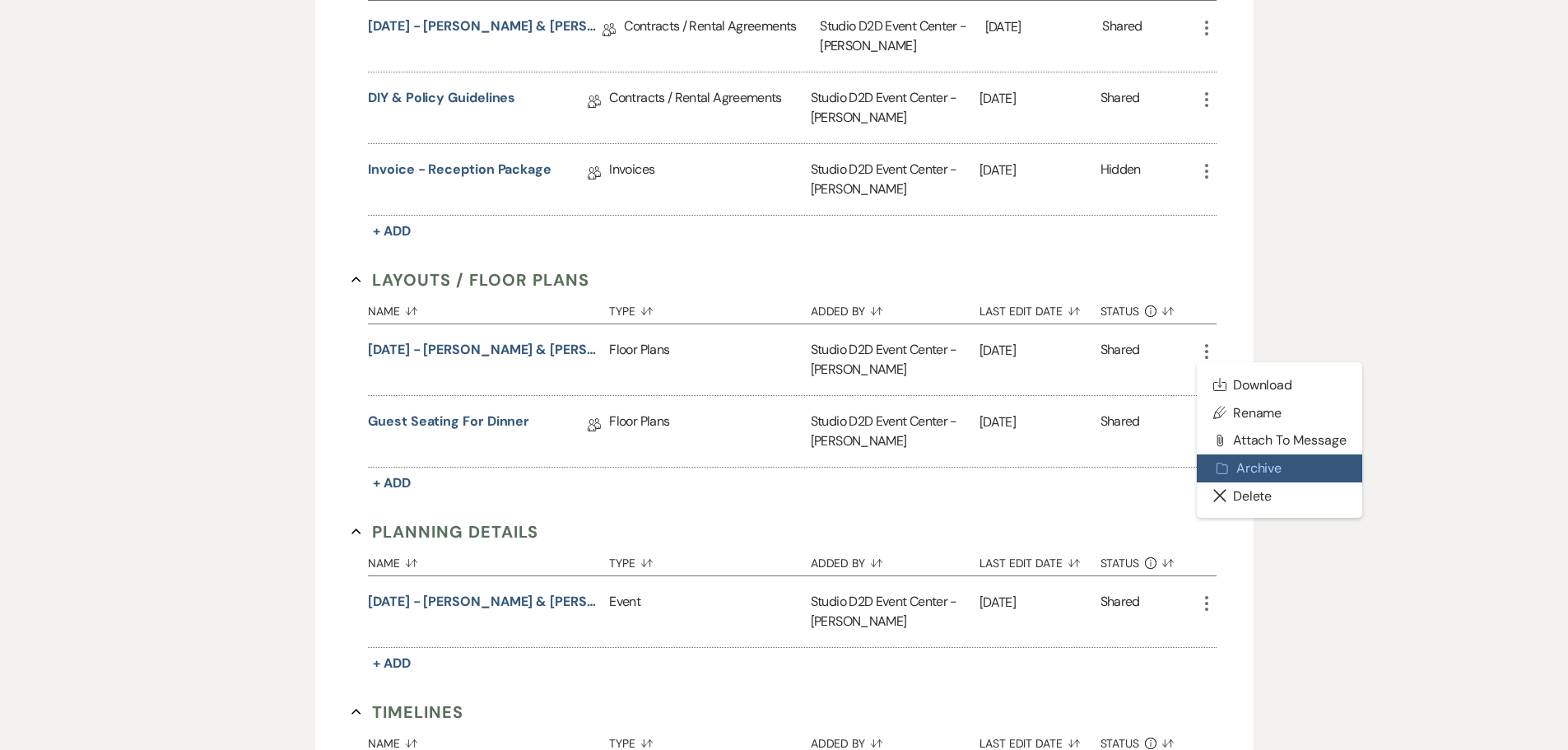
click at [1238, 454] on button "Archive Archive" at bounding box center [1280, 468] width 166 height 28
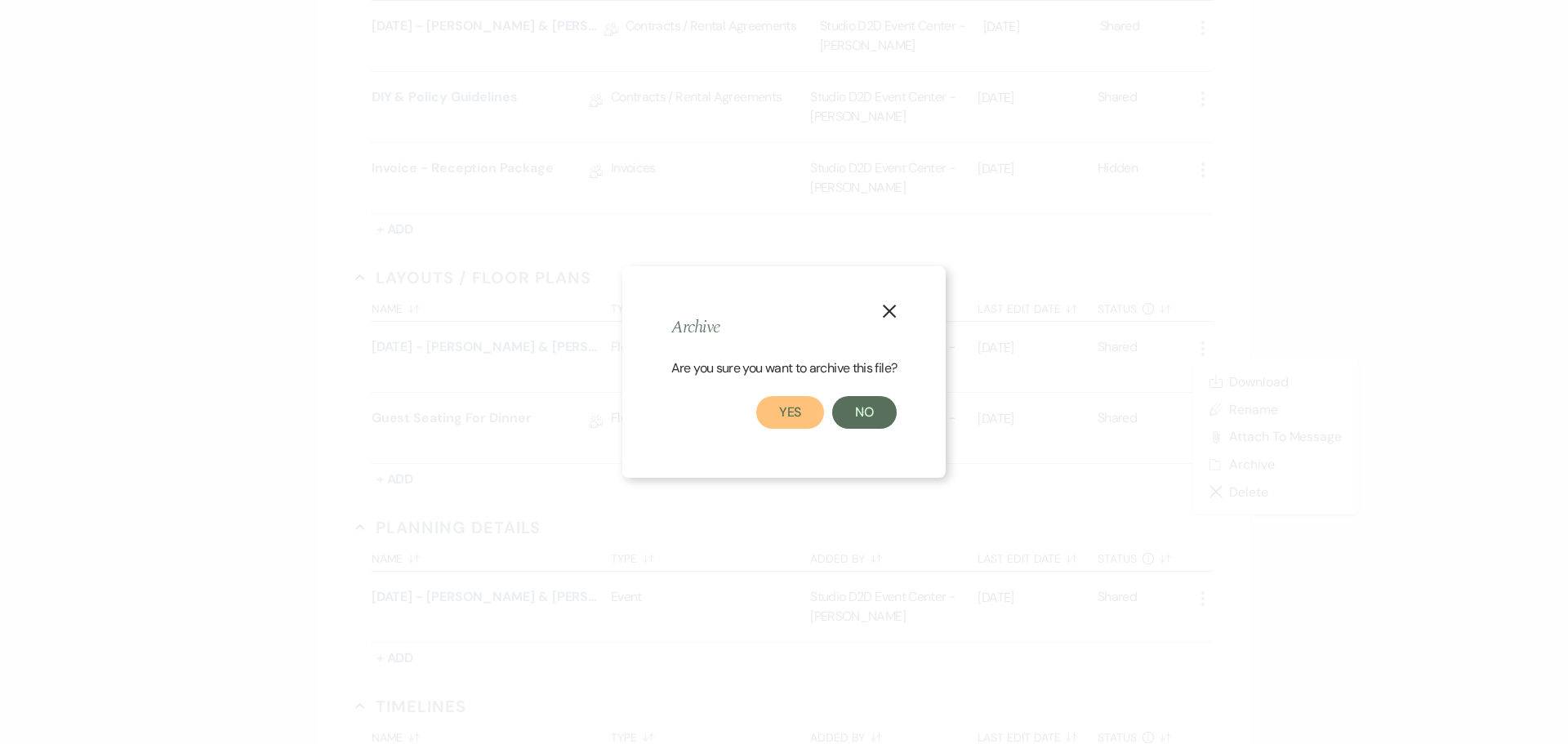
click at [781, 418] on button "Yes" at bounding box center [790, 412] width 69 height 32
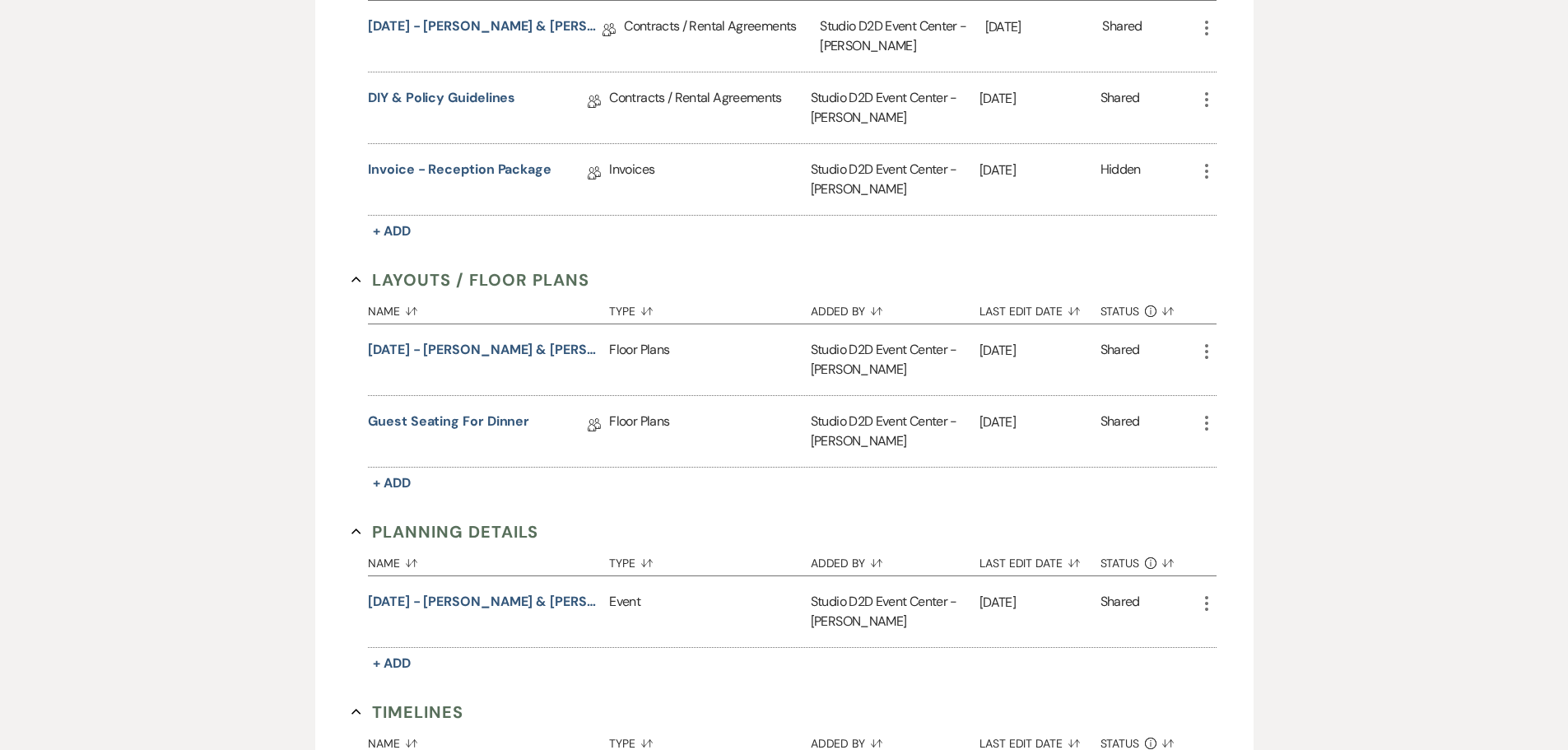
click at [1204, 594] on icon "More" at bounding box center [1206, 603] width 20 height 20
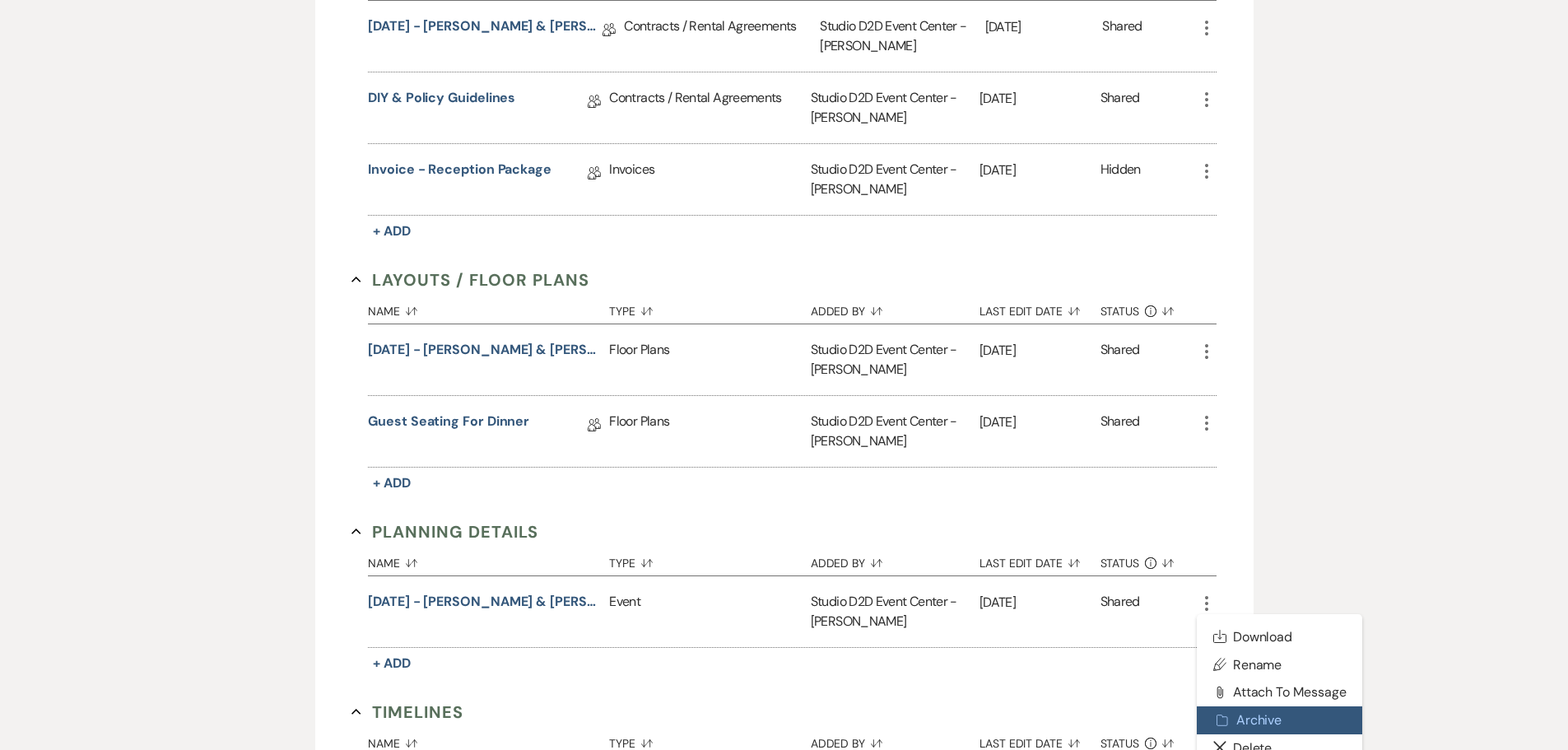
click at [1247, 706] on button "Archive Archive" at bounding box center [1280, 720] width 166 height 28
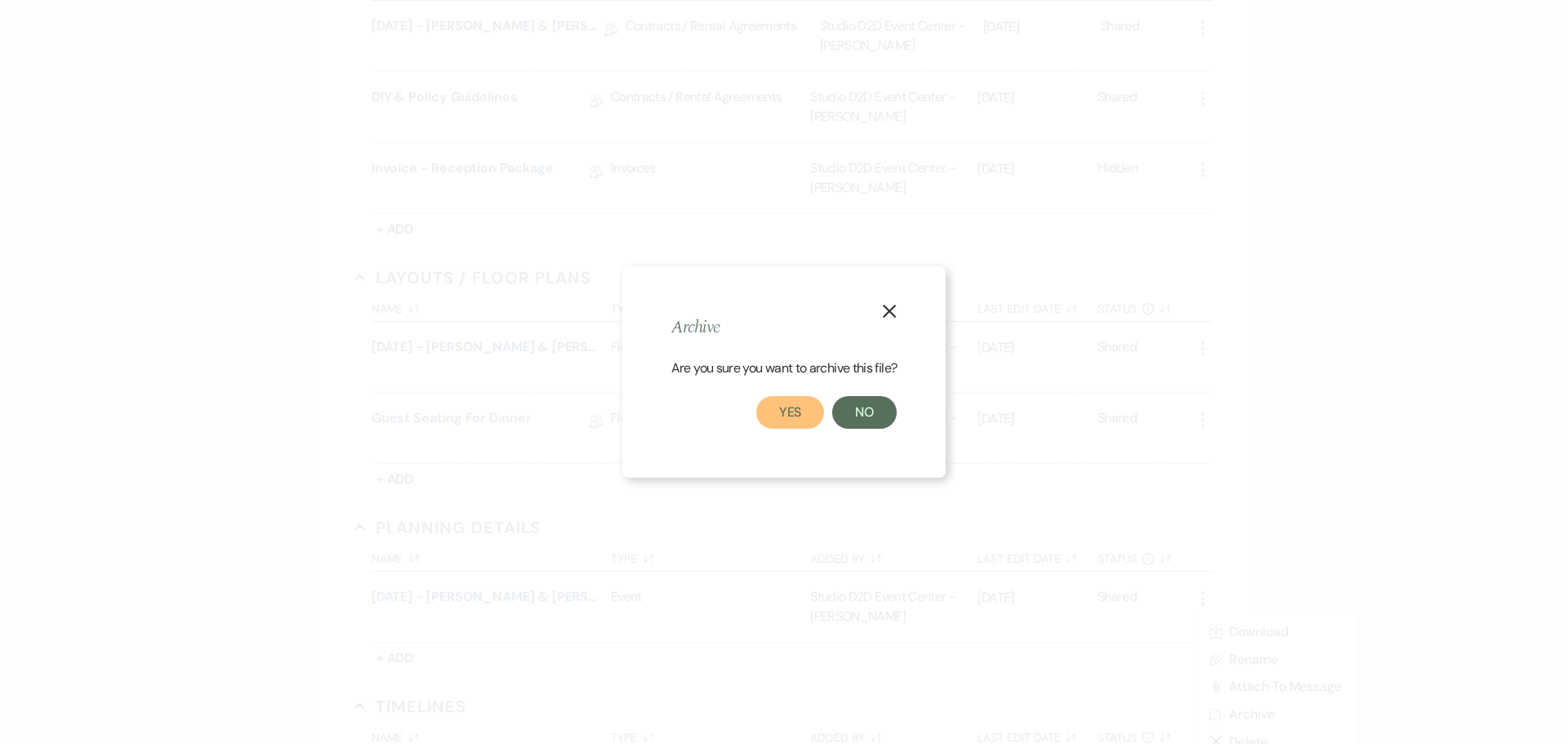
click at [808, 411] on button "Yes" at bounding box center [790, 412] width 69 height 32
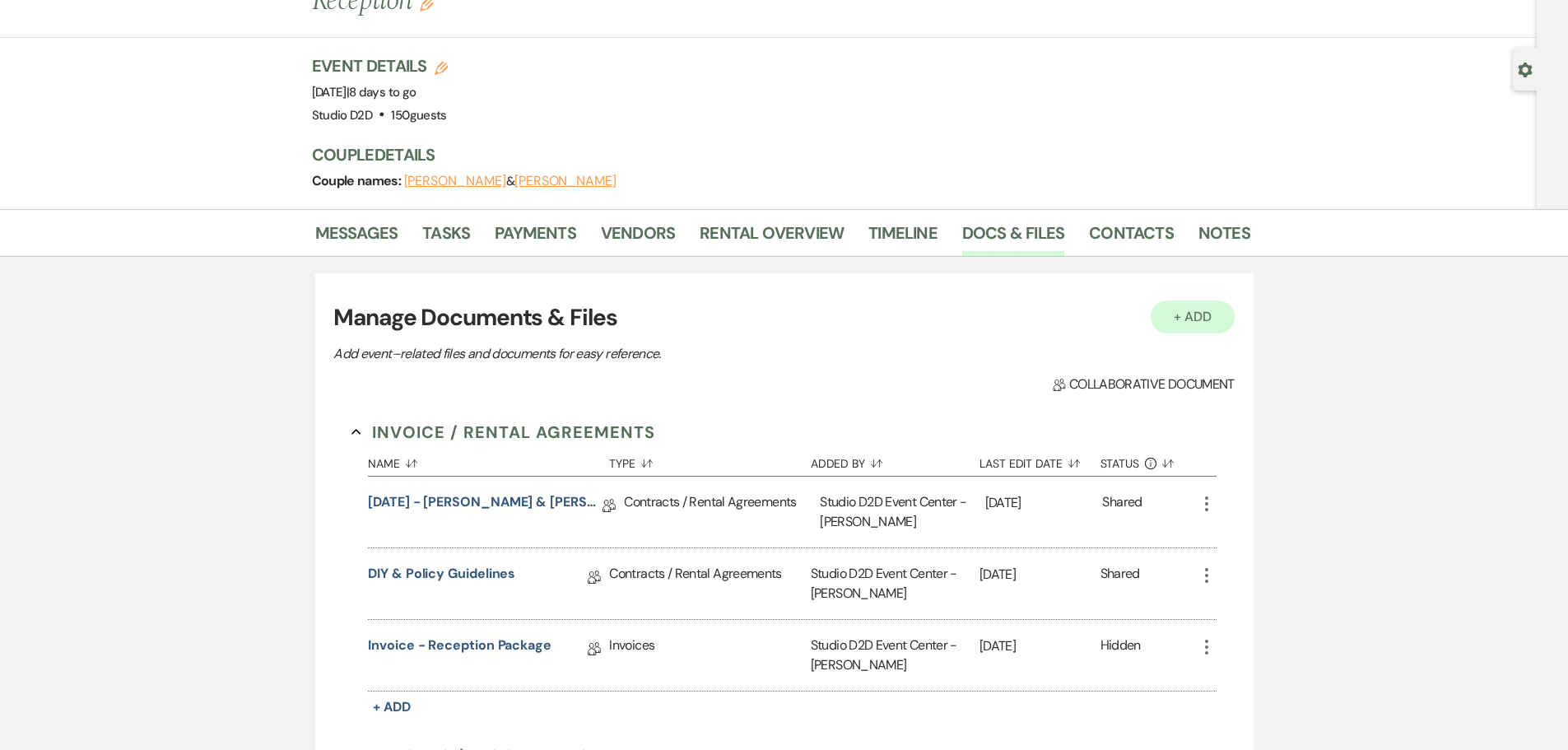
scroll to position [82, 0]
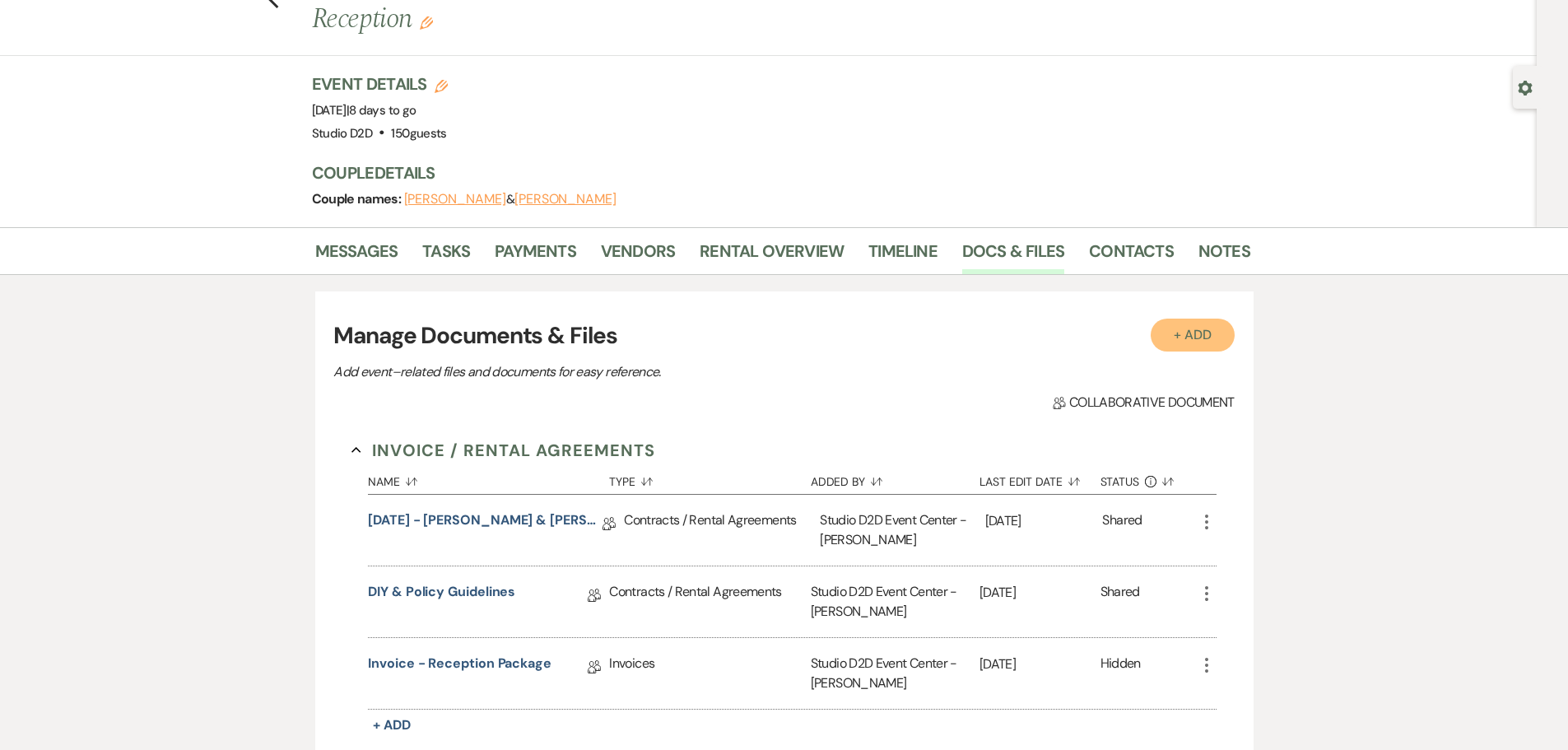
click at [1197, 318] on button "+ Add" at bounding box center [1192, 334] width 84 height 32
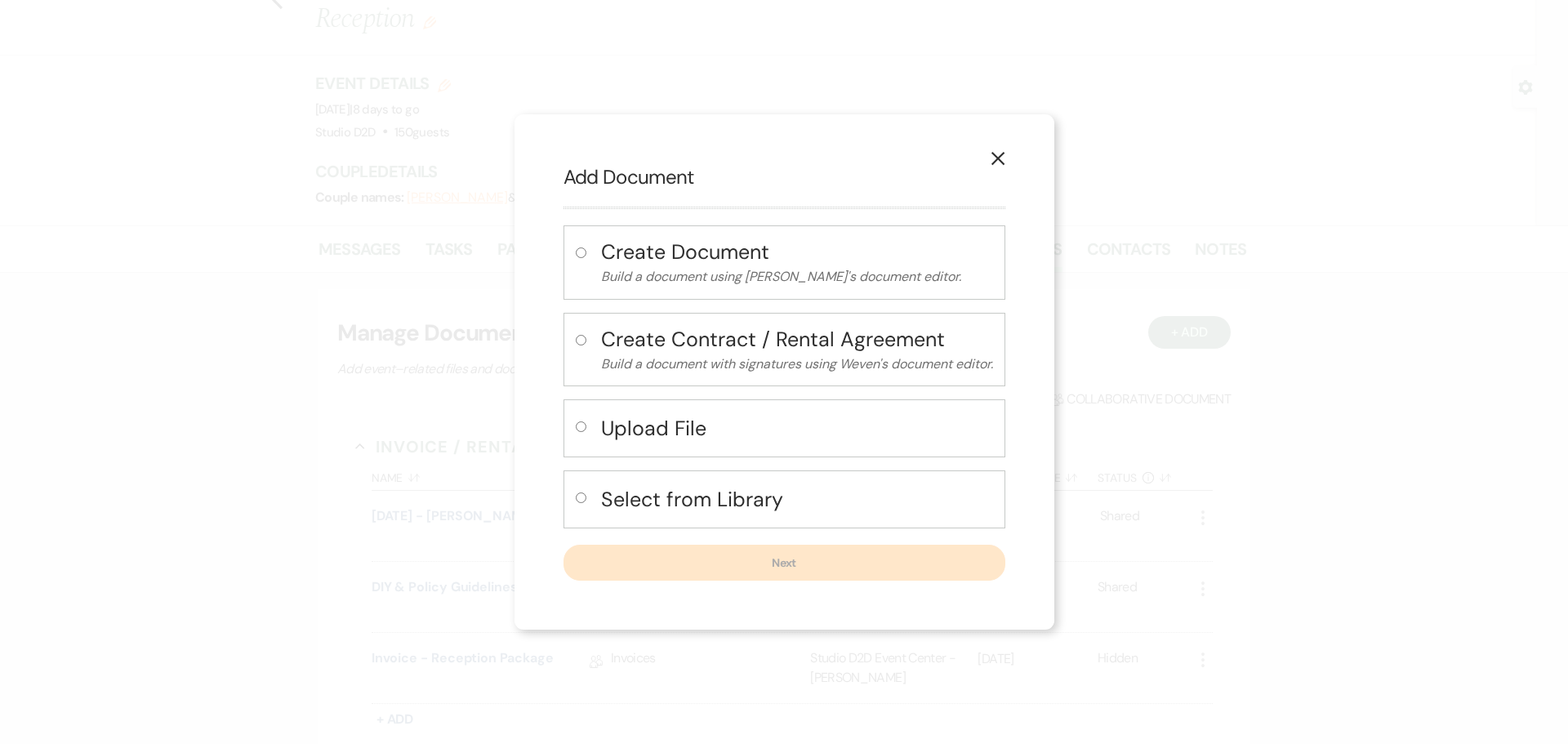
click at [687, 427] on h4 "Upload File" at bounding box center [797, 428] width 392 height 29
radio input "true"
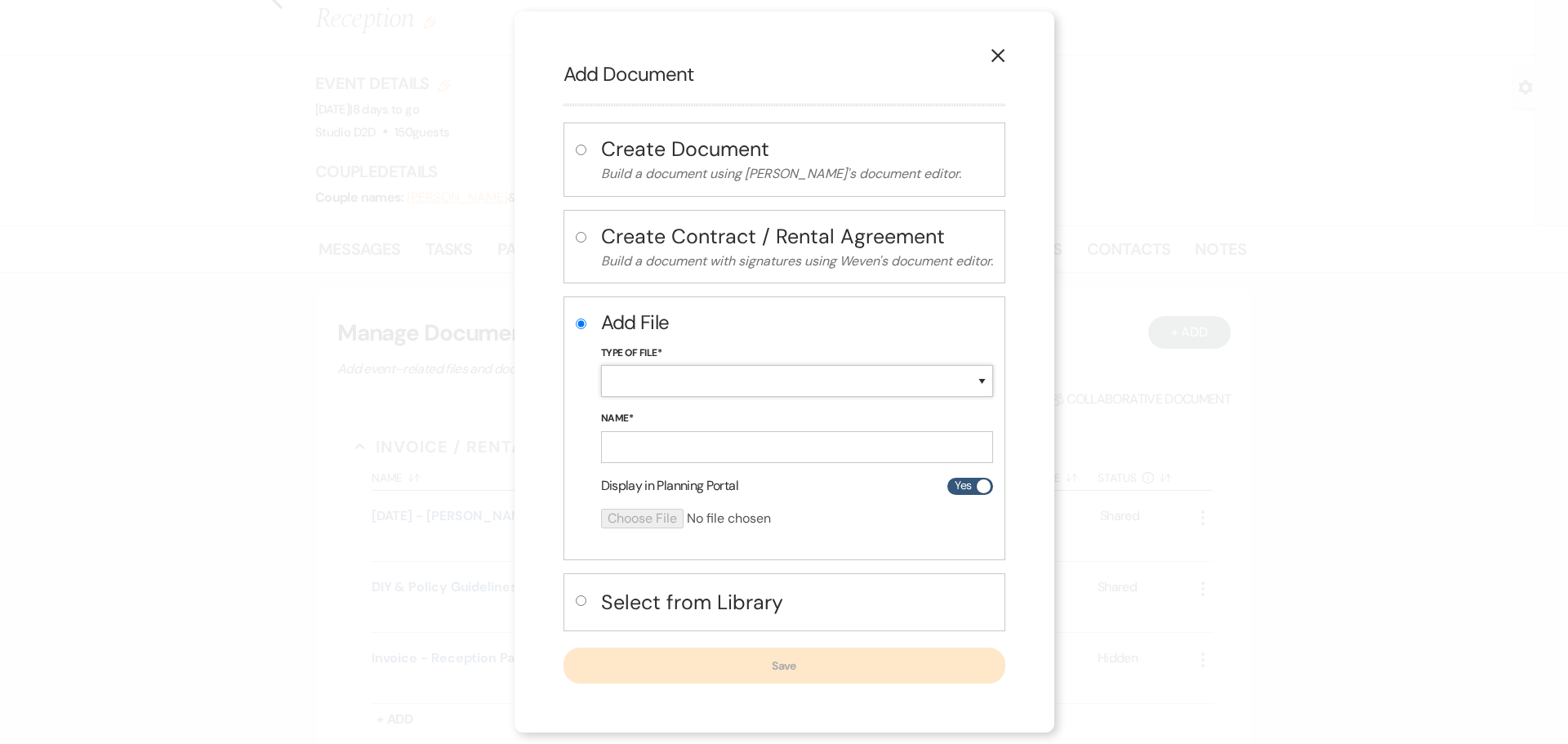
click at [667, 386] on select "Special Event Insurance Vendor Certificate of Insurance Contracts / Rental Agre…" at bounding box center [797, 381] width 392 height 32
select select "63"
click at [601, 365] on select "Special Event Insurance Vendor Certificate of Insurance Contracts / Rental Agre…" at bounding box center [797, 381] width 392 height 32
click at [685, 445] on input "Name*" at bounding box center [797, 447] width 392 height 32
paste input "[DATE] - [PERSON_NAME] & [PERSON_NAME] - Event Details"
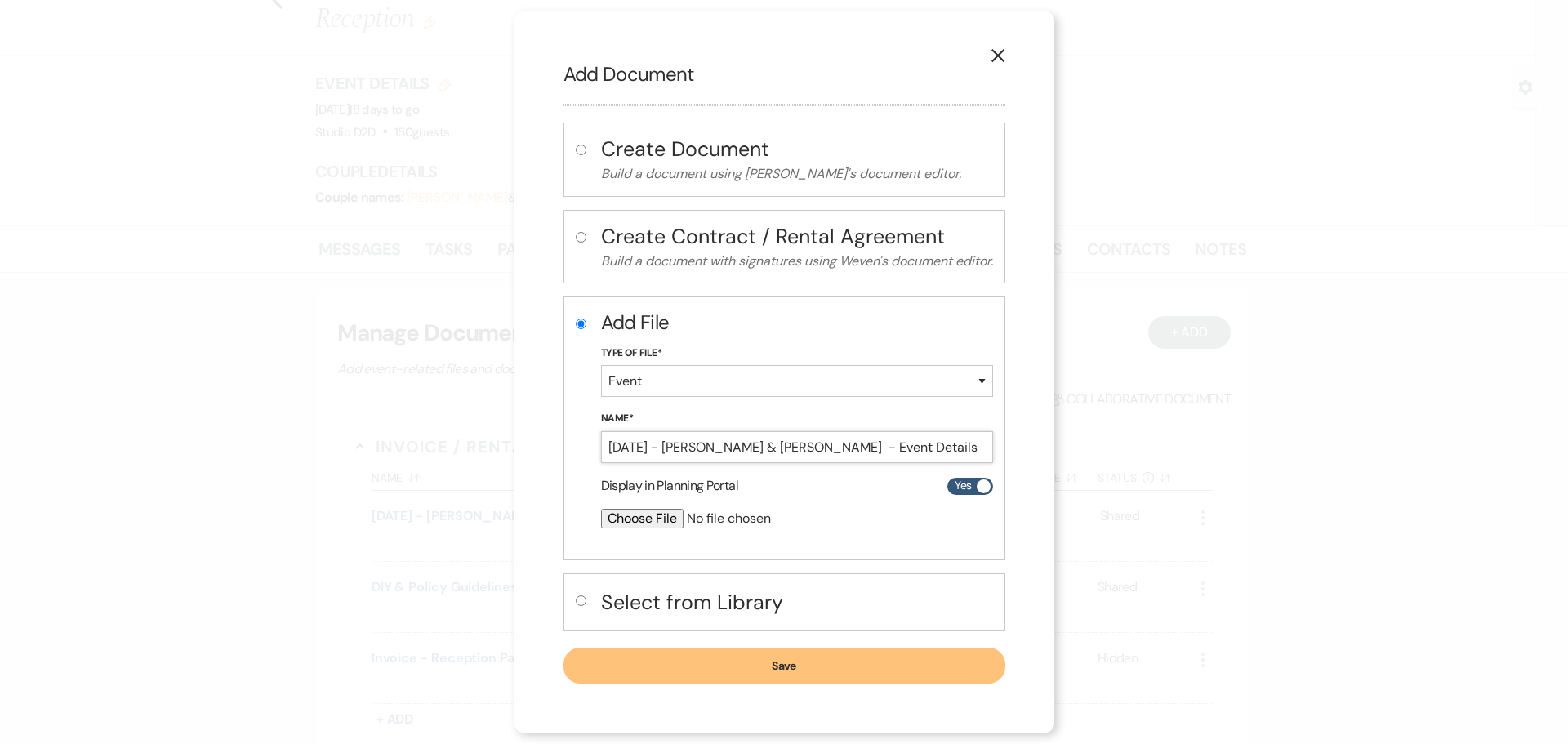
type input "[DATE] - [PERSON_NAME] & [PERSON_NAME] - Event Details"
click at [644, 516] on input "file" at bounding box center [753, 518] width 305 height 20
type input "C:\fakepath\[DATE] - [PERSON_NAME] & [PERSON_NAME] - Event Details - Studio D2D…"
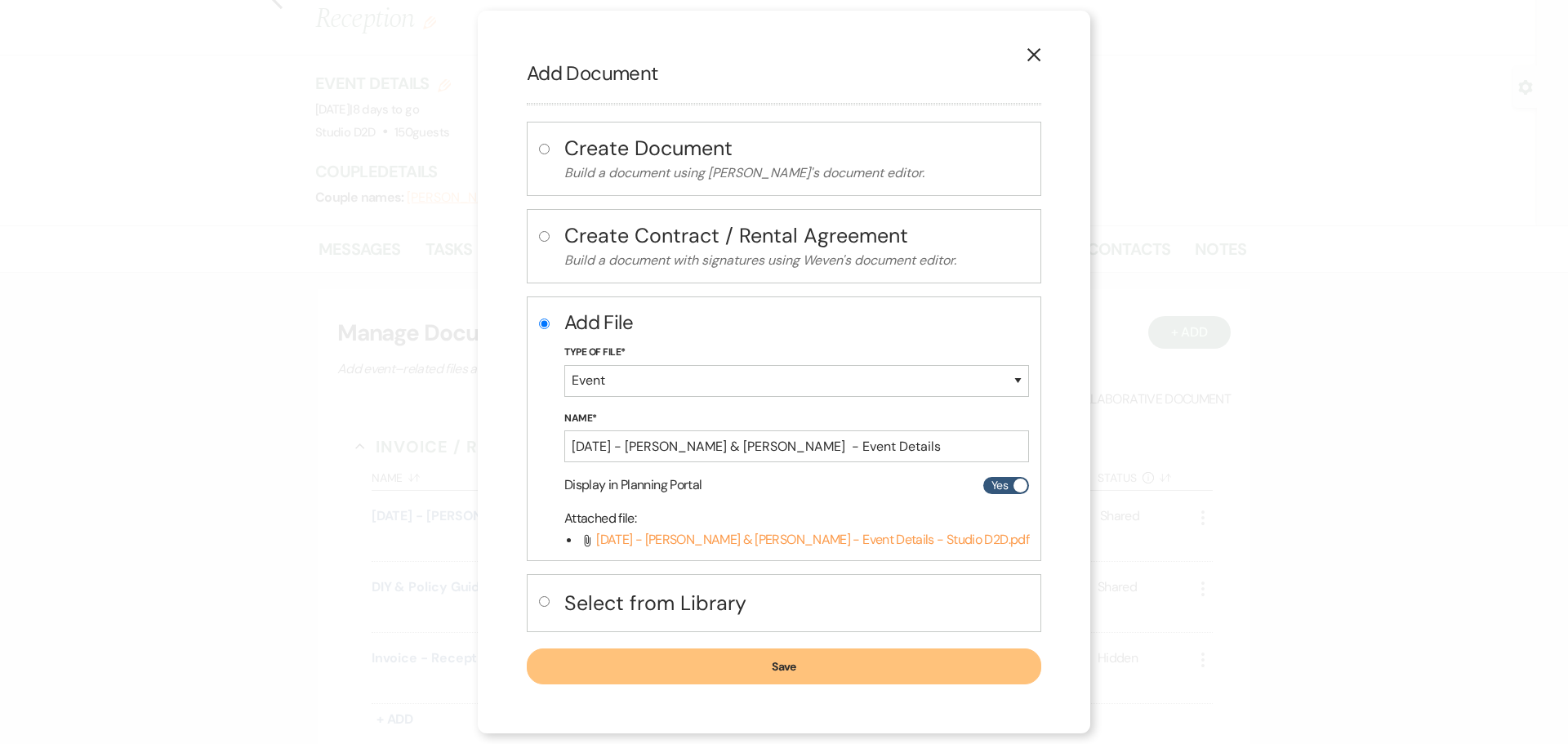
click at [716, 668] on button "Save" at bounding box center [784, 666] width 514 height 36
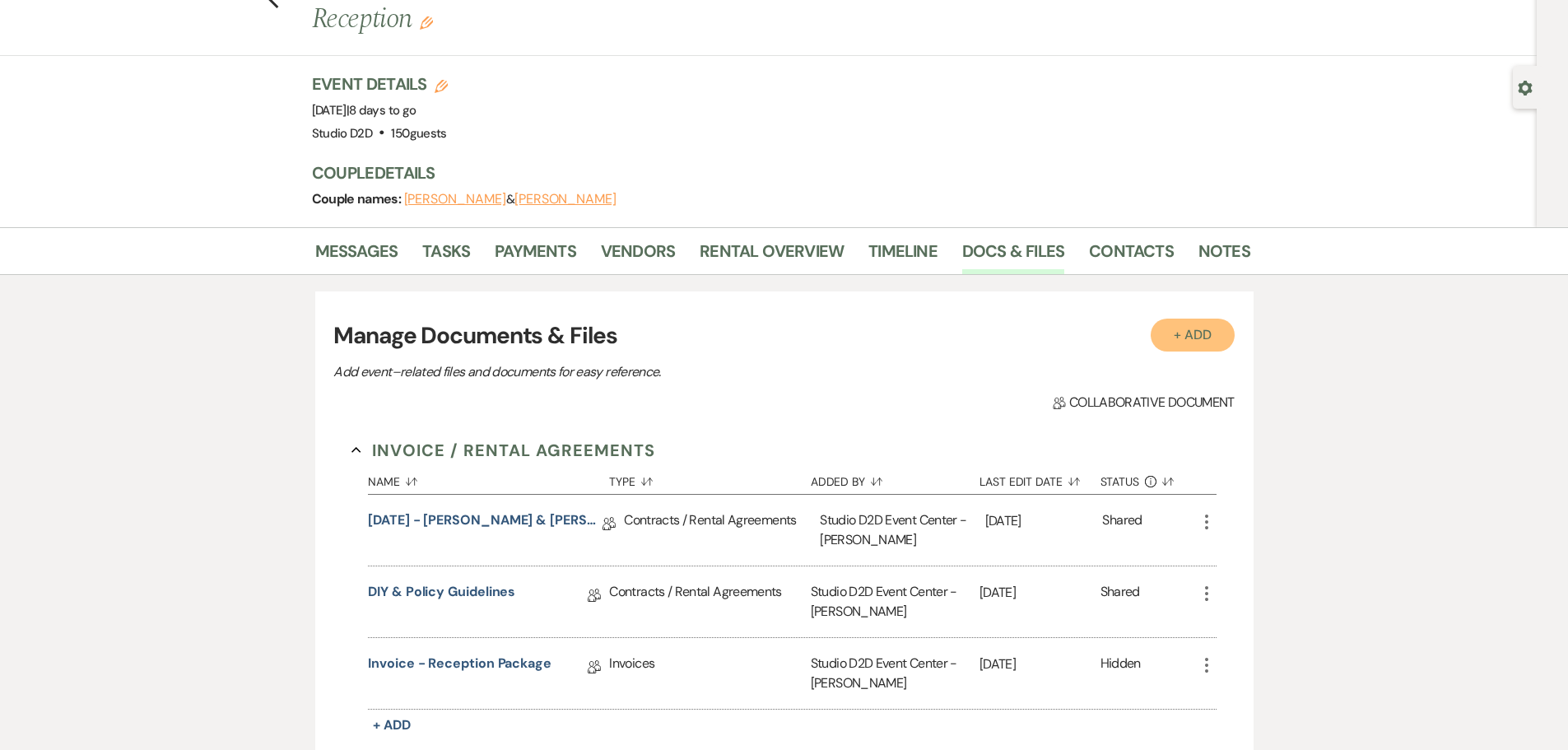
click at [1186, 318] on button "+ Add" at bounding box center [1192, 334] width 84 height 32
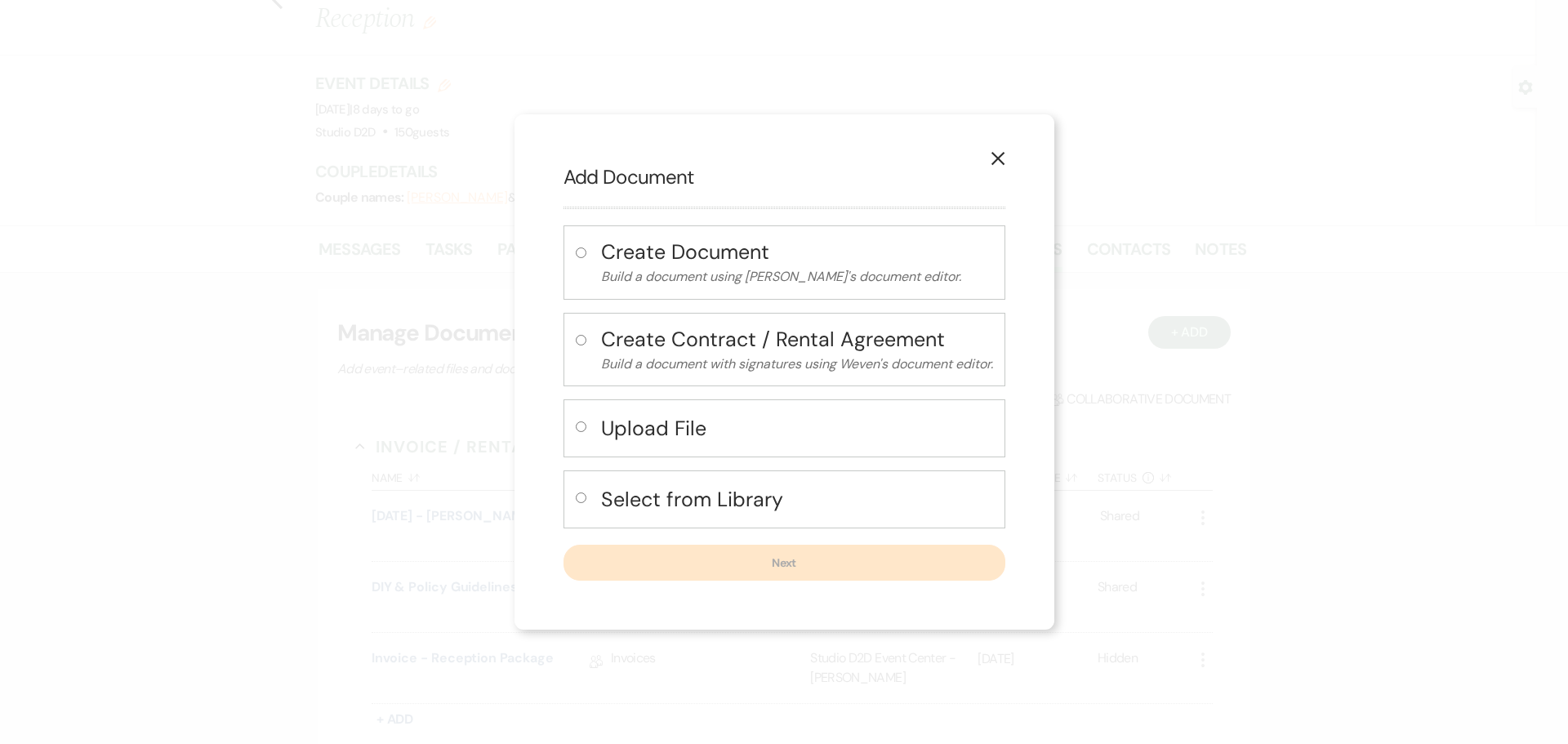
click at [664, 431] on h4 "Upload File" at bounding box center [797, 428] width 392 height 29
radio input "true"
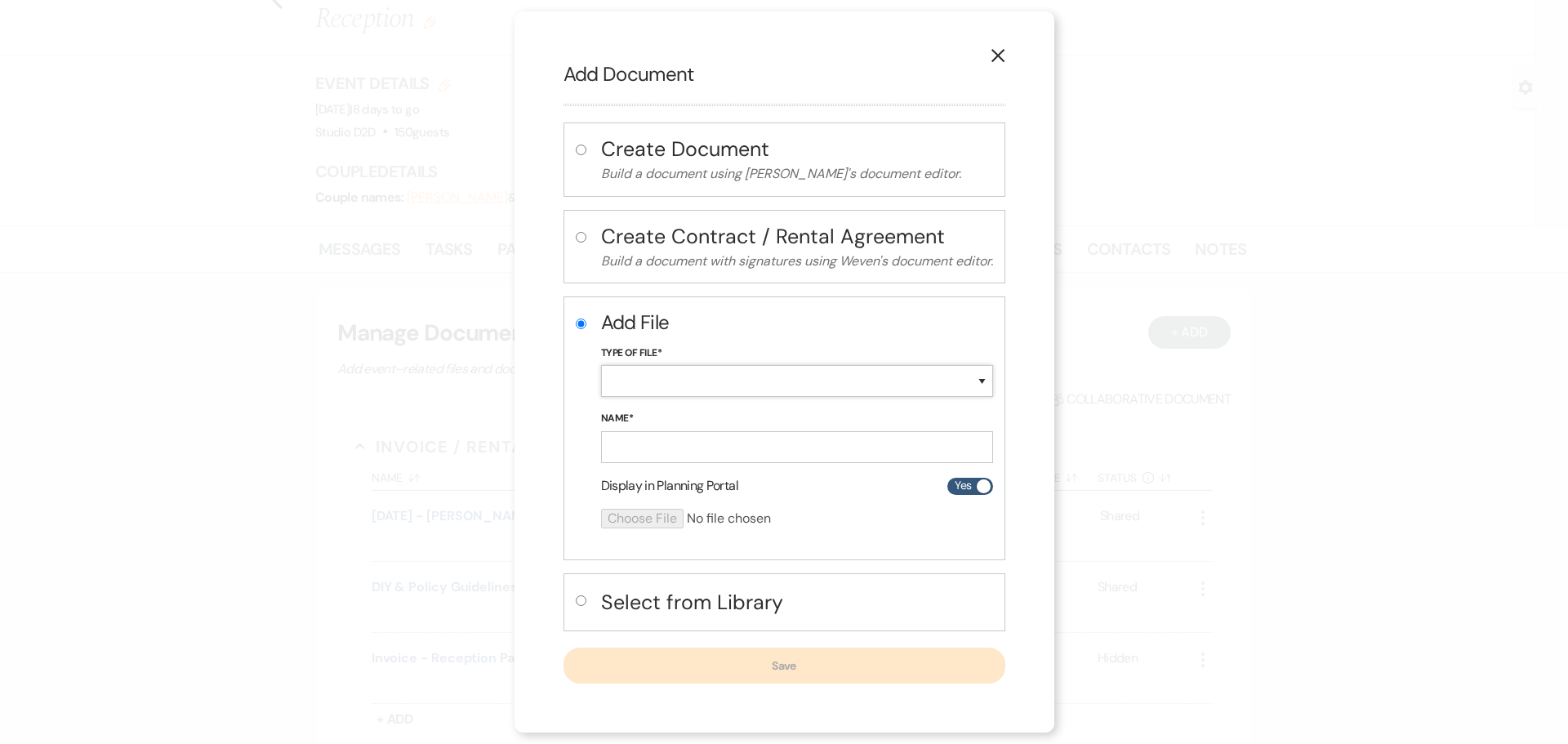
click at [662, 387] on select "Special Event Insurance Vendor Certificate of Insurance Contracts / Rental Agre…" at bounding box center [797, 381] width 392 height 32
select select "24"
click at [601, 365] on select "Special Event Insurance Vendor Certificate of Insurance Contracts / Rental Agre…" at bounding box center [797, 381] width 392 height 32
click at [692, 445] on input "Name*" at bounding box center [797, 447] width 392 height 32
paste input "[DATE] - [PERSON_NAME] & [PERSON_NAME] - Floor Plan"
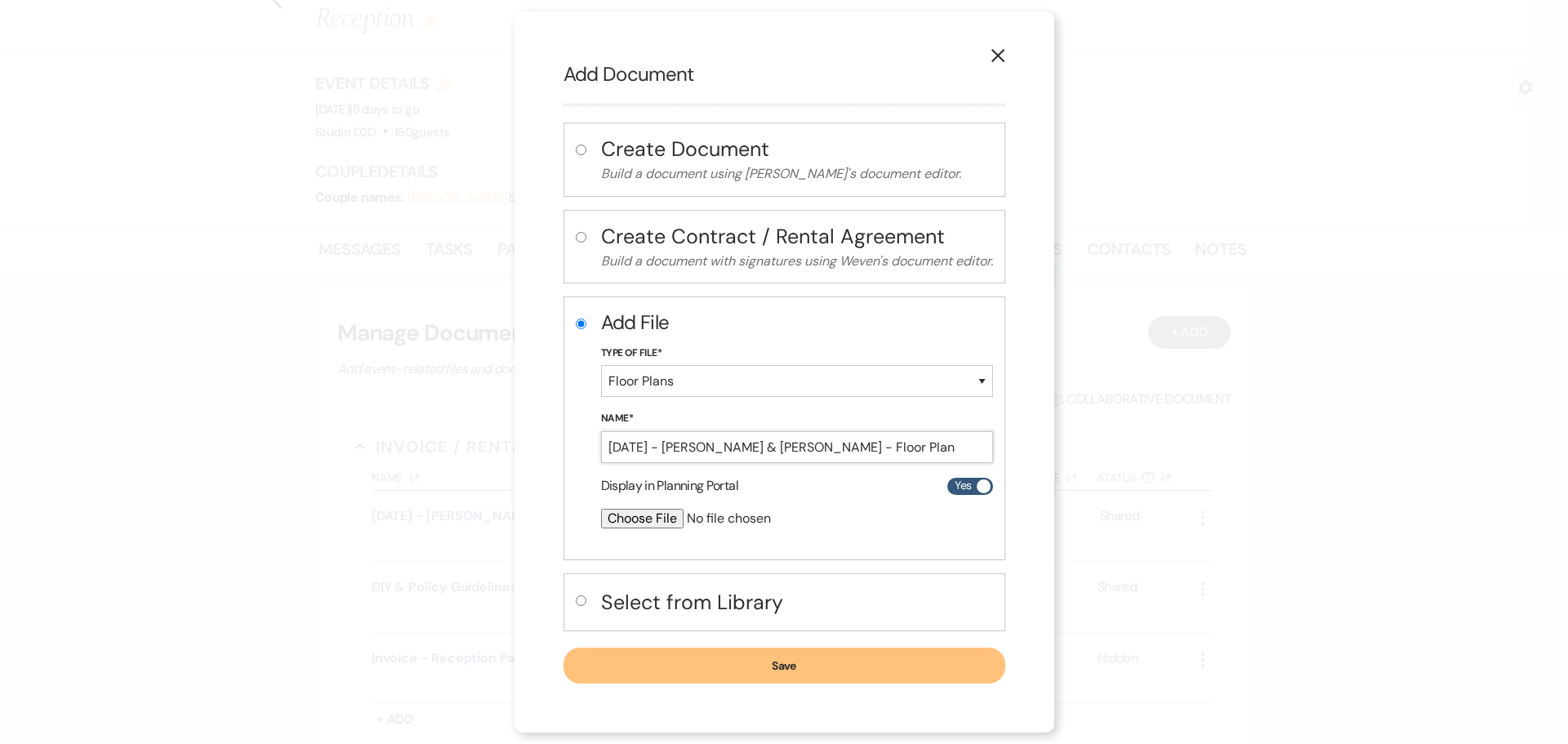
type input "[DATE] - [PERSON_NAME] & [PERSON_NAME] - Floor Plan"
click at [660, 517] on input "file" at bounding box center [753, 518] width 305 height 20
type input "C:\fakepath\[DATE] - [PERSON_NAME] & [PERSON_NAME] - Floor Plan - Studio D2D.pdf"
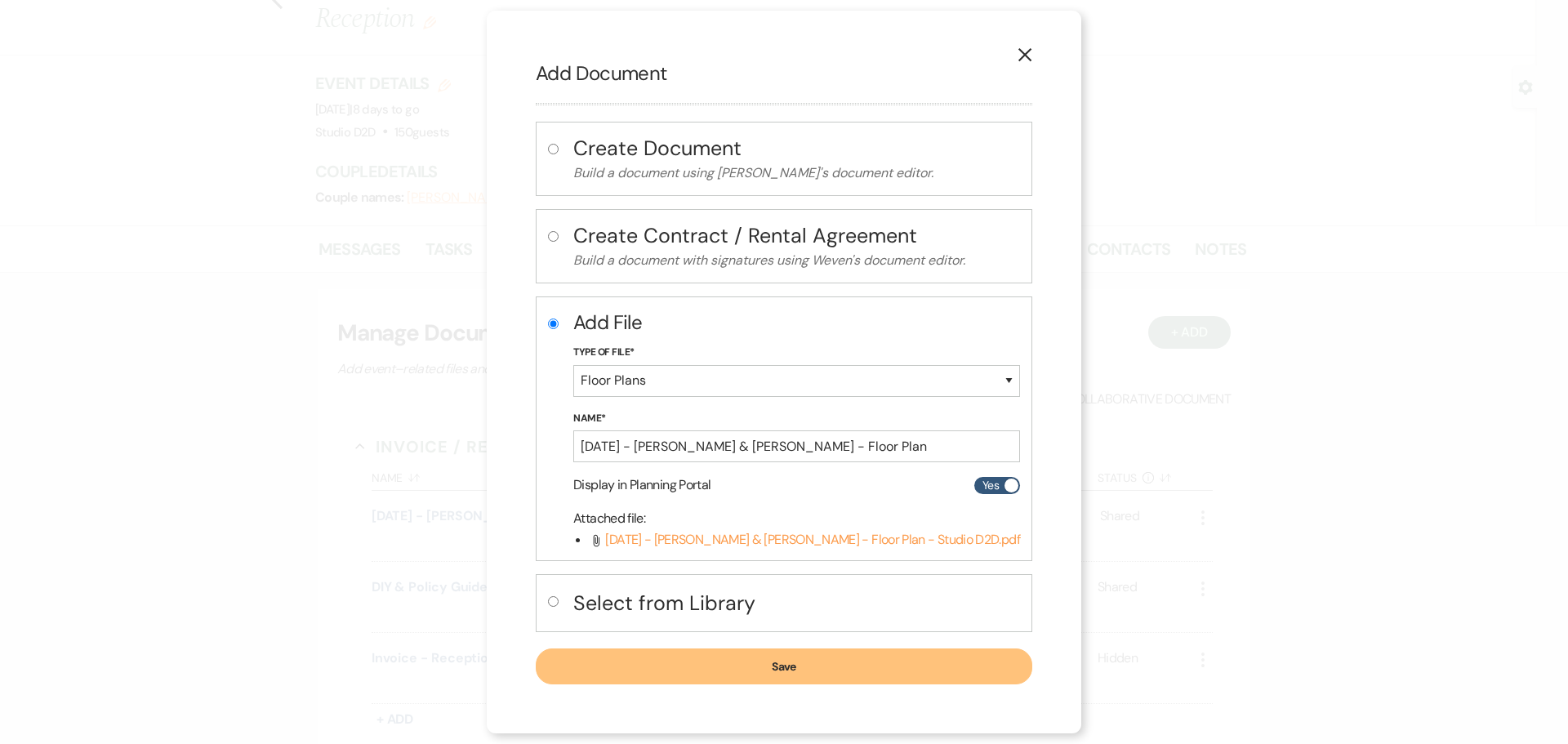
click at [698, 666] on button "Save" at bounding box center [783, 666] width 496 height 36
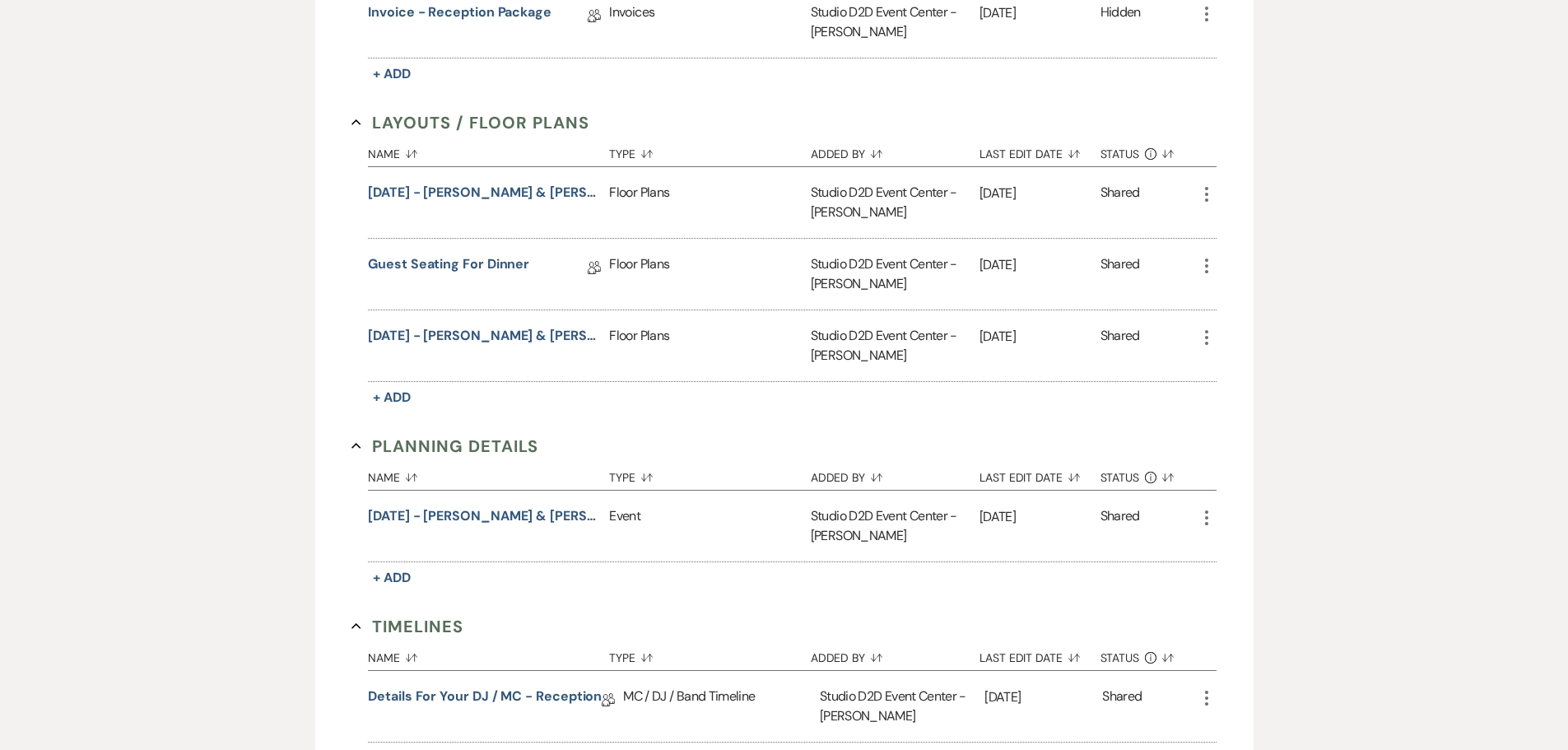
scroll to position [823, 0]
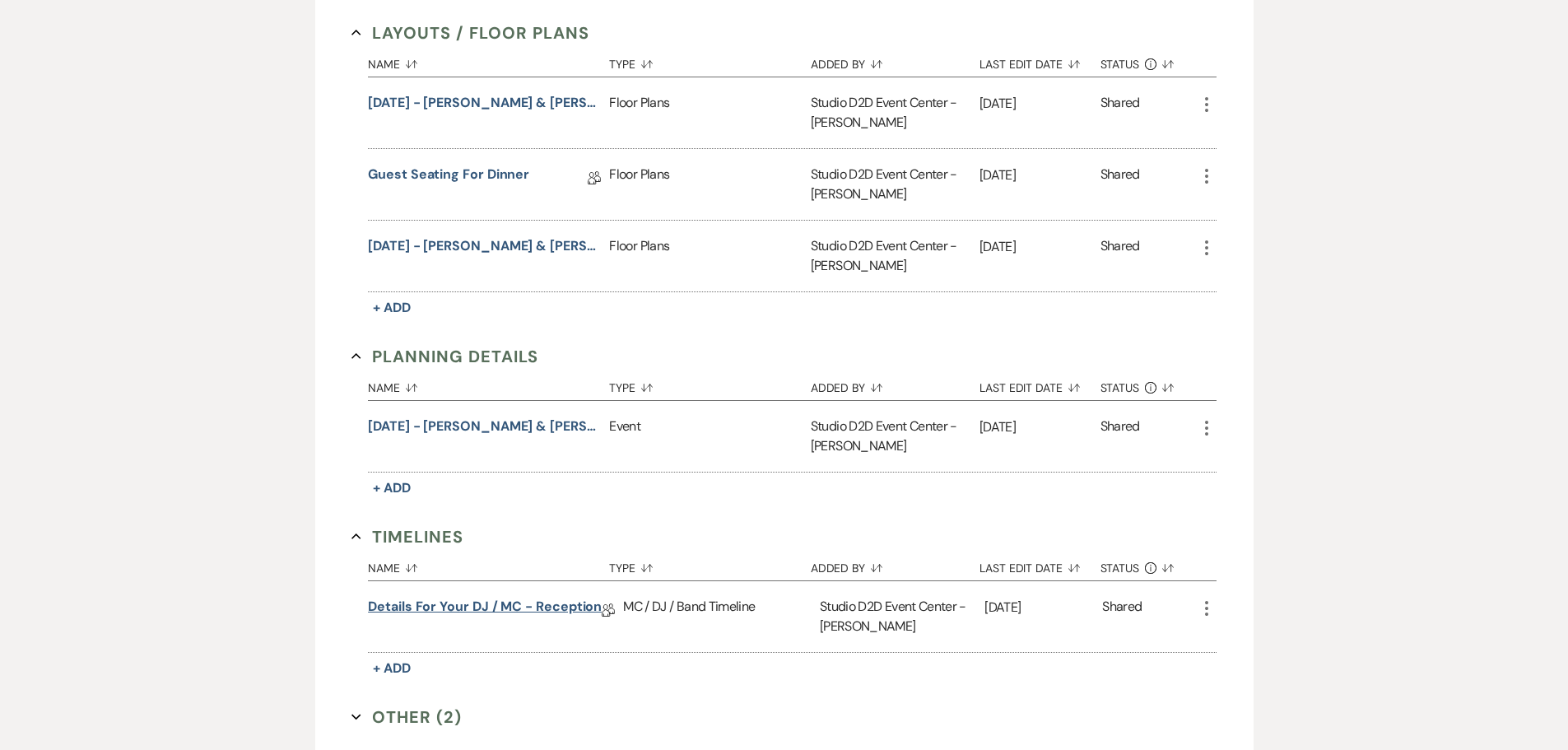
click at [519, 597] on link "Details for your DJ / MC - Reception" at bounding box center [484, 610] width 234 height 26
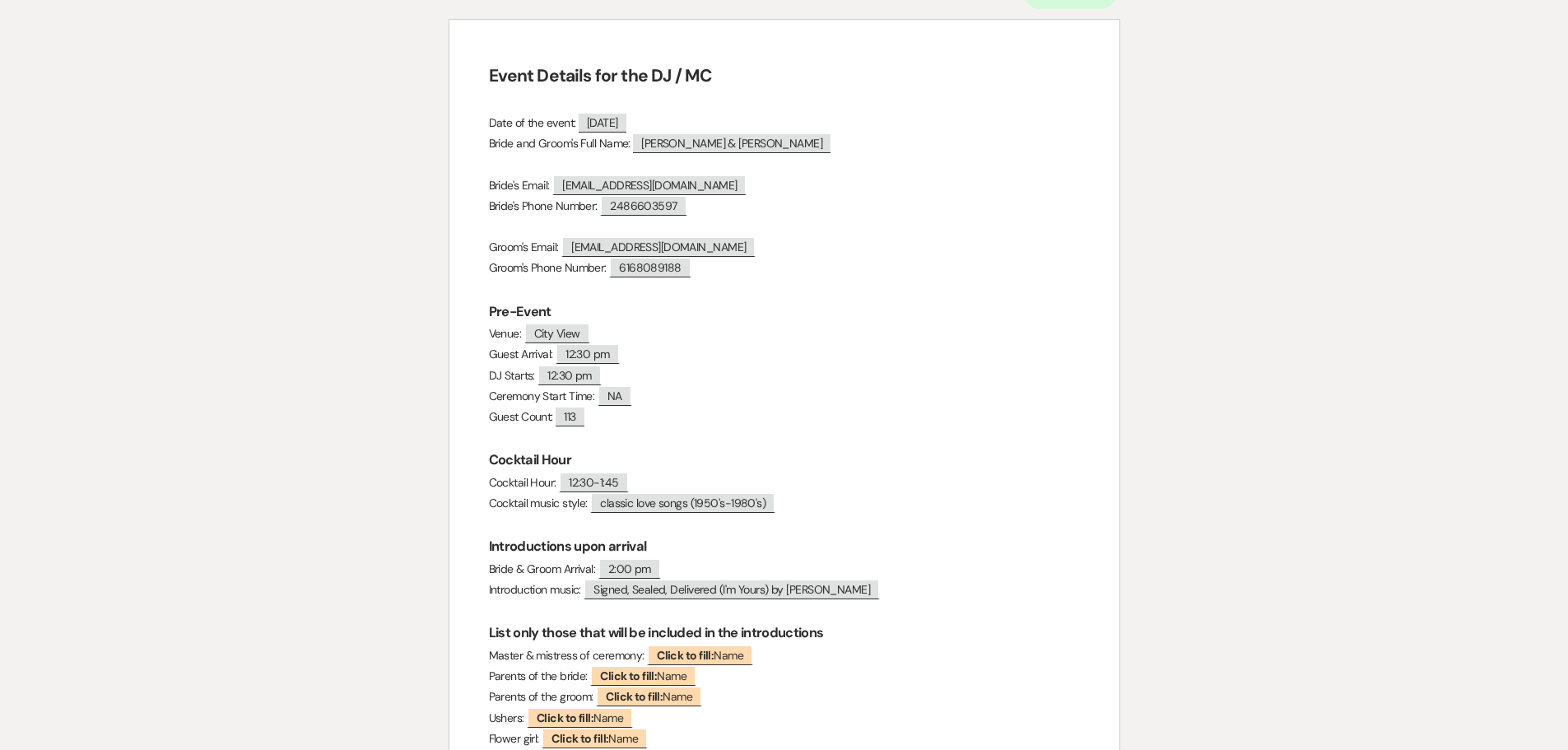
scroll to position [82, 0]
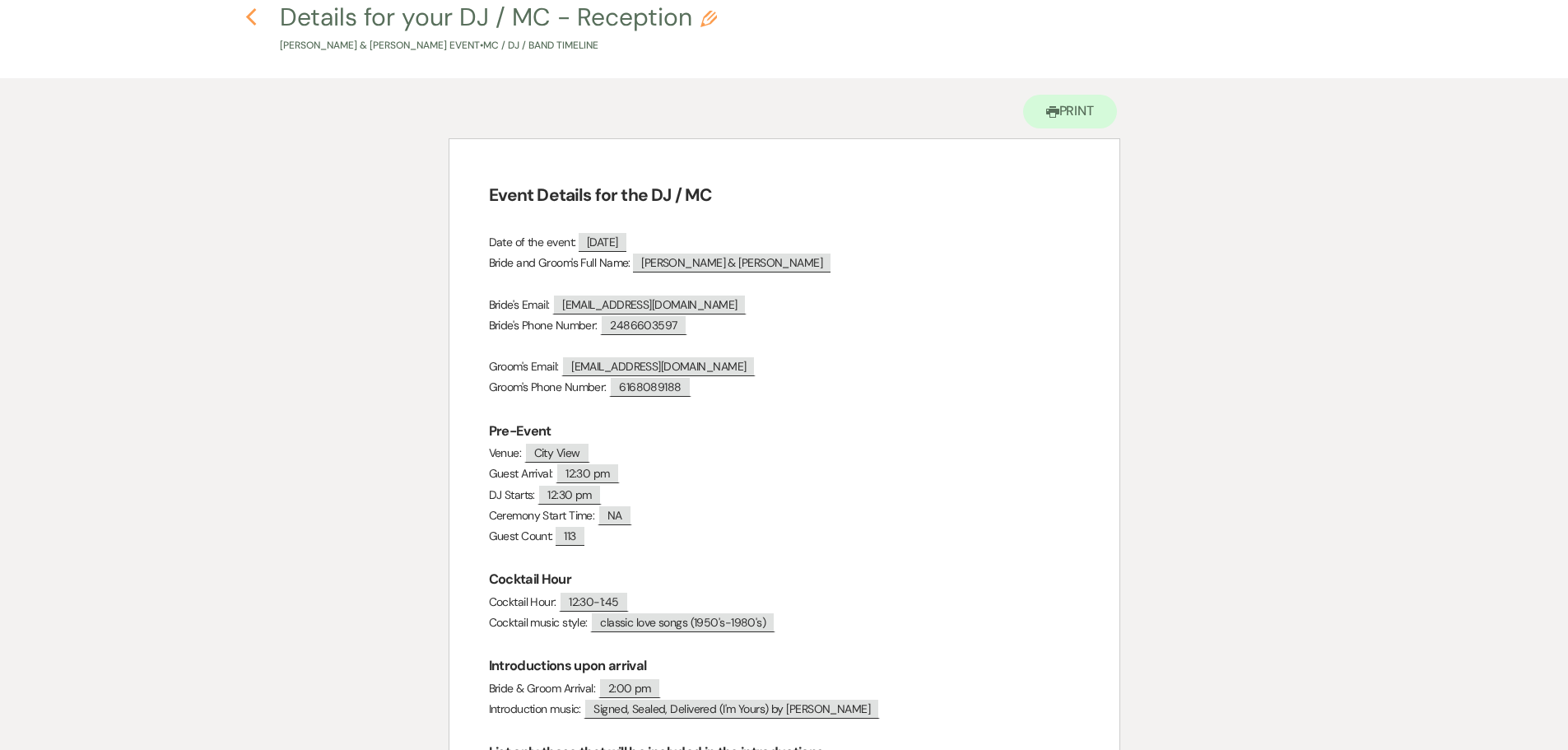
click at [250, 16] on use "button" at bounding box center [251, 17] width 11 height 18
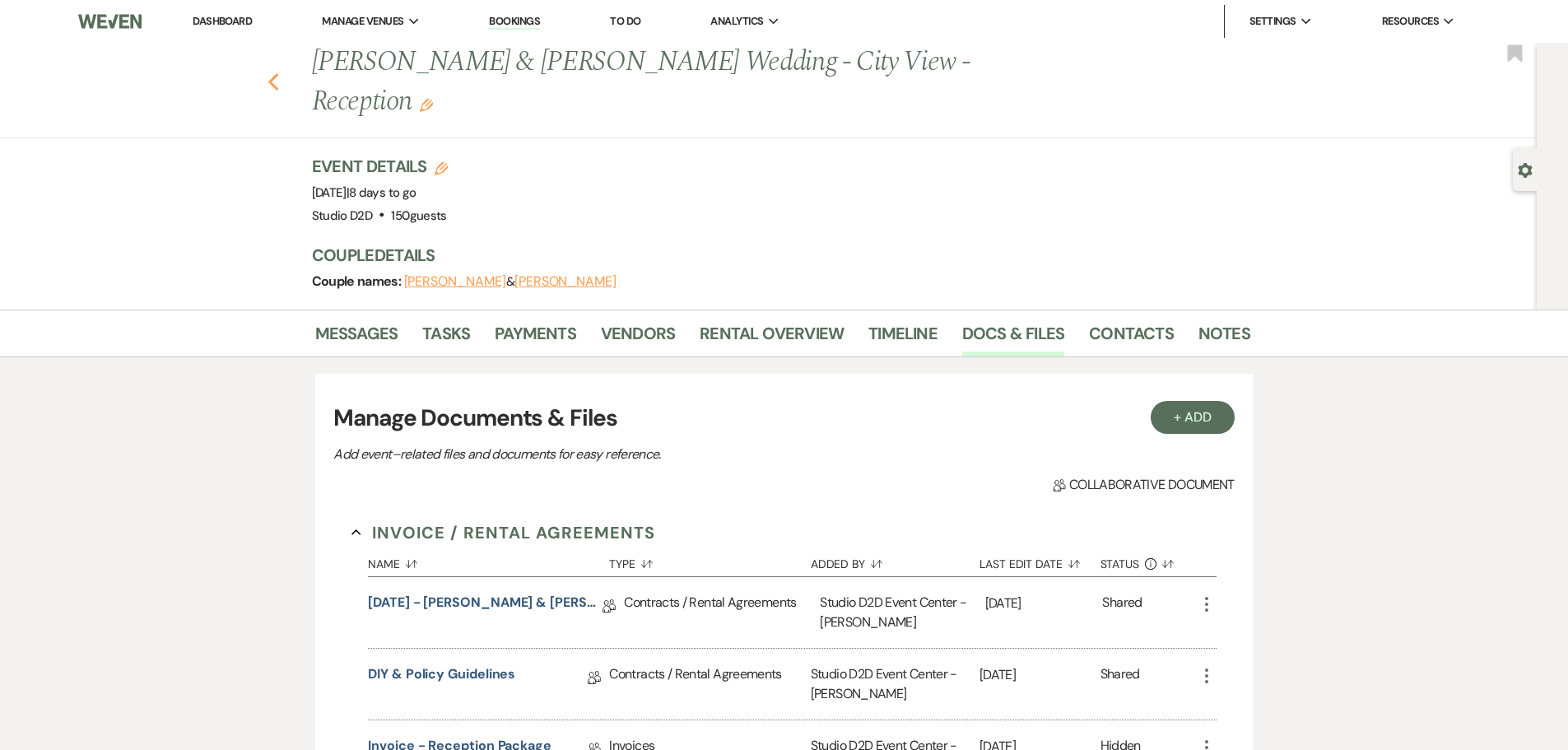
click at [278, 74] on use "button" at bounding box center [273, 82] width 11 height 18
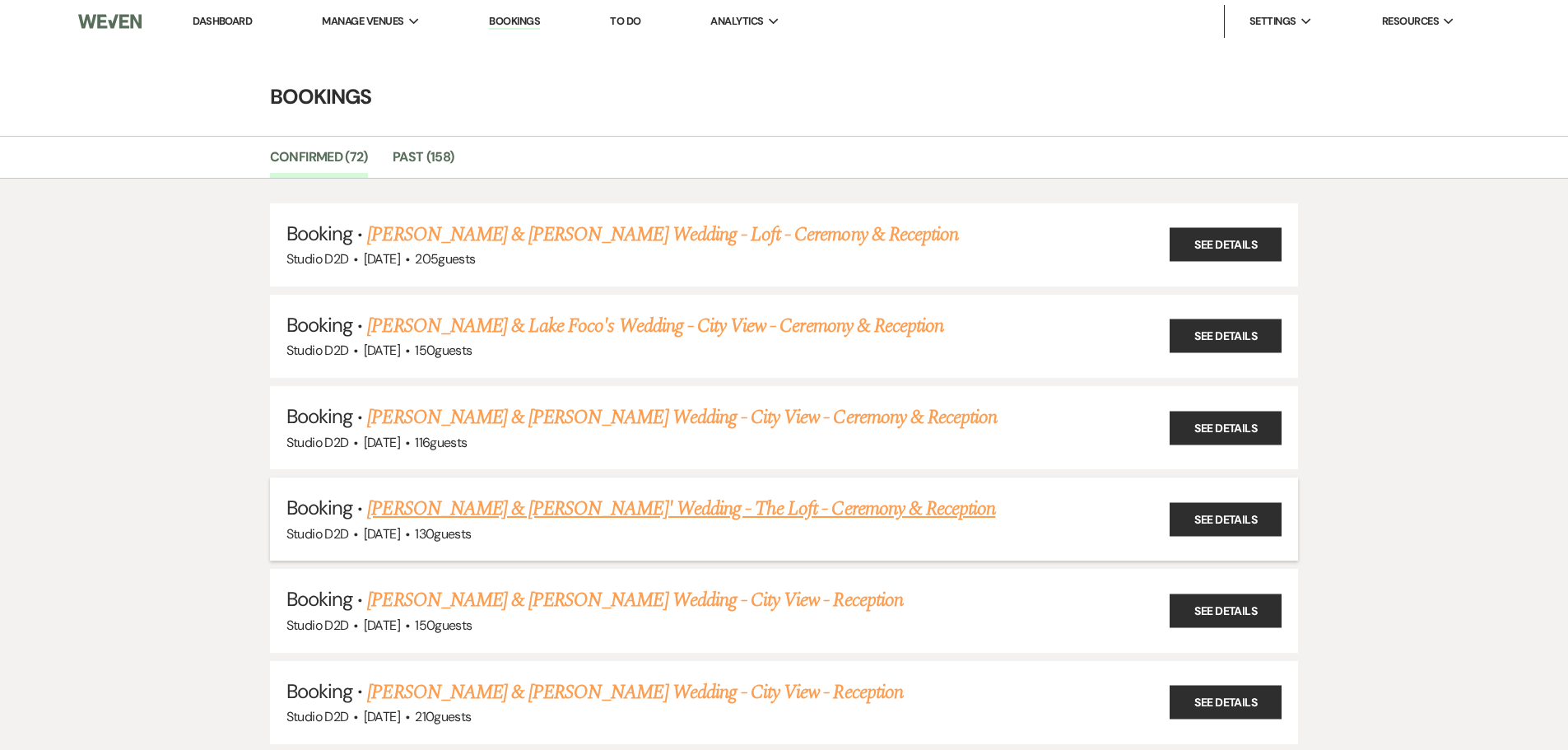
click at [535, 516] on link "[PERSON_NAME] & [PERSON_NAME]' Wedding - The Loft - Ceremony & Reception" at bounding box center [681, 508] width 628 height 30
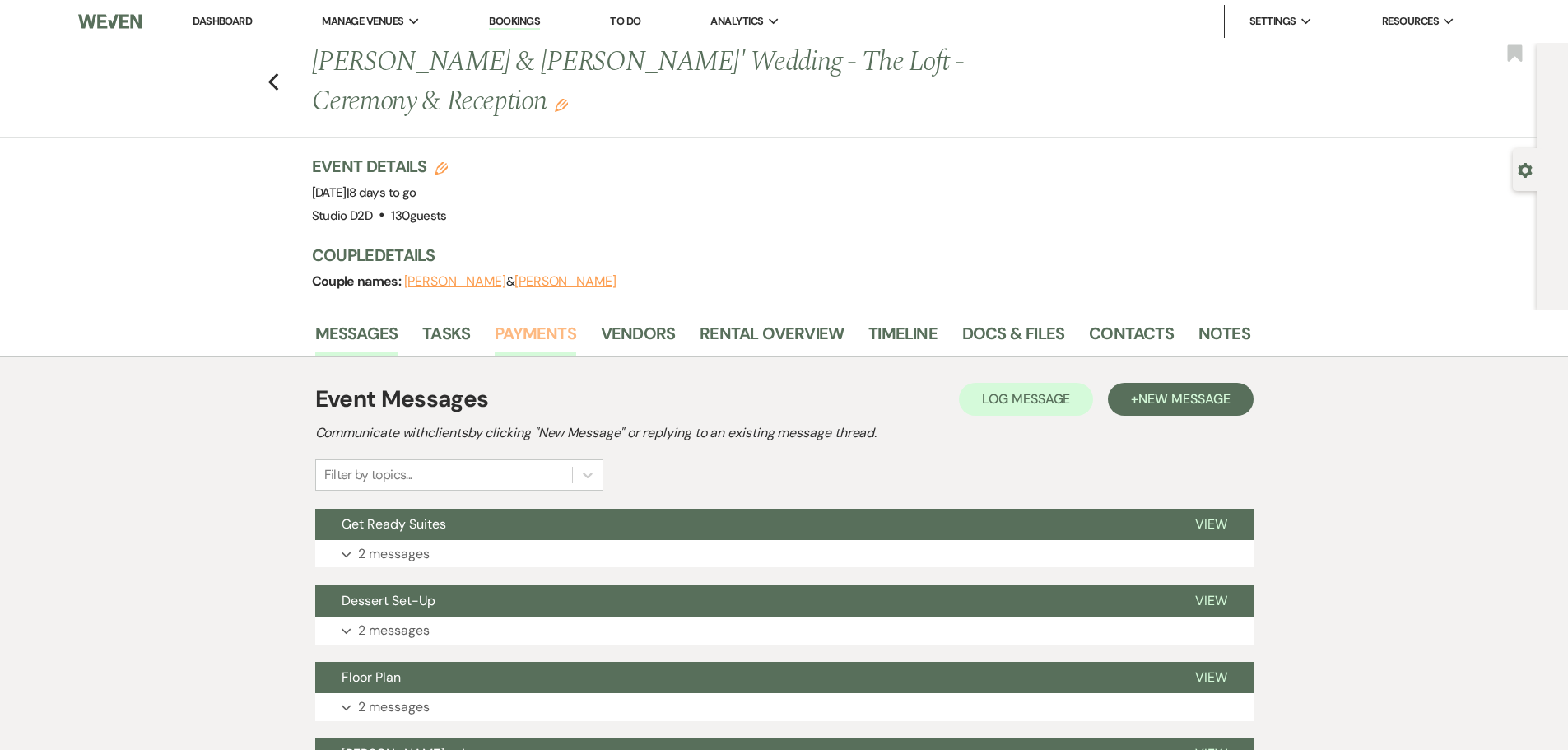
click at [525, 331] on link "Payments" at bounding box center [535, 338] width 81 height 36
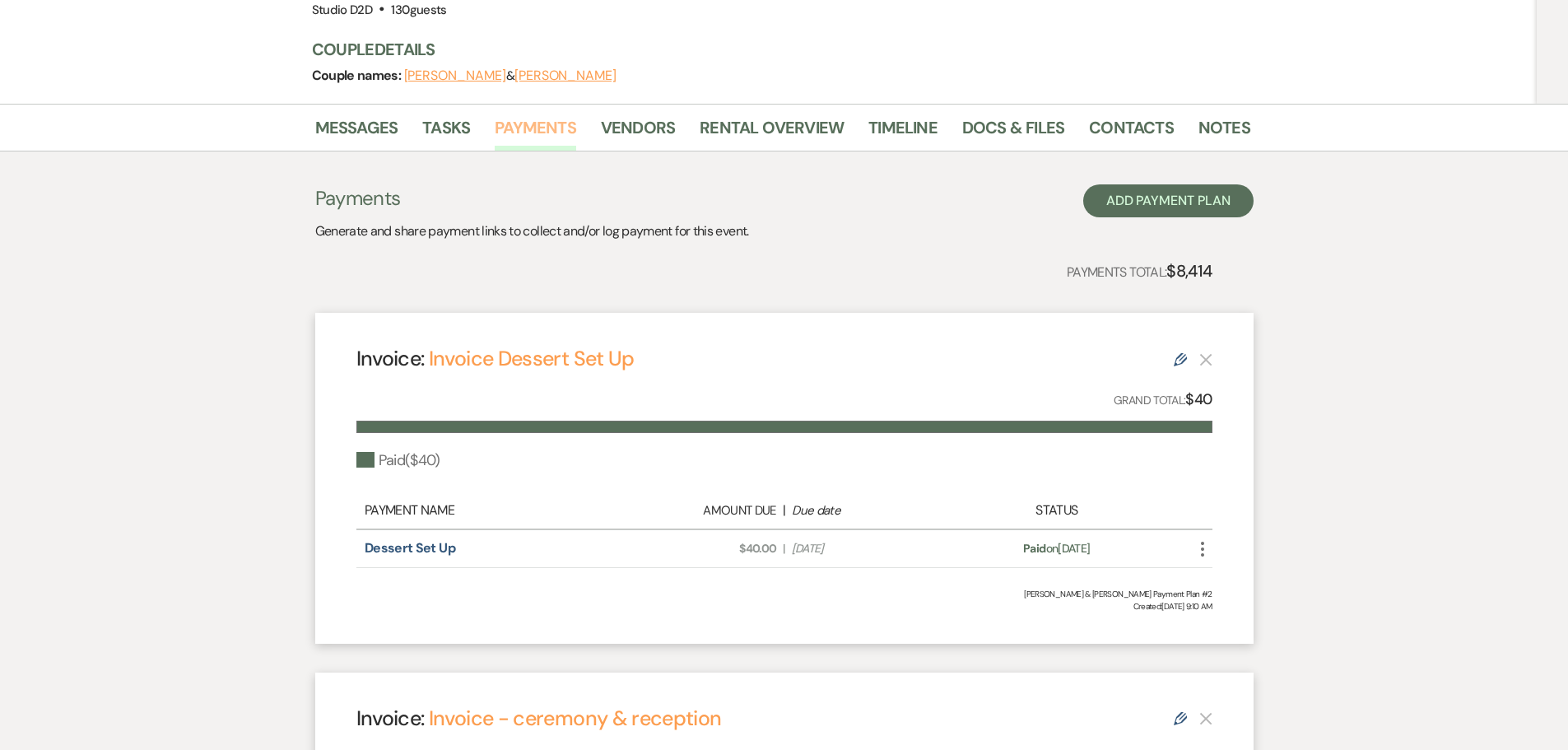
scroll to position [43, 0]
